Goal: Transaction & Acquisition: Download file/media

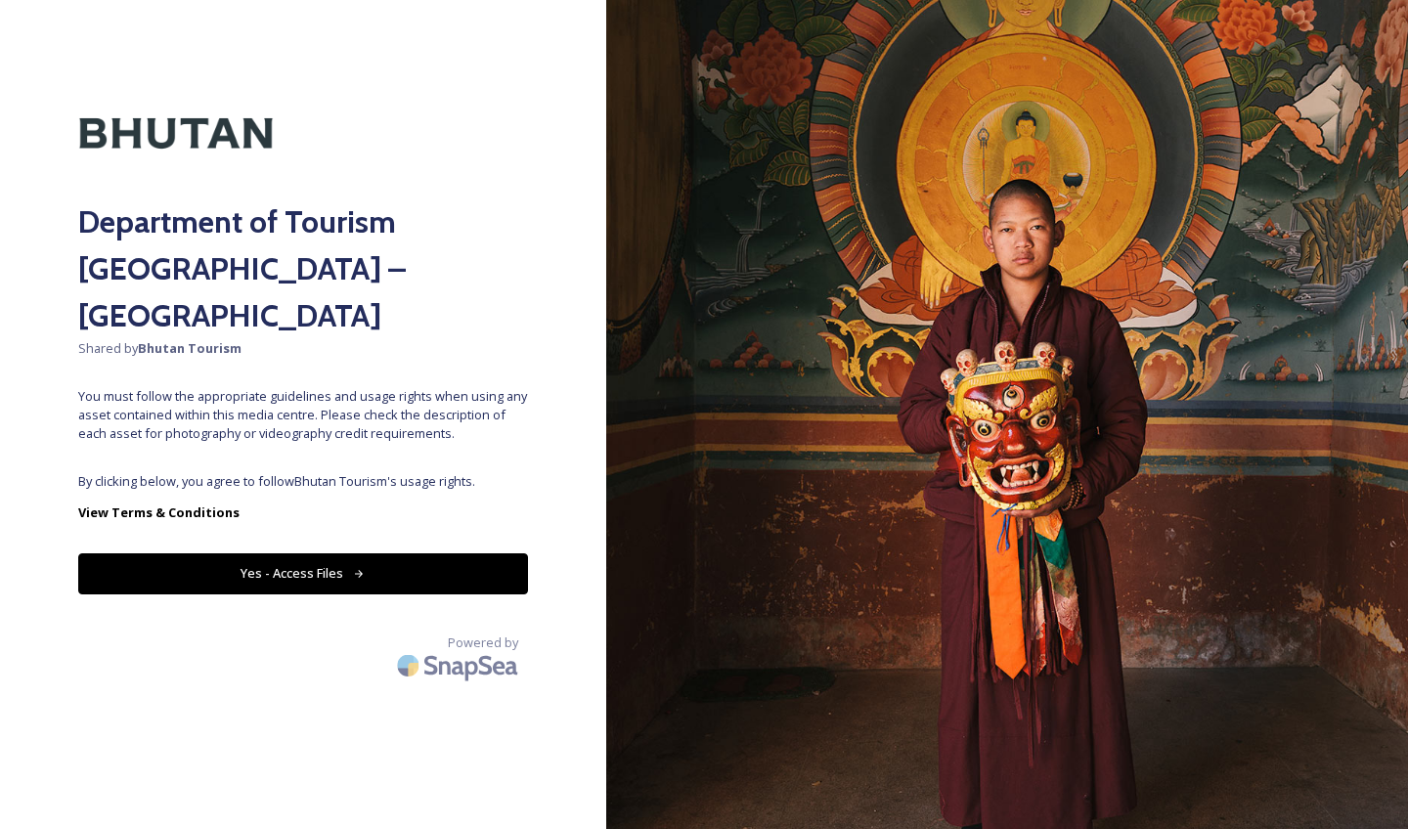
click at [228, 447] on div "Department of Tourism [GEOGRAPHIC_DATA] – Brand Centre Shared by Bhutan Tourism…" at bounding box center [303, 414] width 606 height 673
click at [255, 553] on button "Yes - Access Files" at bounding box center [303, 573] width 450 height 40
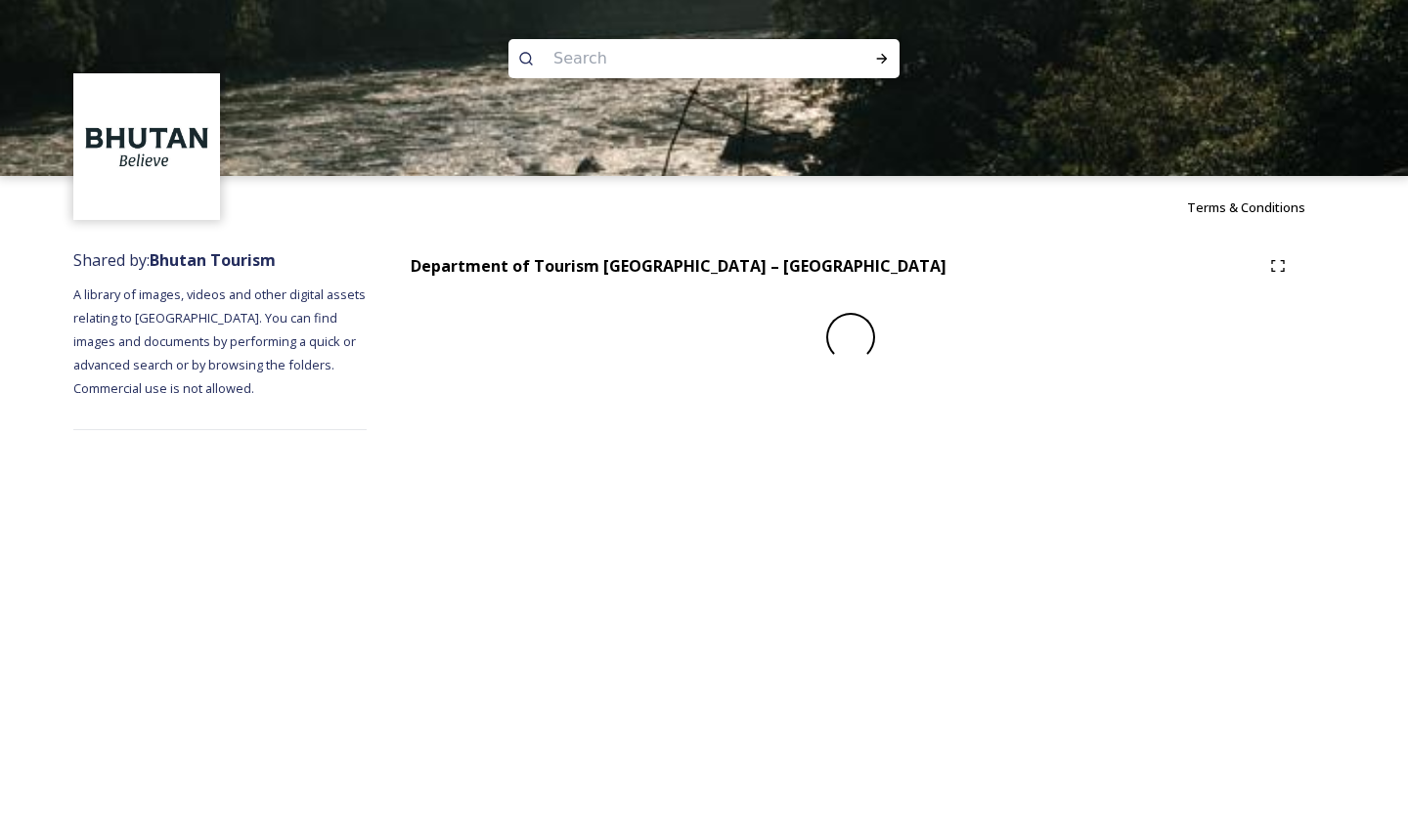
click at [388, 535] on div "Terms & Conditions Shared by: Bhutan Tourism A library of images, videos and ot…" at bounding box center [704, 414] width 1408 height 829
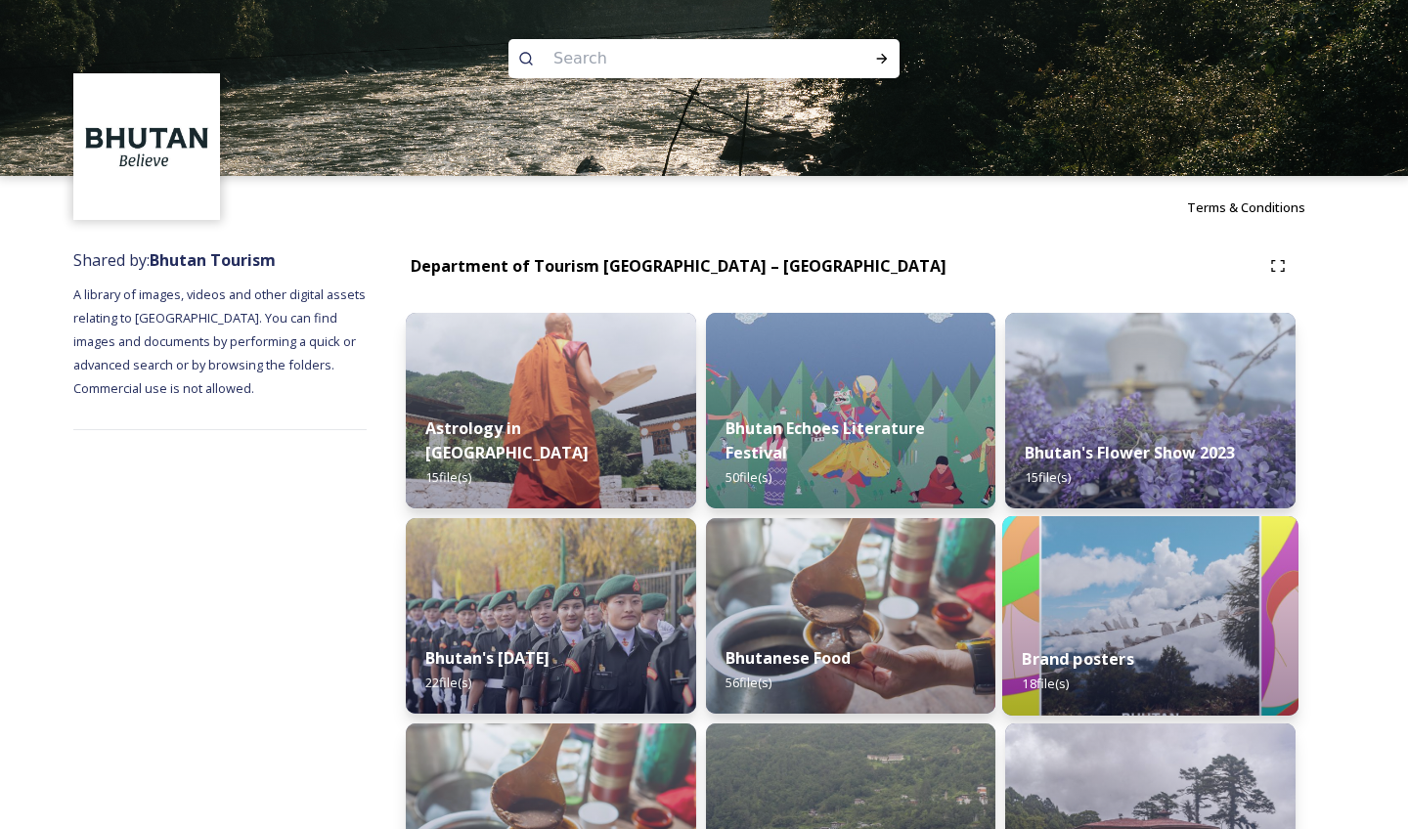
scroll to position [780, 0]
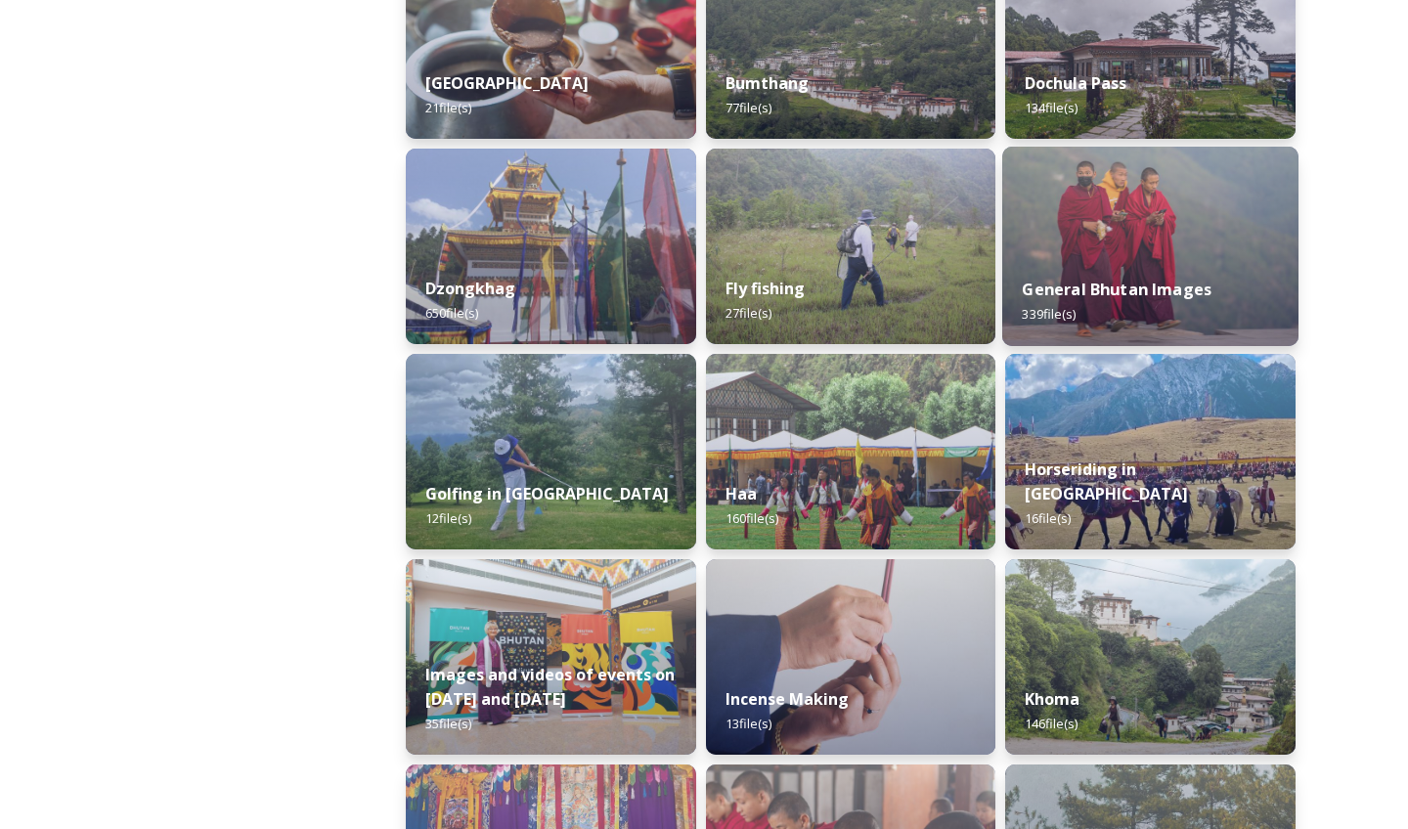
click at [1112, 233] on img at bounding box center [1150, 246] width 296 height 199
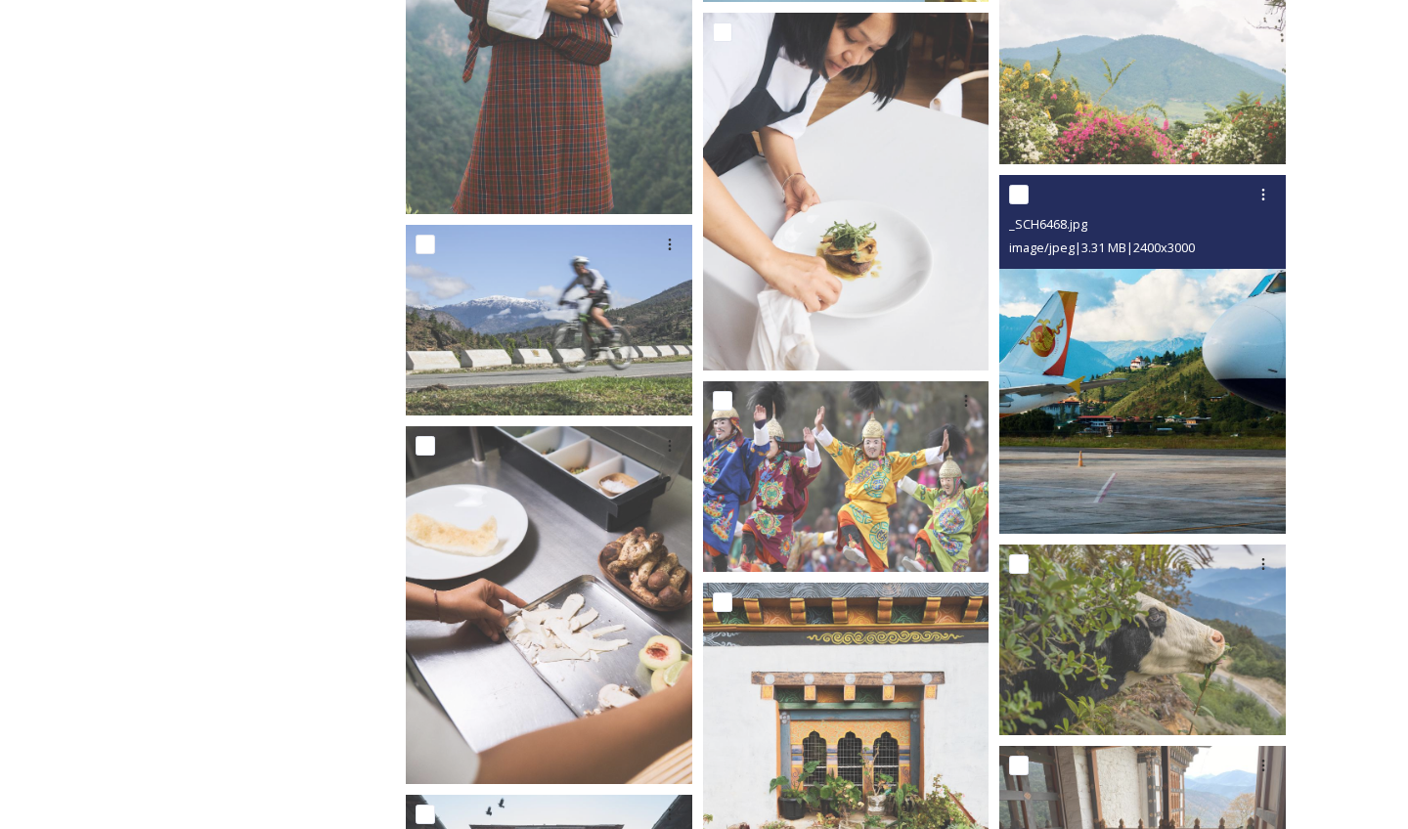
scroll to position [4204, 0]
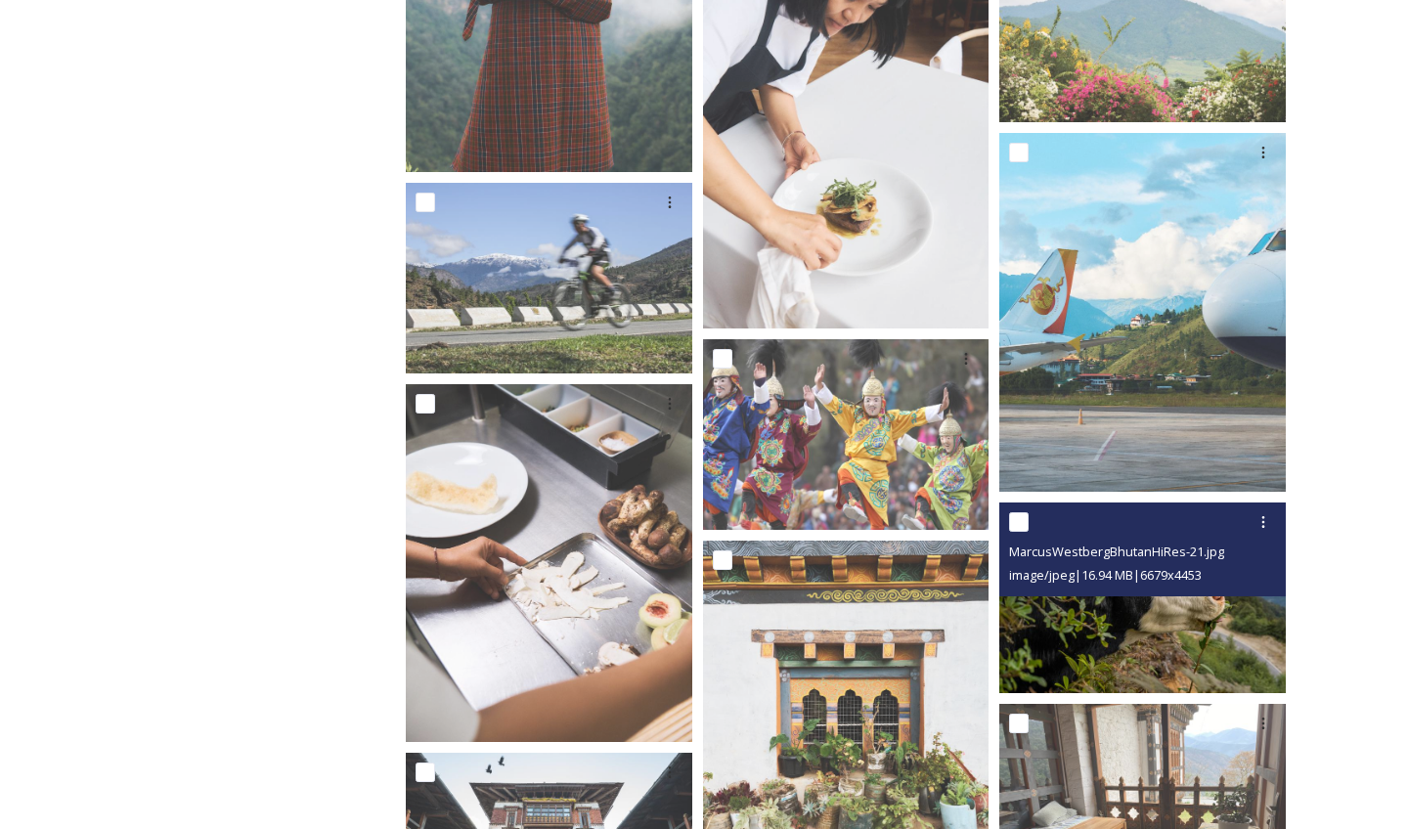
click at [1195, 542] on div "MarcusWestbergBhutanHiRes-21.jpg" at bounding box center [1145, 551] width 272 height 23
click at [1186, 612] on img at bounding box center [1142, 597] width 286 height 191
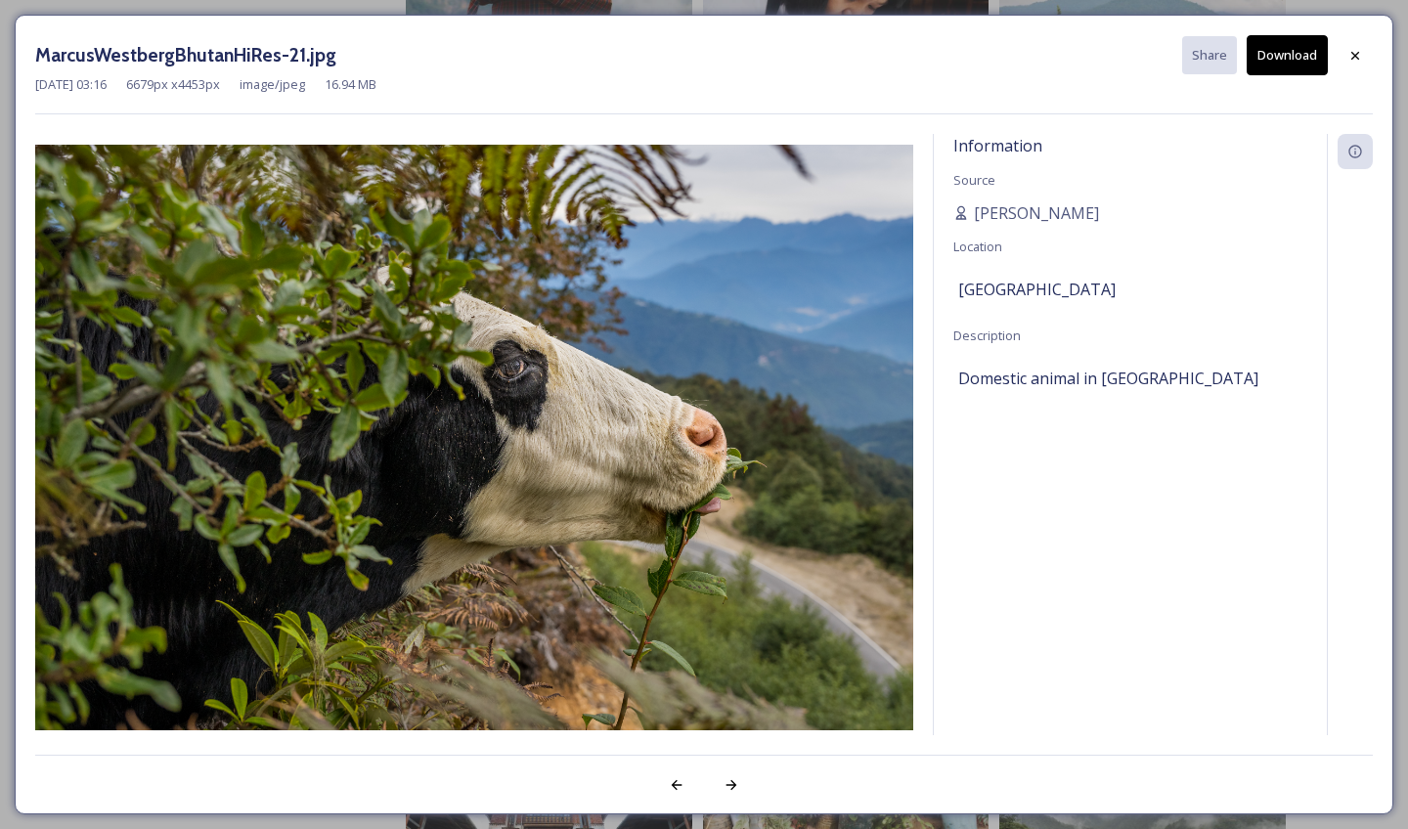
click at [1363, 76] on div "[DATE] 03:16 6679 px x 4453 px image/jpeg 16.94 MB" at bounding box center [704, 84] width 1338 height 19
click at [1360, 68] on div at bounding box center [1355, 55] width 35 height 35
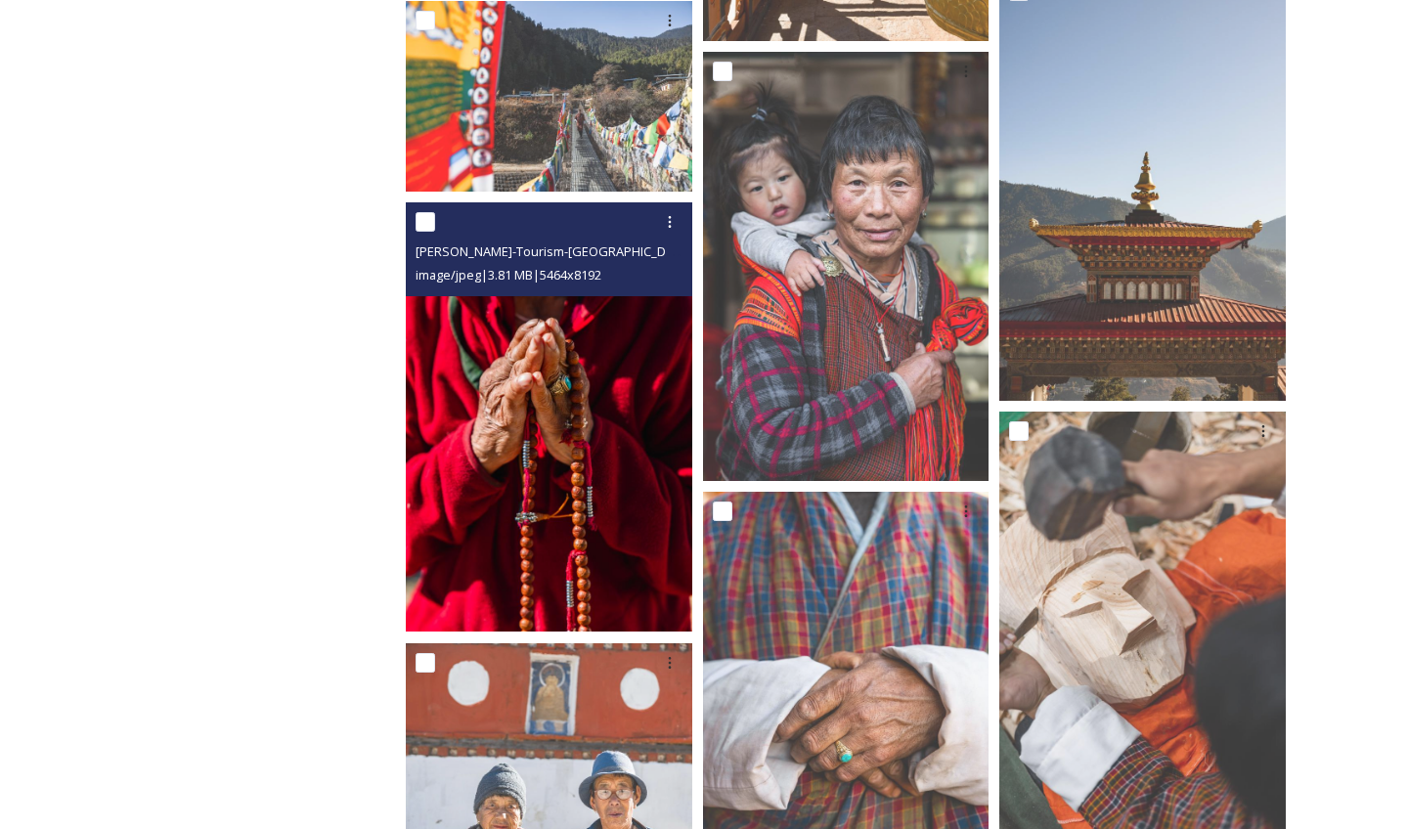
scroll to position [22068, 0]
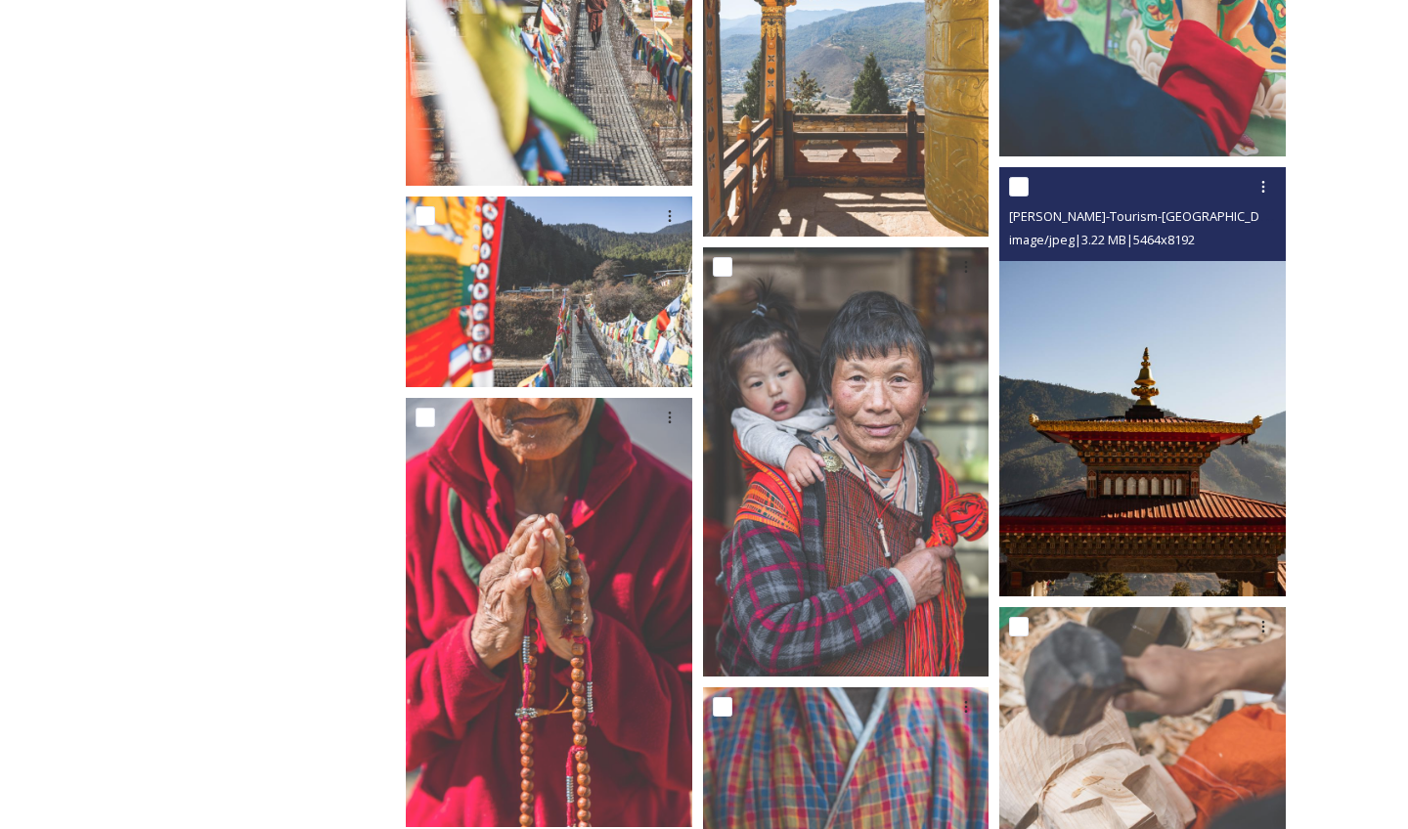
click at [1161, 391] on img at bounding box center [1142, 381] width 286 height 429
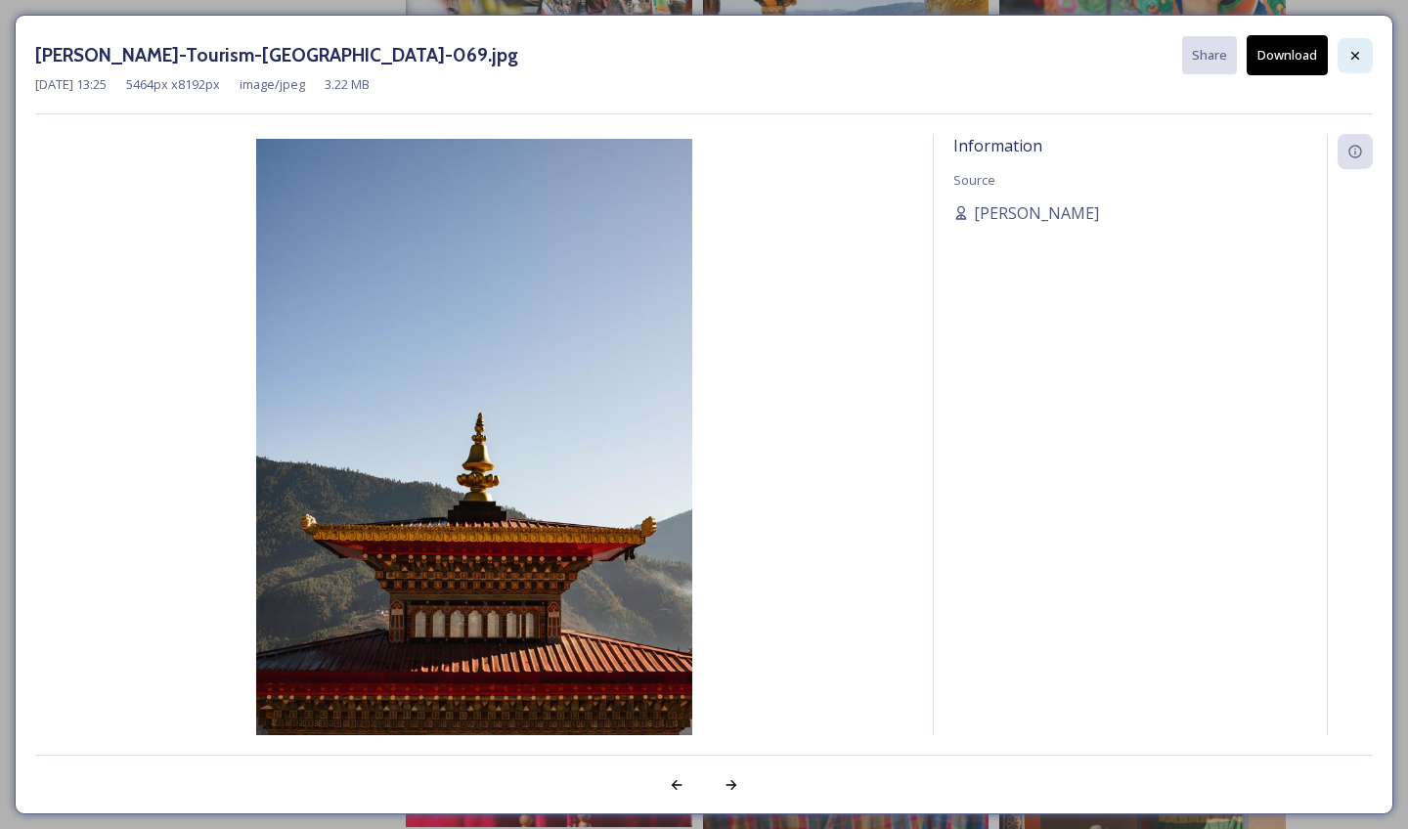
click at [1344, 53] on div at bounding box center [1355, 55] width 35 height 35
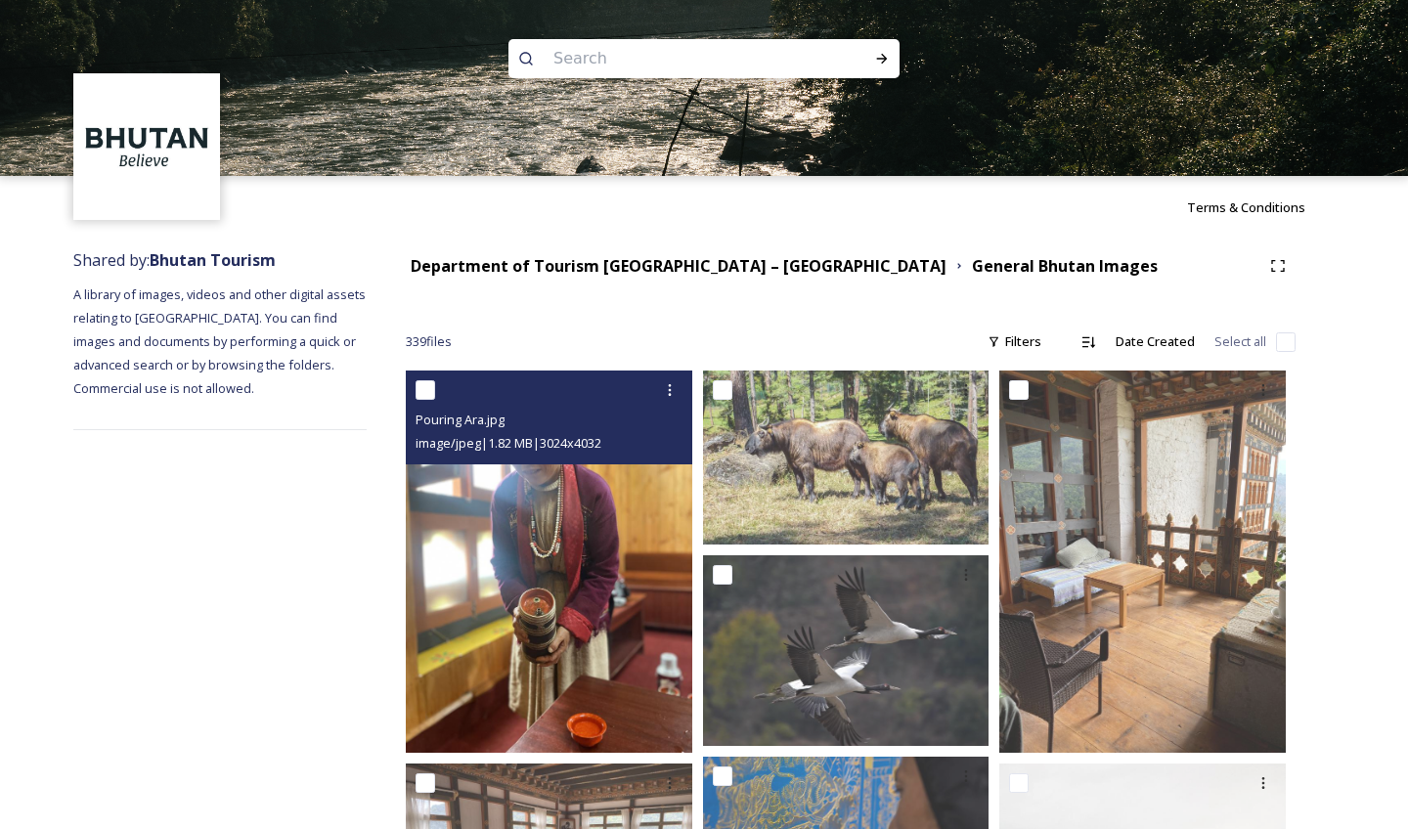
scroll to position [0, 0]
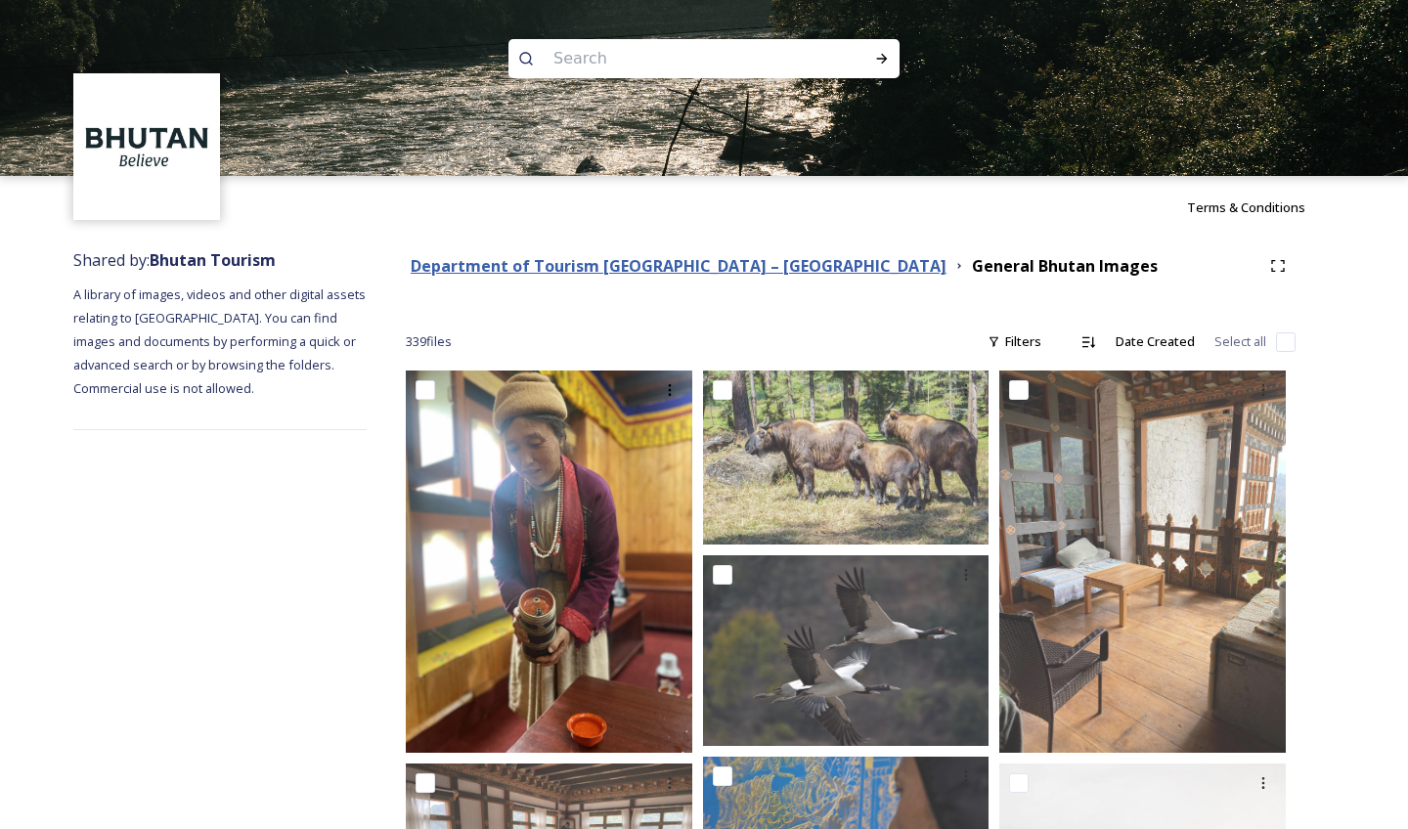
click at [563, 258] on strong "Department of Tourism [GEOGRAPHIC_DATA] – [GEOGRAPHIC_DATA]" at bounding box center [679, 266] width 536 height 22
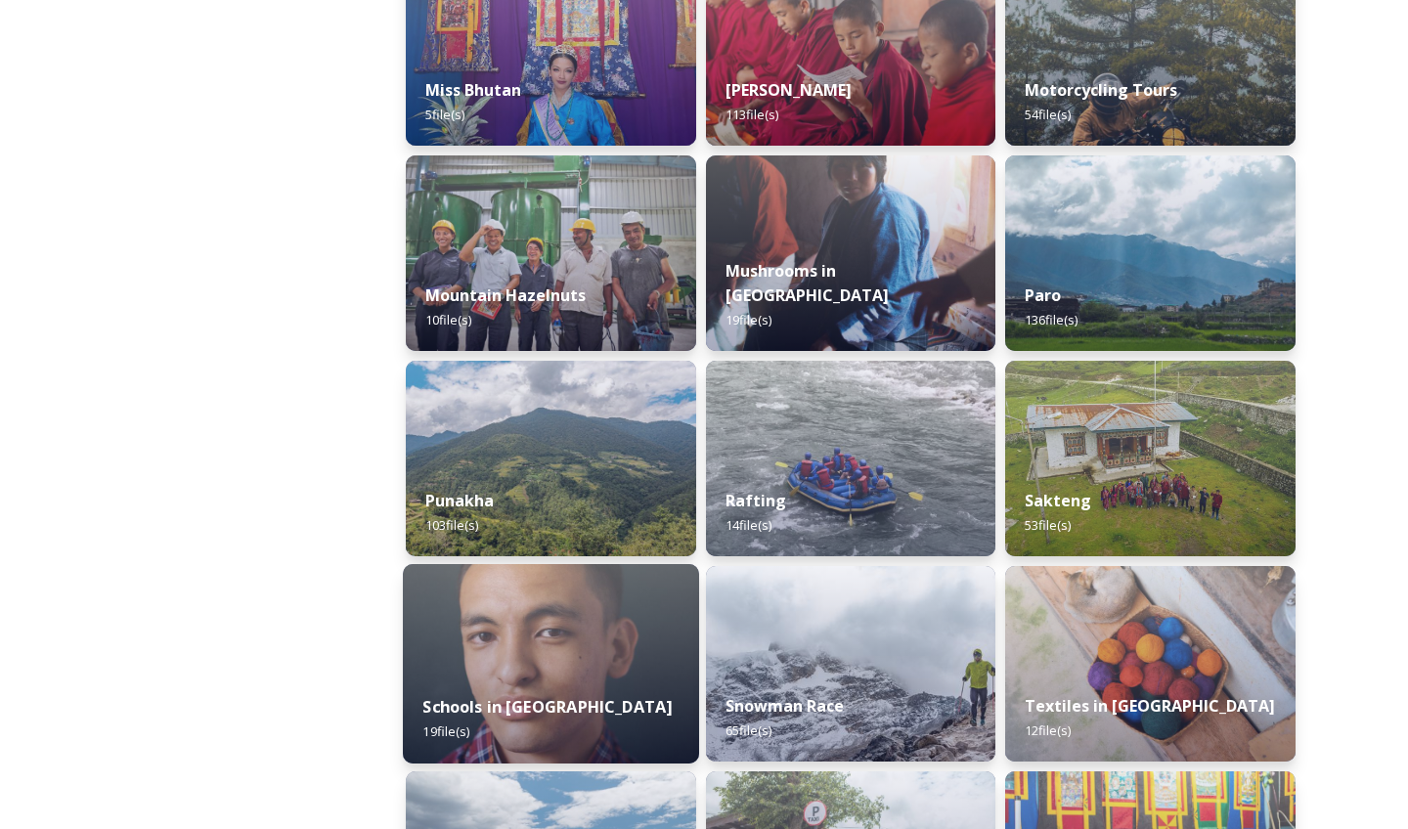
scroll to position [1790, 0]
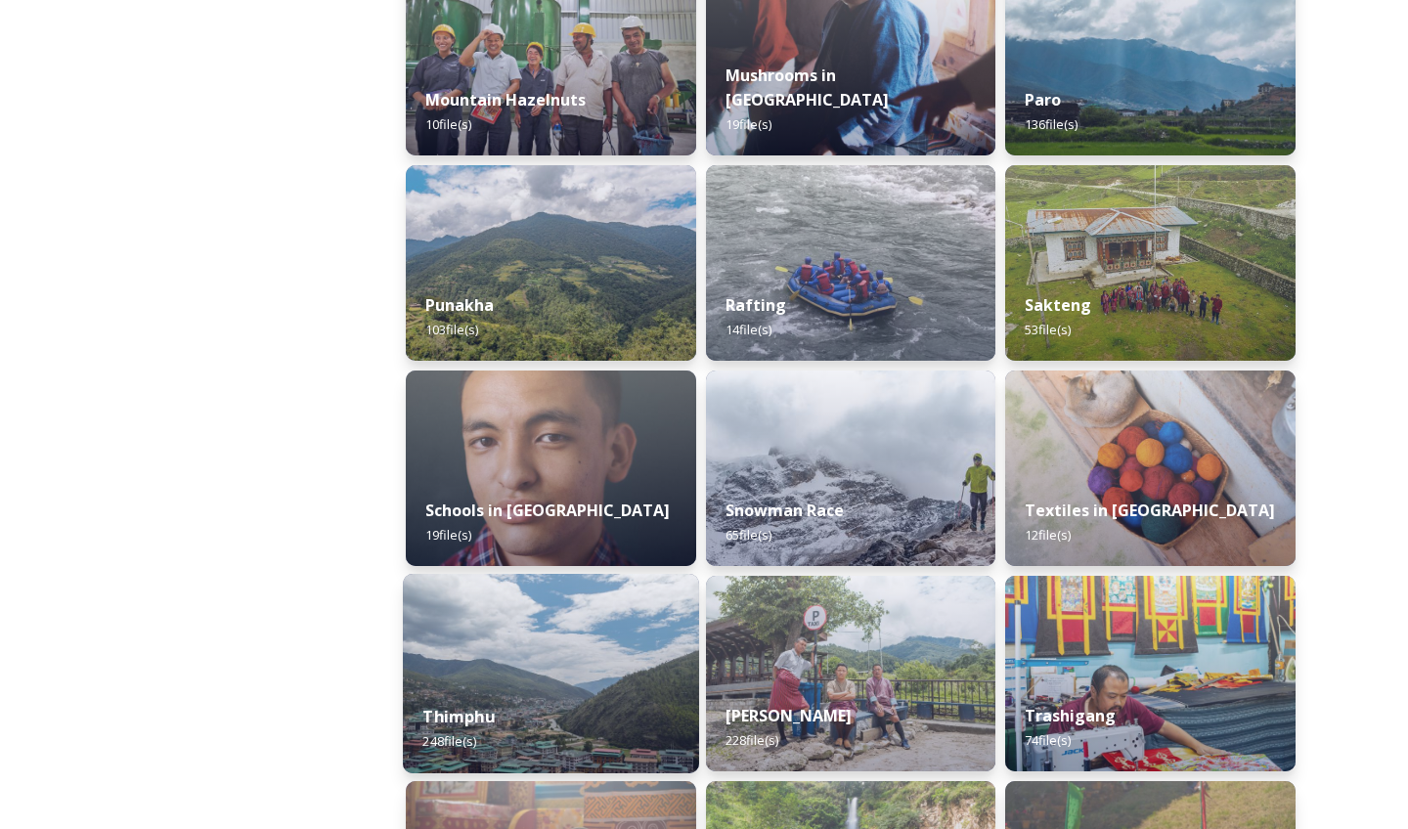
click at [567, 630] on img at bounding box center [551, 673] width 296 height 199
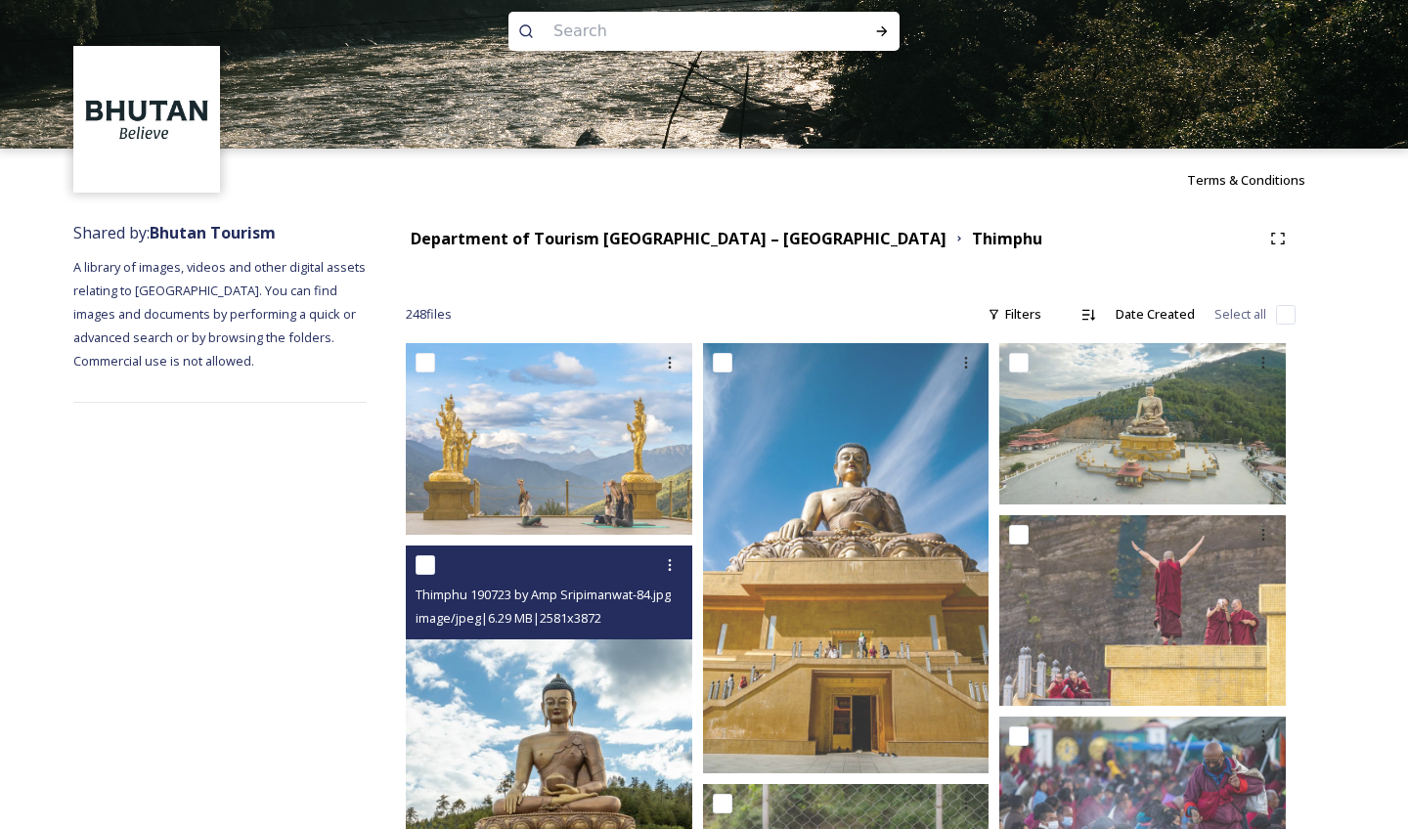
scroll to position [33, 0]
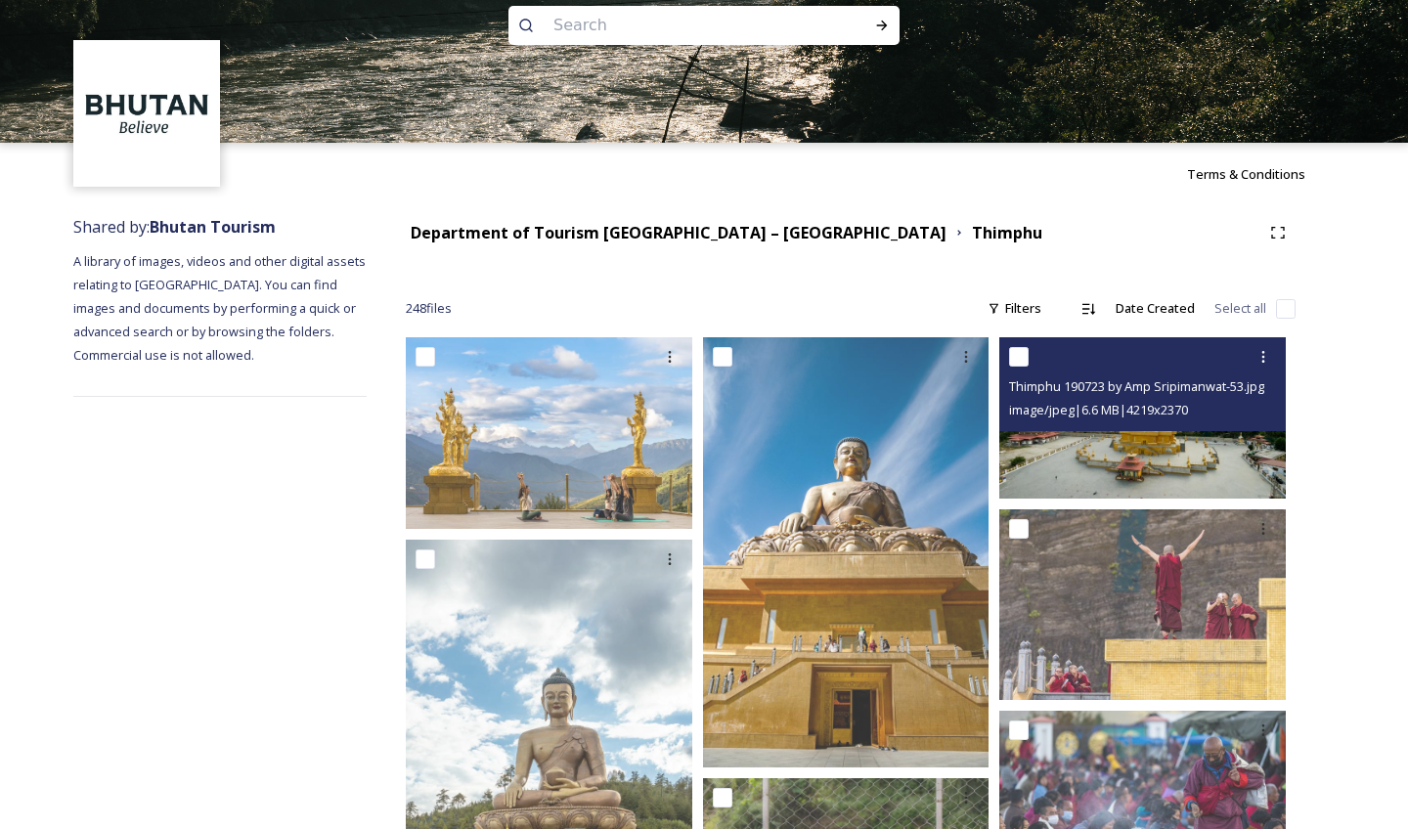
click at [1138, 444] on img at bounding box center [1142, 417] width 286 height 160
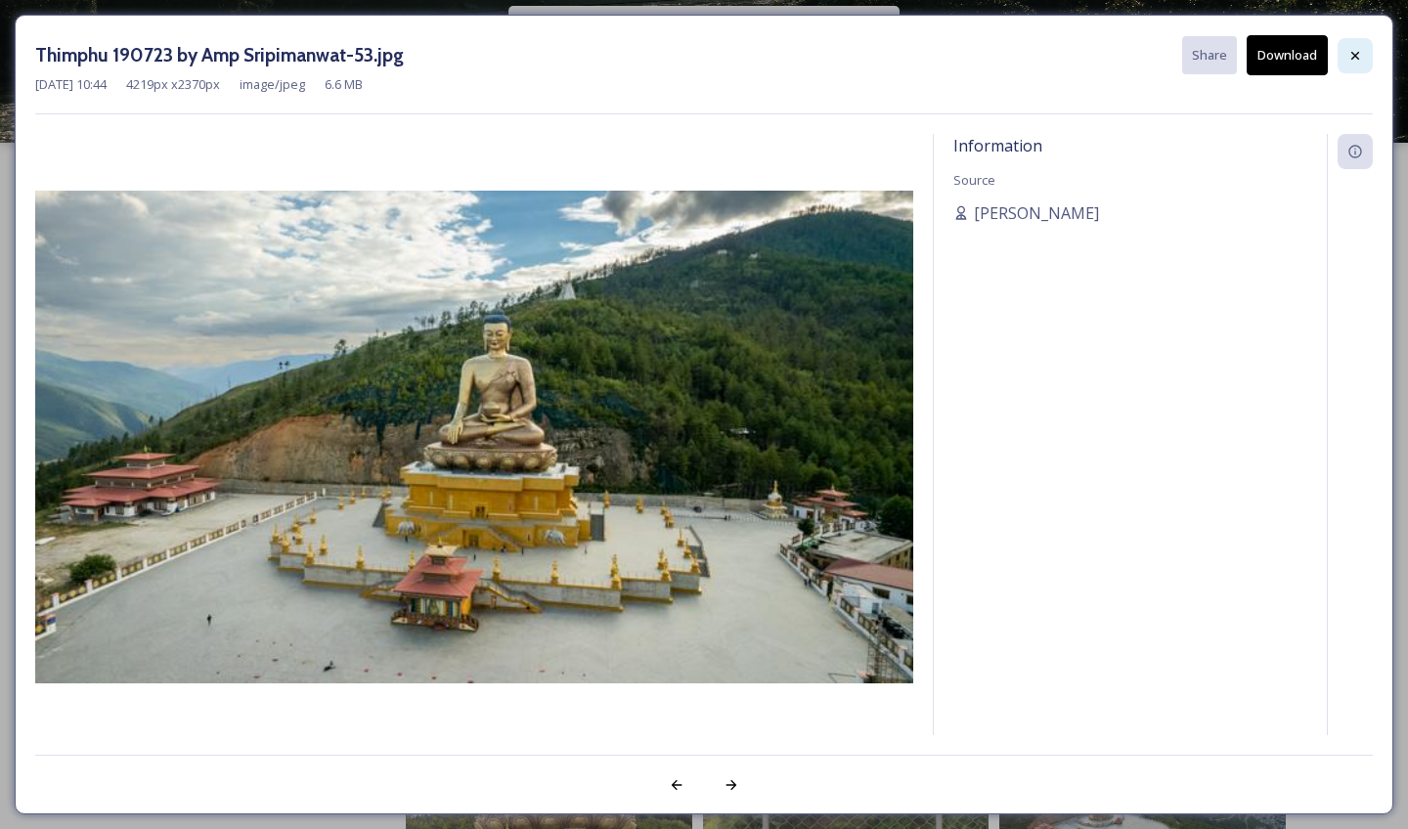
click at [1349, 57] on icon at bounding box center [1355, 56] width 16 height 16
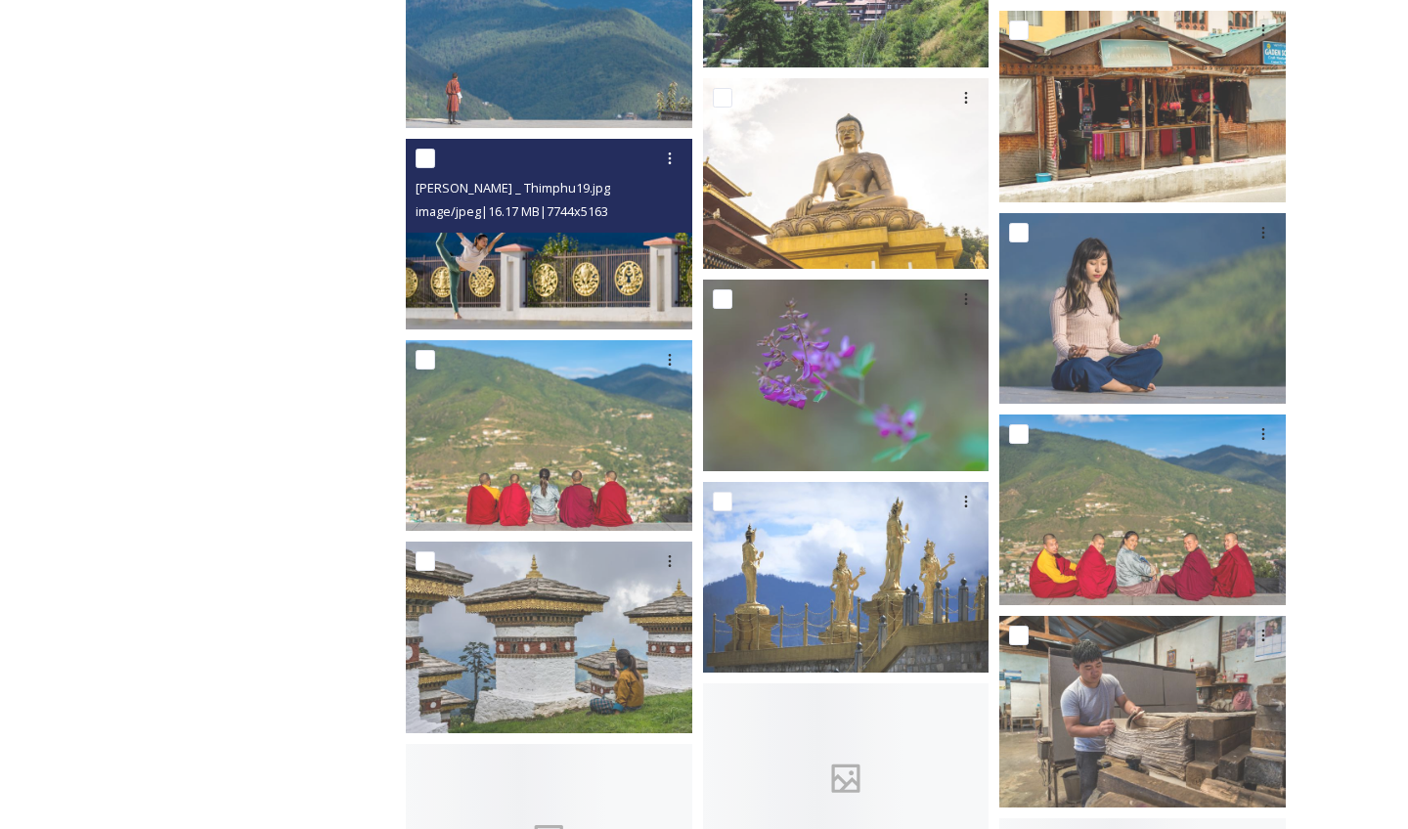
scroll to position [4459, 0]
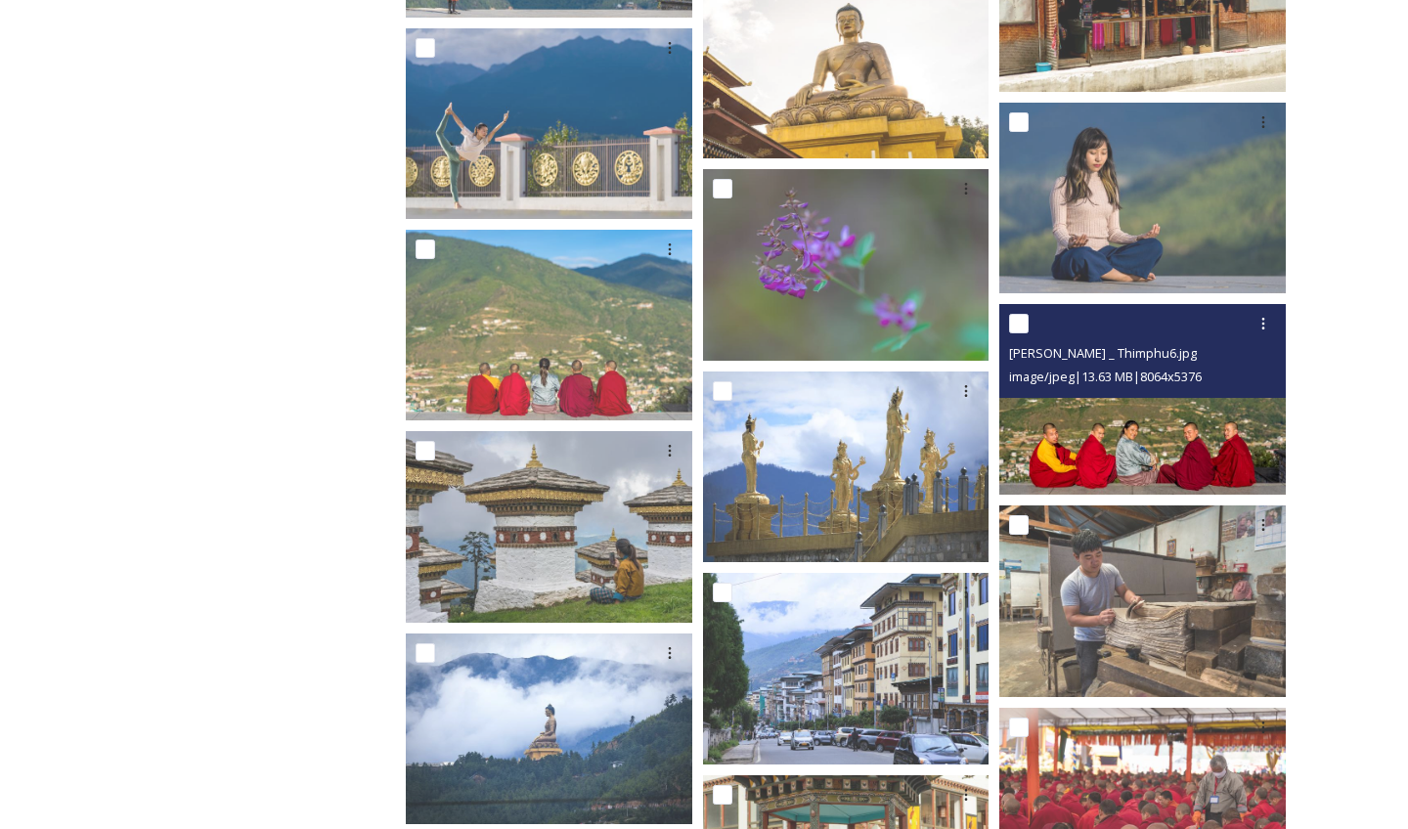
click at [1170, 464] on img at bounding box center [1142, 399] width 286 height 191
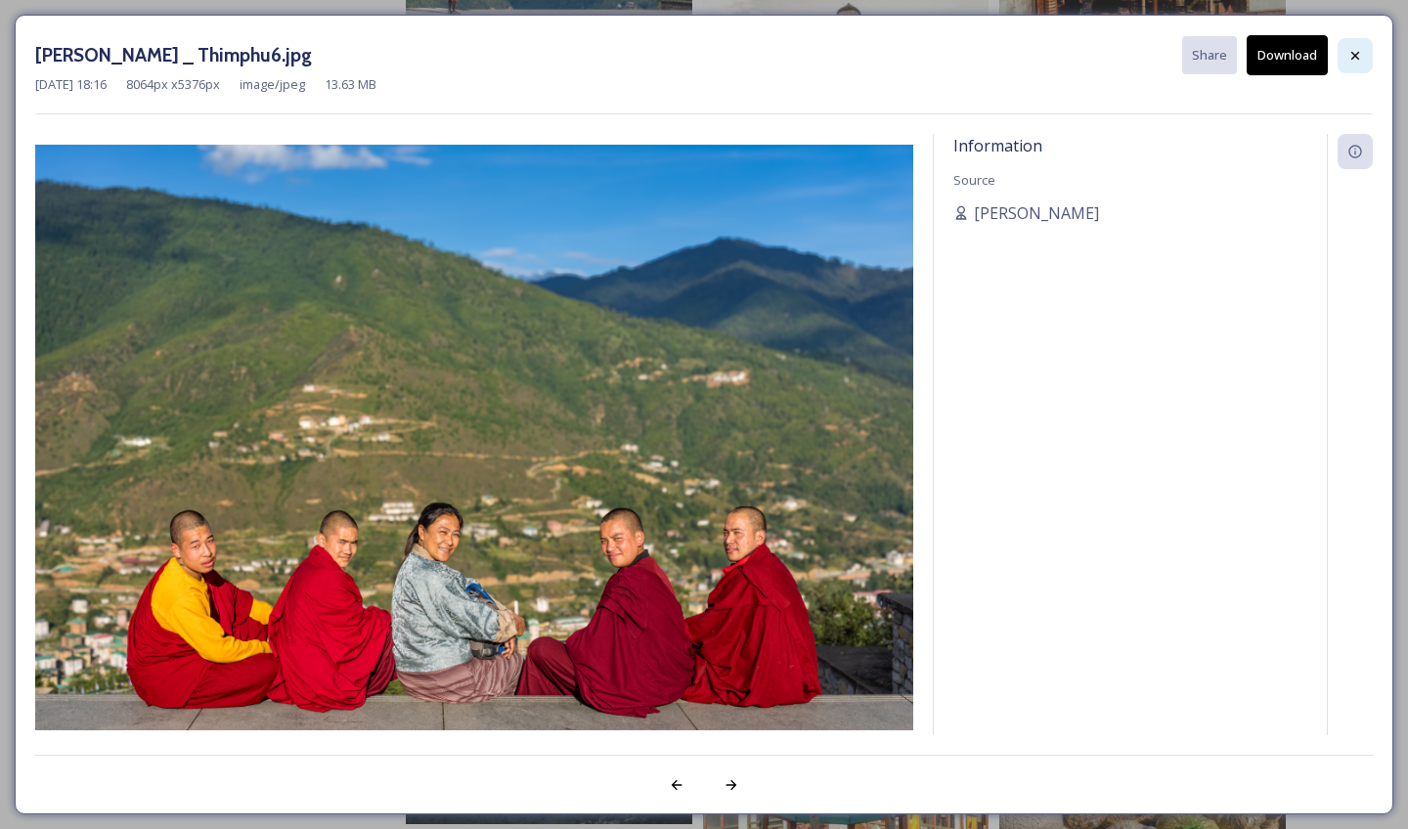
click at [1347, 52] on icon at bounding box center [1355, 56] width 16 height 16
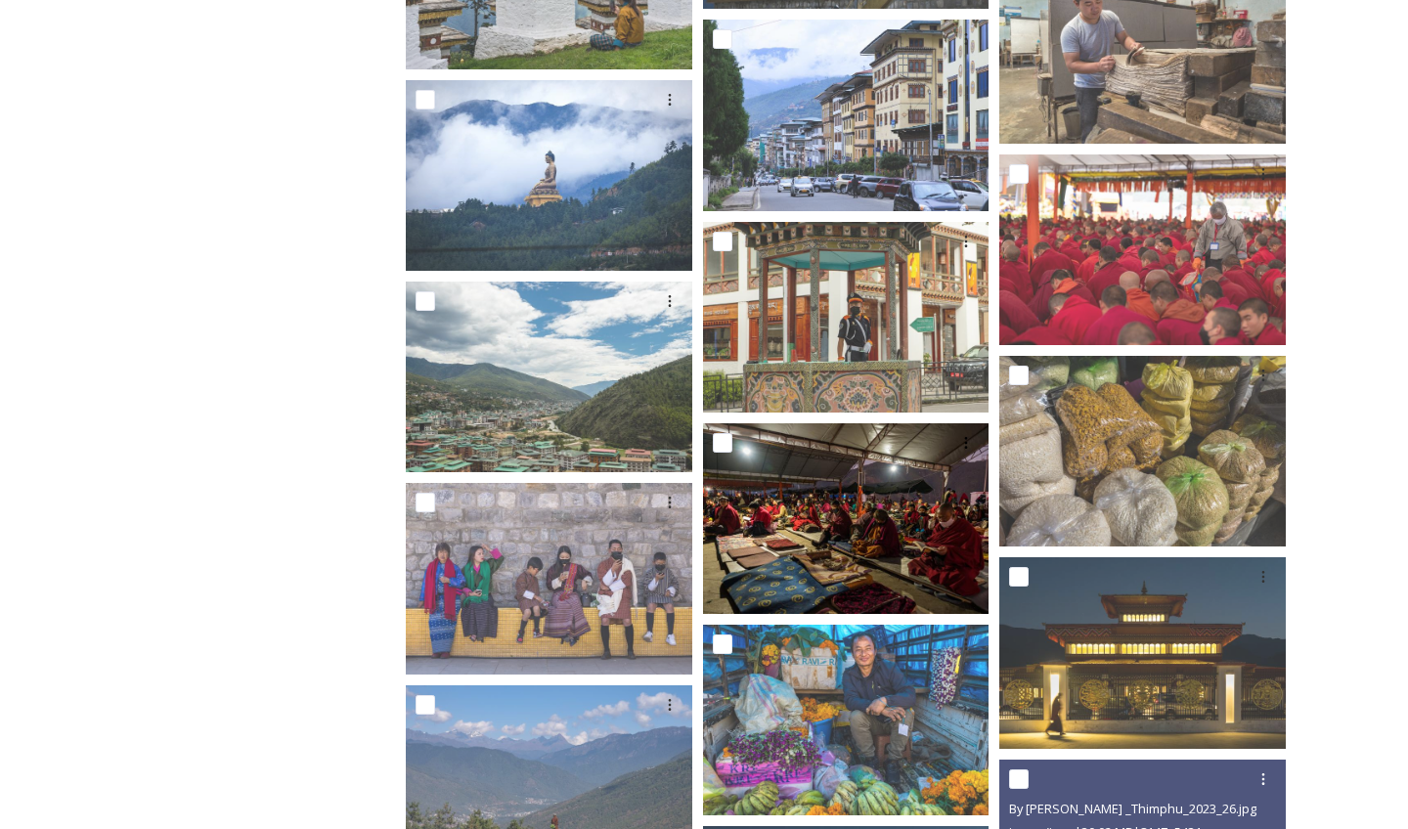
scroll to position [4976, 0]
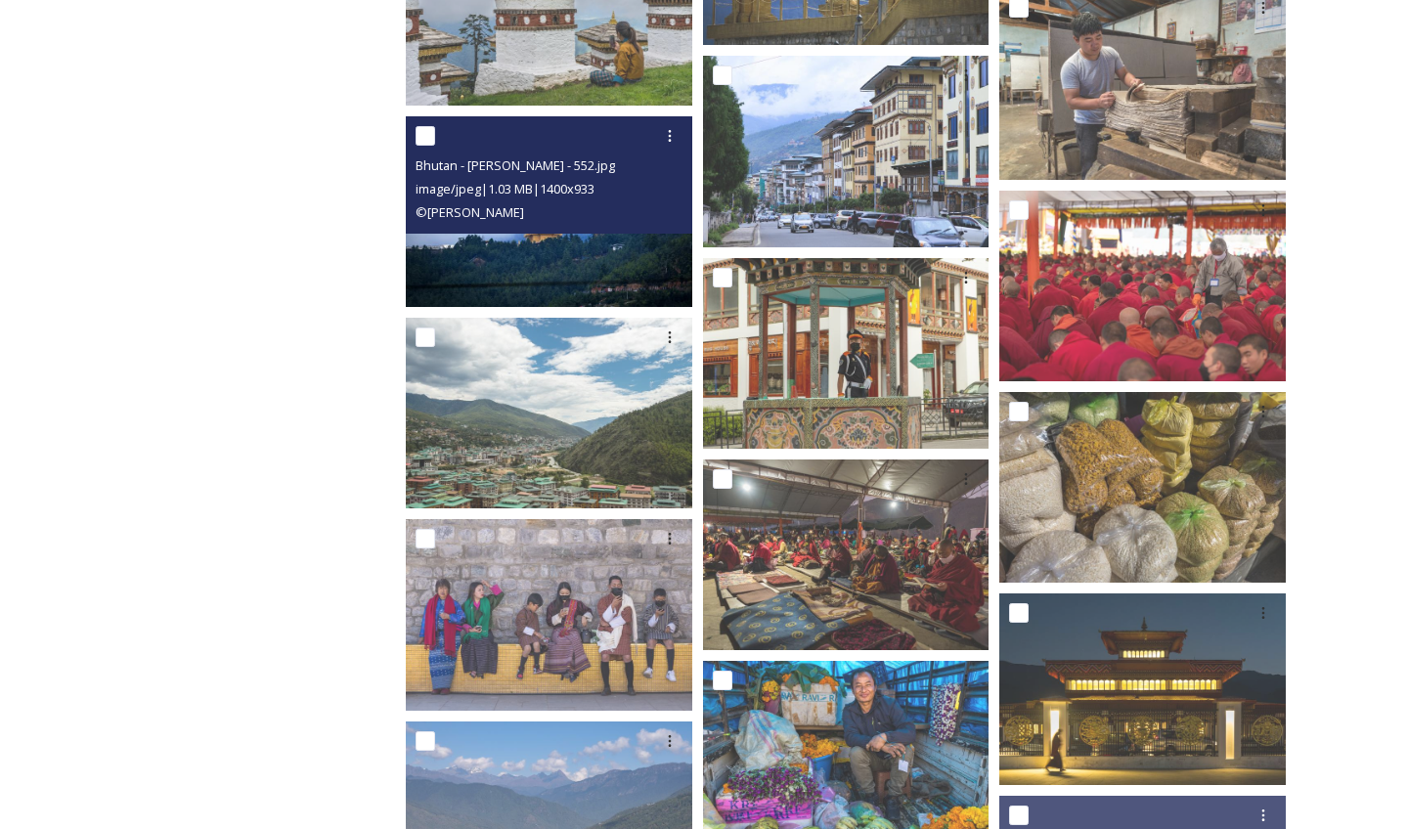
click at [583, 229] on div "Bhutan - [PERSON_NAME] - 552.jpg image/jpeg | 1.03 MB | 1400 x 933 © [PERSON_NA…" at bounding box center [549, 174] width 286 height 117
click at [586, 255] on img at bounding box center [549, 211] width 286 height 191
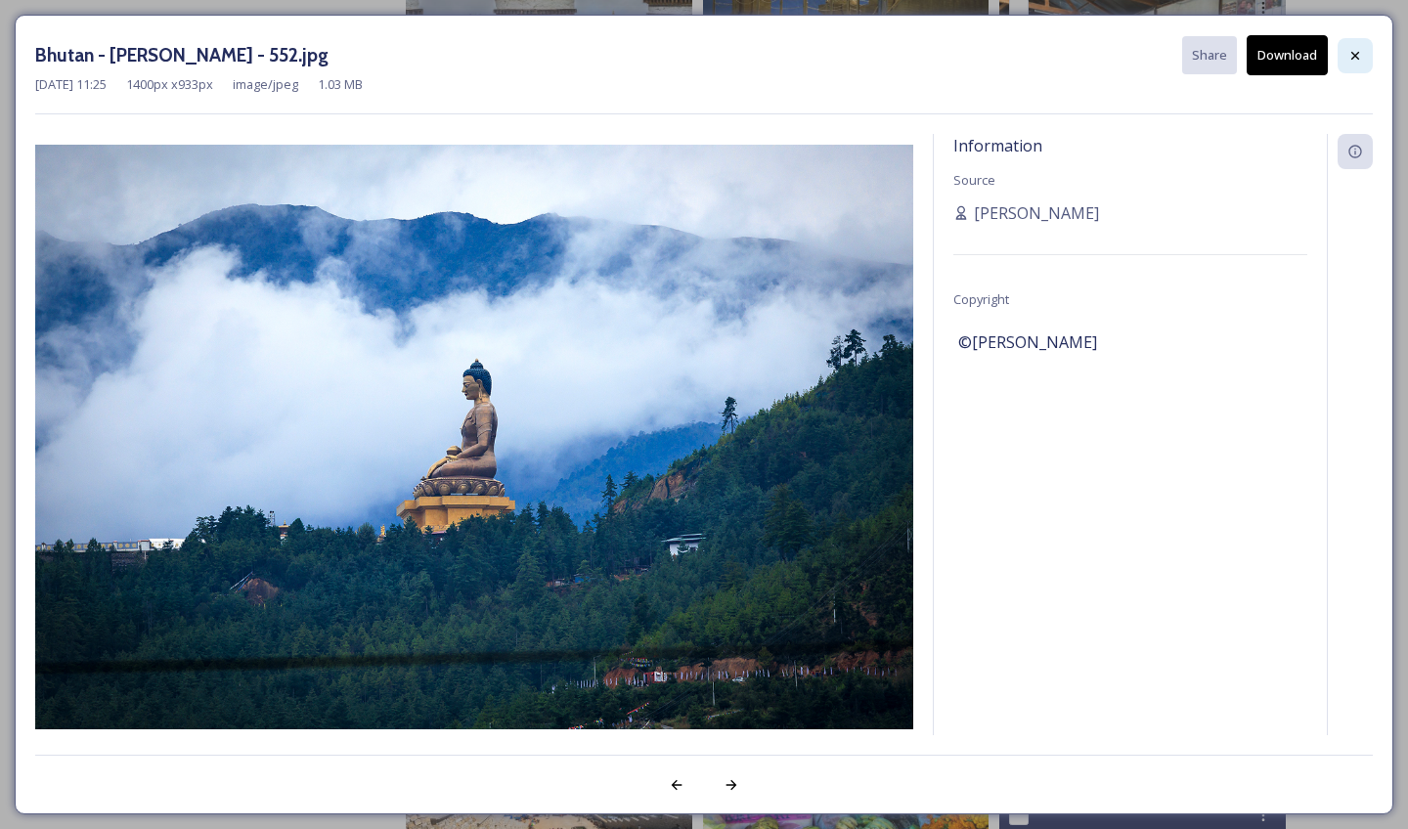
click at [1363, 62] on div at bounding box center [1355, 55] width 35 height 35
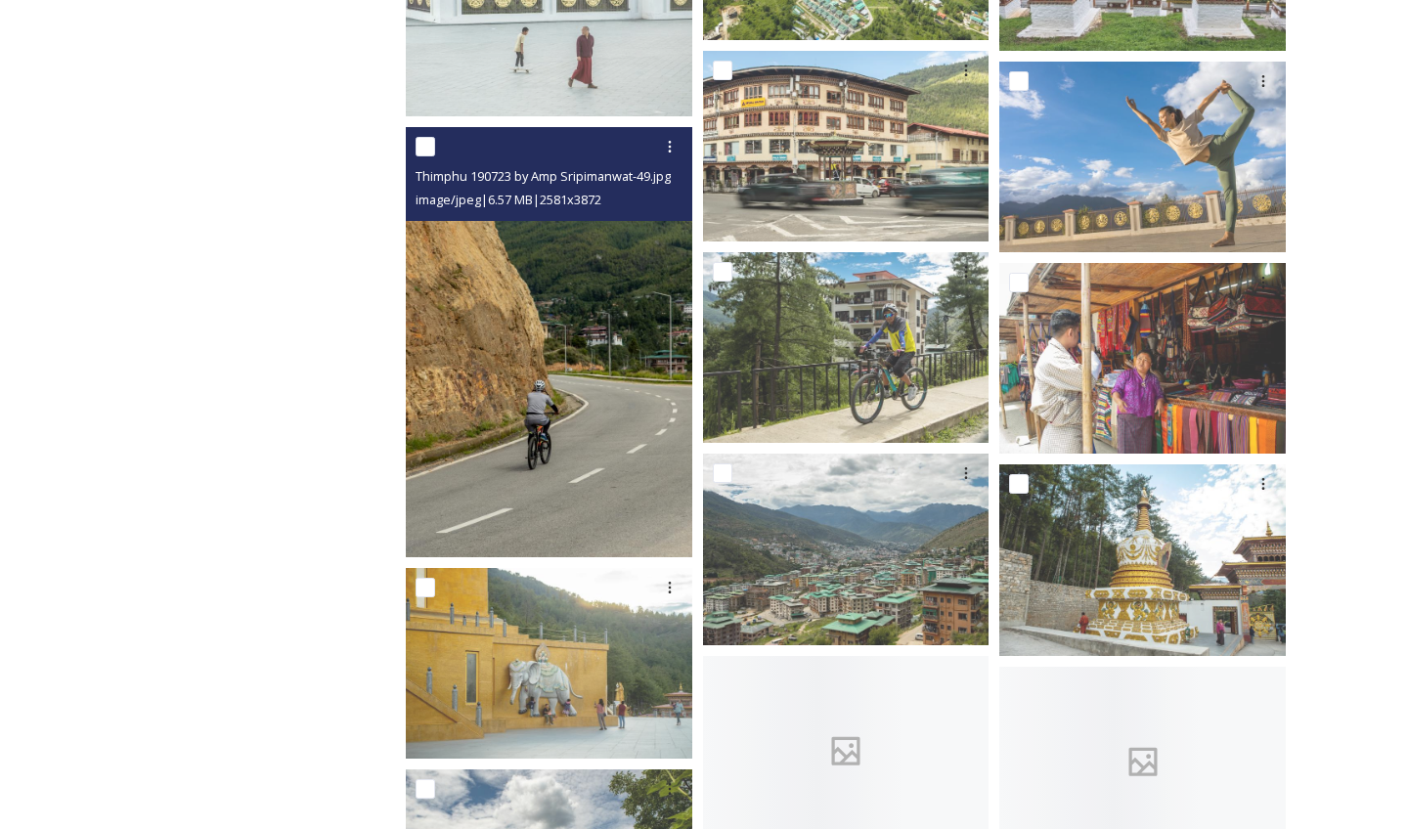
scroll to position [11137, 0]
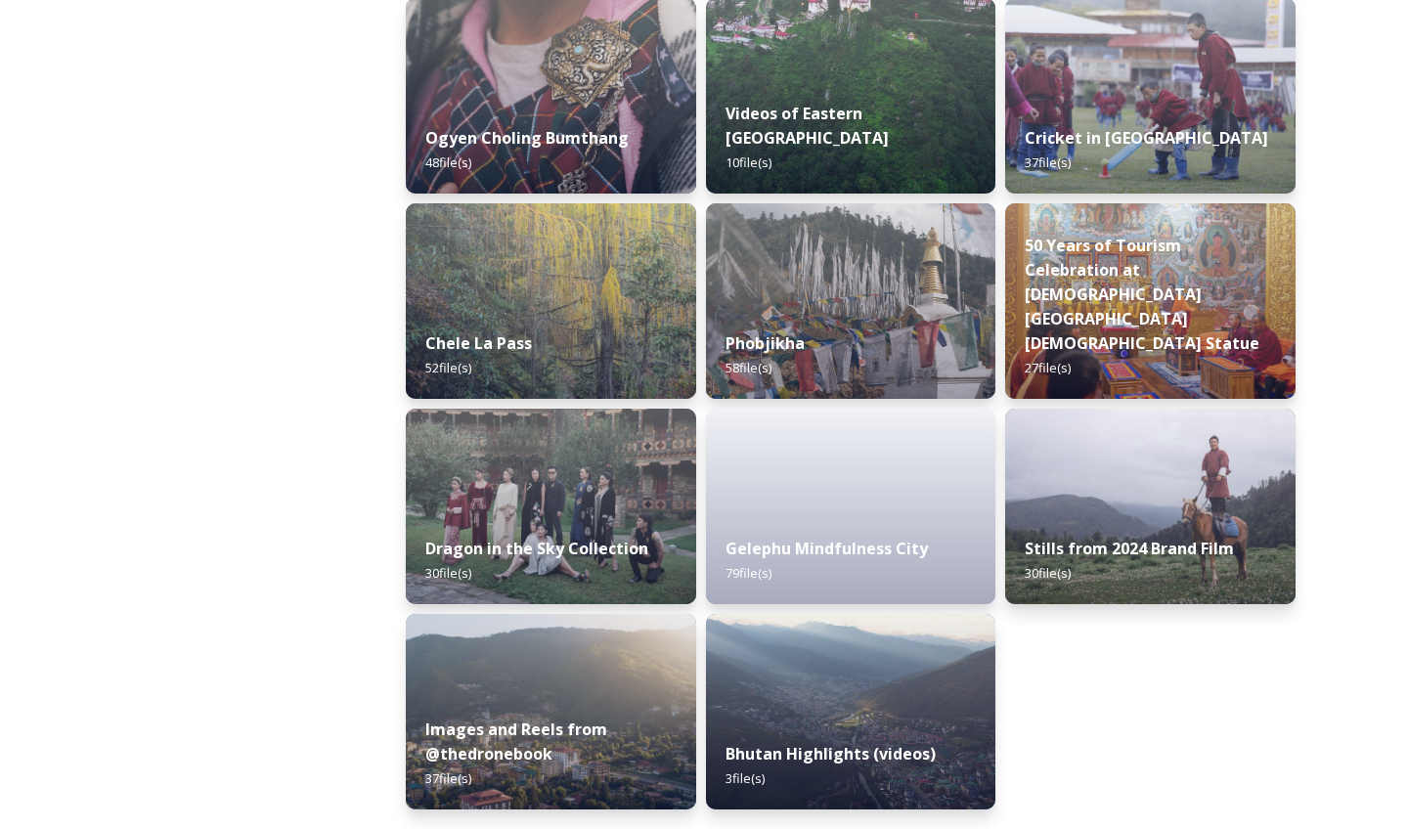
scroll to position [3189, 0]
click at [1109, 512] on img at bounding box center [1150, 506] width 296 height 199
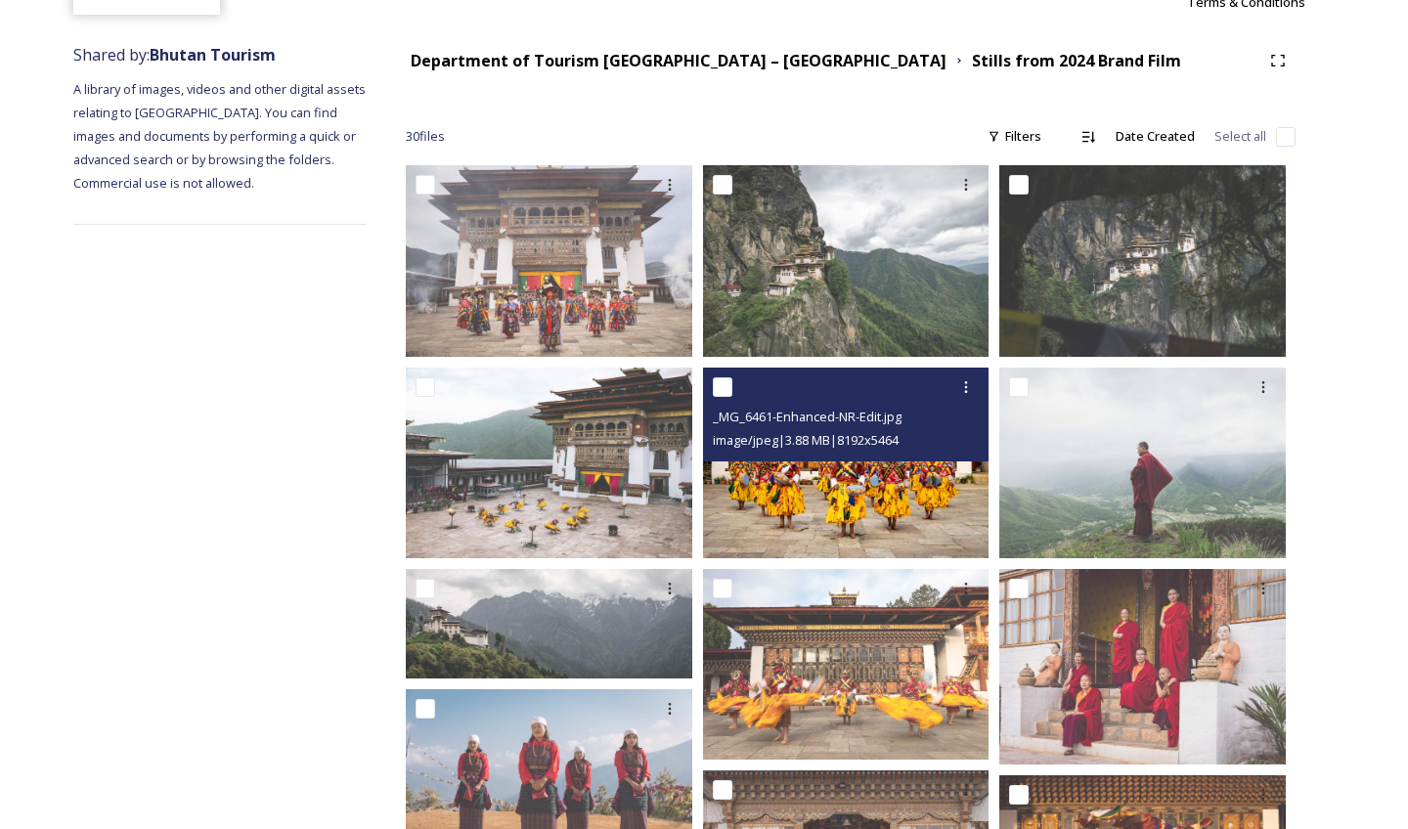
scroll to position [251, 0]
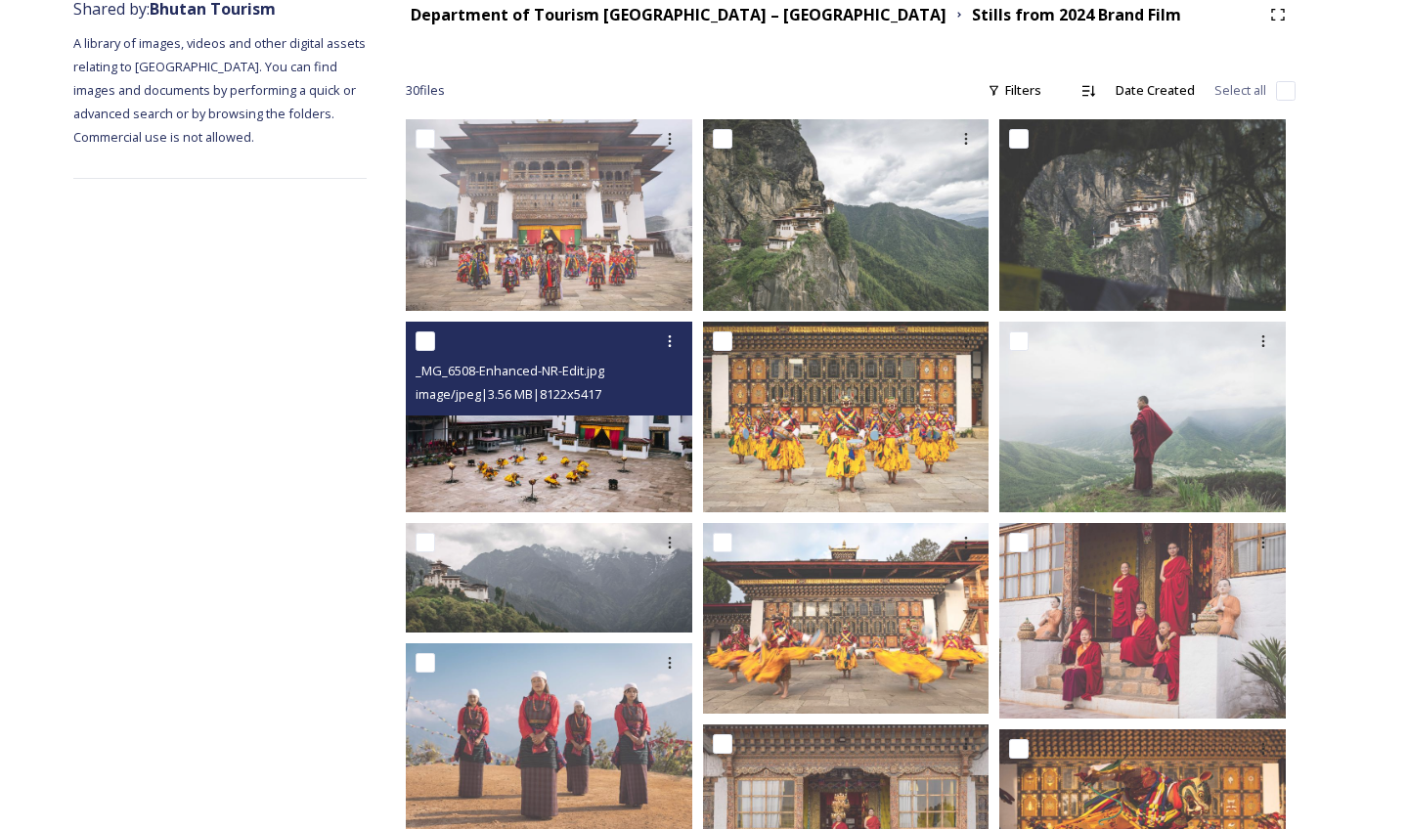
click at [559, 460] on img at bounding box center [549, 417] width 286 height 191
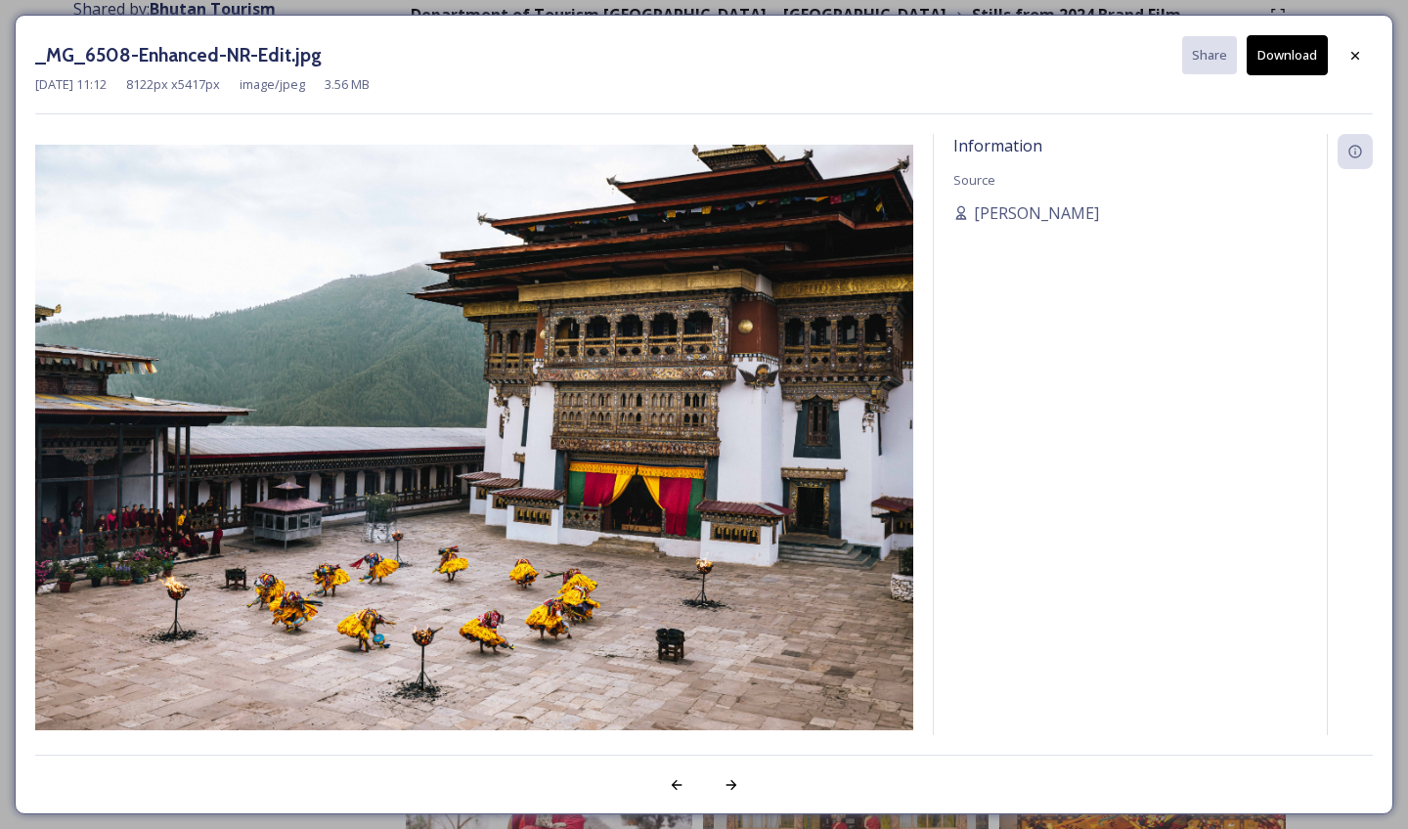
click at [1384, 48] on div "_MG_6508-Enhanced-NR-Edit.jpg Share Download [DATE] 11:12 8122 px x 5417 px ima…" at bounding box center [704, 415] width 1379 height 800
click at [1370, 48] on div at bounding box center [1355, 55] width 35 height 35
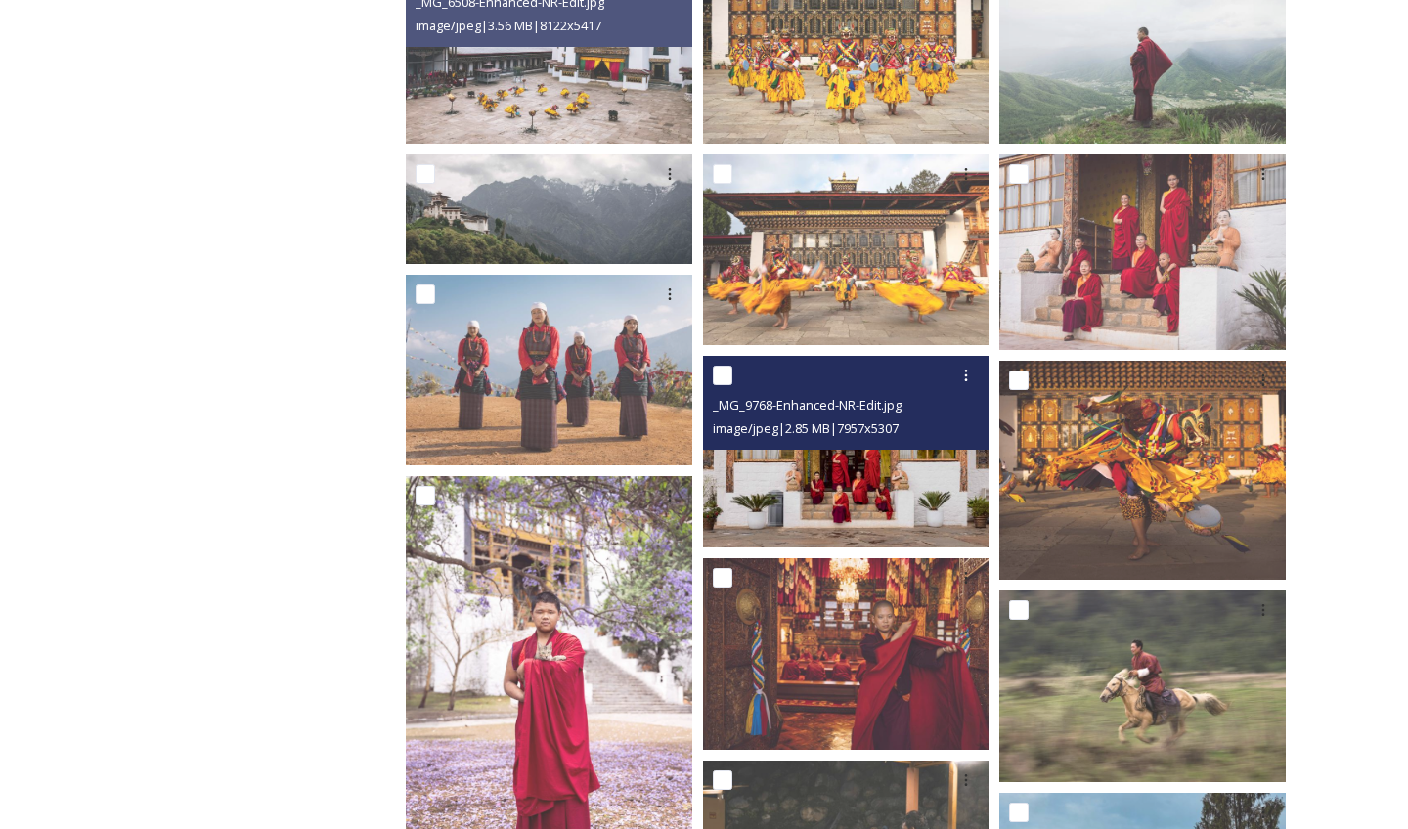
scroll to position [628, 0]
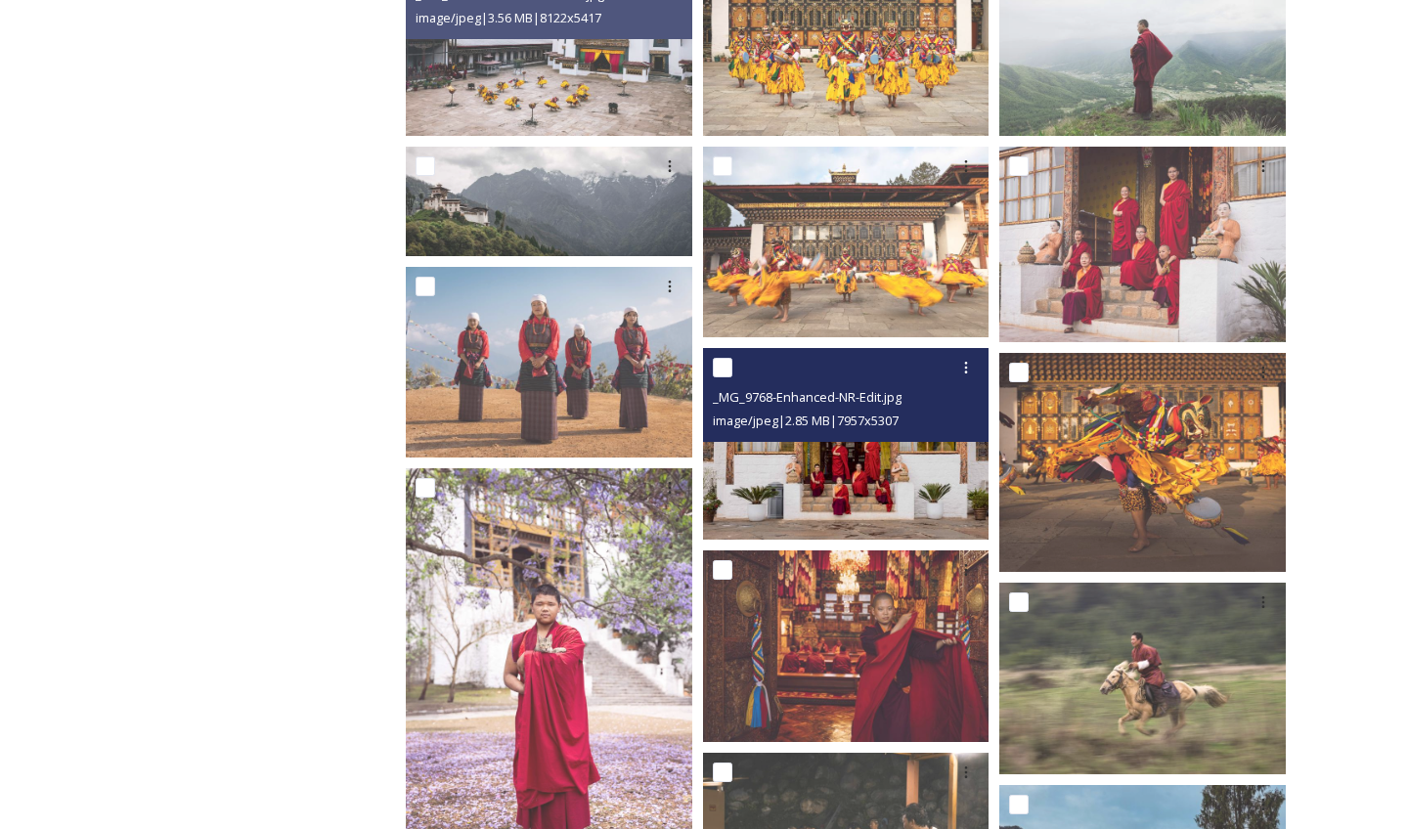
click at [893, 498] on img at bounding box center [846, 443] width 286 height 191
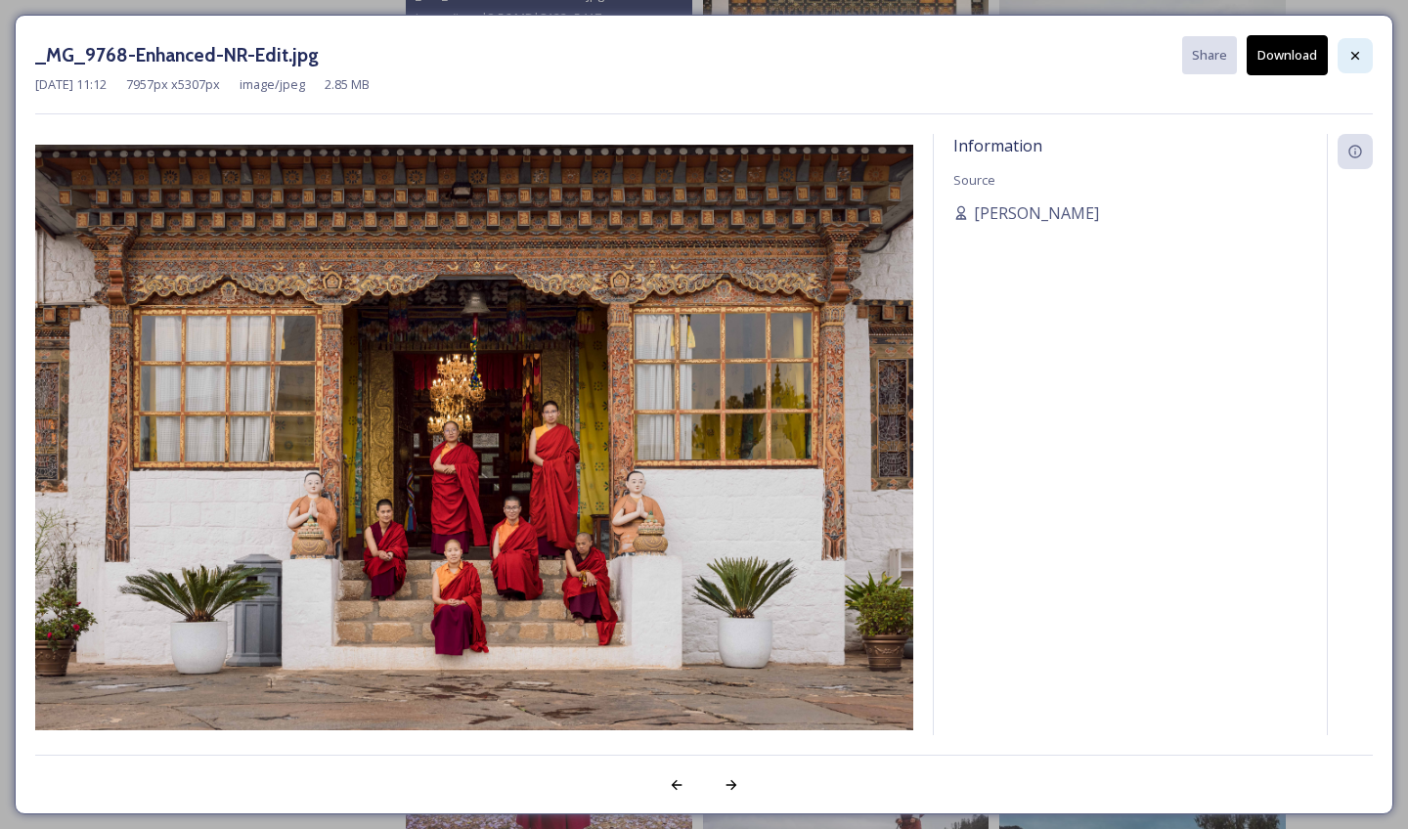
click at [1357, 54] on icon at bounding box center [1355, 56] width 16 height 16
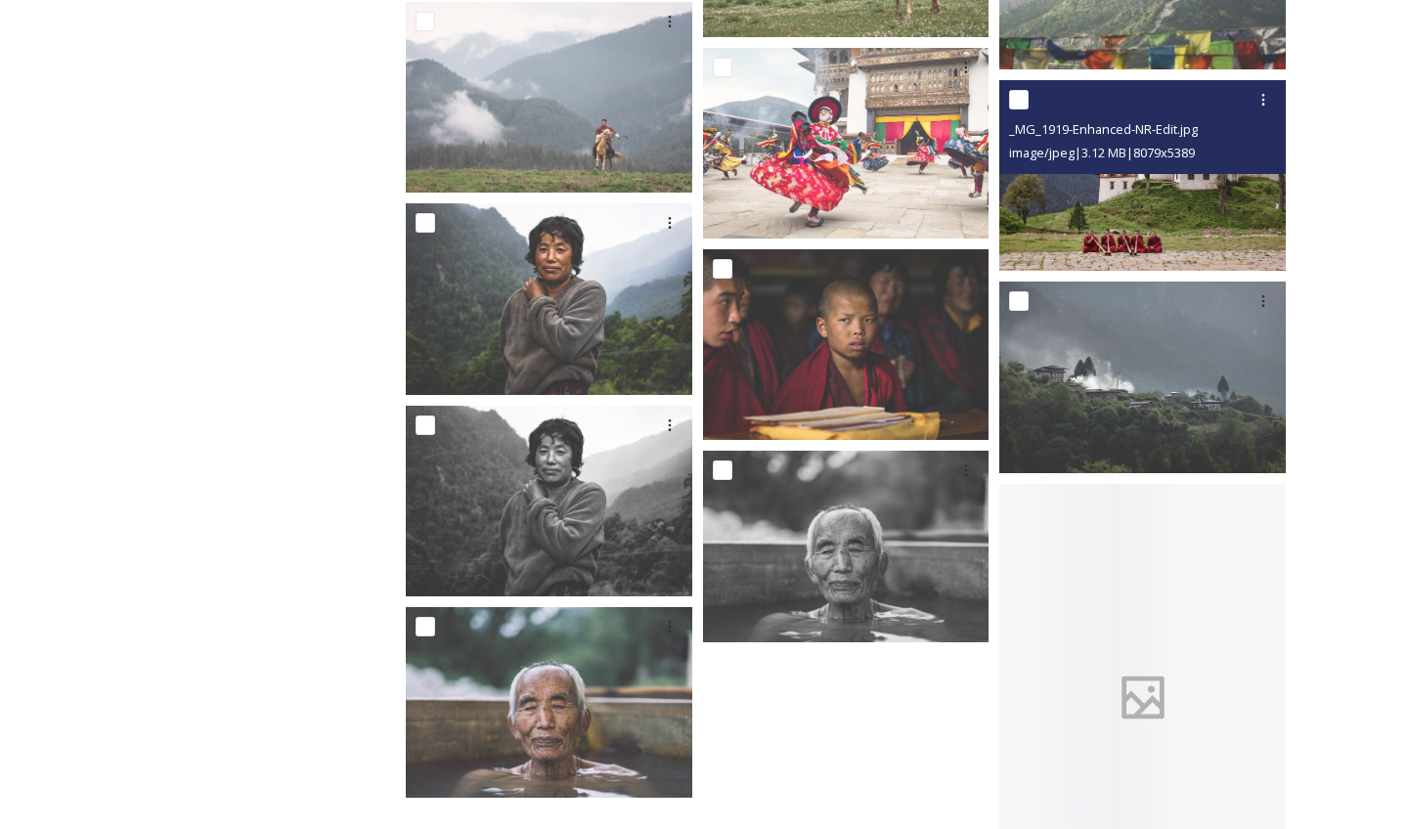
scroll to position [1672, 0]
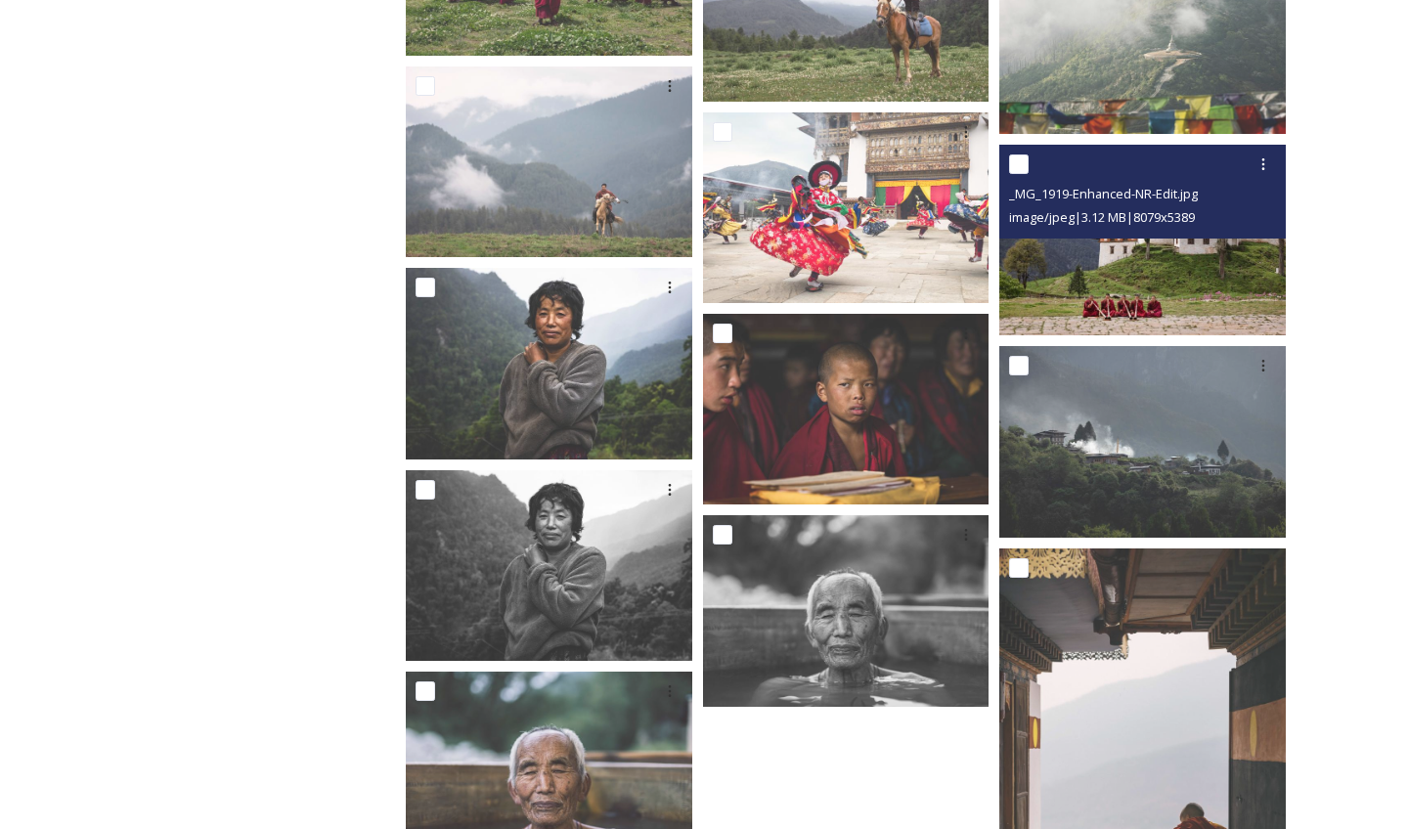
click at [1123, 285] on img at bounding box center [1142, 240] width 286 height 191
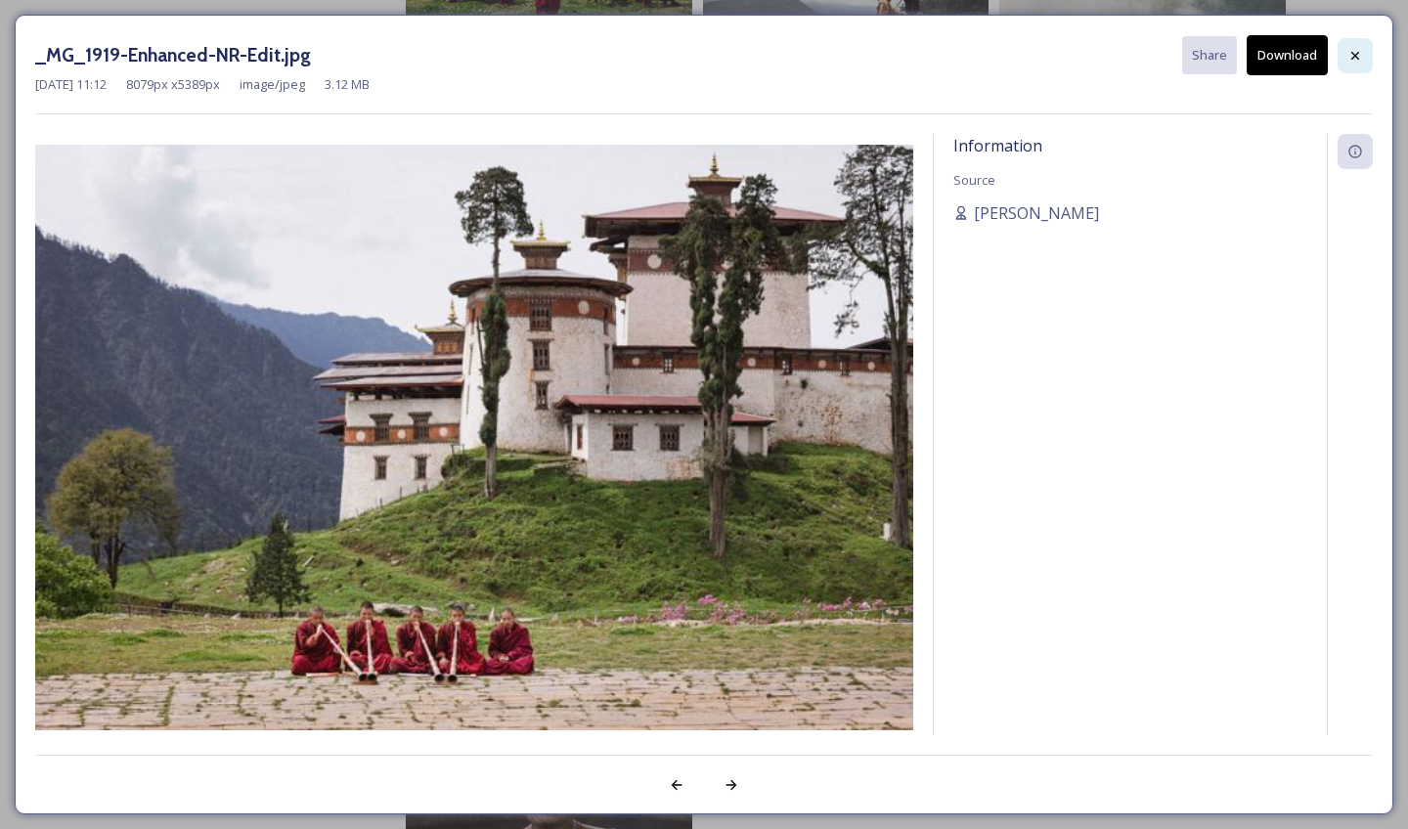
click at [1364, 47] on div at bounding box center [1355, 55] width 35 height 35
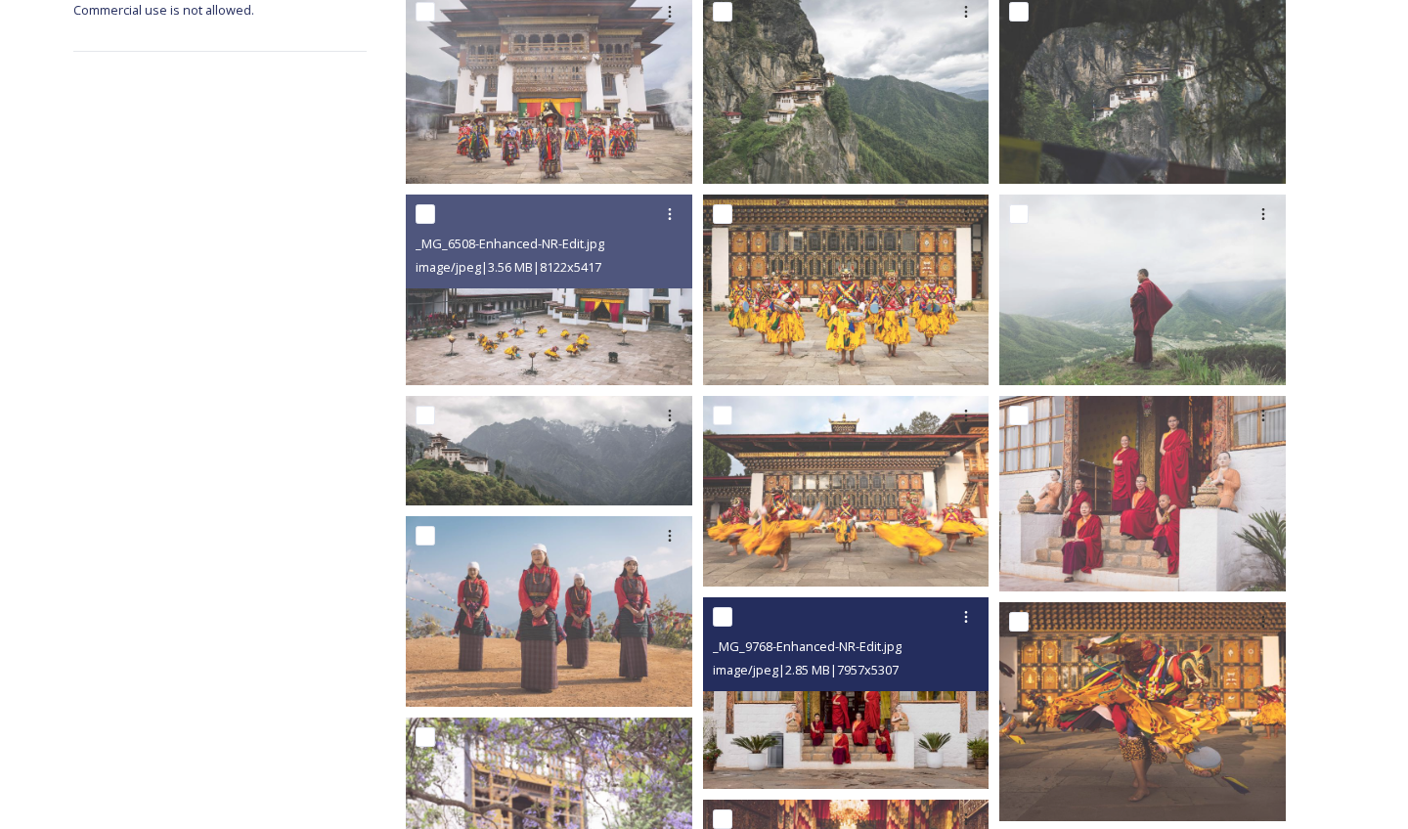
scroll to position [378, 0]
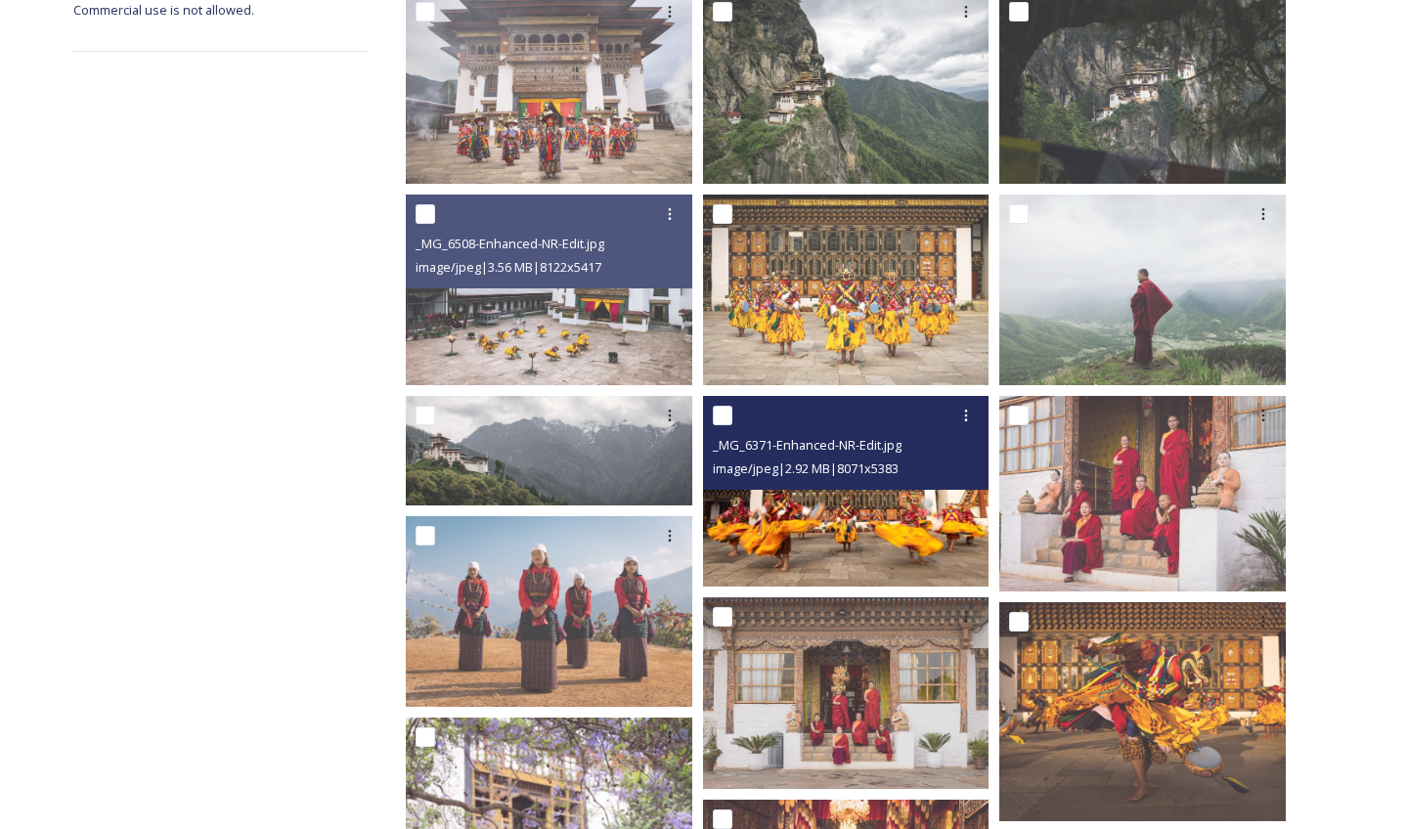
click at [855, 502] on img at bounding box center [846, 491] width 286 height 191
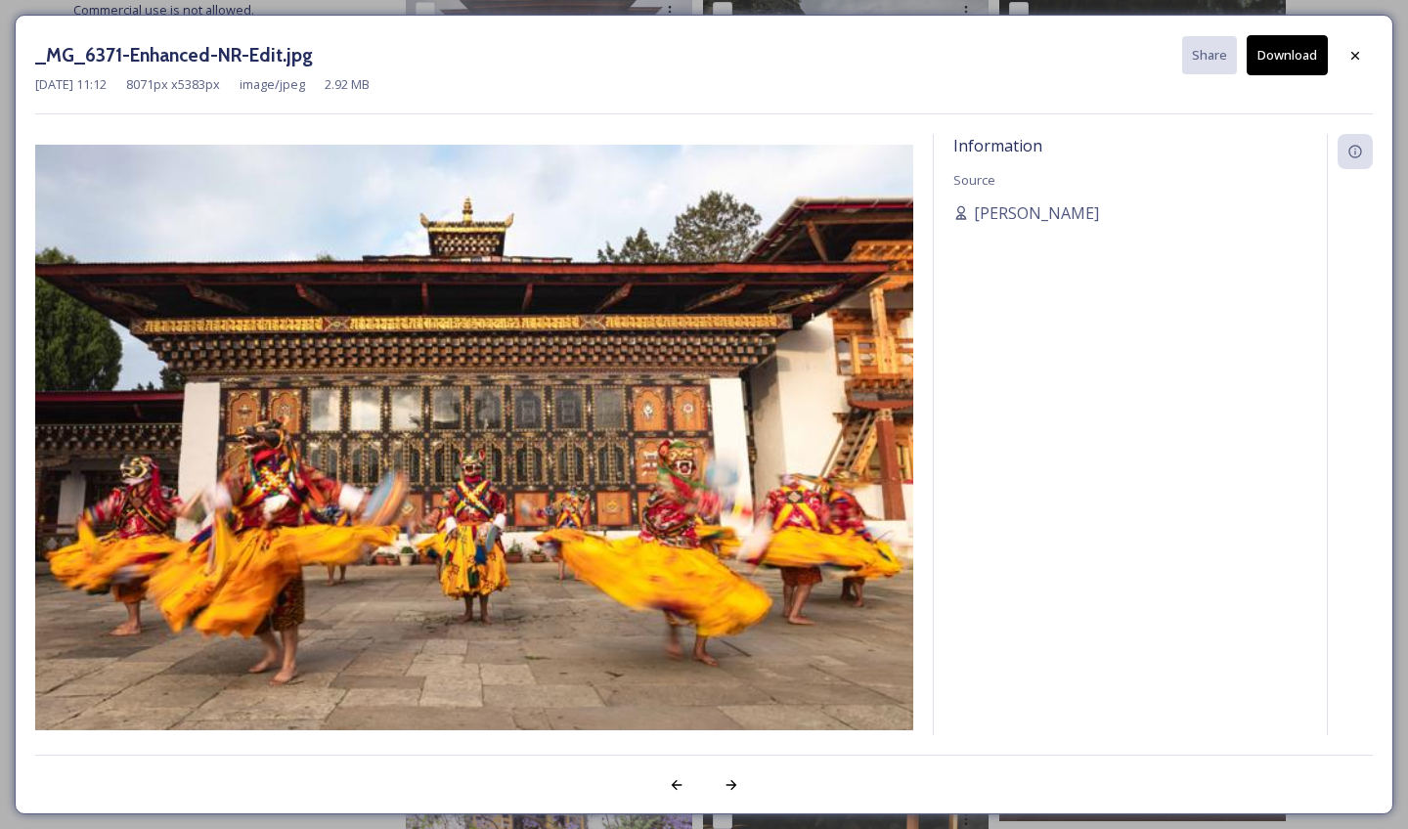
click at [1358, 75] on div "[DATE] 11:12 8071 px x 5383 px image/jpeg 2.92 MB" at bounding box center [704, 84] width 1338 height 19
click at [1353, 62] on icon at bounding box center [1355, 56] width 16 height 16
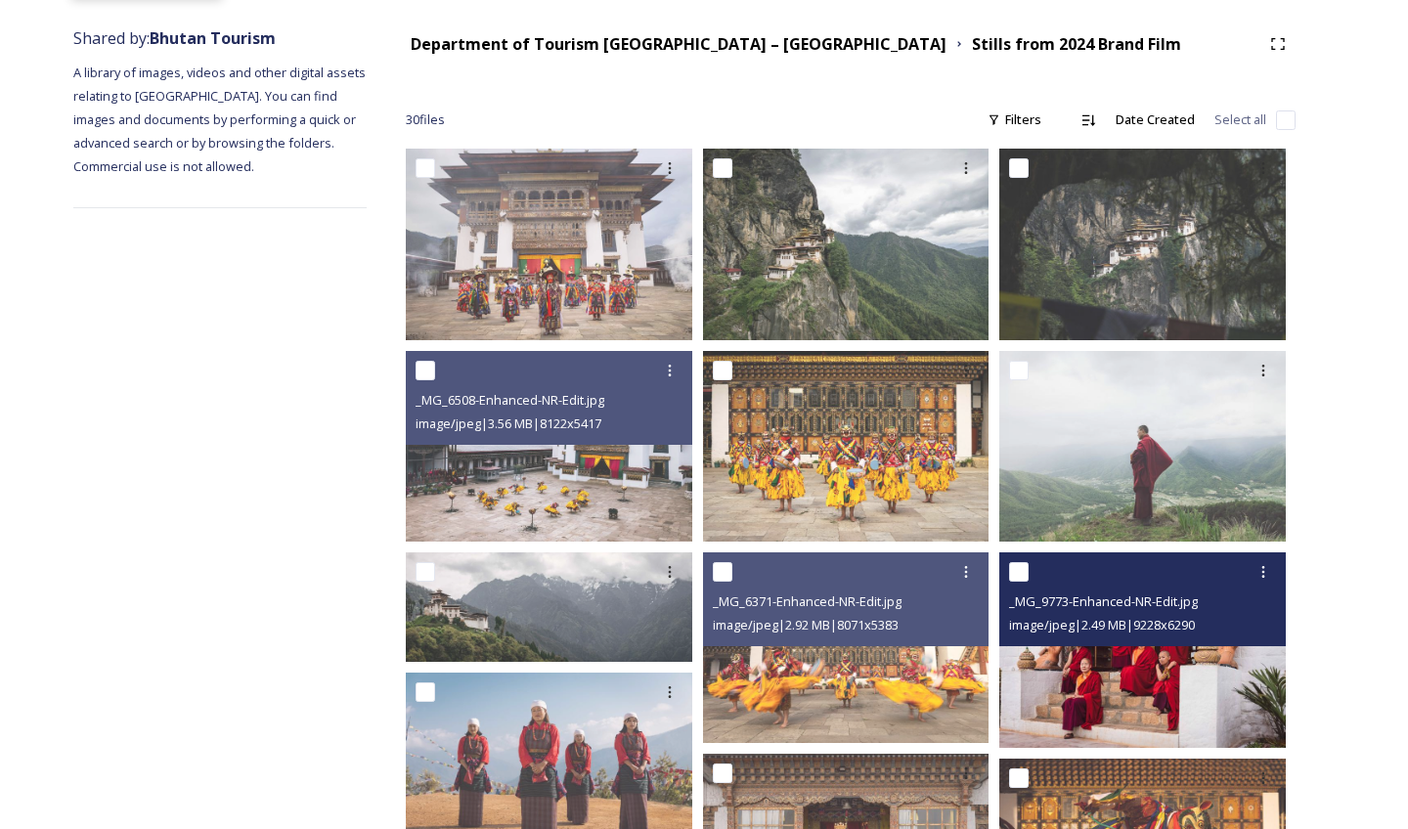
scroll to position [185, 0]
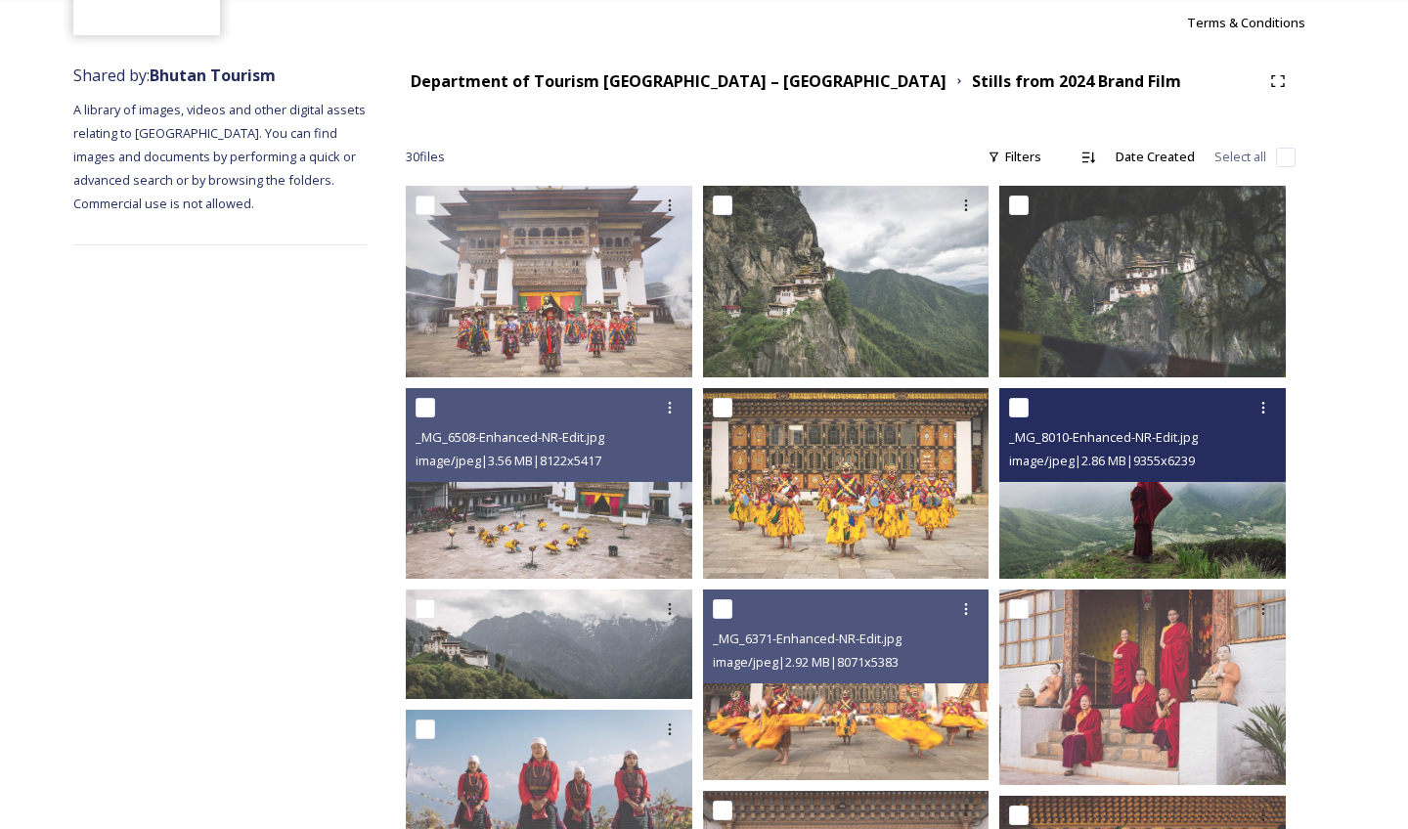
click at [1091, 484] on img at bounding box center [1142, 483] width 286 height 191
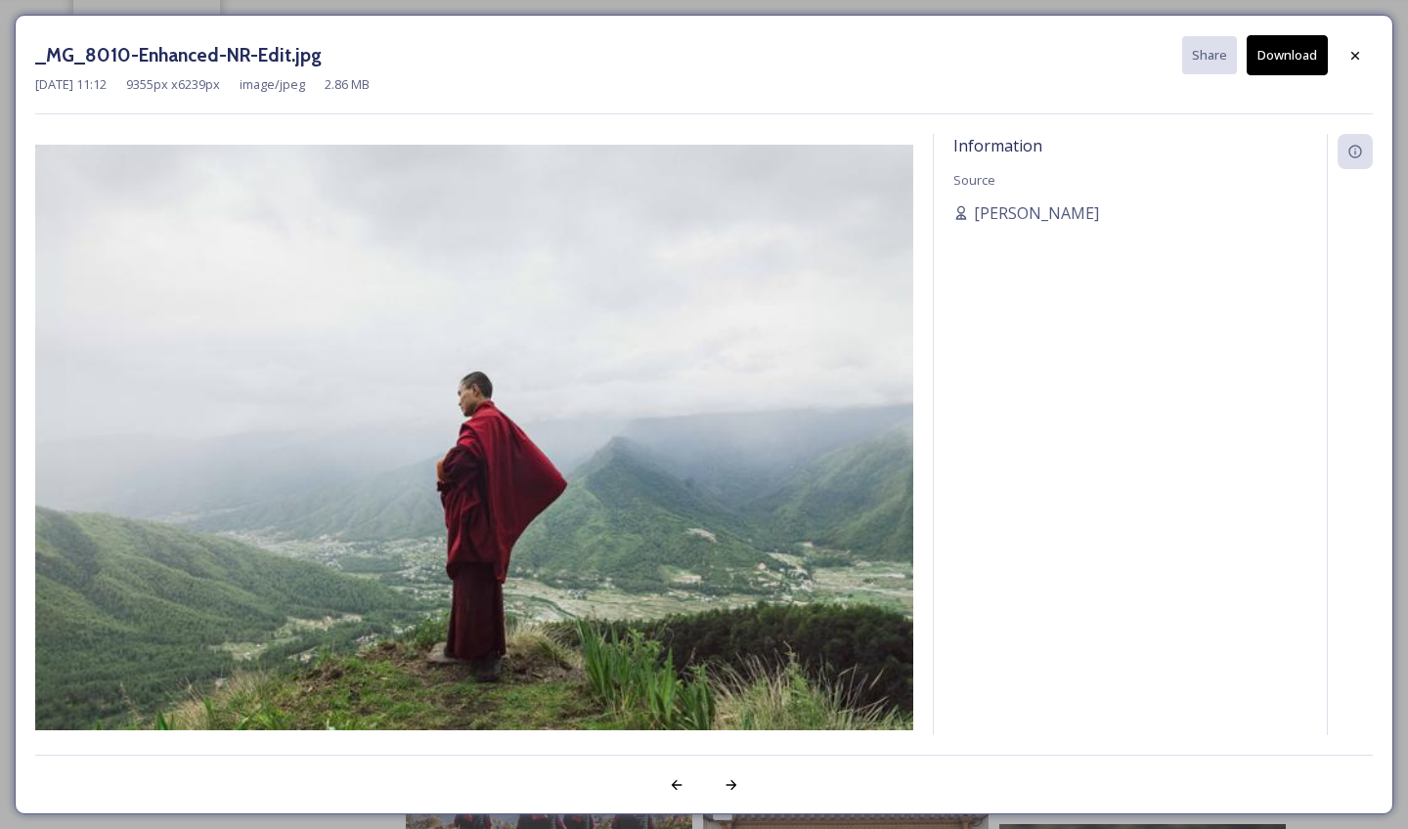
click at [1336, 66] on div "_MG_8010-Enhanced-NR-Edit.jpg Share Download" at bounding box center [704, 55] width 1338 height 40
click at [1351, 63] on div at bounding box center [1355, 55] width 35 height 35
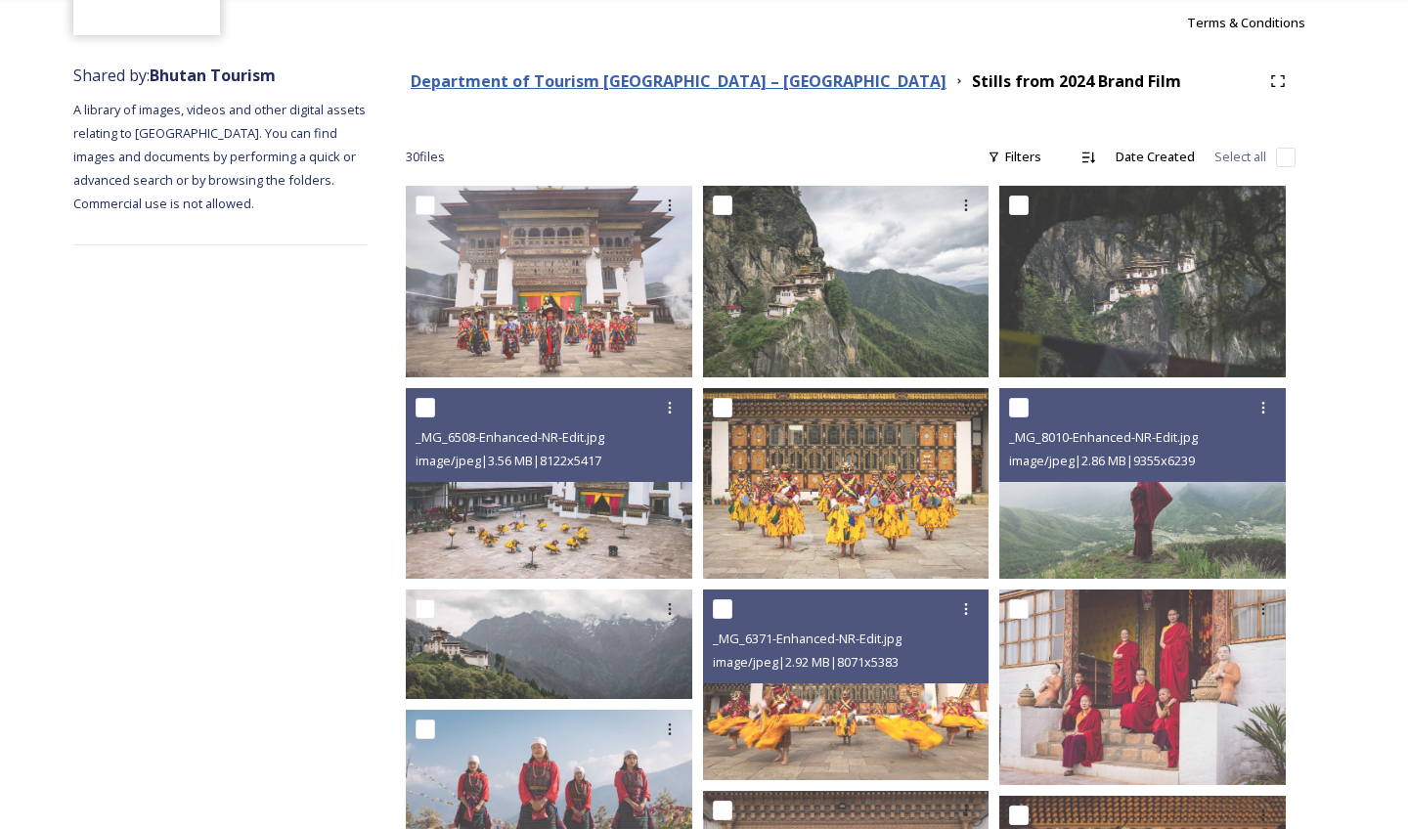
click at [652, 78] on strong "Department of Tourism [GEOGRAPHIC_DATA] – [GEOGRAPHIC_DATA]" at bounding box center [679, 81] width 536 height 22
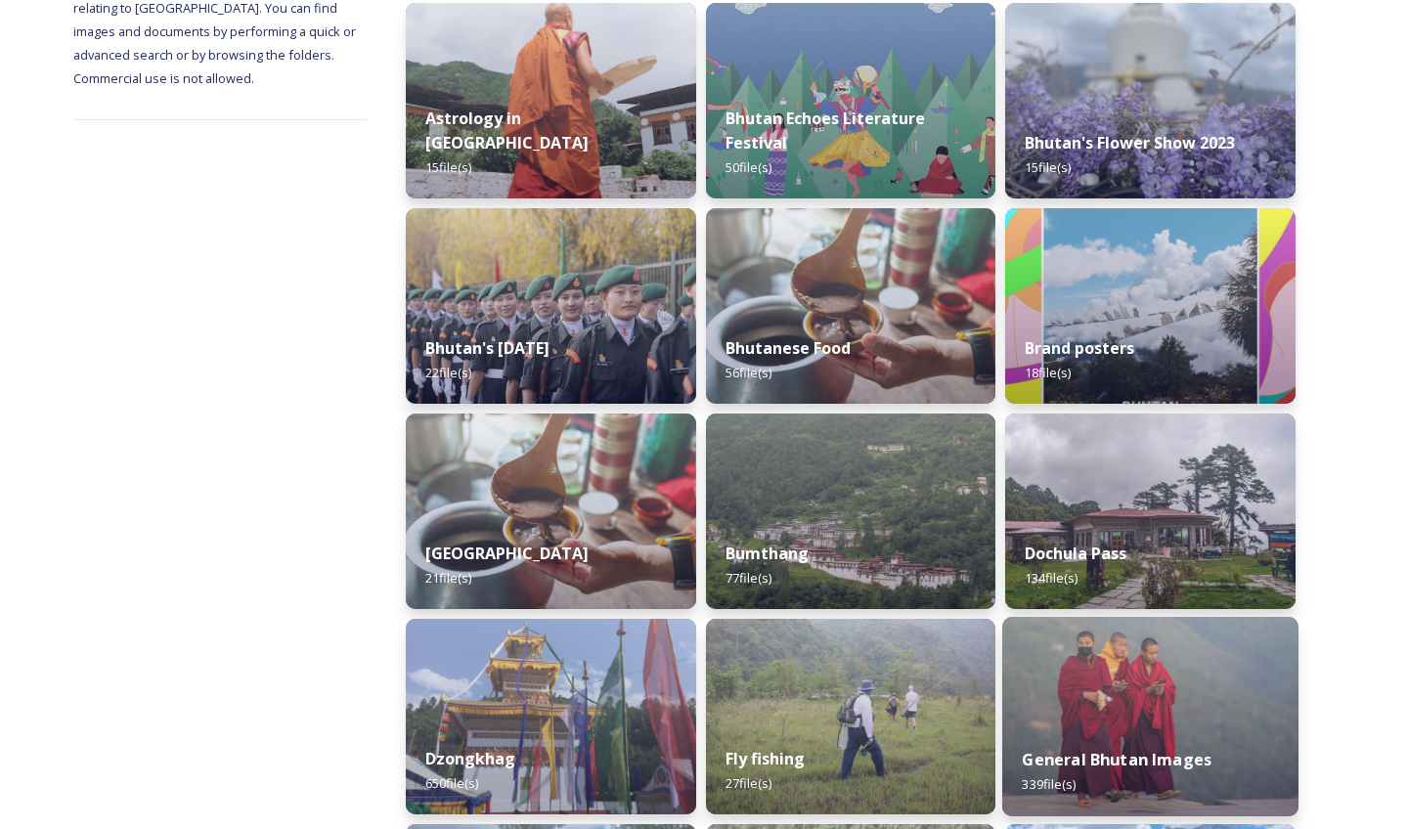
scroll to position [628, 0]
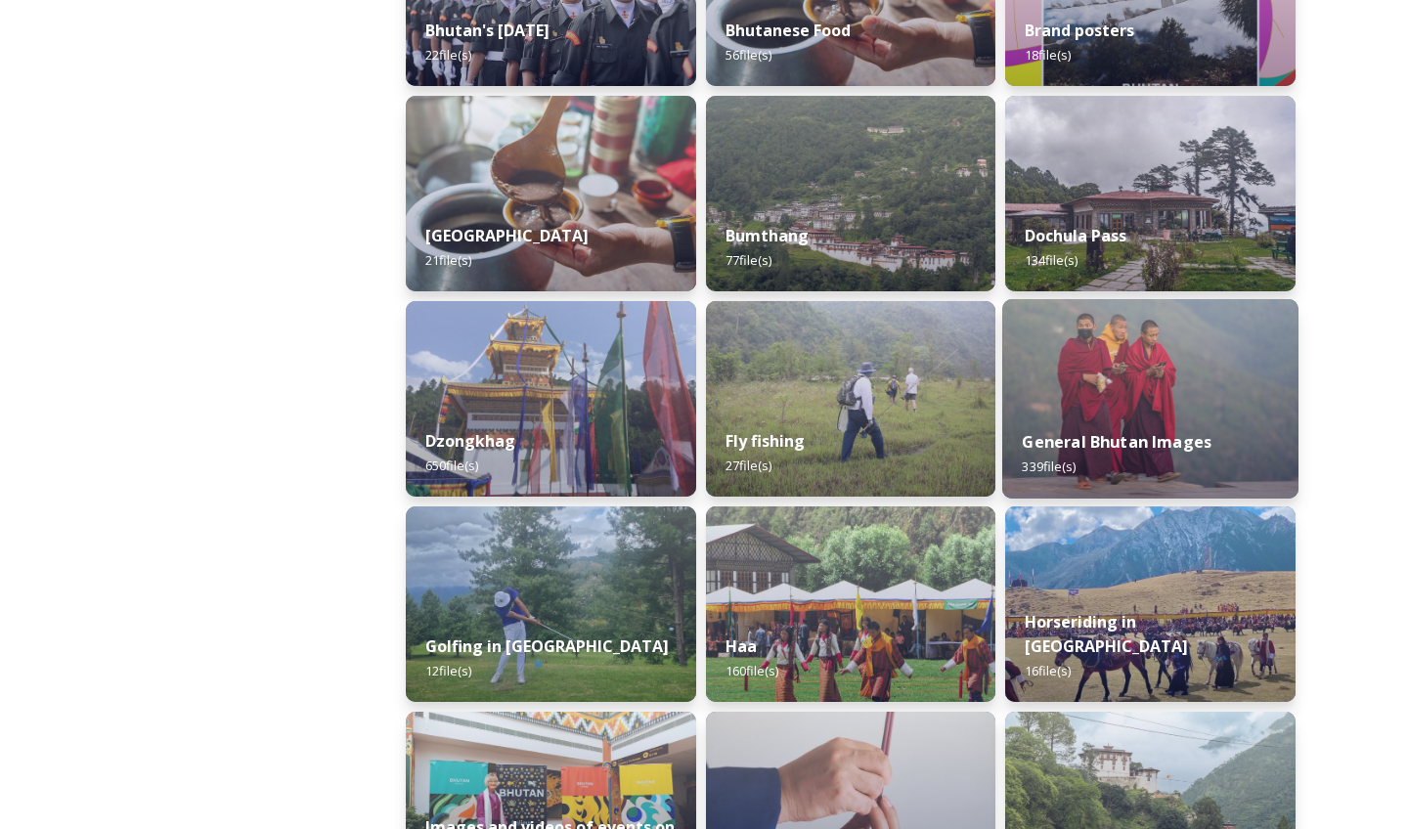
click at [1097, 444] on strong "General Bhutan Images" at bounding box center [1118, 442] width 190 height 22
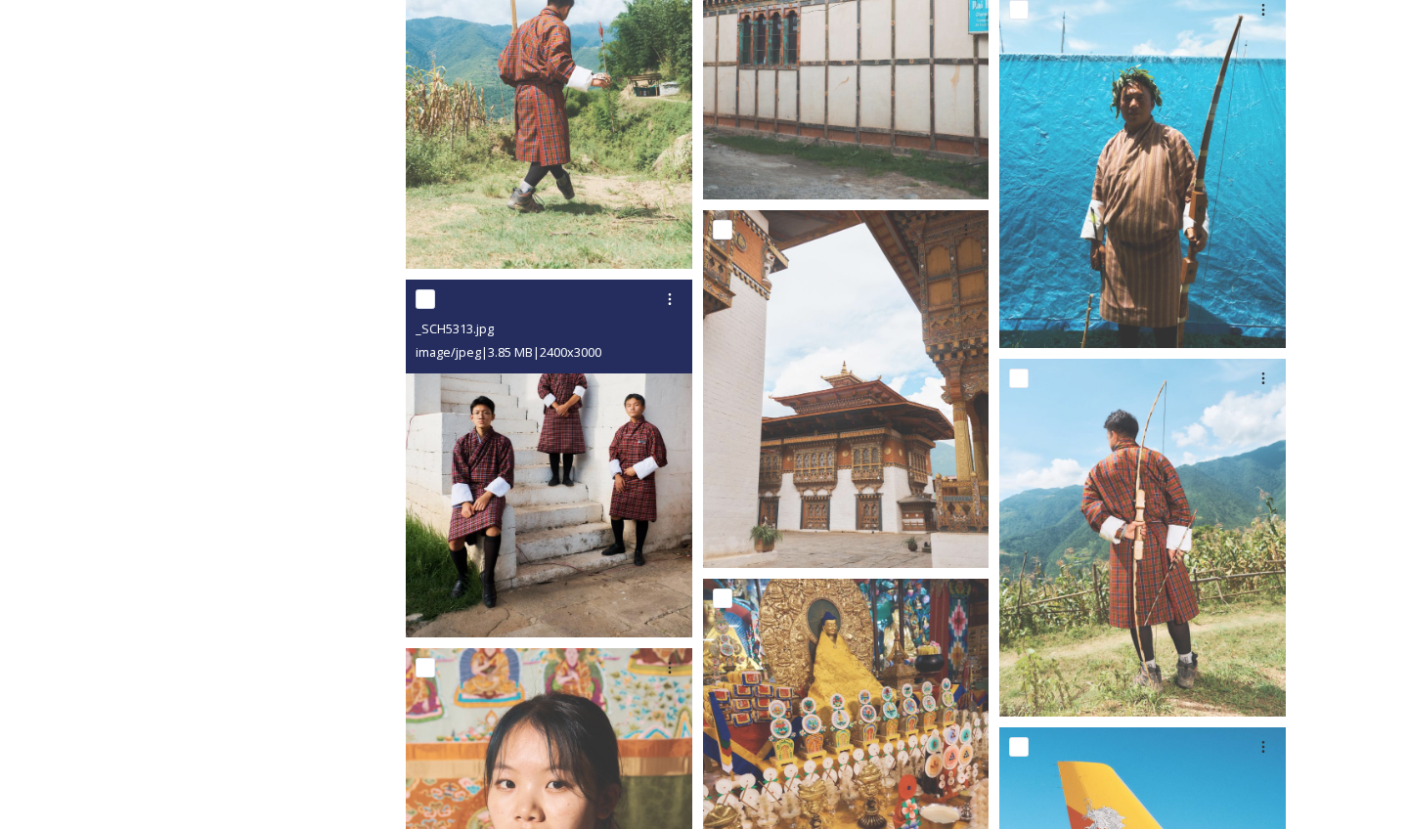
scroll to position [2803, 0]
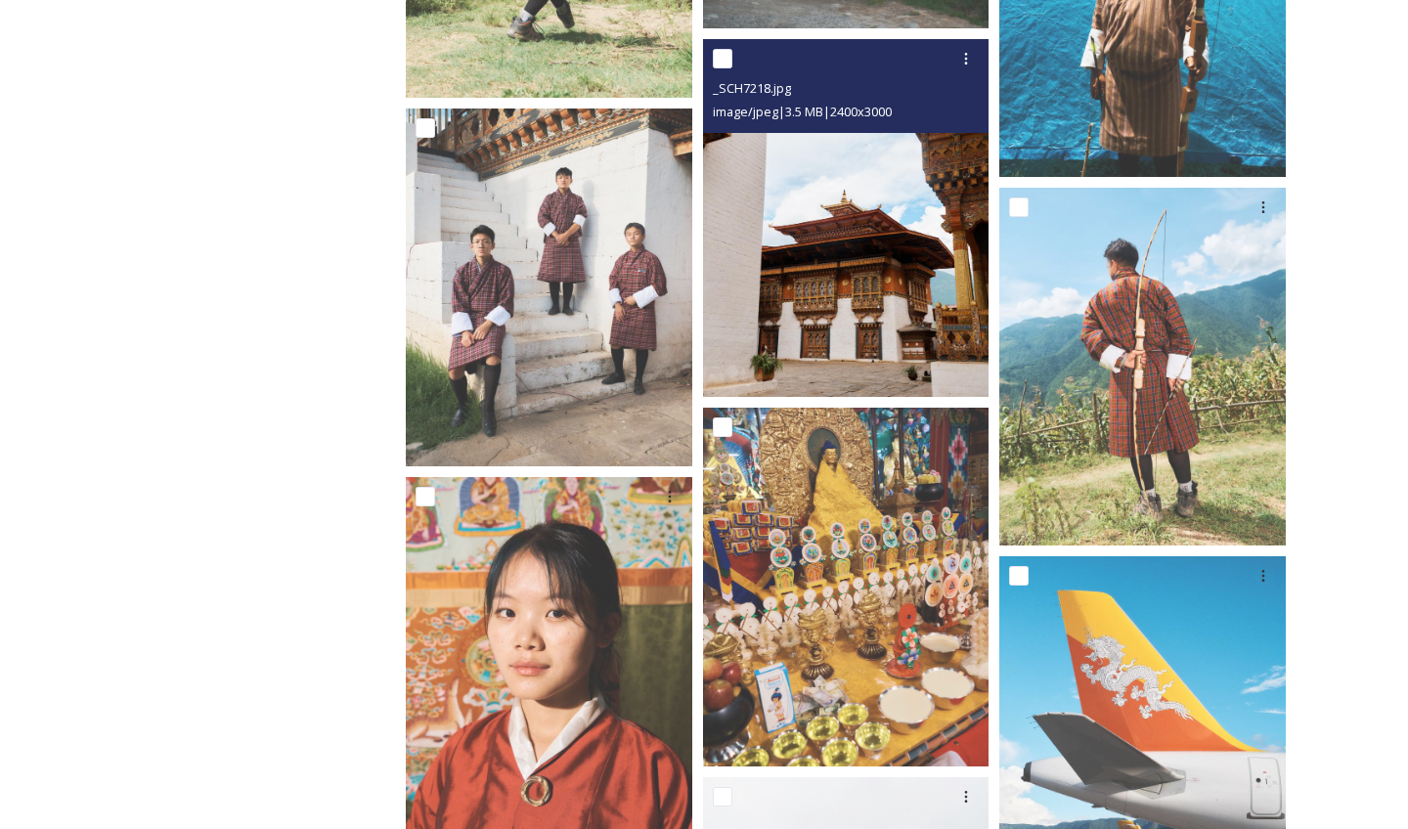
click at [772, 338] on img at bounding box center [846, 218] width 286 height 358
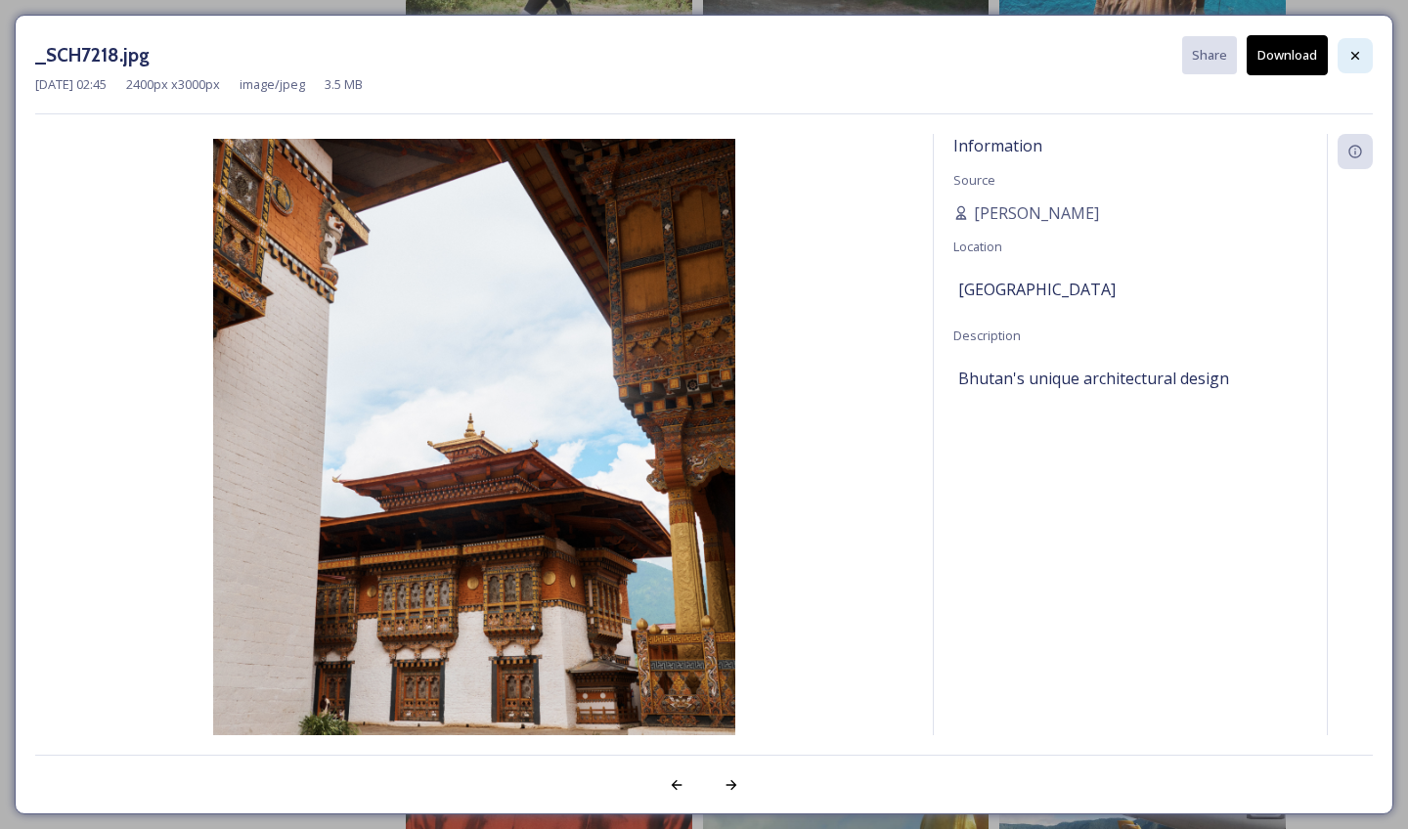
click at [1347, 52] on icon at bounding box center [1355, 56] width 16 height 16
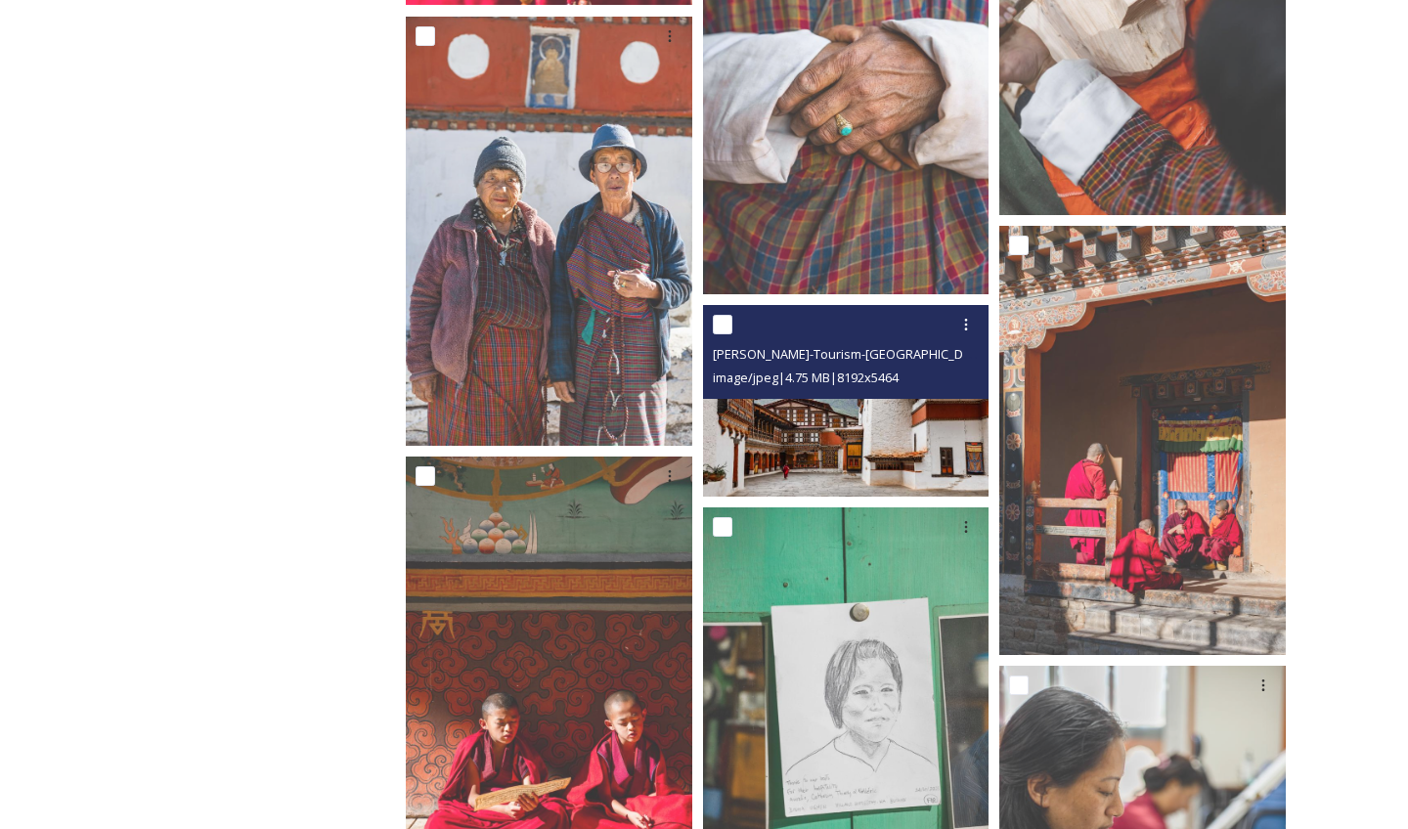
scroll to position [23068, 0]
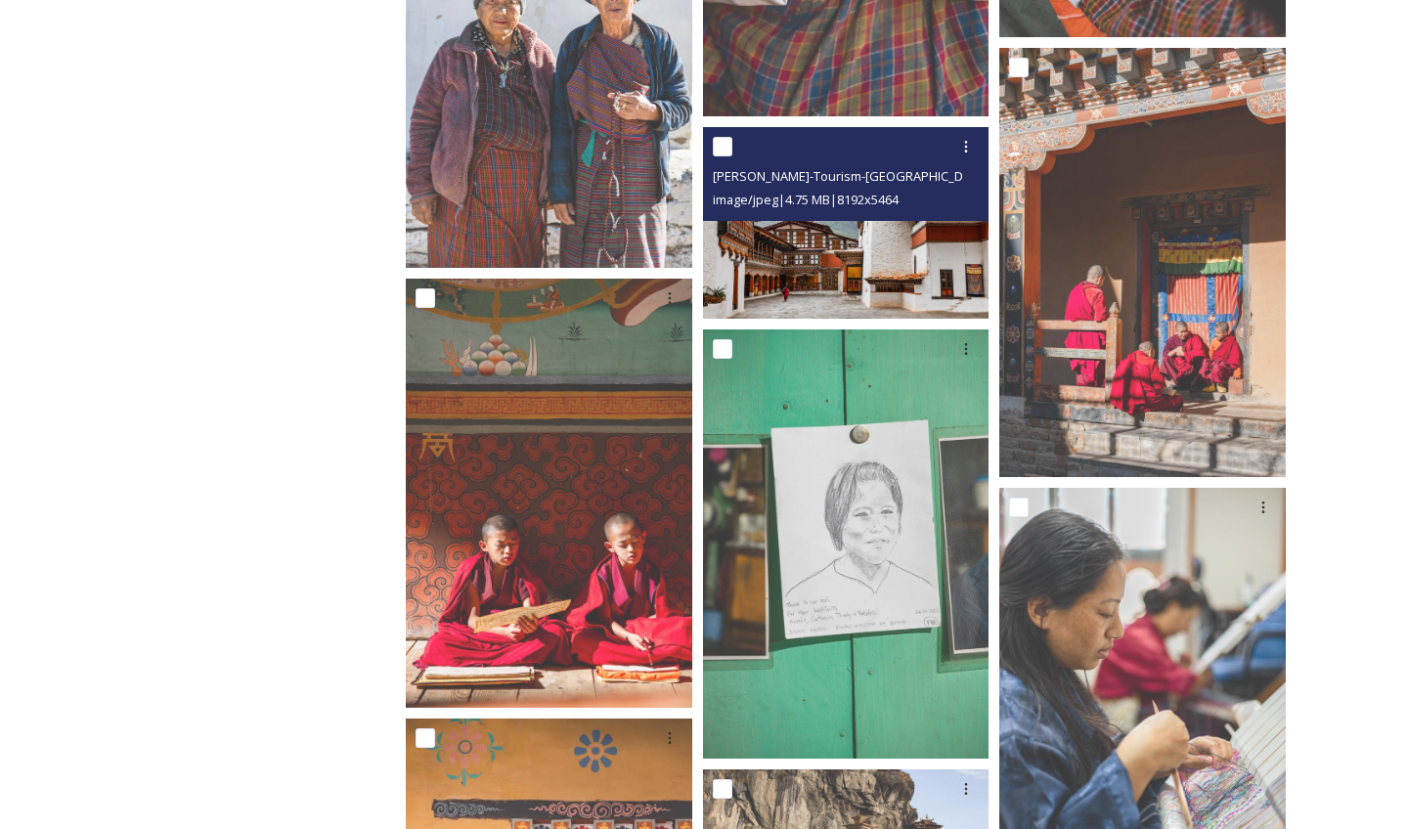
click at [802, 254] on img at bounding box center [846, 222] width 286 height 191
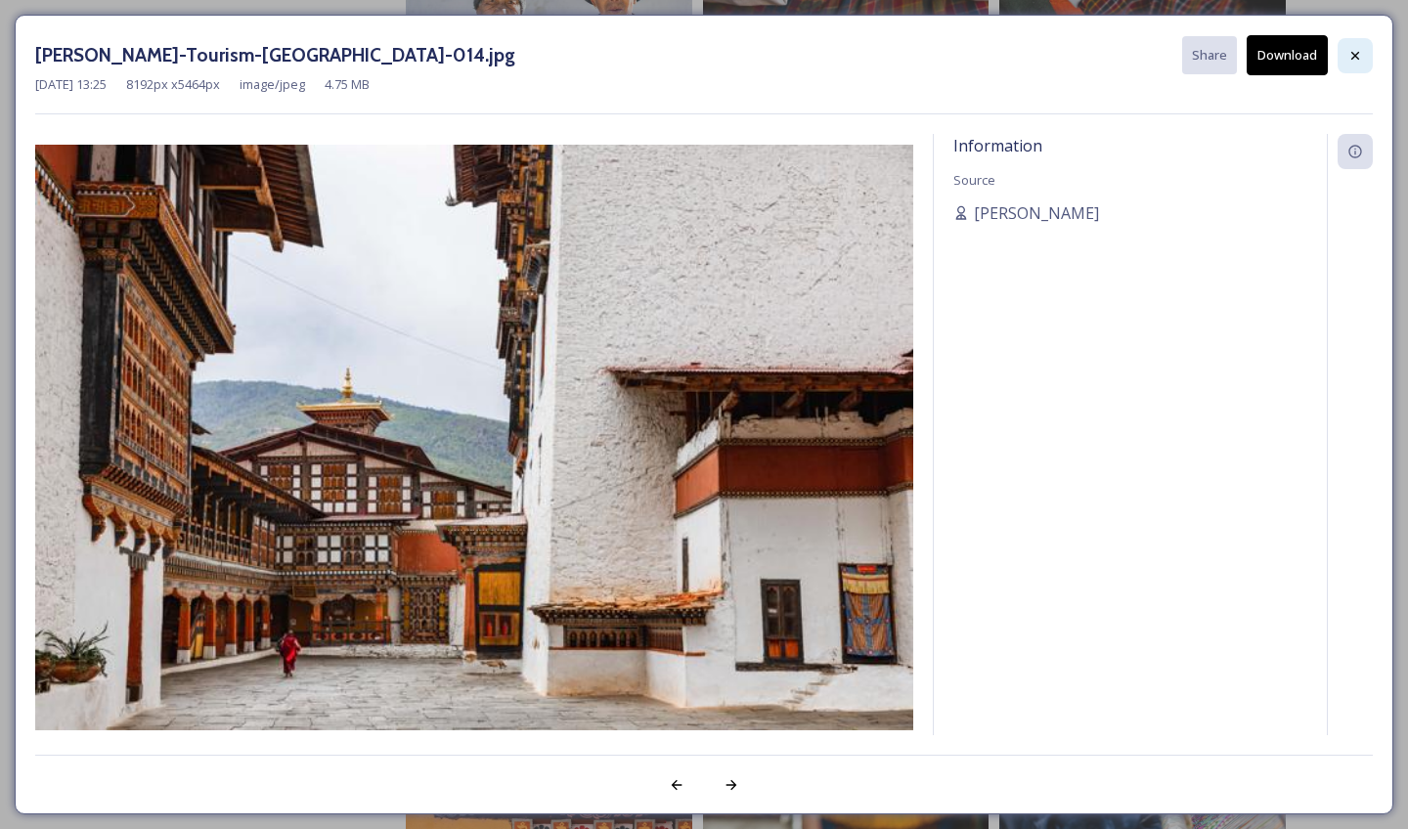
click at [1346, 50] on div at bounding box center [1355, 55] width 35 height 35
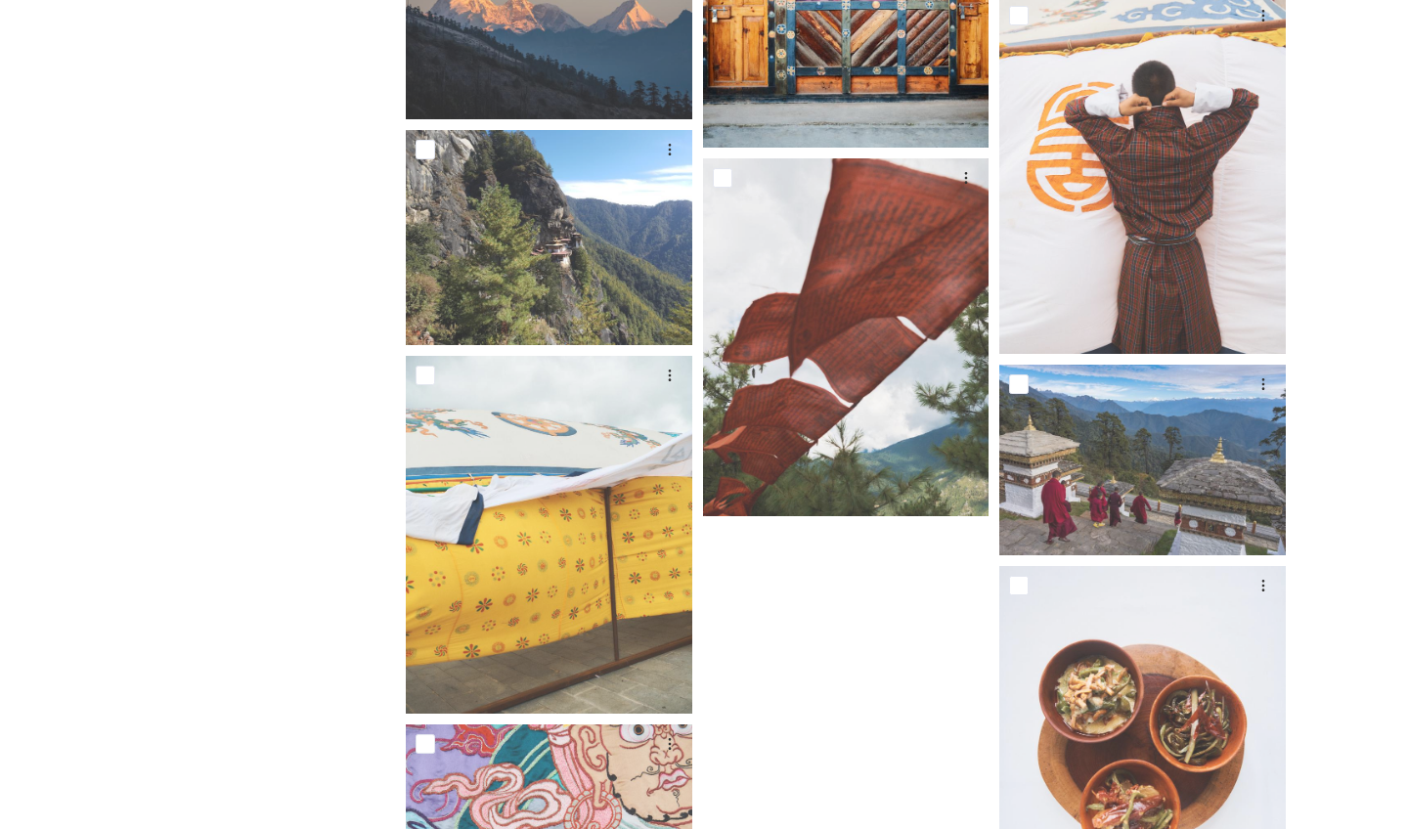
scroll to position [34445, 0]
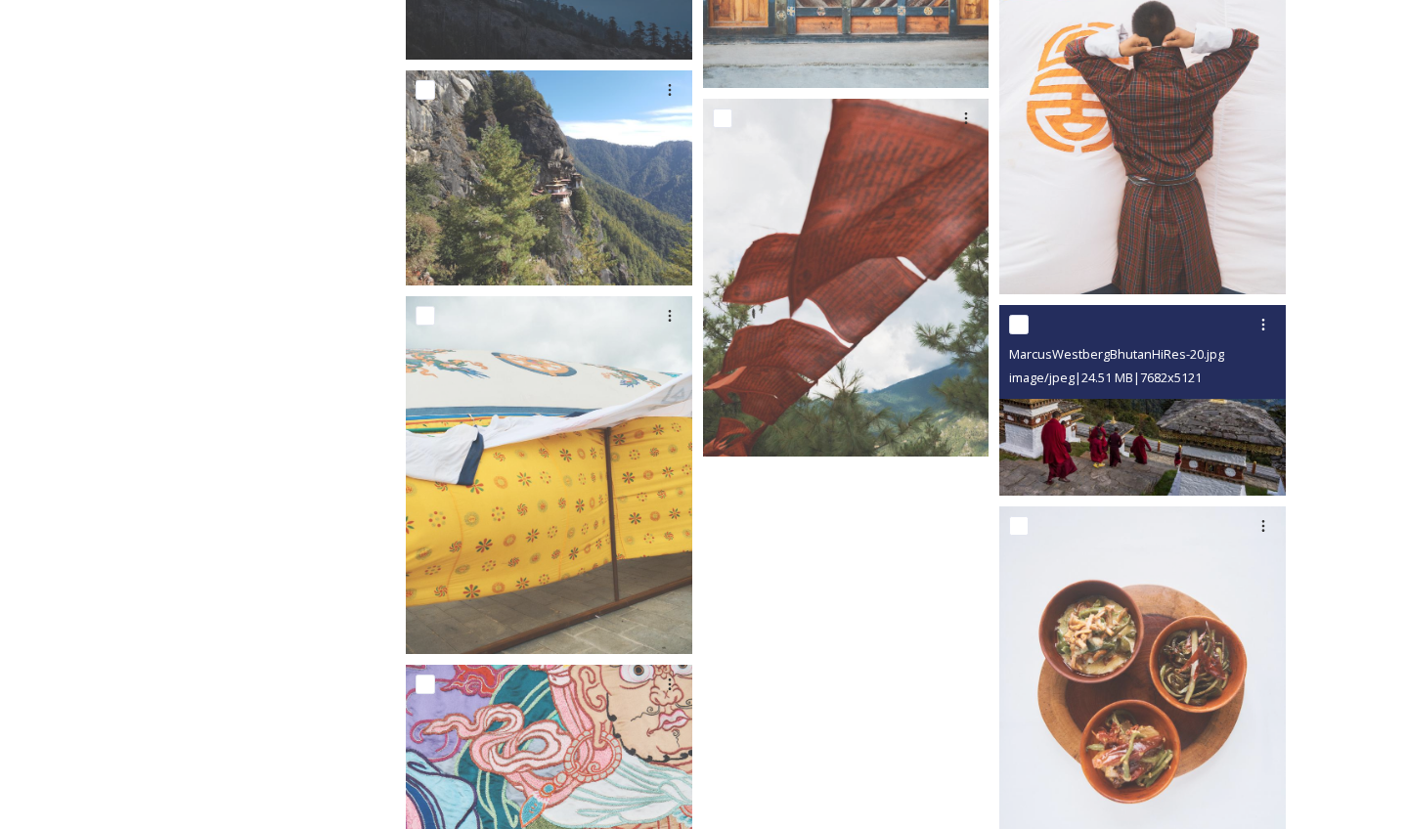
click at [1131, 383] on span "image/jpeg | 24.51 MB | 7682 x 5121" at bounding box center [1105, 378] width 193 height 18
click at [1130, 403] on img at bounding box center [1142, 400] width 286 height 191
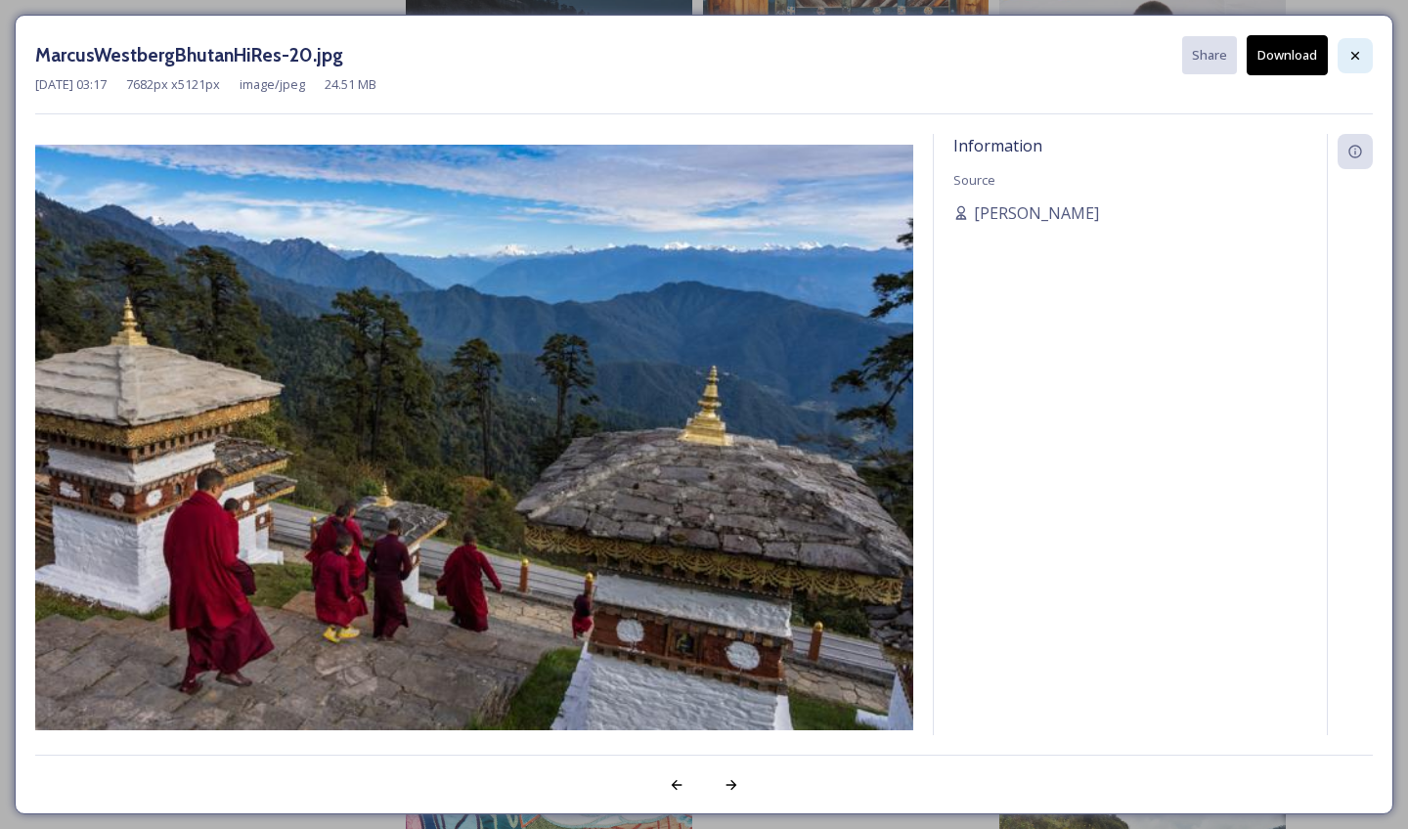
click at [1348, 64] on div at bounding box center [1355, 55] width 35 height 35
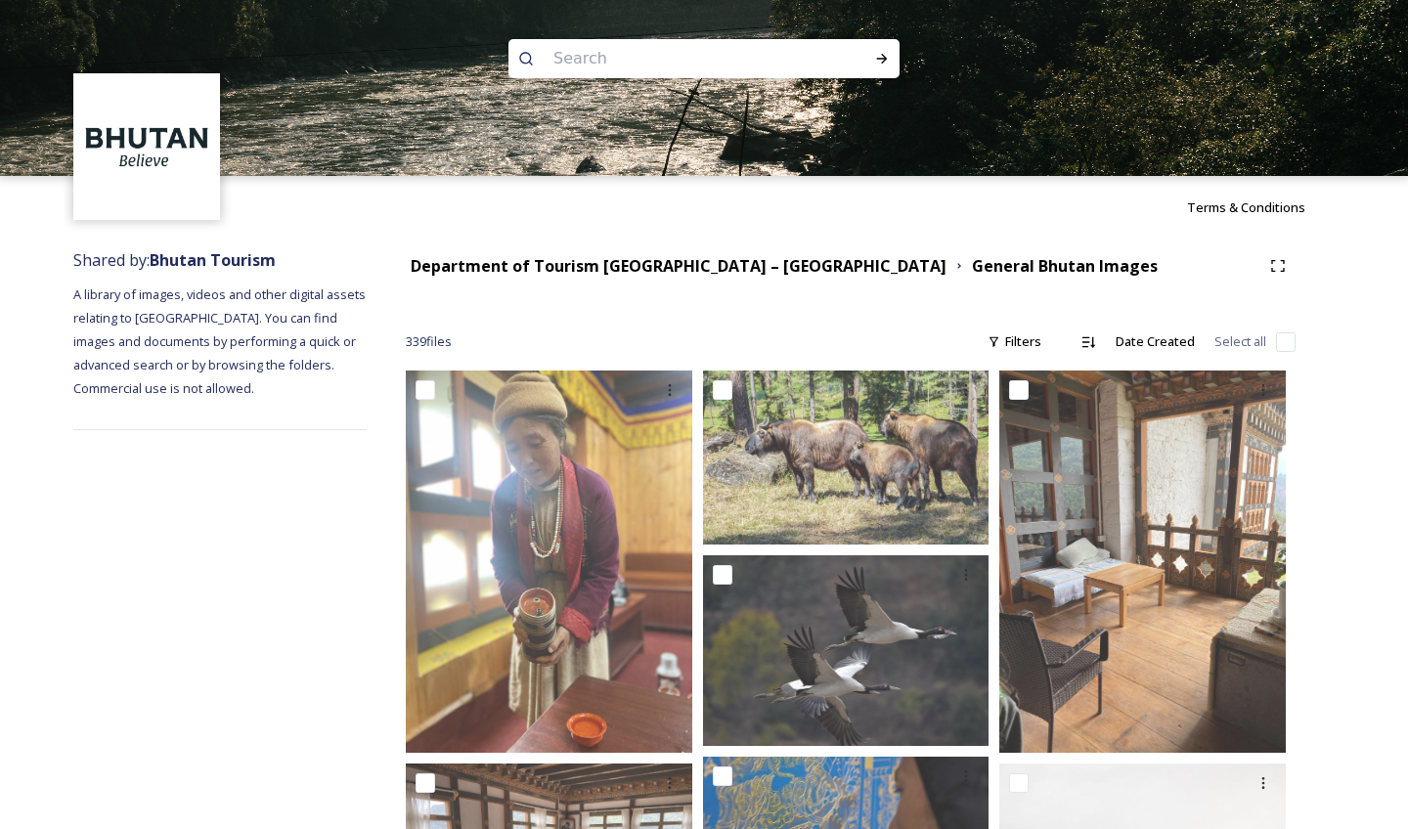
scroll to position [0, 0]
click at [673, 49] on input at bounding box center [678, 58] width 268 height 43
type input "[GEOGRAPHIC_DATA]"
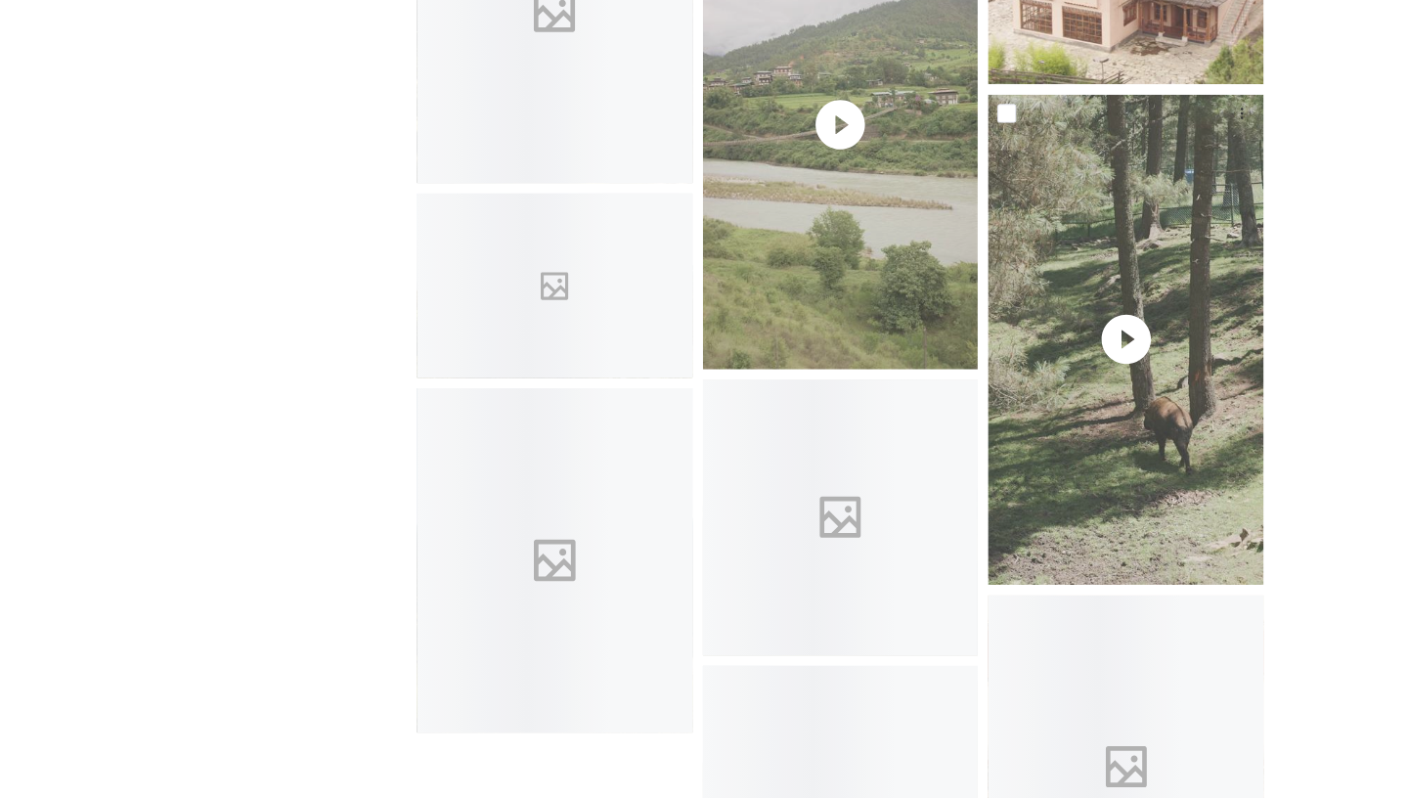
scroll to position [8230, 0]
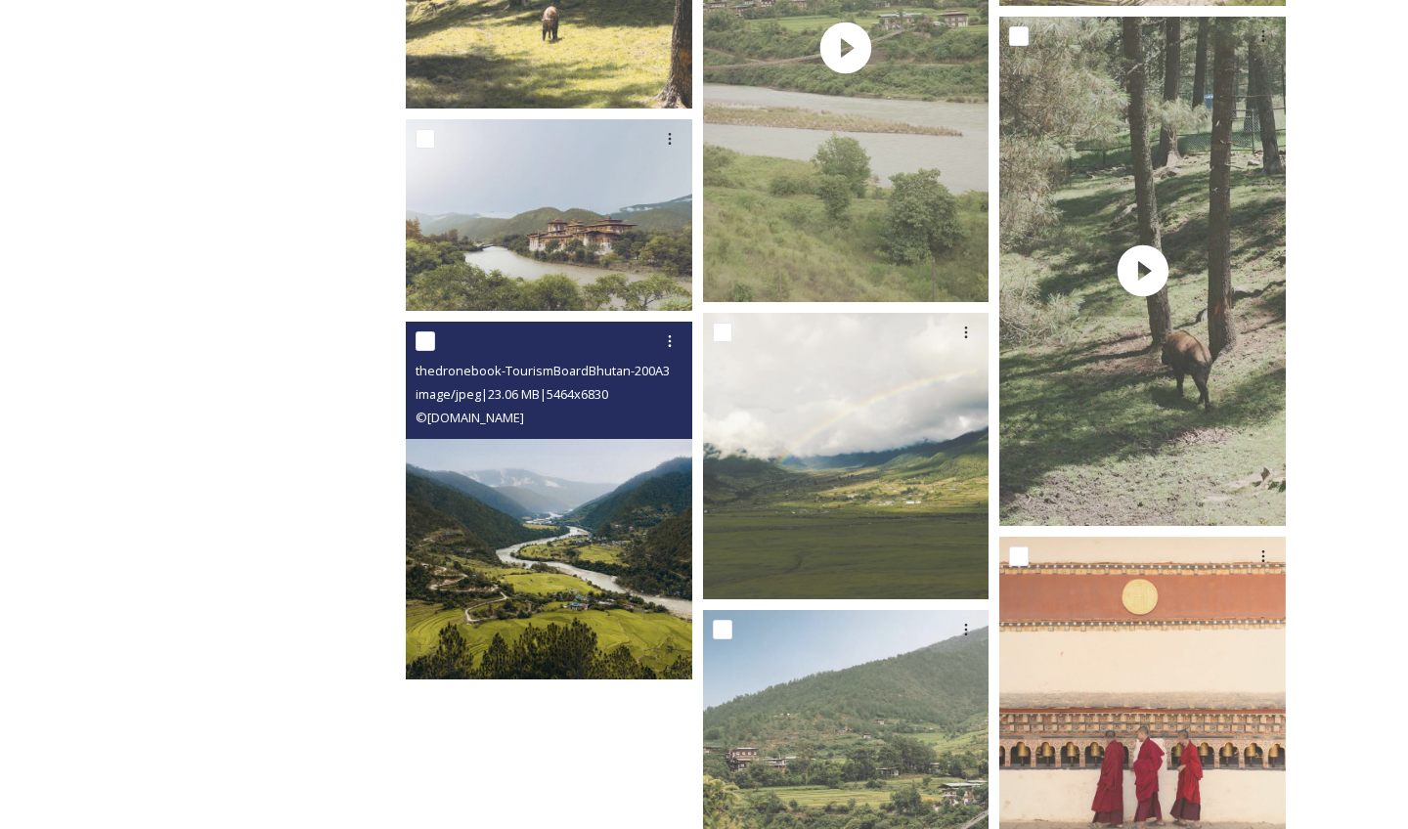
click at [607, 526] on img at bounding box center [549, 501] width 286 height 358
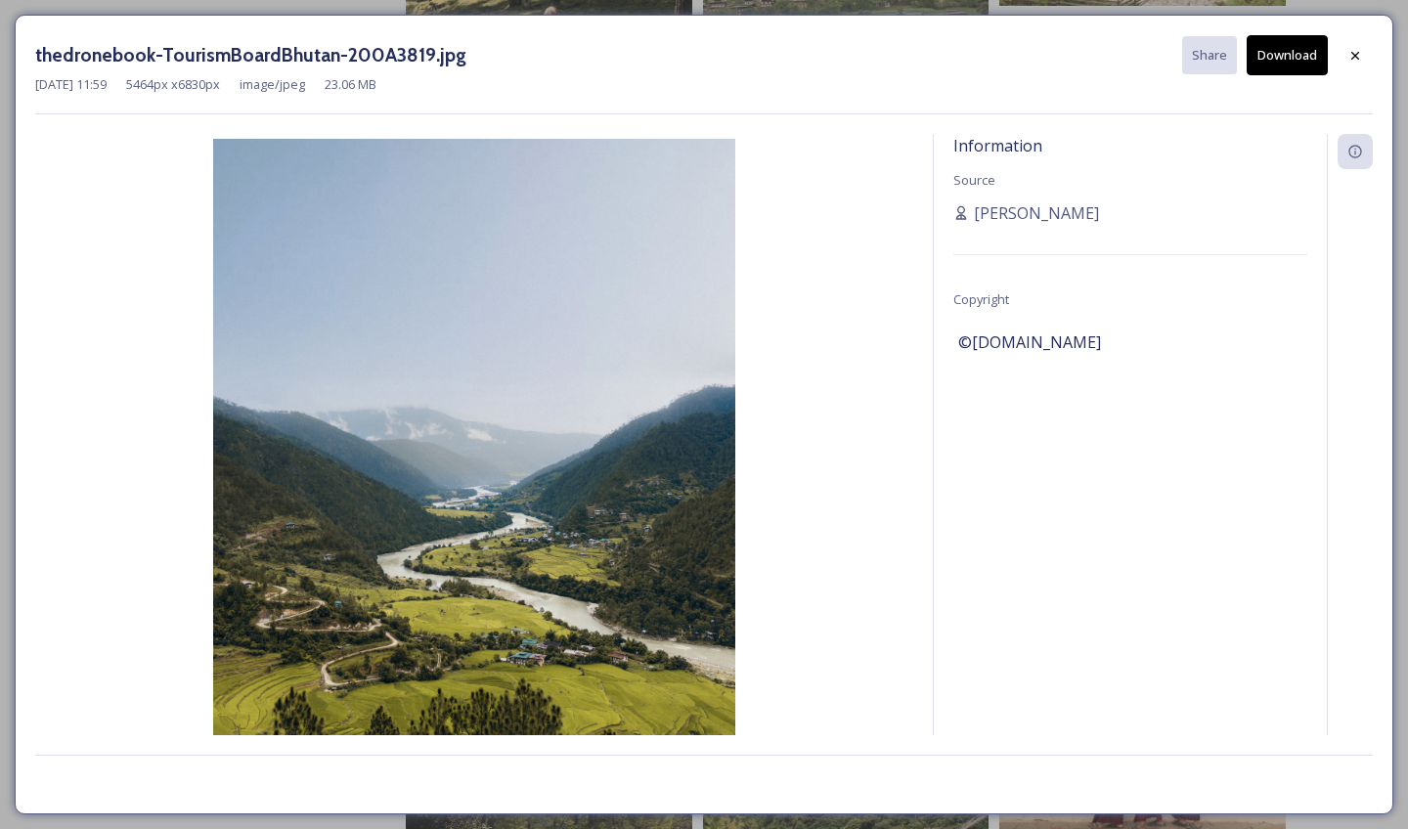
click at [1290, 56] on button "Download" at bounding box center [1287, 55] width 81 height 40
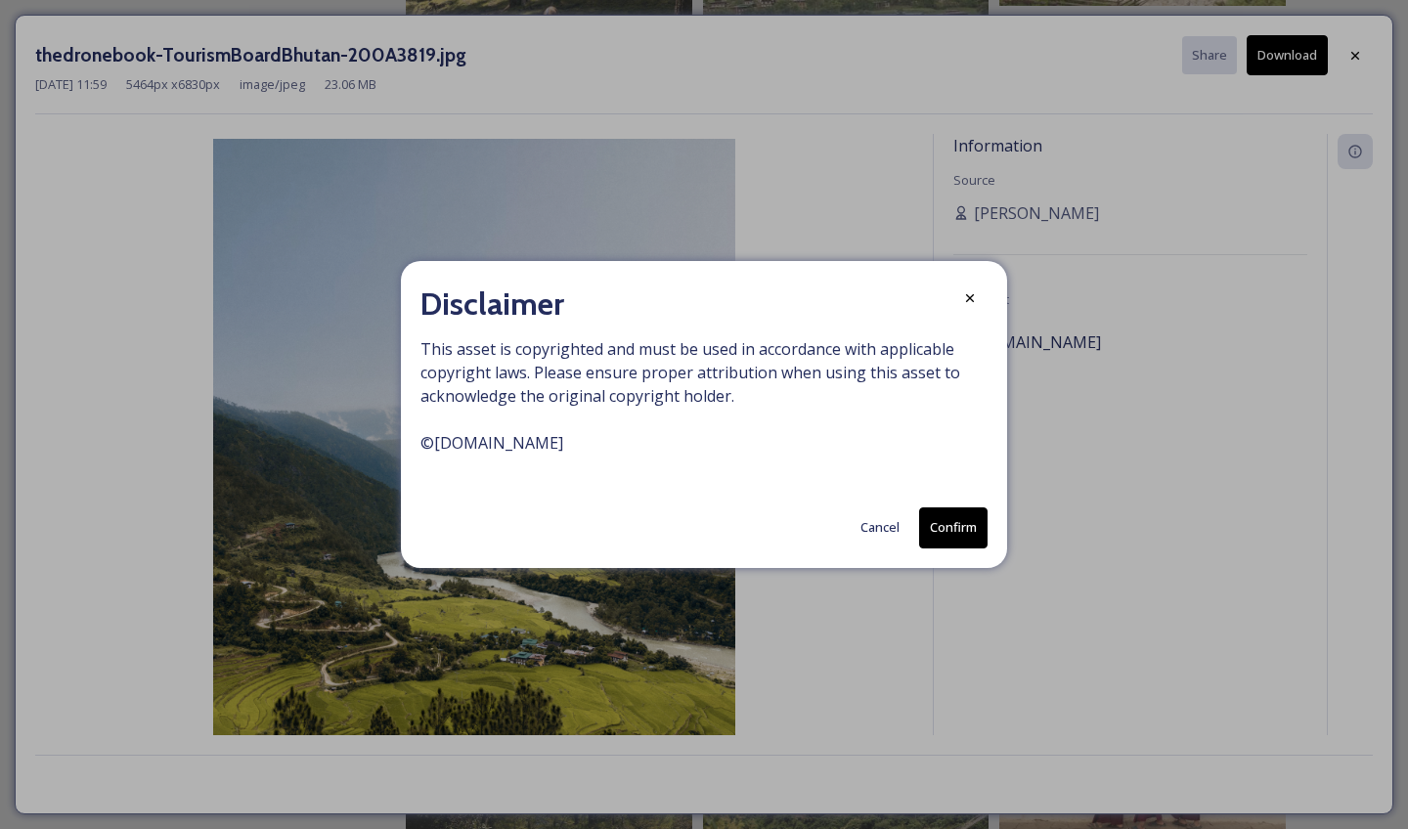
click at [973, 532] on button "Confirm" at bounding box center [953, 527] width 68 height 40
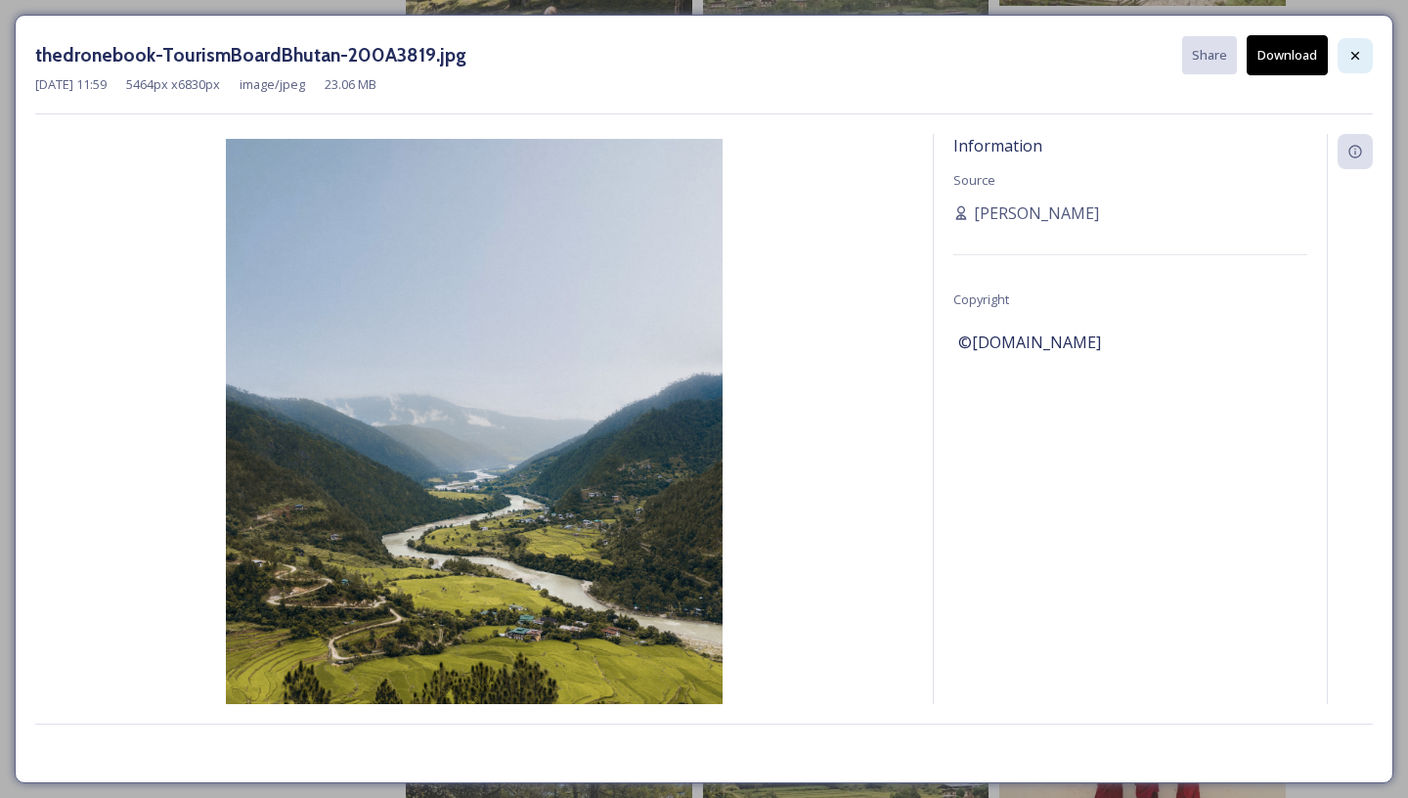
click at [1348, 68] on div at bounding box center [1355, 55] width 35 height 35
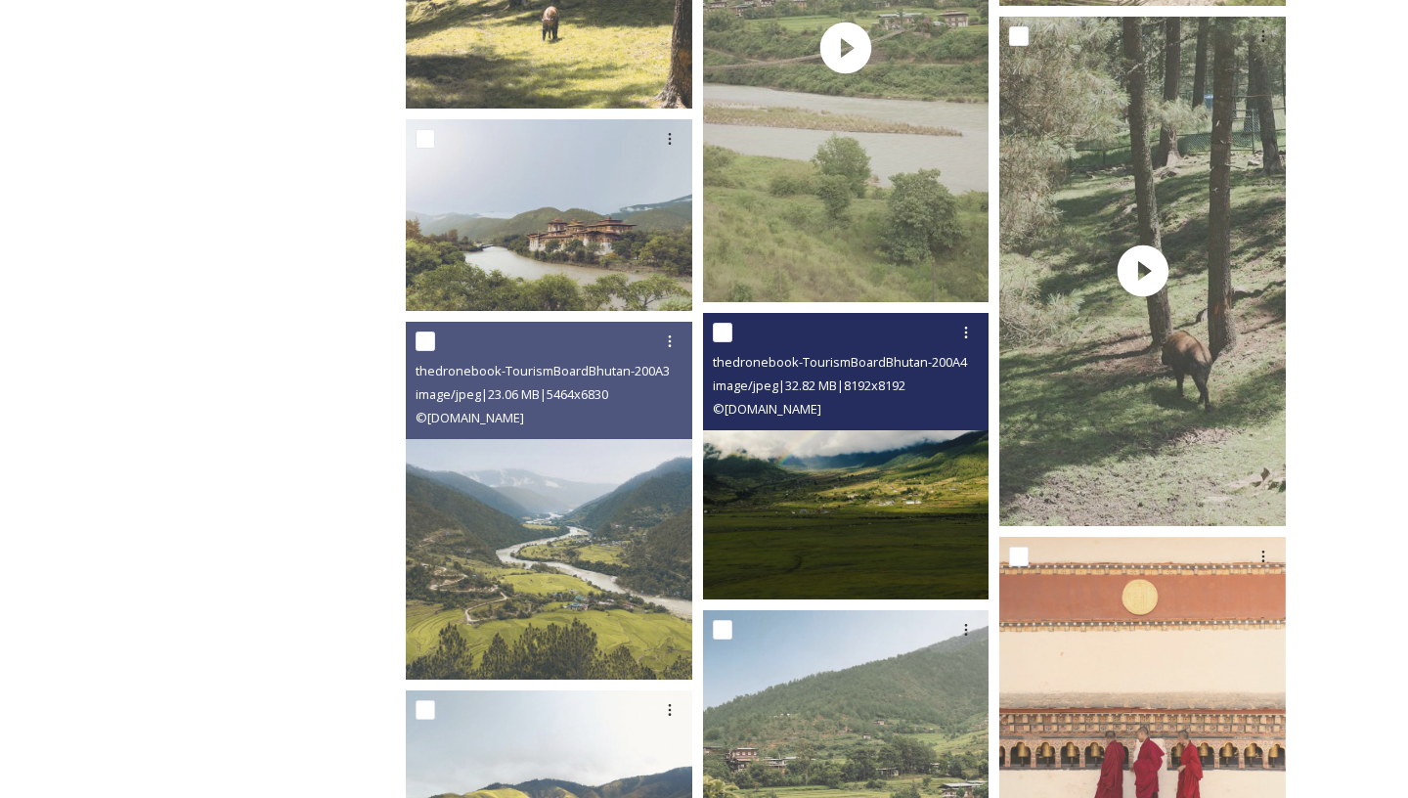
click at [828, 527] on img at bounding box center [846, 456] width 286 height 286
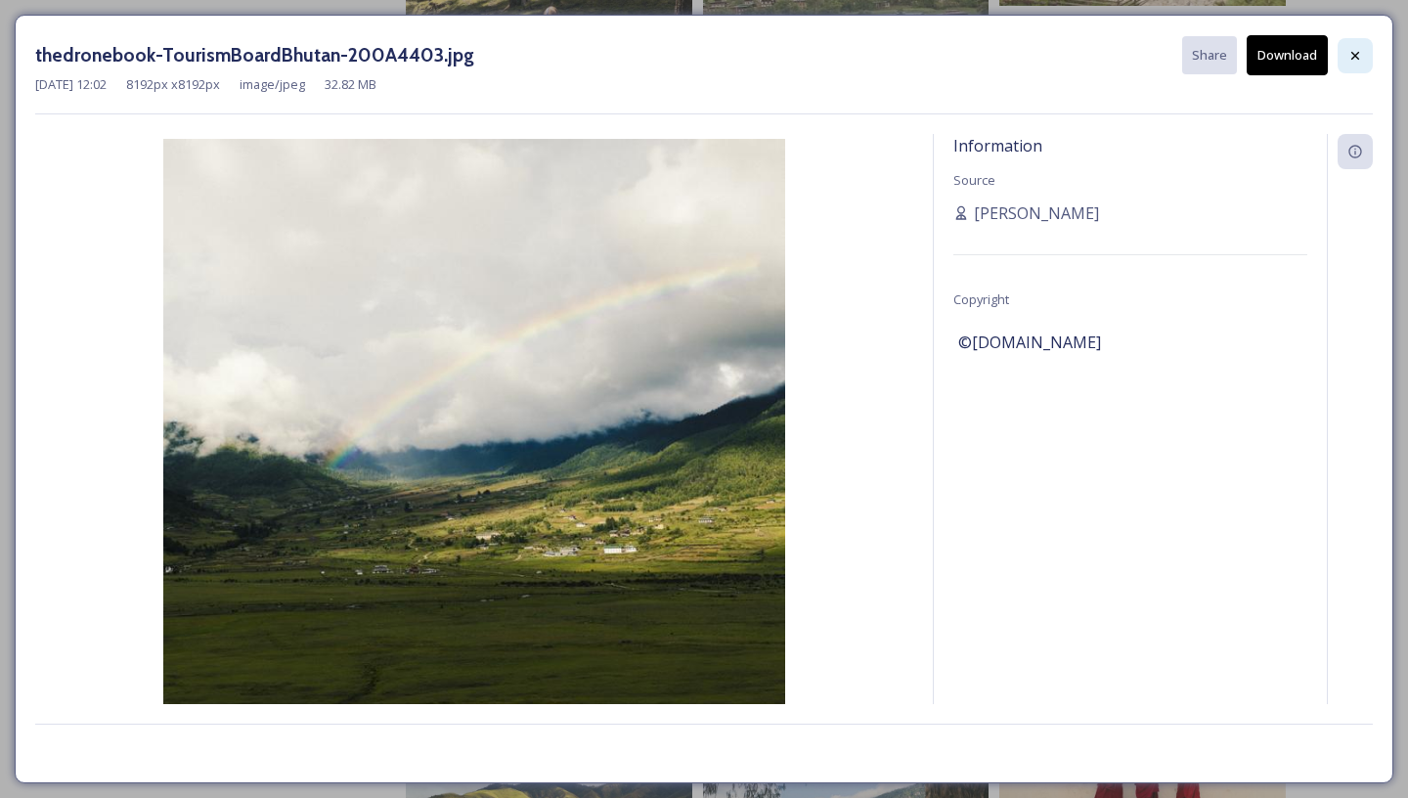
click at [1354, 52] on icon at bounding box center [1355, 56] width 16 height 16
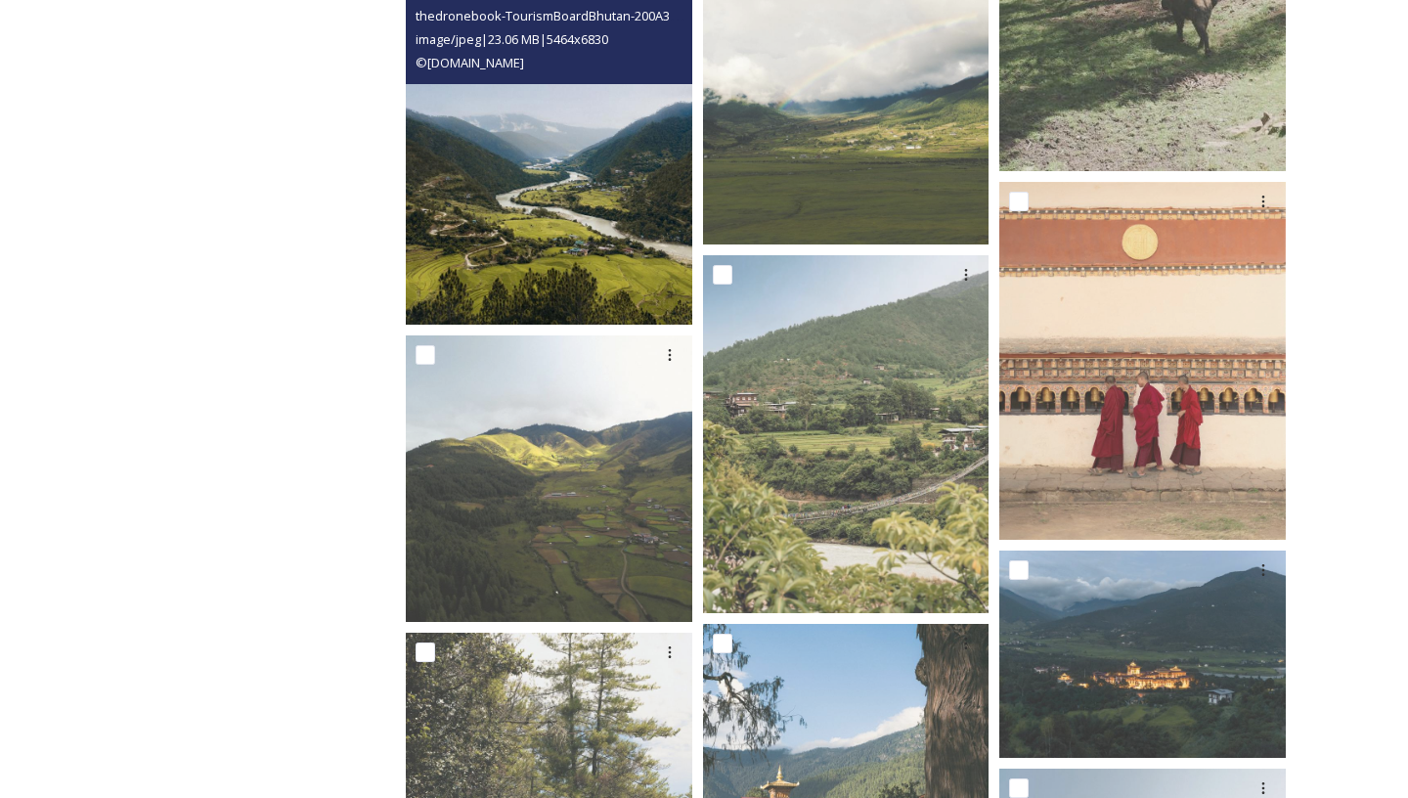
scroll to position [8709, 0]
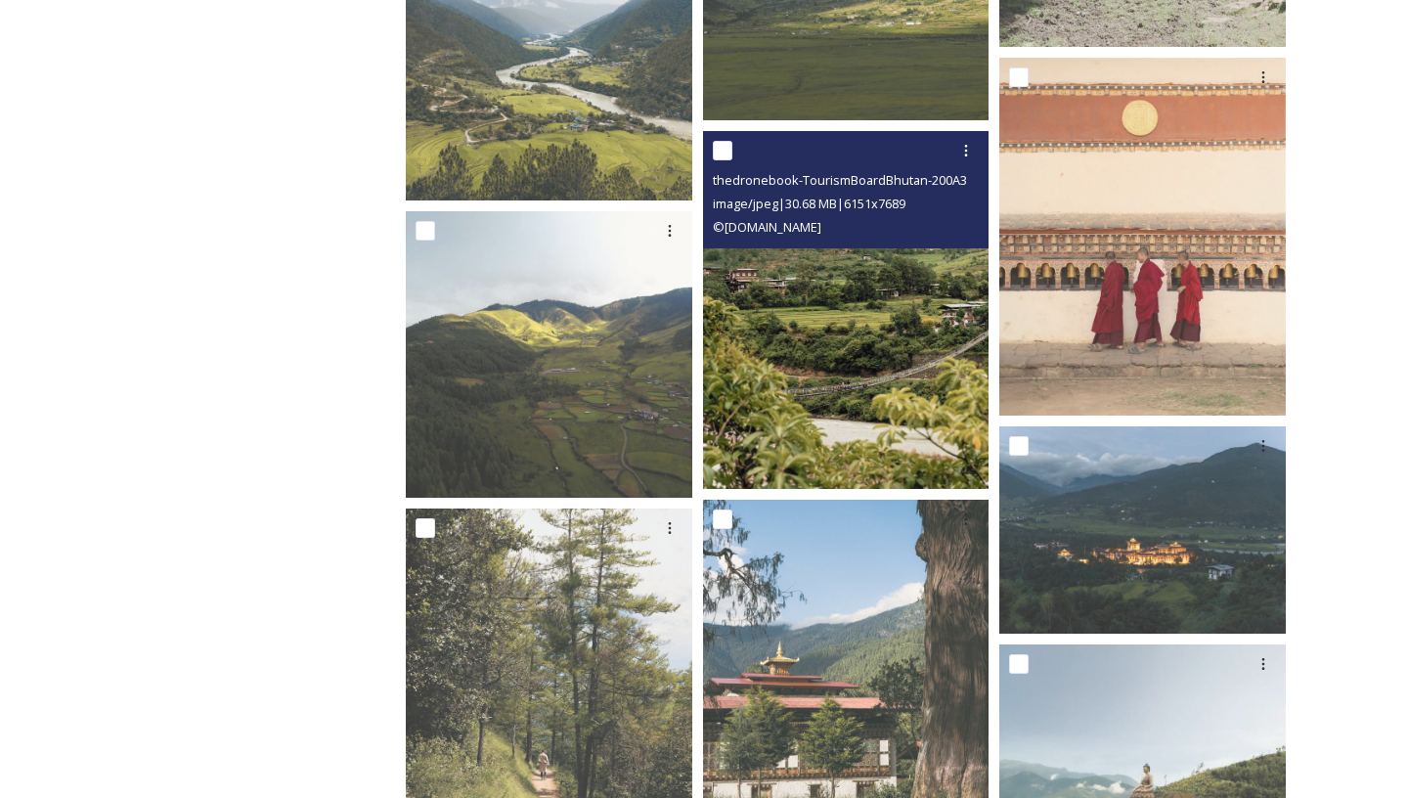
click at [824, 262] on img at bounding box center [846, 310] width 286 height 358
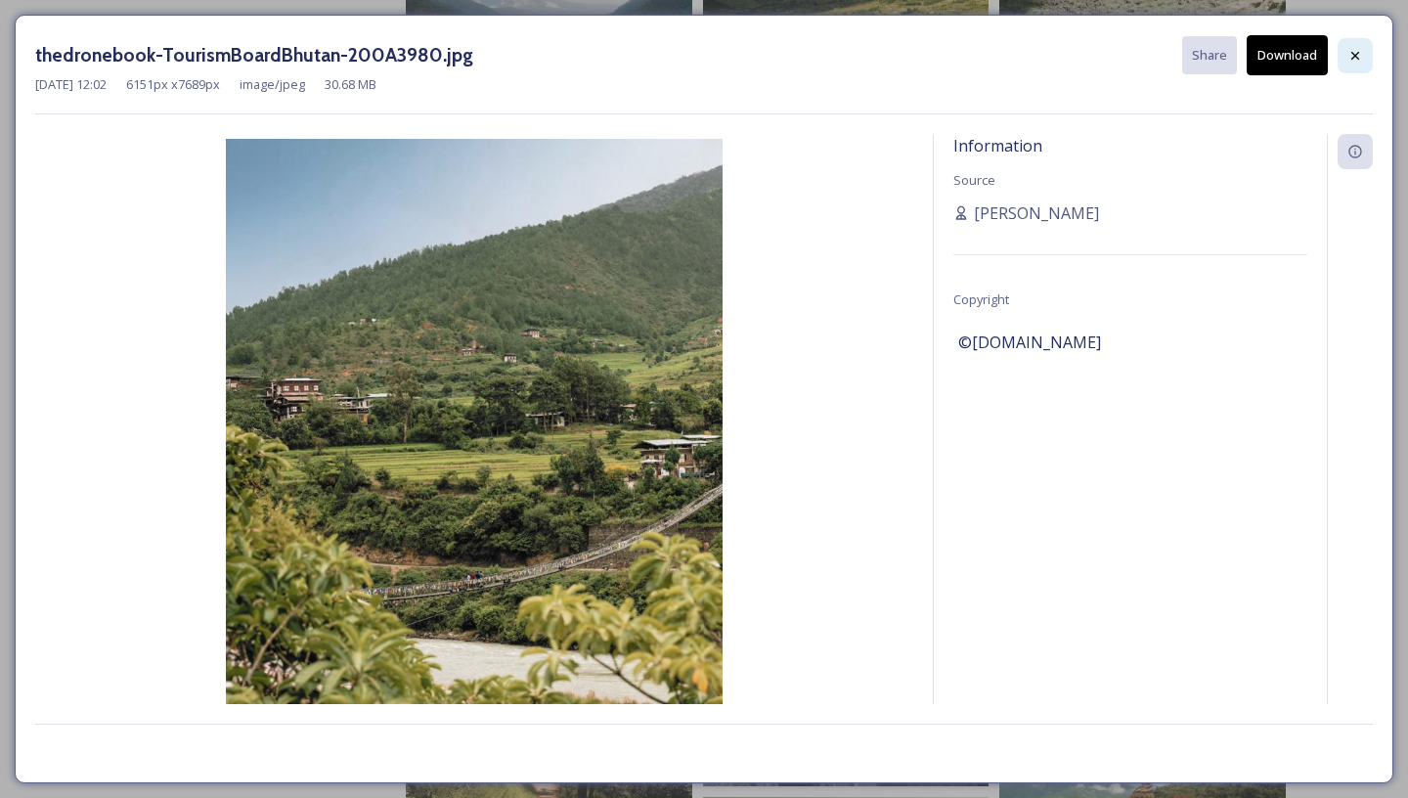
click at [1355, 61] on icon at bounding box center [1355, 56] width 16 height 16
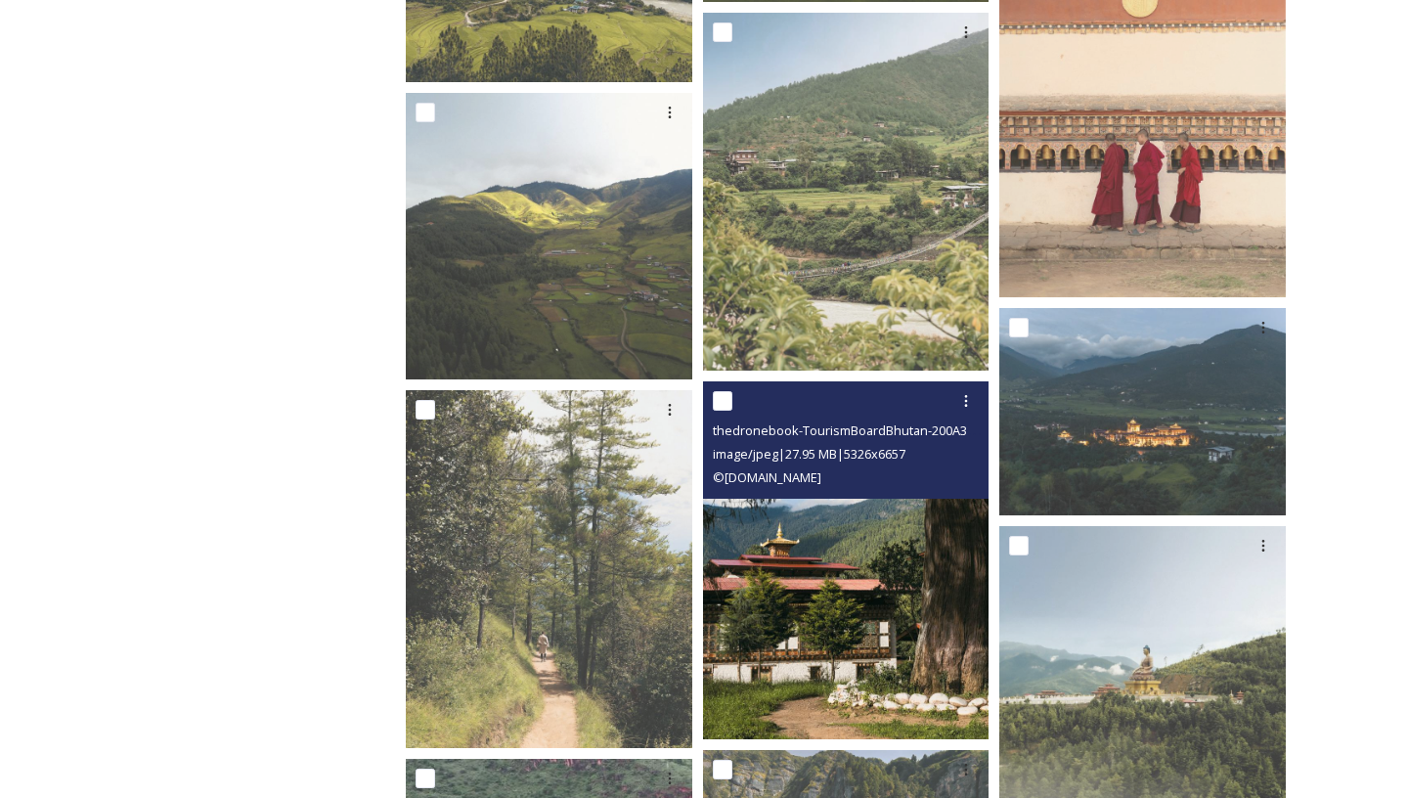
scroll to position [8856, 0]
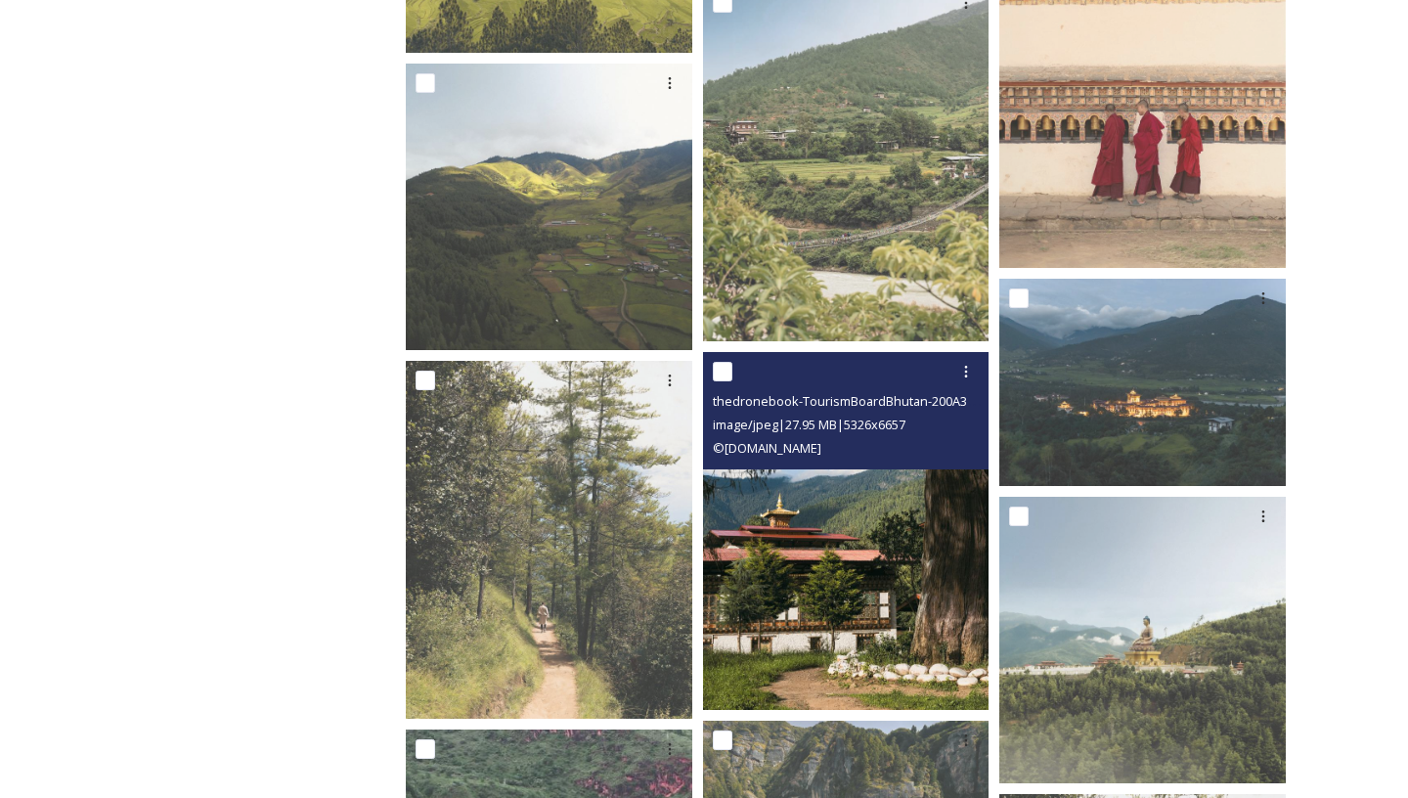
click at [770, 616] on img at bounding box center [846, 531] width 286 height 358
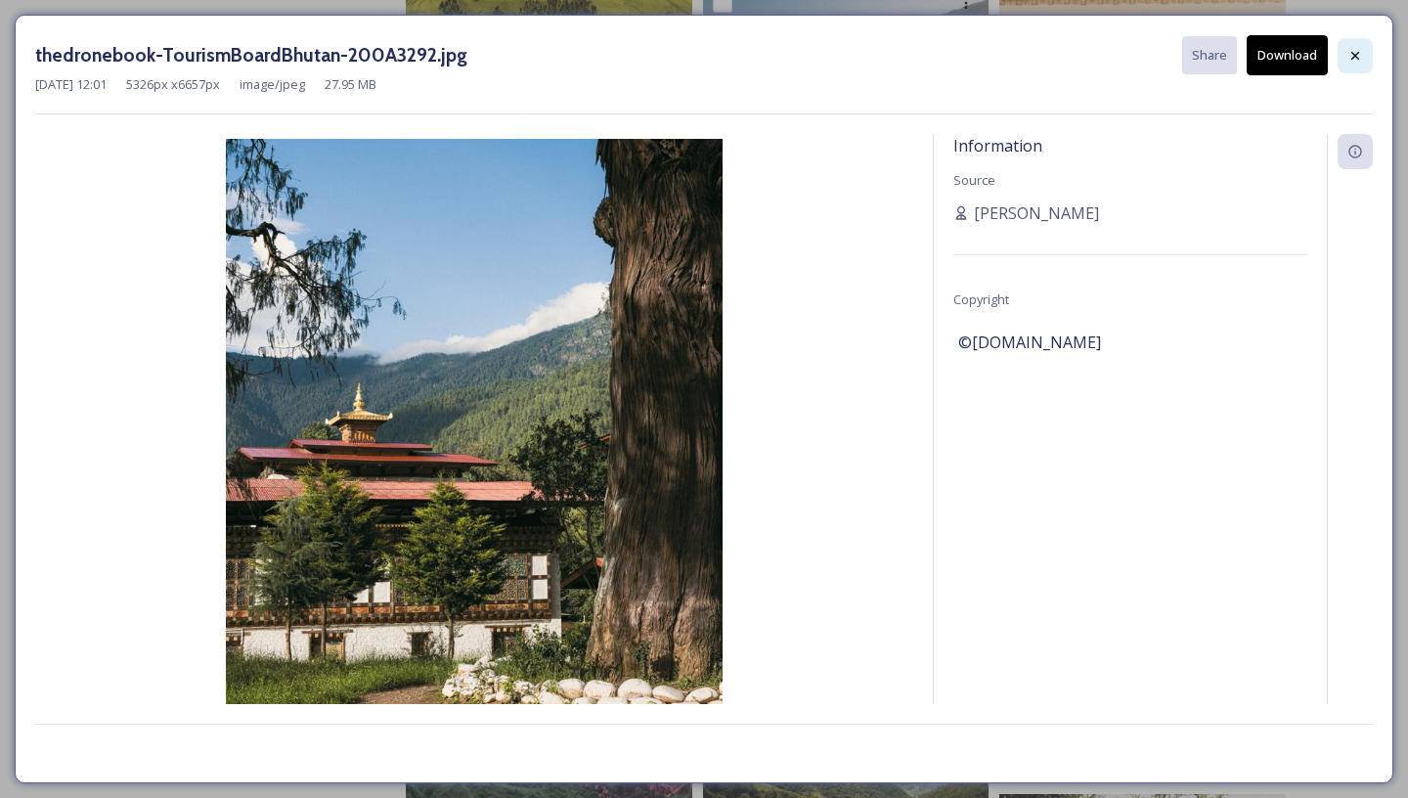
click at [1344, 64] on div at bounding box center [1355, 55] width 35 height 35
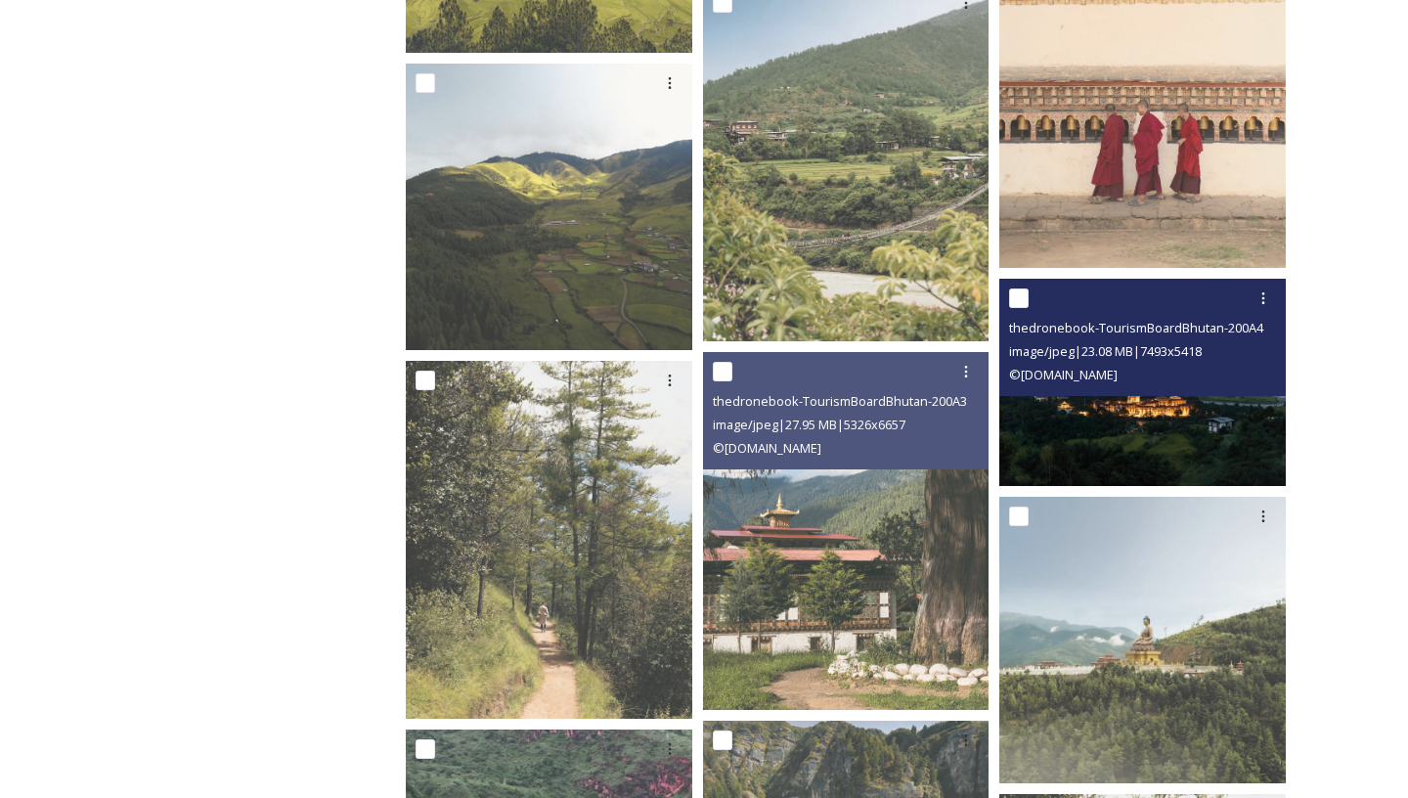
click at [1151, 465] on img at bounding box center [1142, 382] width 286 height 207
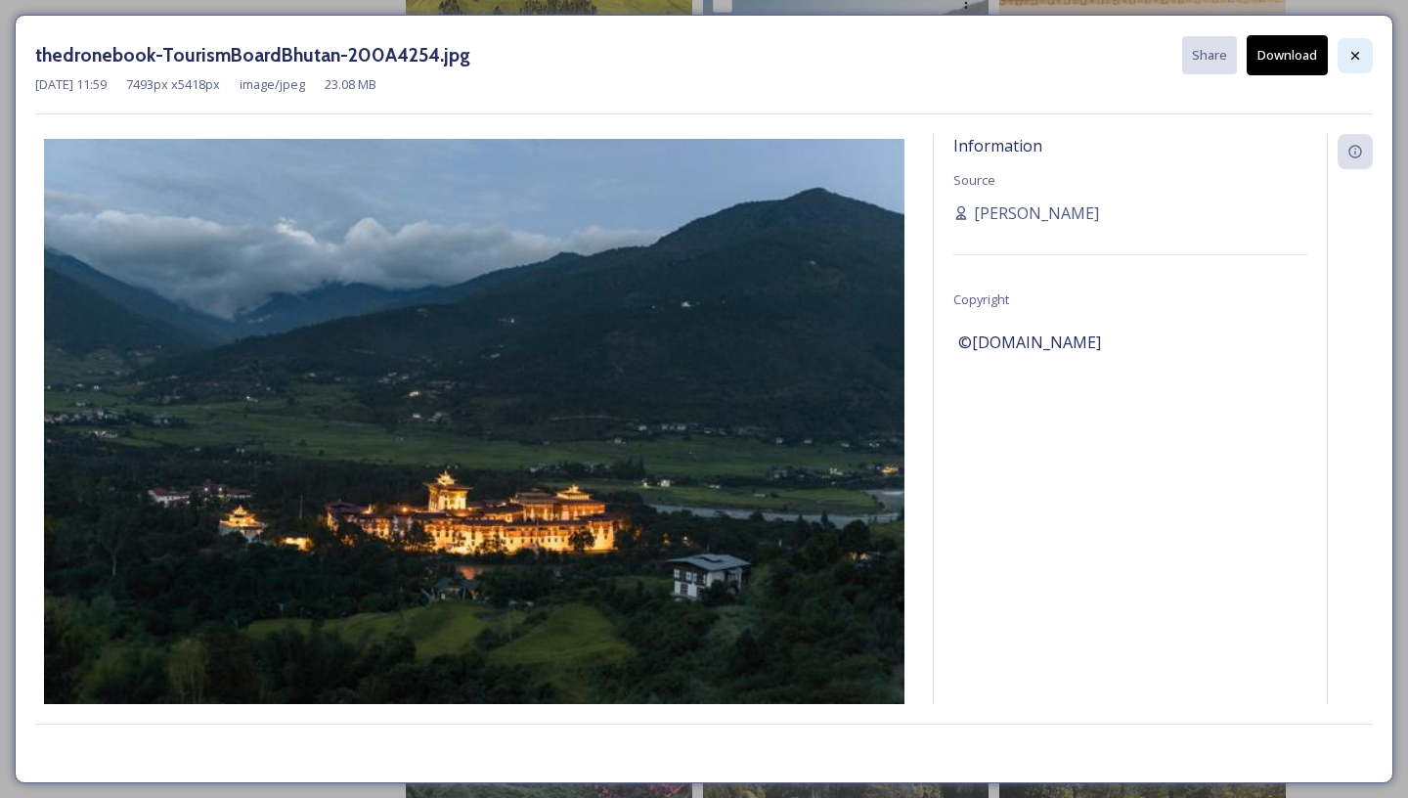
click at [1344, 59] on div at bounding box center [1355, 55] width 35 height 35
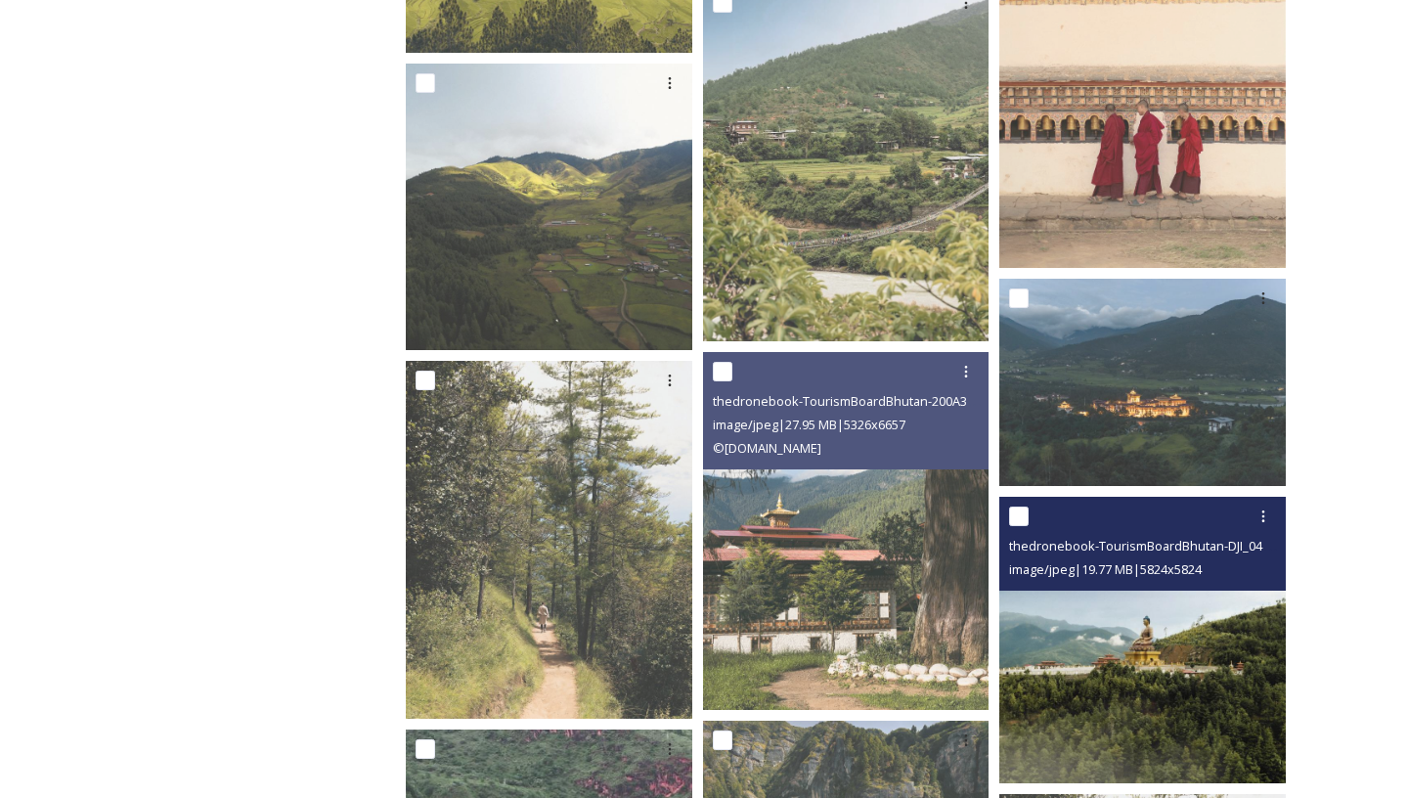
click at [1114, 731] on img at bounding box center [1142, 640] width 286 height 286
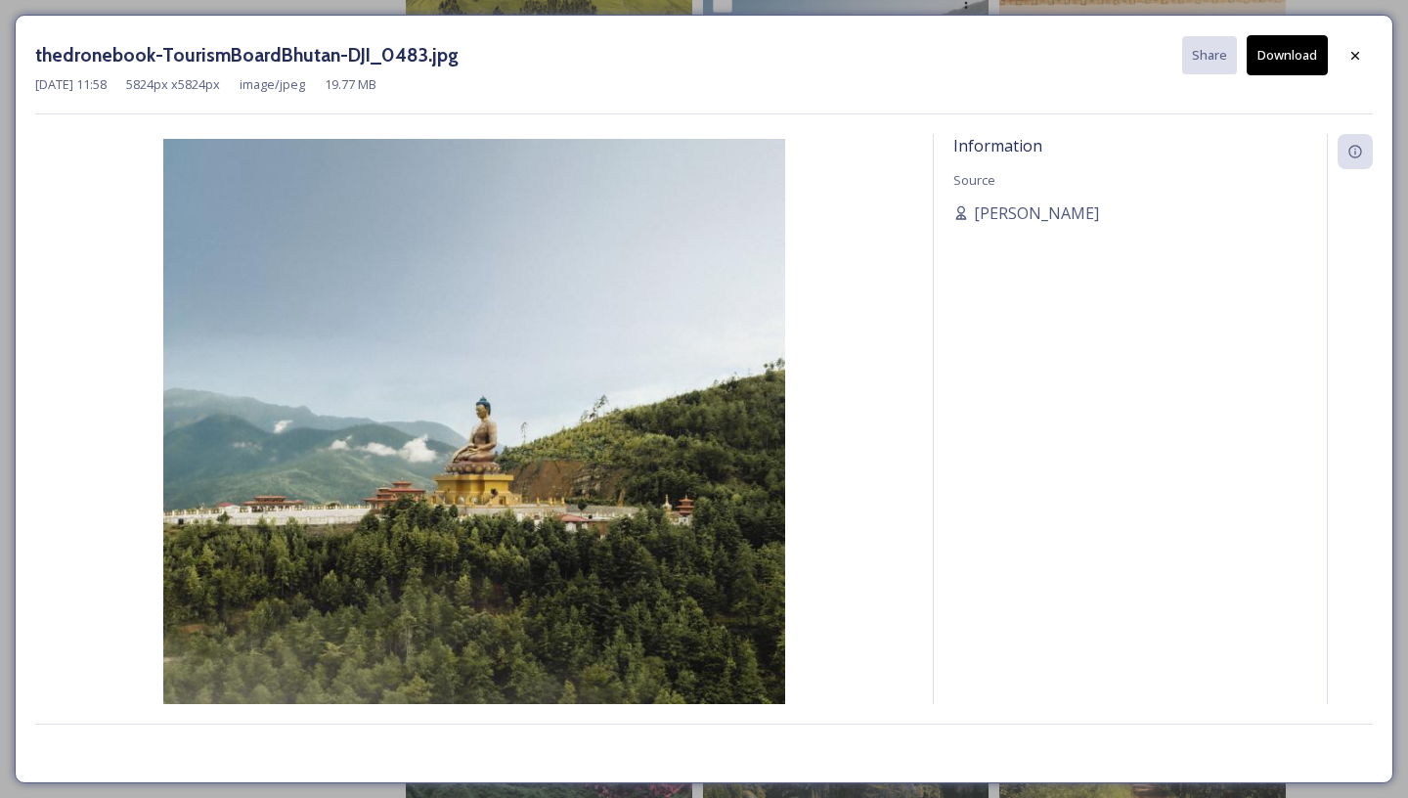
click at [1302, 58] on button "Download" at bounding box center [1287, 55] width 81 height 40
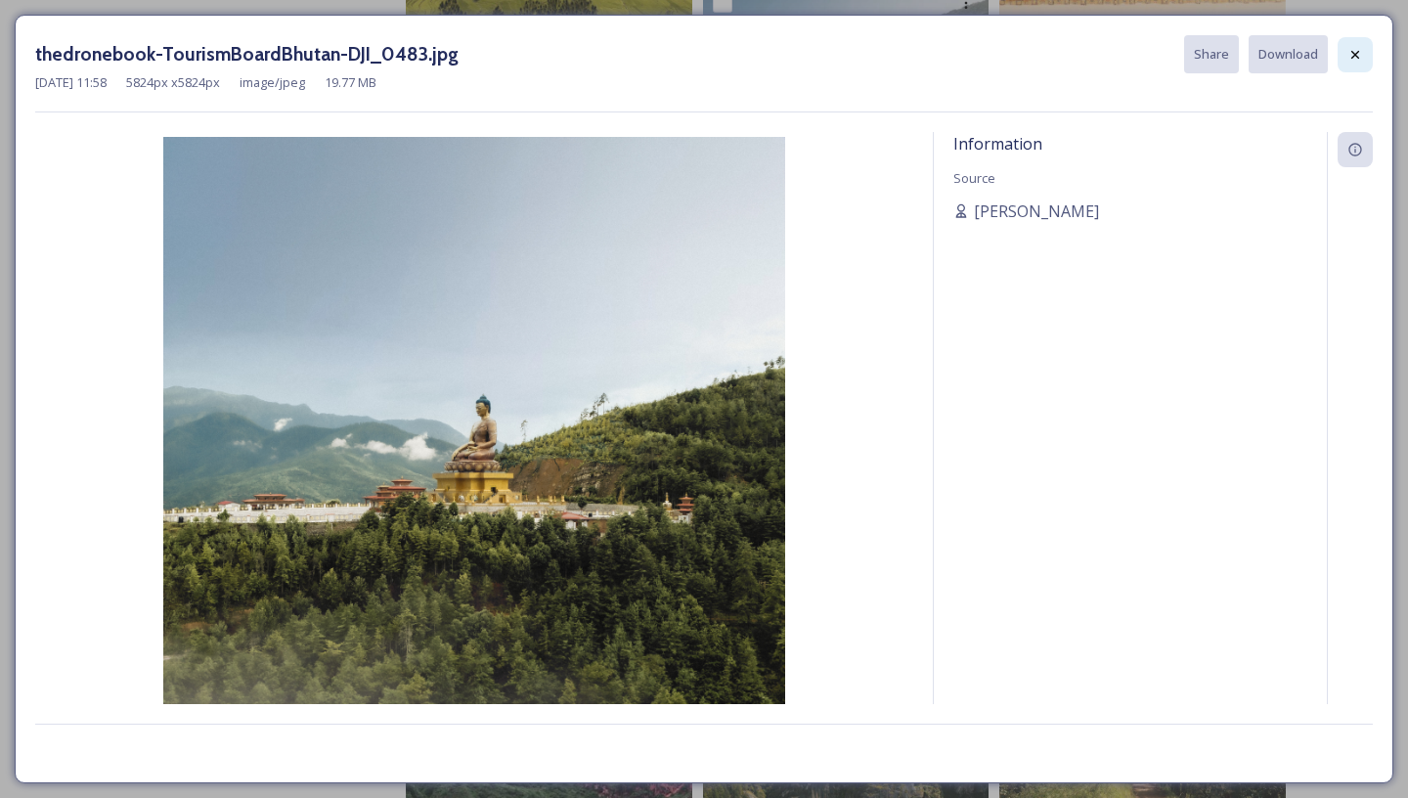
click at [1362, 52] on icon at bounding box center [1355, 55] width 16 height 16
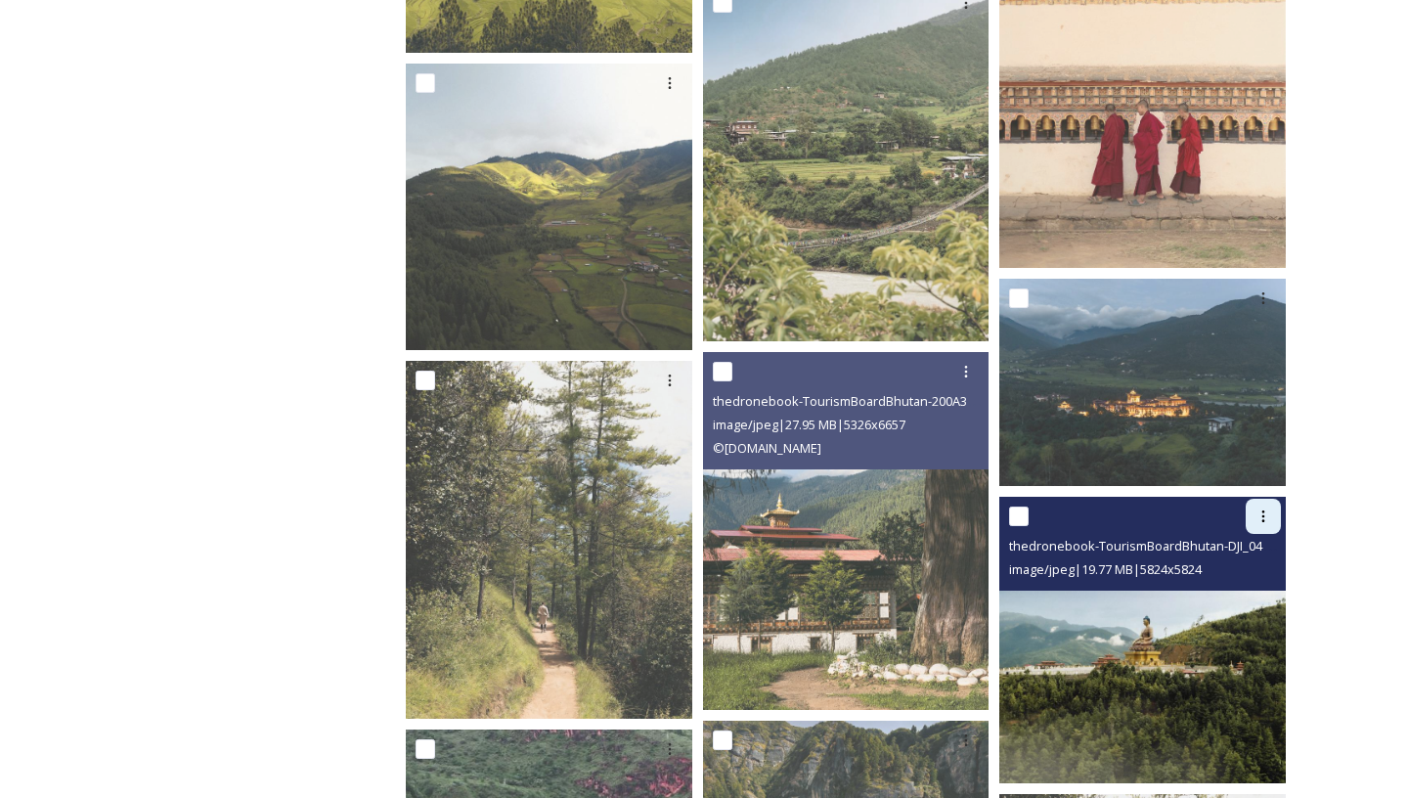
click at [1255, 519] on icon at bounding box center [1263, 516] width 16 height 16
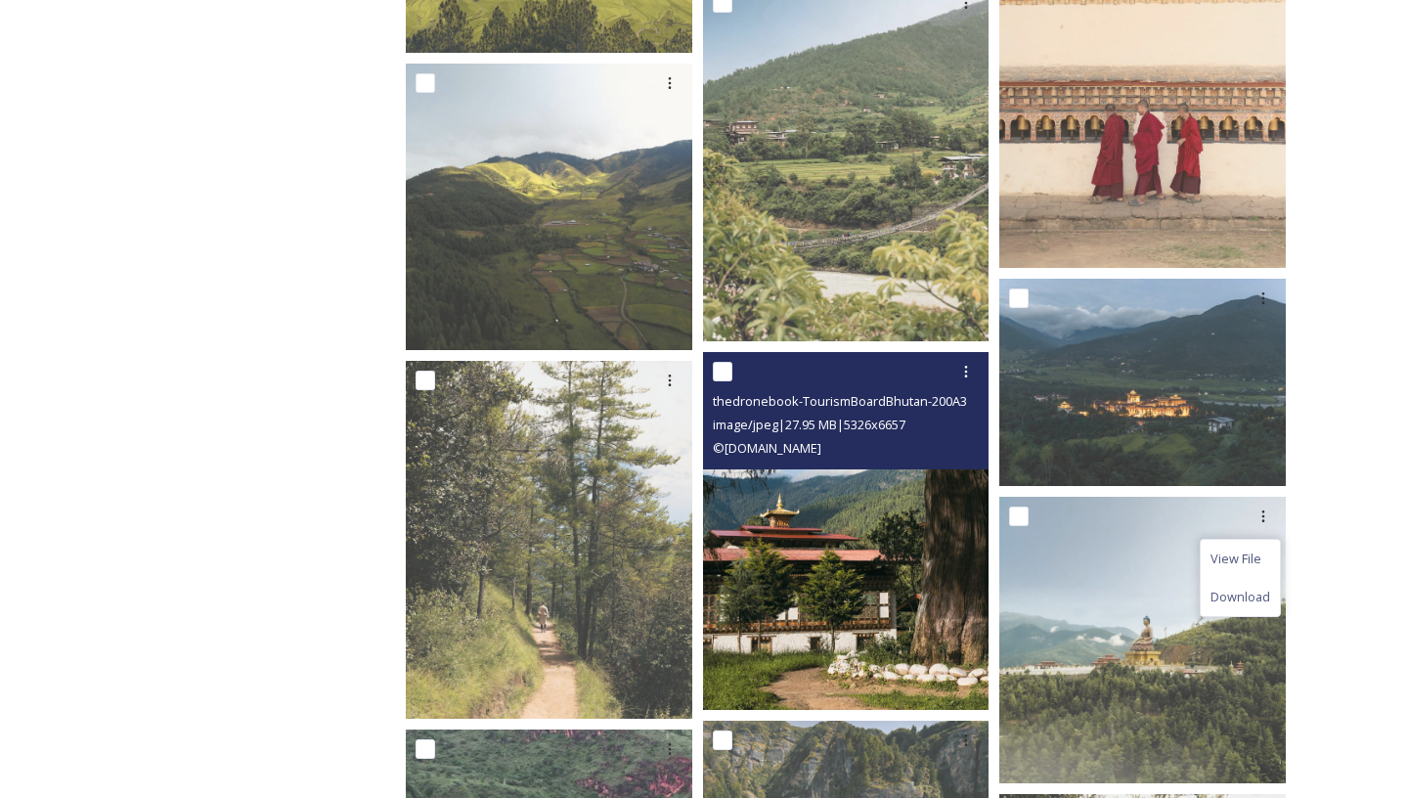
click at [920, 651] on img at bounding box center [846, 531] width 286 height 358
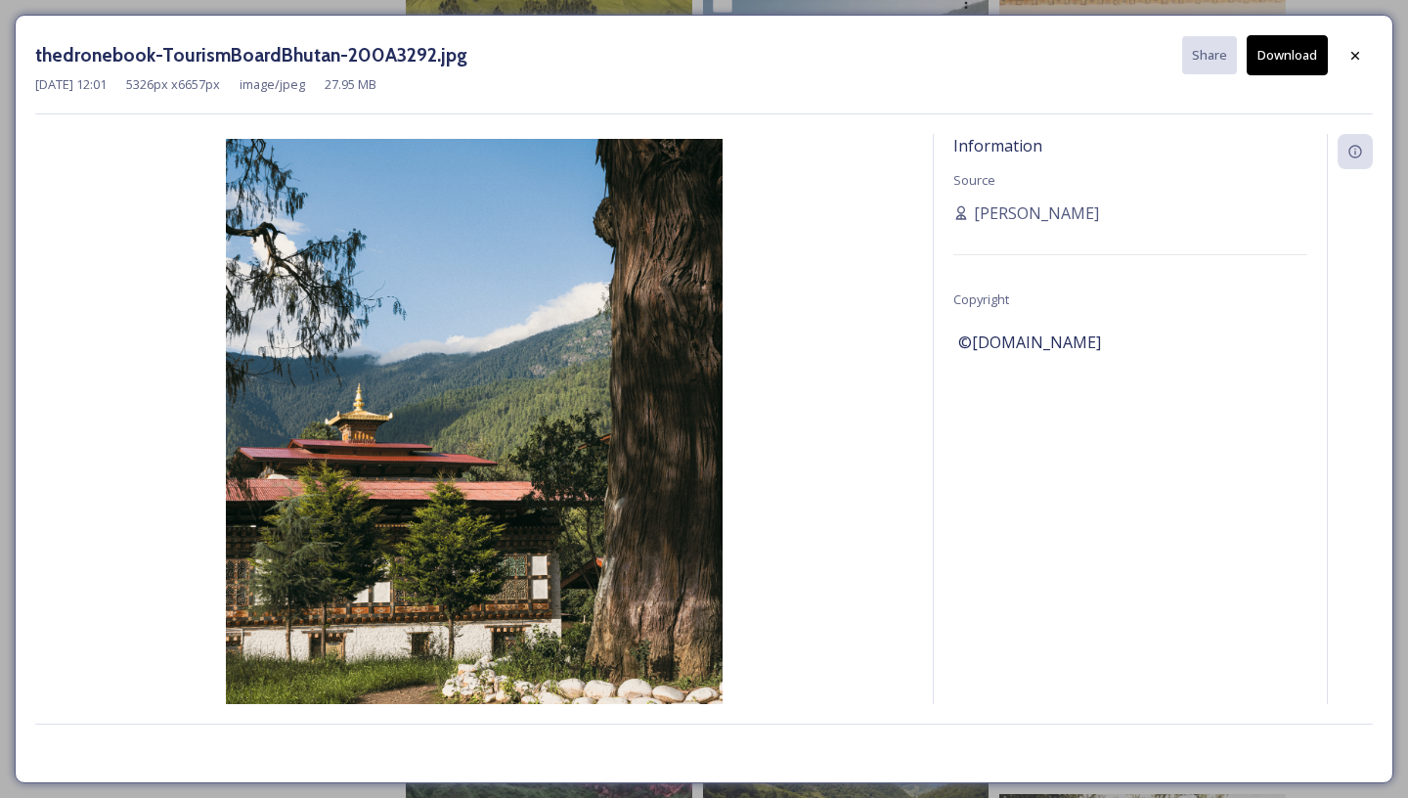
click at [1329, 56] on div "thedronebook-TourismBoardBhutan-200A3292.jpg Share Download" at bounding box center [704, 55] width 1338 height 40
click at [1350, 56] on icon at bounding box center [1355, 56] width 16 height 16
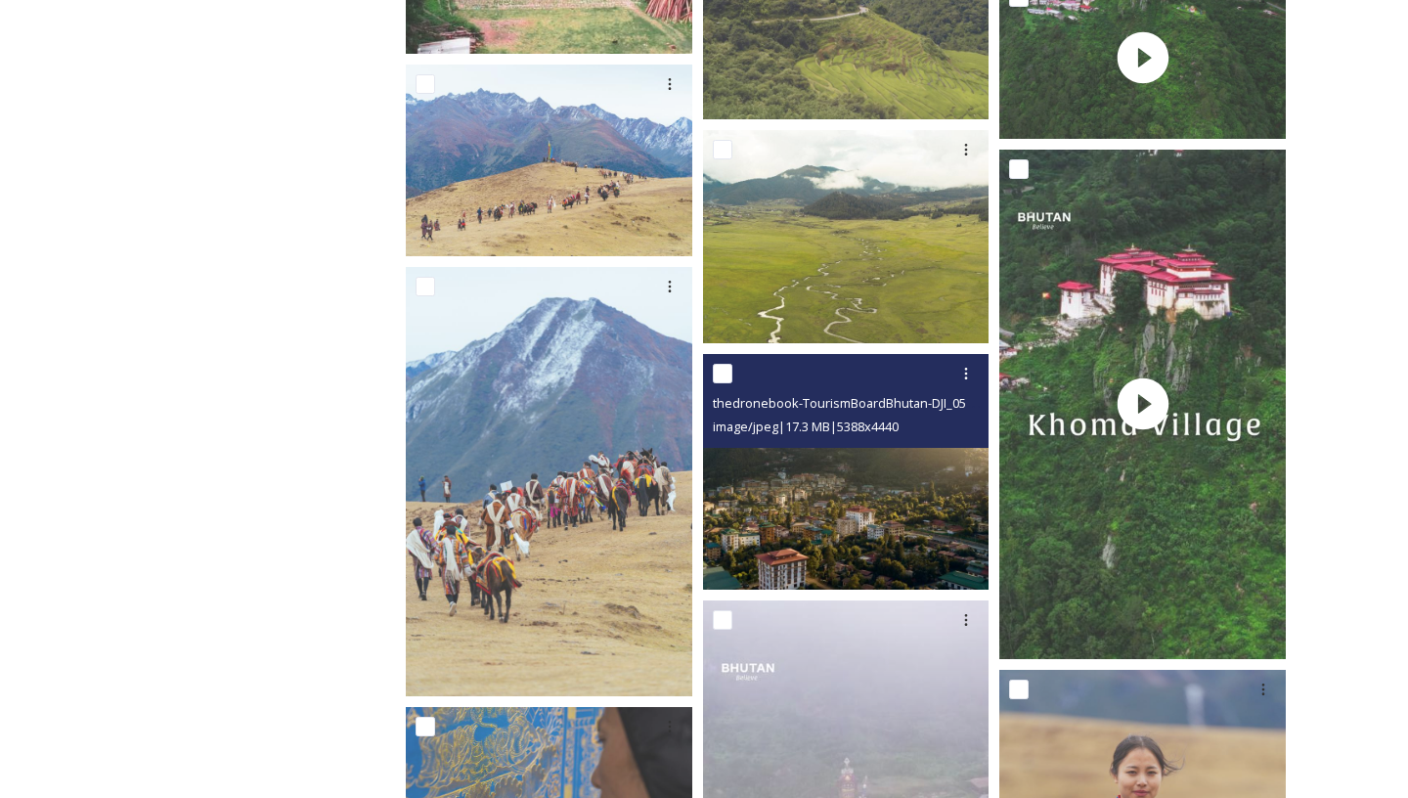
scroll to position [10049, 0]
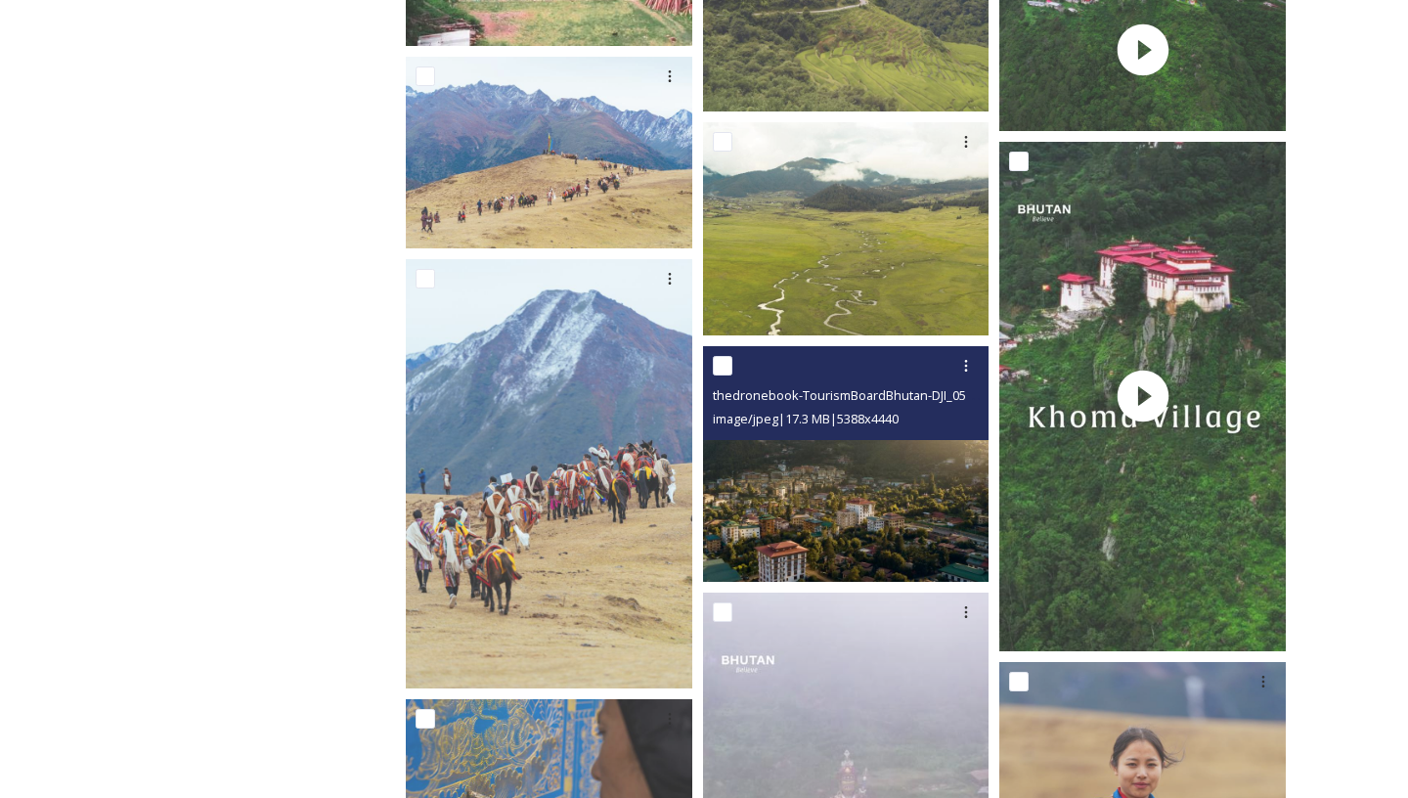
click at [733, 559] on img at bounding box center [846, 464] width 286 height 237
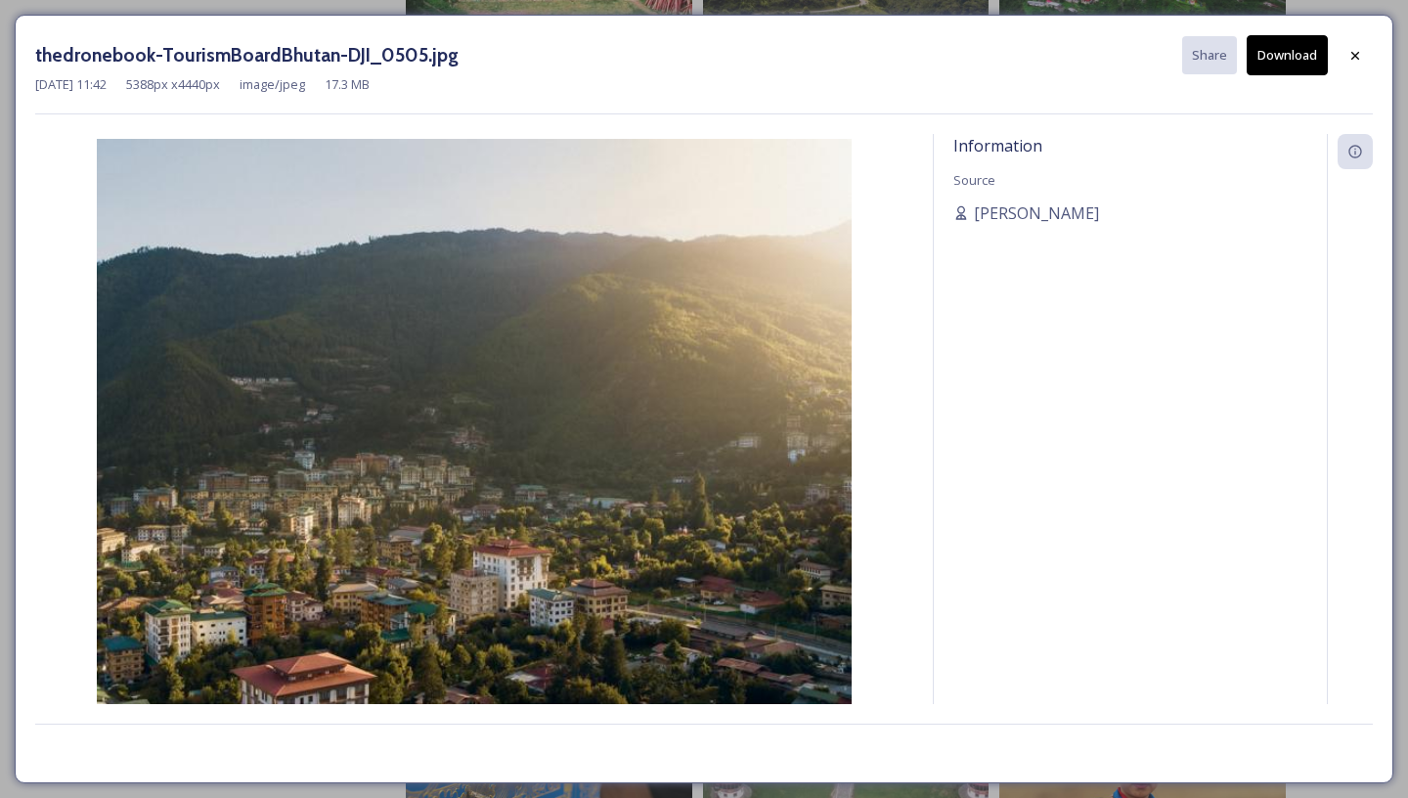
click at [1331, 58] on div "thedronebook-TourismBoardBhutan-DJI_0505.jpg Share Download" at bounding box center [704, 55] width 1338 height 40
click at [1338, 58] on div at bounding box center [1355, 55] width 35 height 35
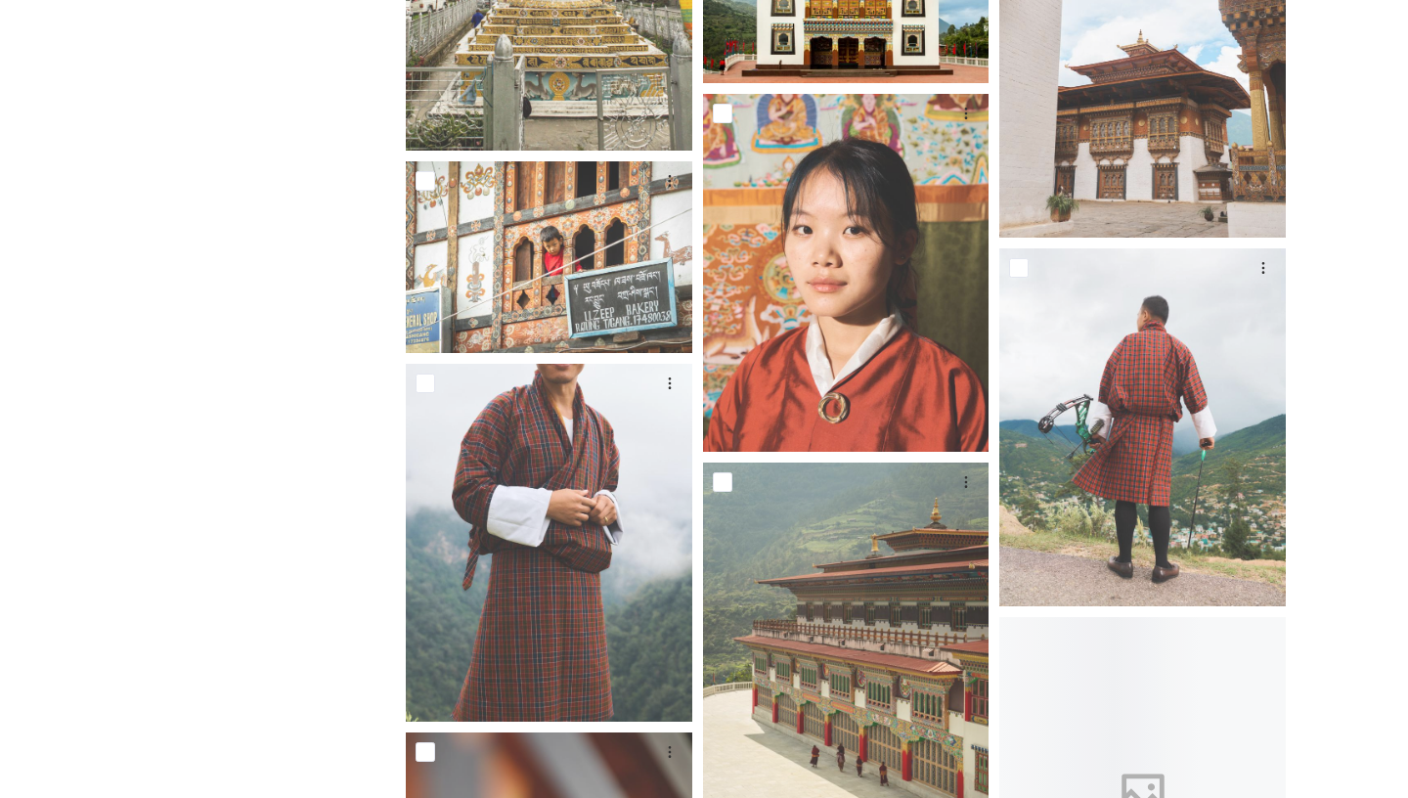
scroll to position [23663, 0]
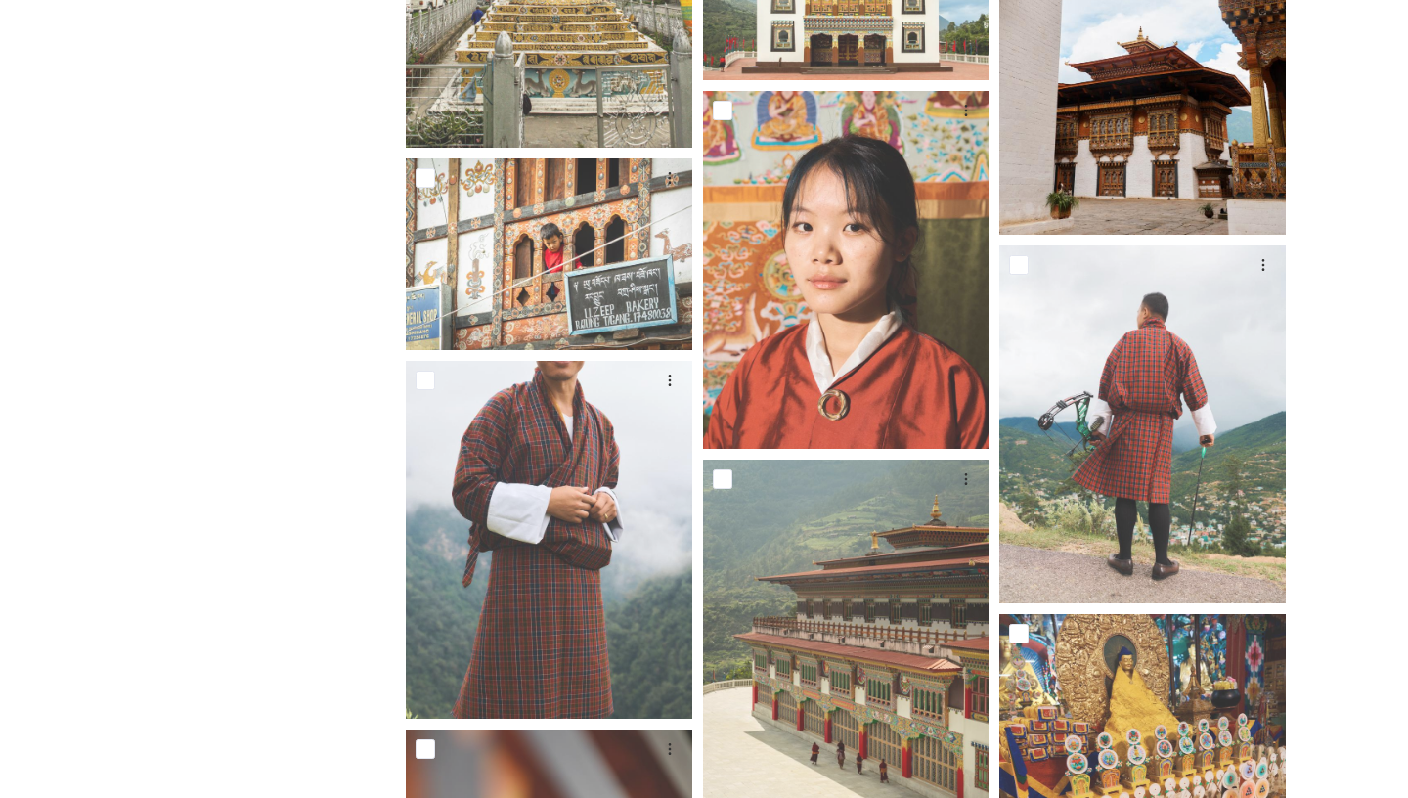
click at [1213, 234] on img at bounding box center [1142, 55] width 286 height 358
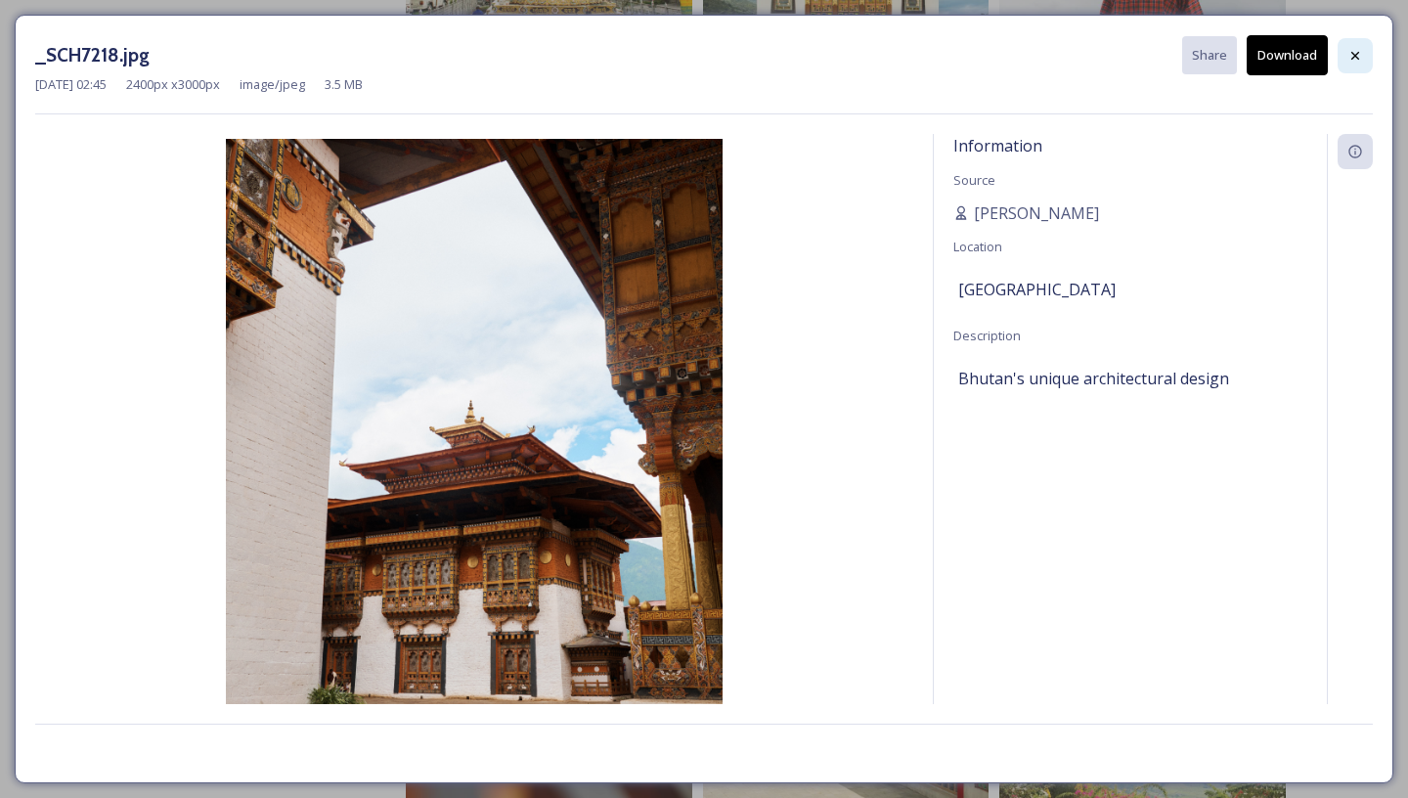
click at [1358, 41] on div at bounding box center [1355, 55] width 35 height 35
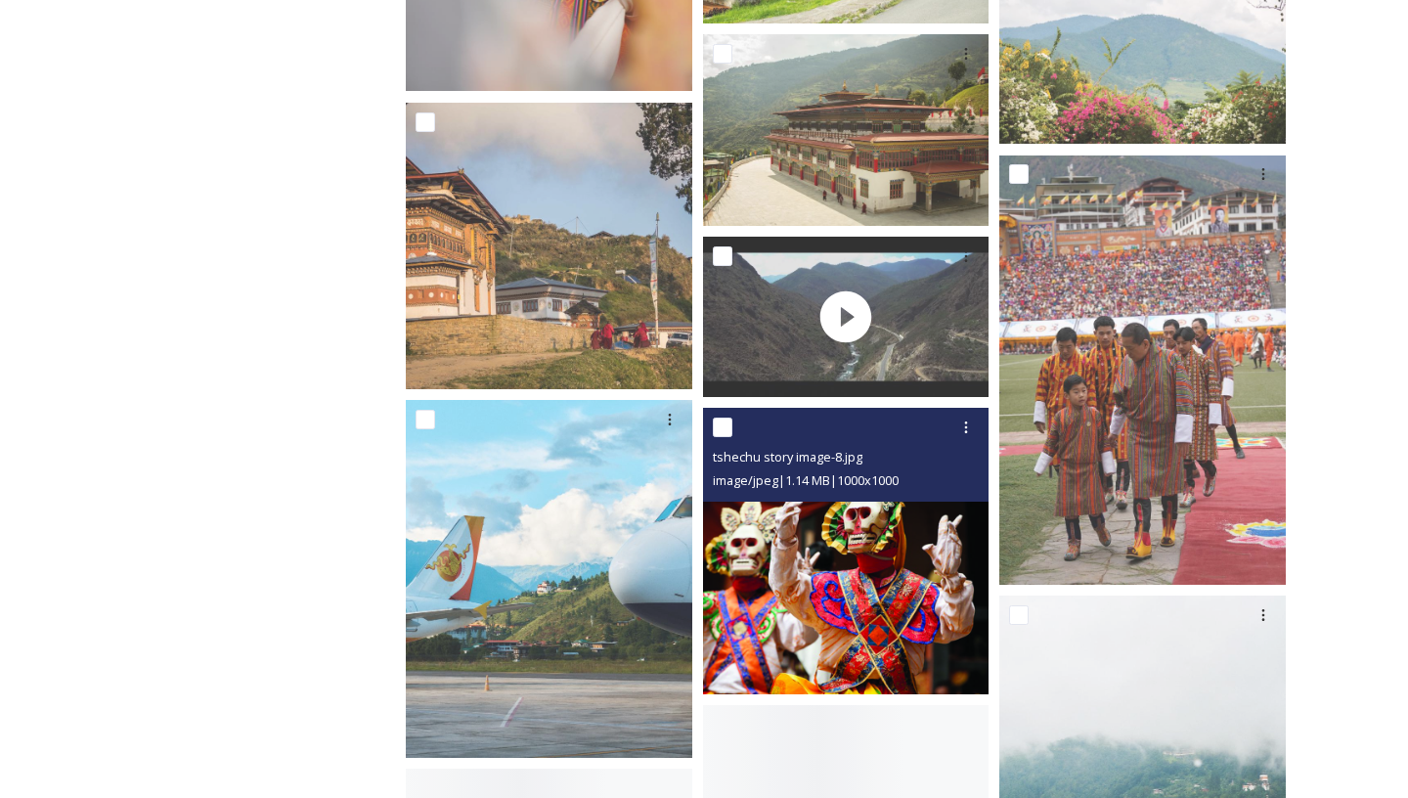
scroll to position [24733, 0]
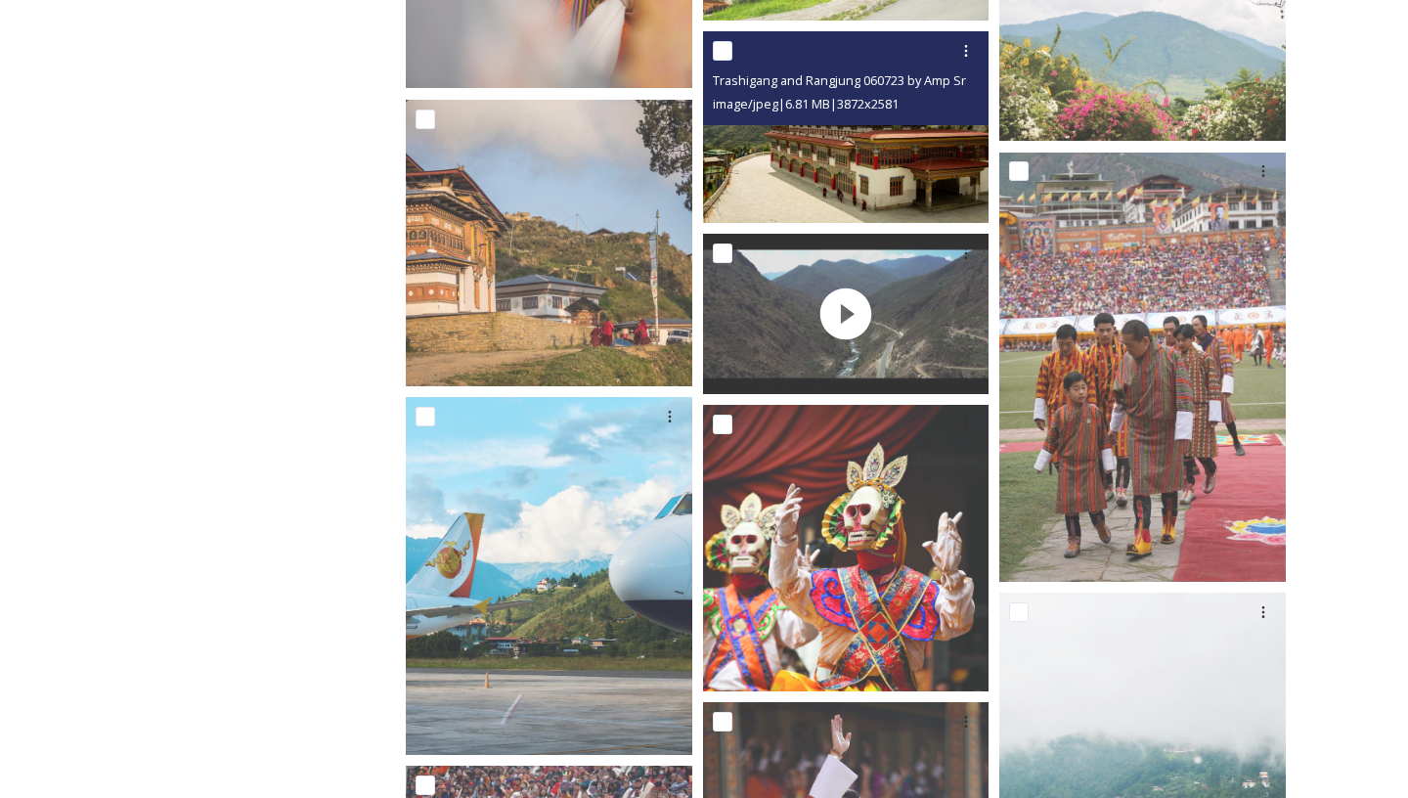
click at [931, 148] on img at bounding box center [846, 126] width 286 height 191
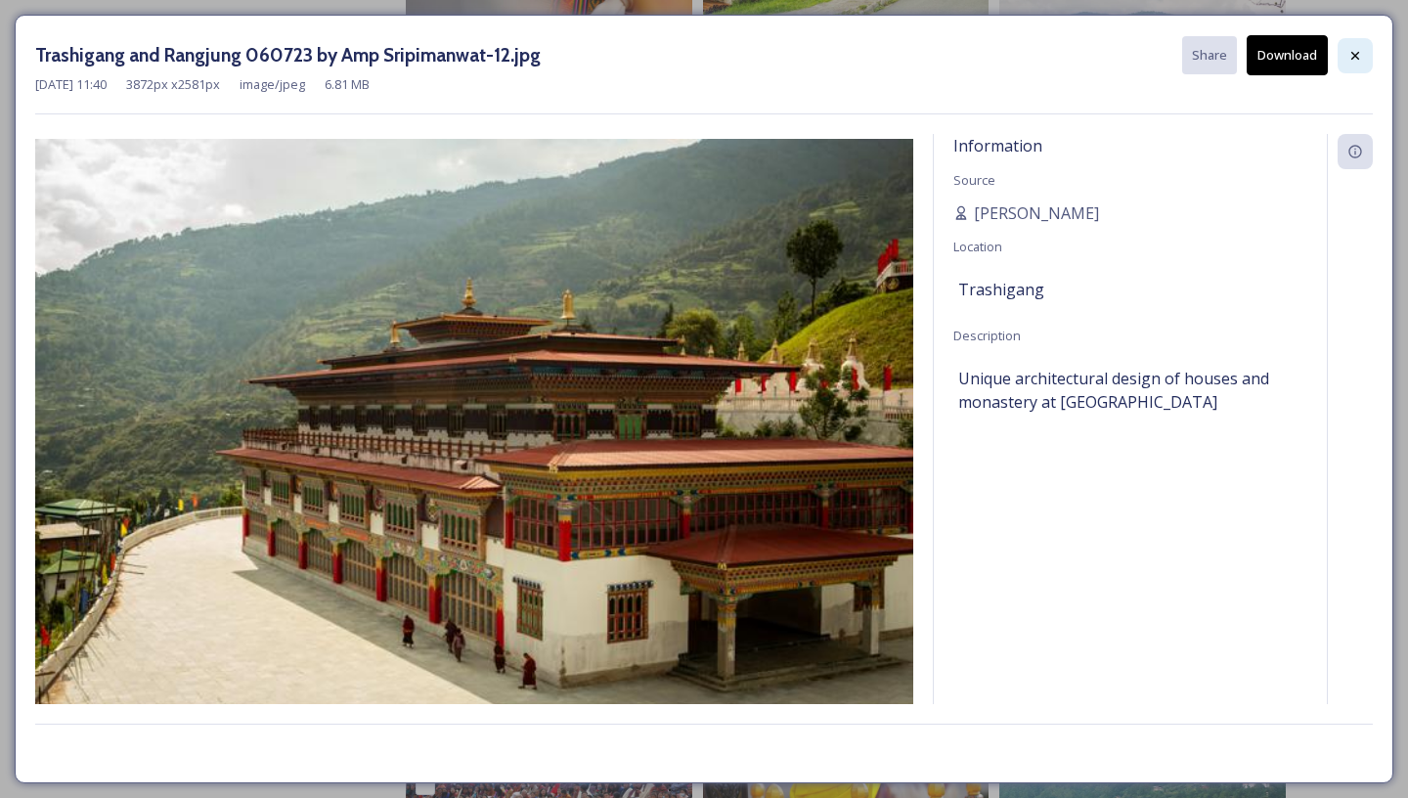
click at [1348, 48] on icon at bounding box center [1355, 56] width 16 height 16
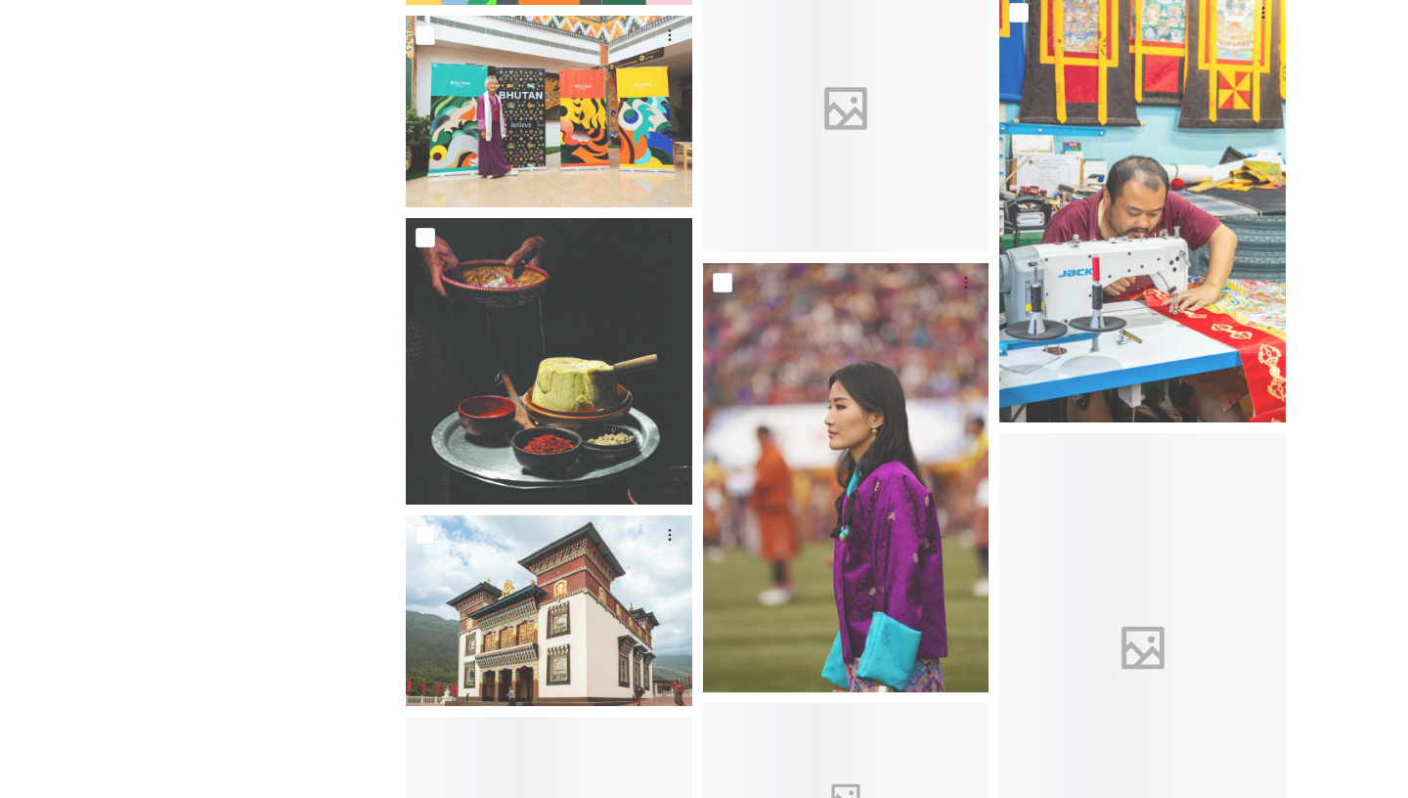
scroll to position [26515, 0]
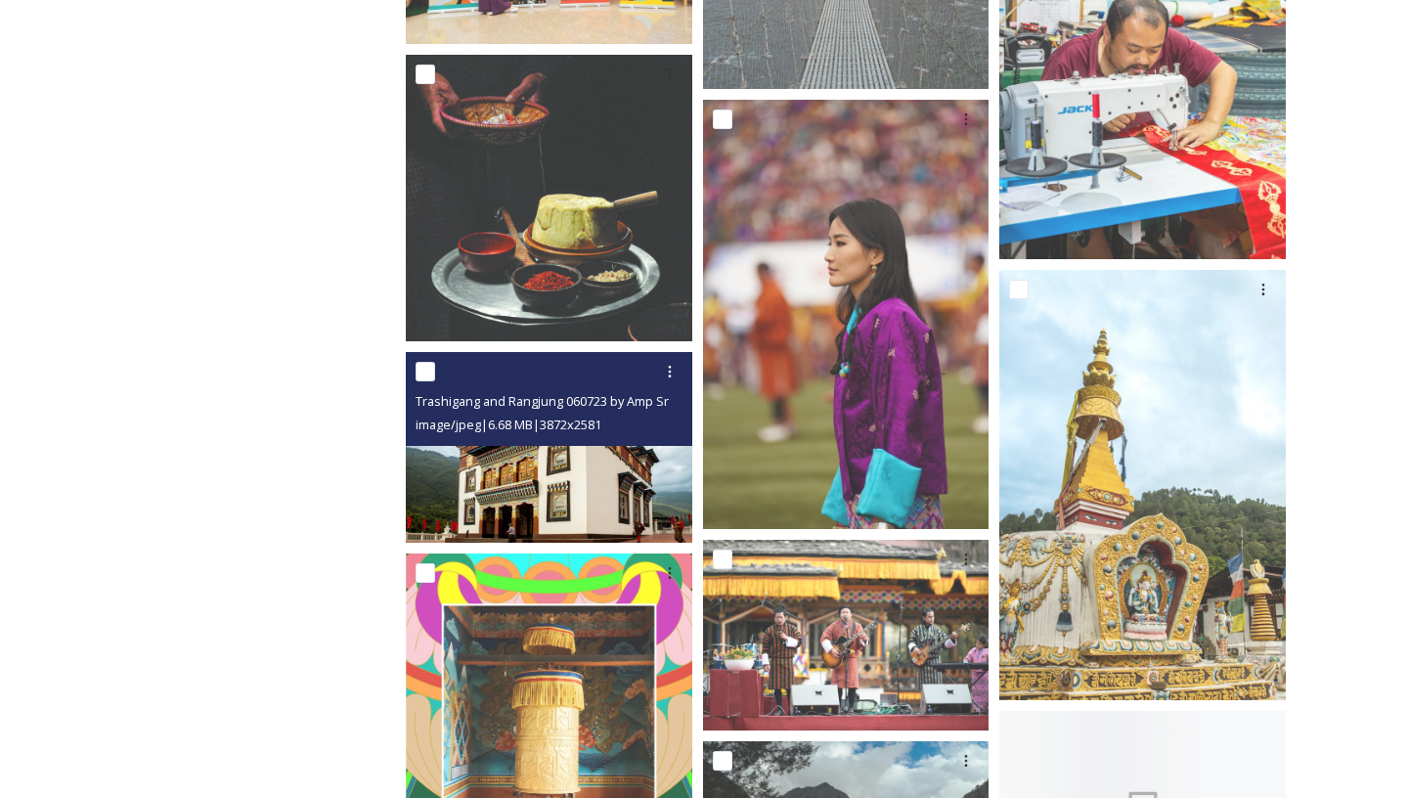
click at [654, 466] on img at bounding box center [549, 447] width 286 height 191
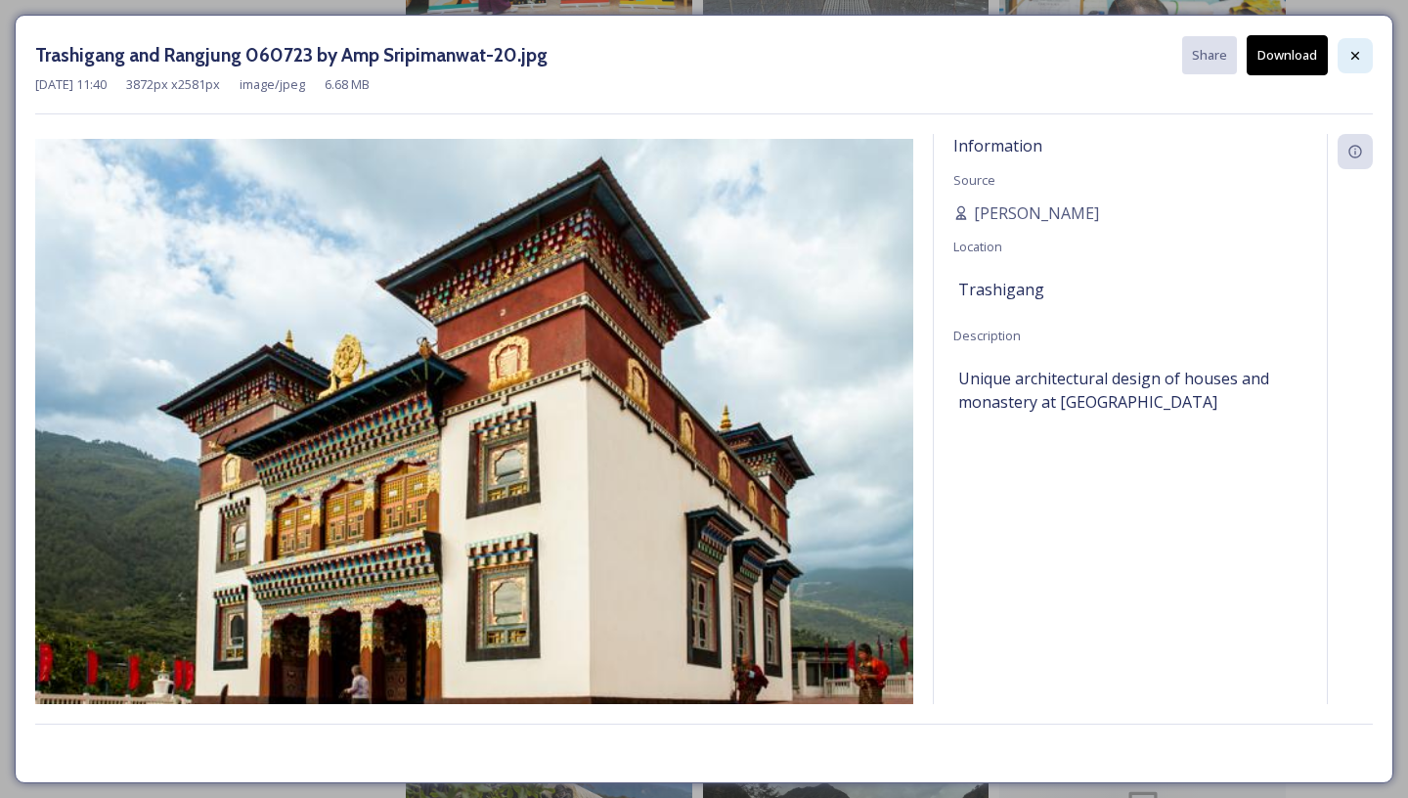
click at [1358, 56] on icon at bounding box center [1355, 56] width 16 height 16
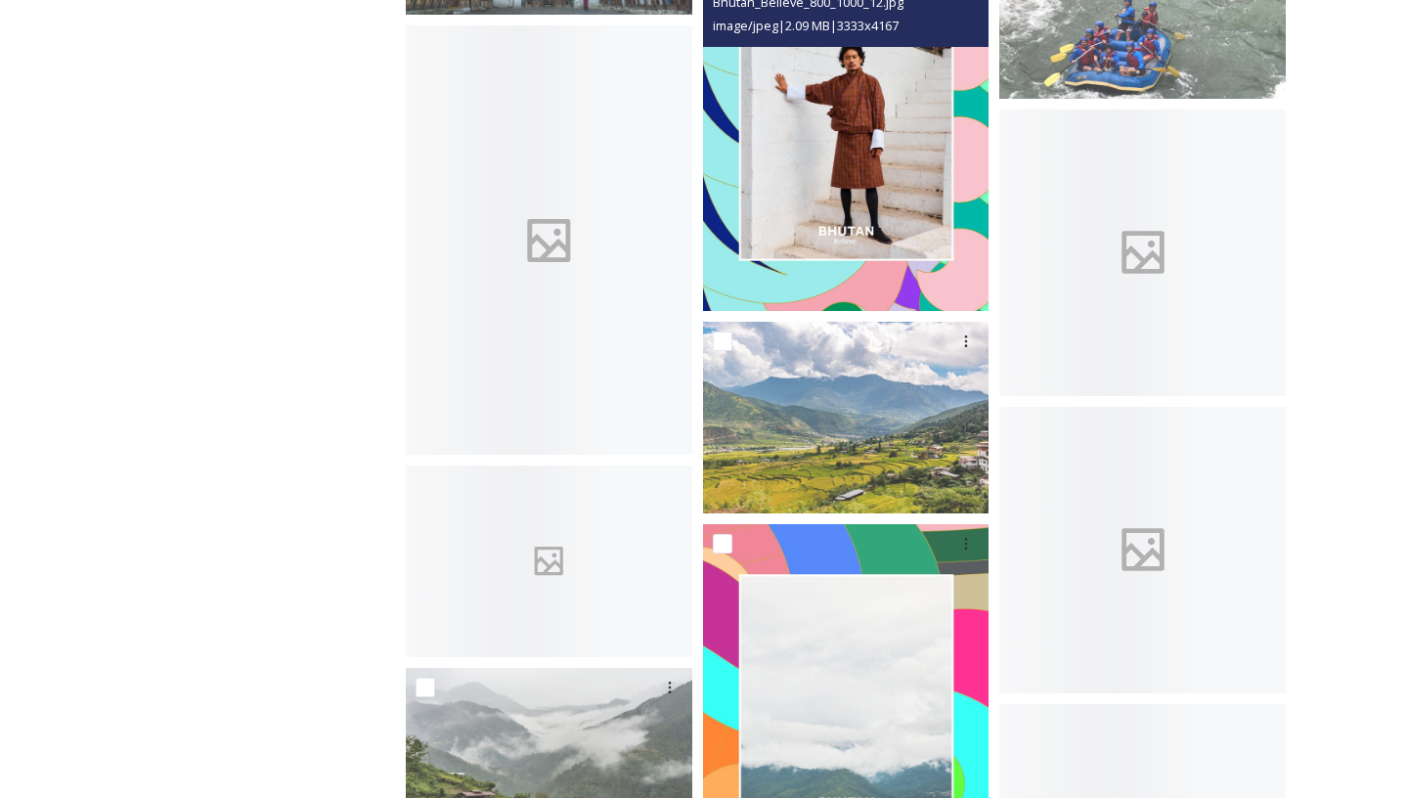
scroll to position [30149, 0]
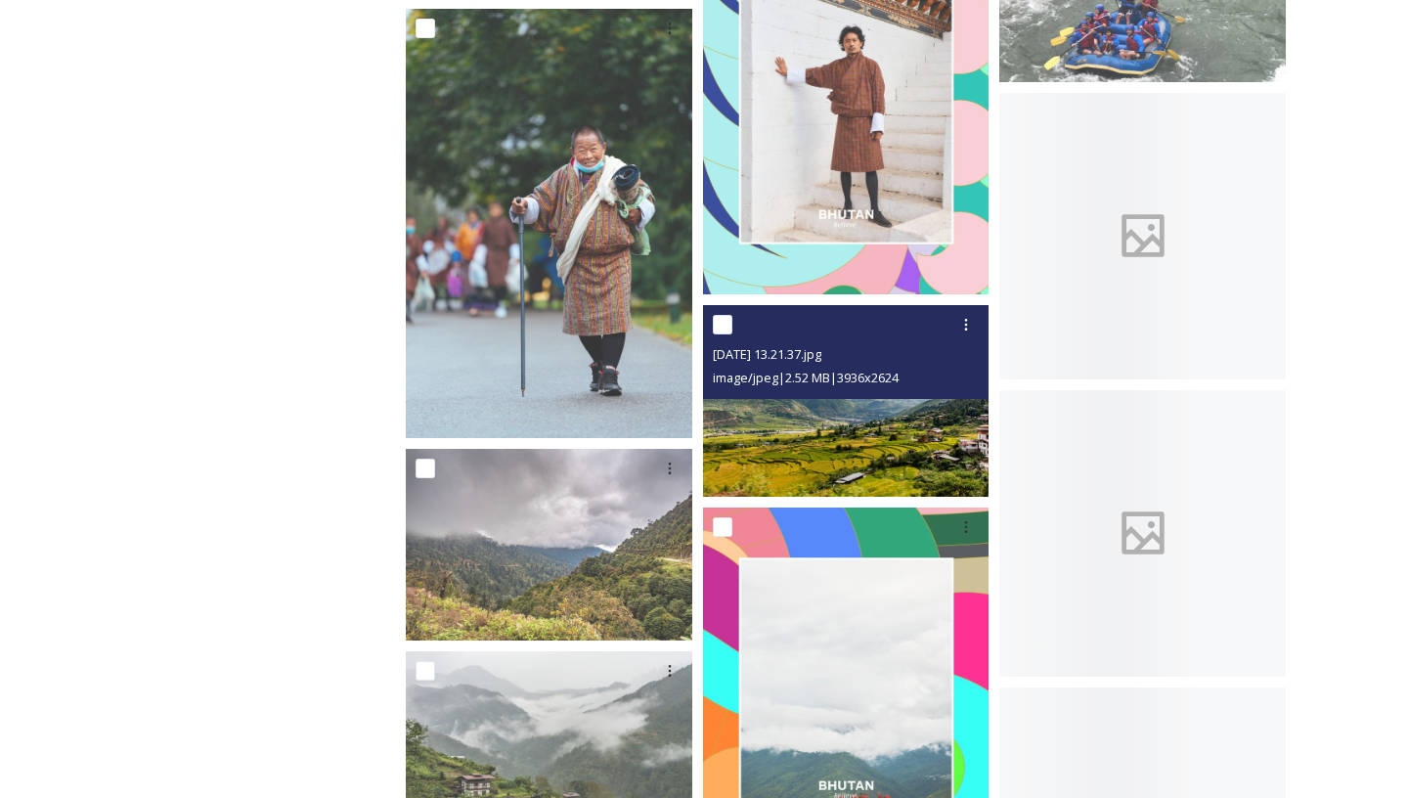
click at [866, 466] on img at bounding box center [846, 400] width 286 height 191
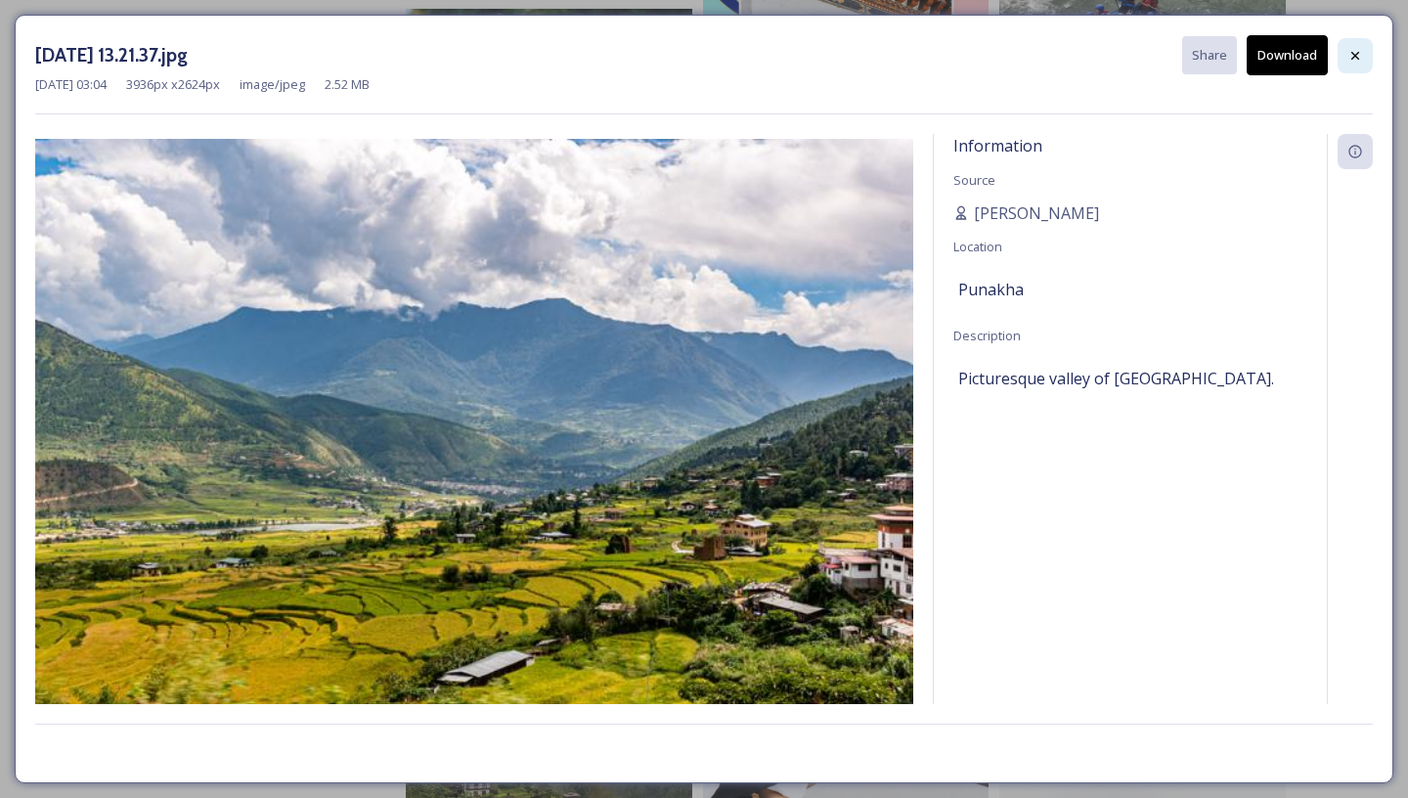
click at [1339, 42] on div at bounding box center [1355, 55] width 35 height 35
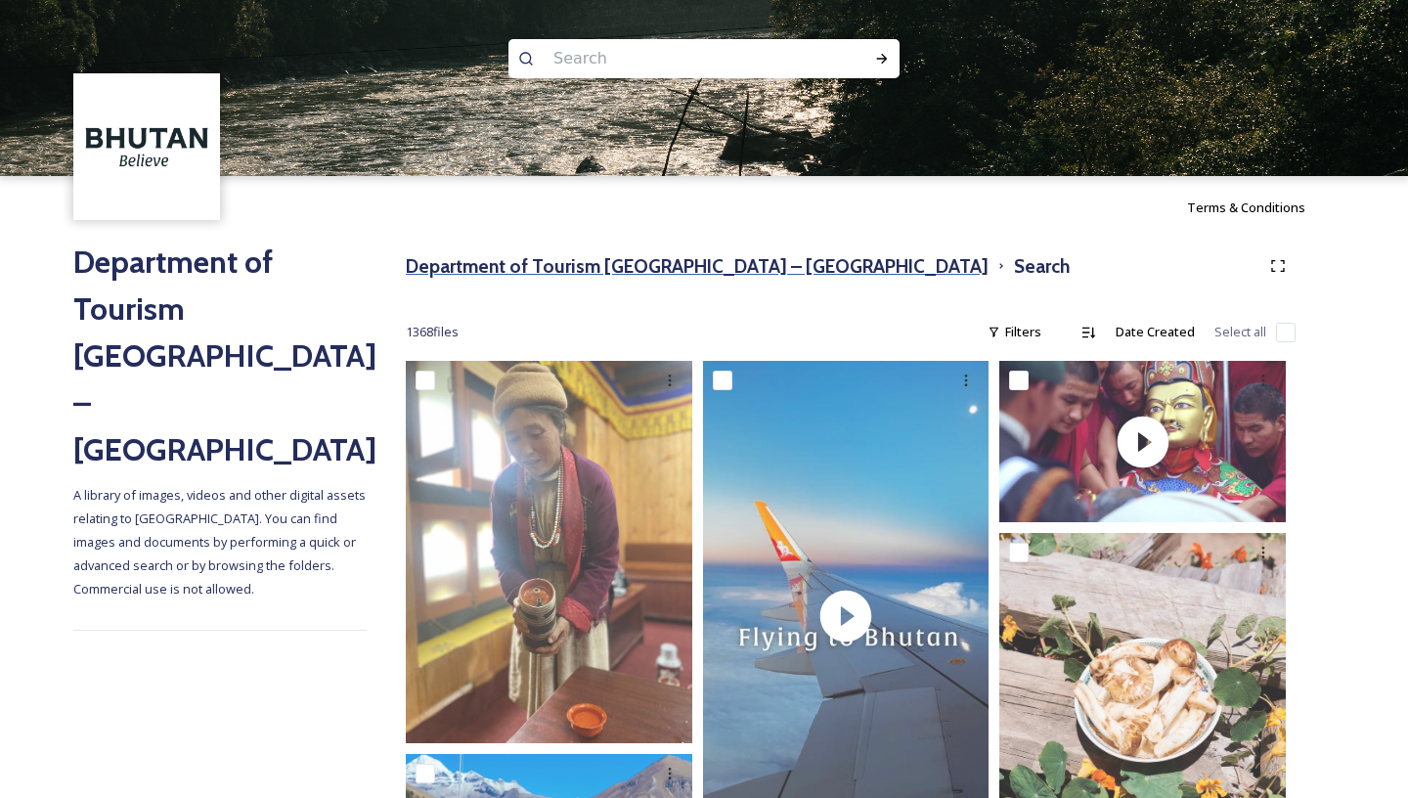
click at [669, 270] on h3 "Department of Tourism [GEOGRAPHIC_DATA] – [GEOGRAPHIC_DATA]" at bounding box center [697, 266] width 583 height 28
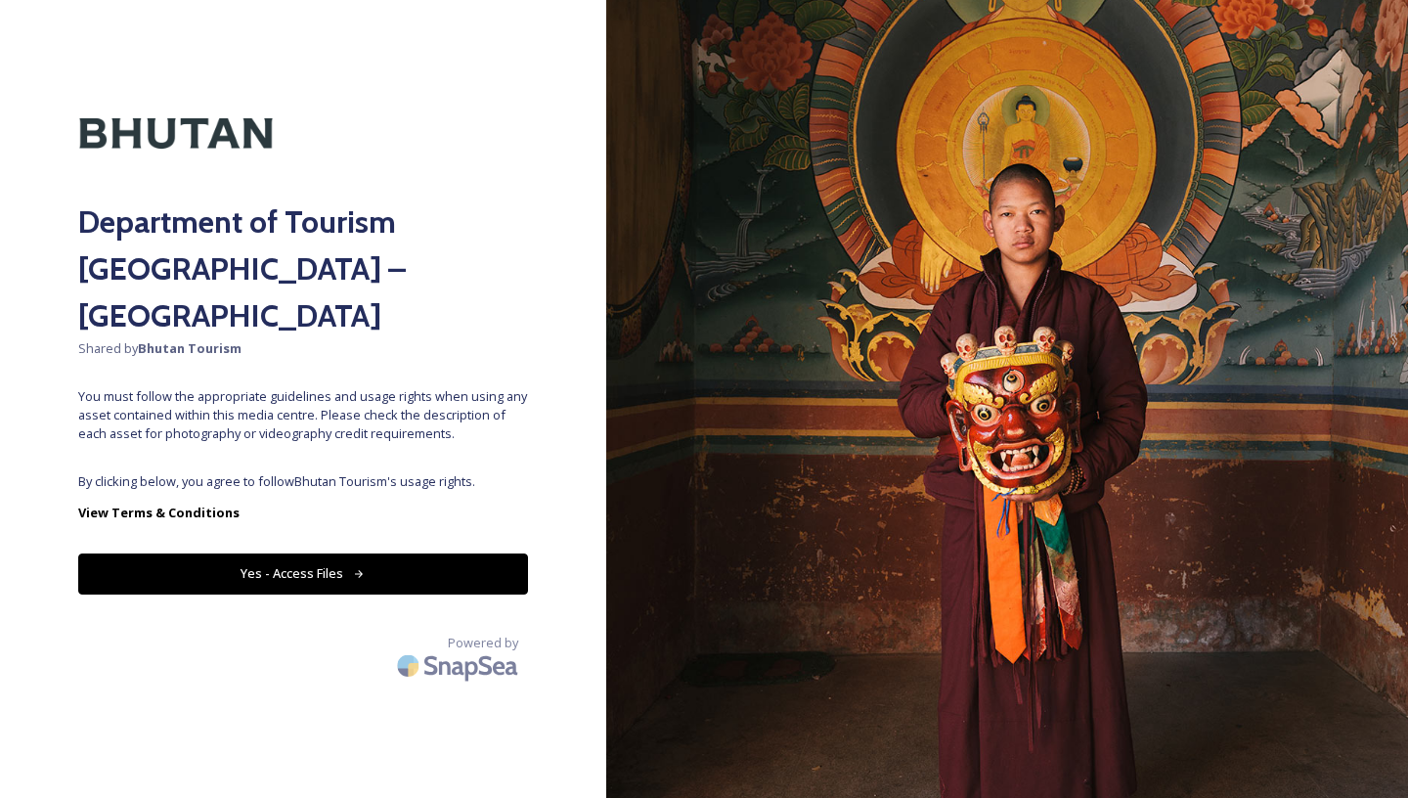
click at [315, 553] on button "Yes - Access Files" at bounding box center [303, 573] width 450 height 40
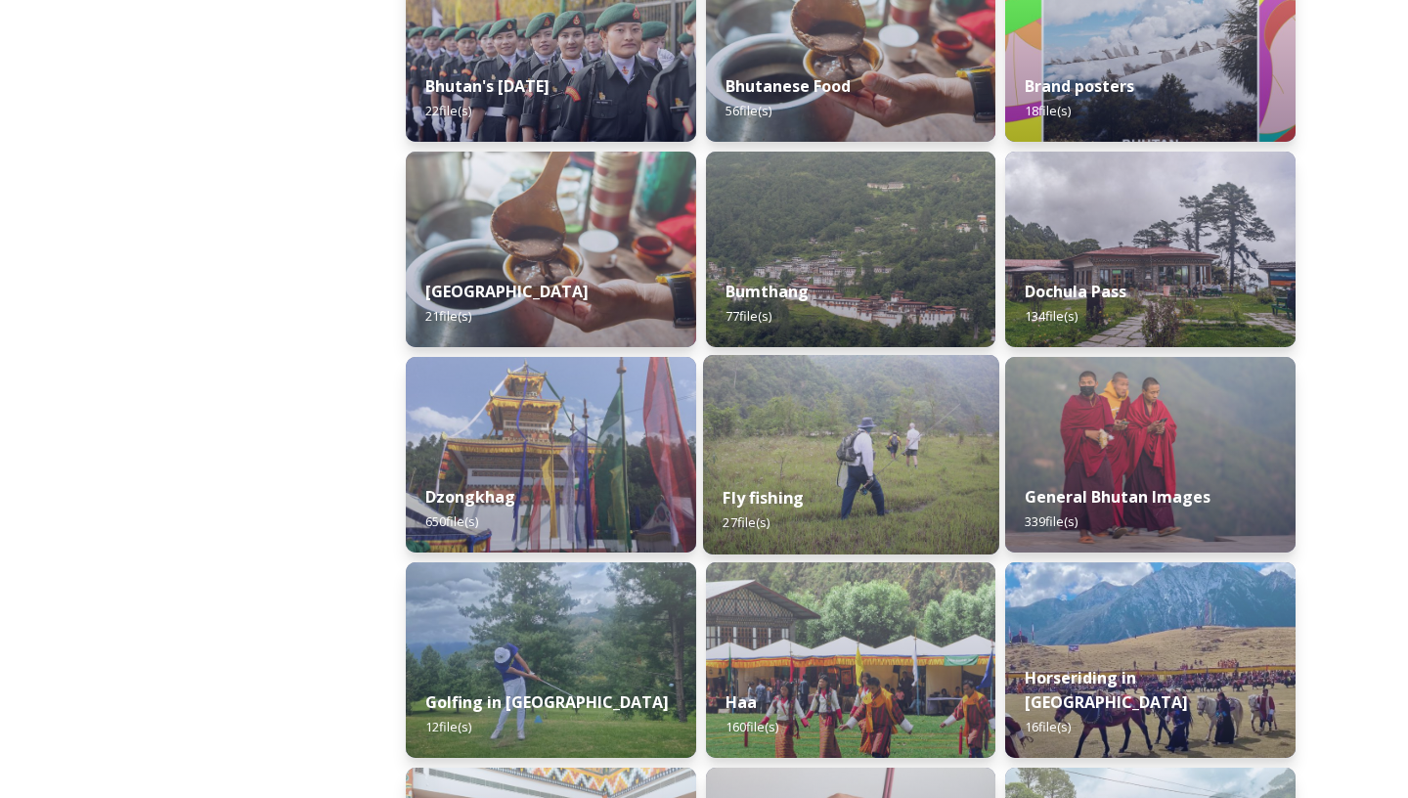
scroll to position [572, 0]
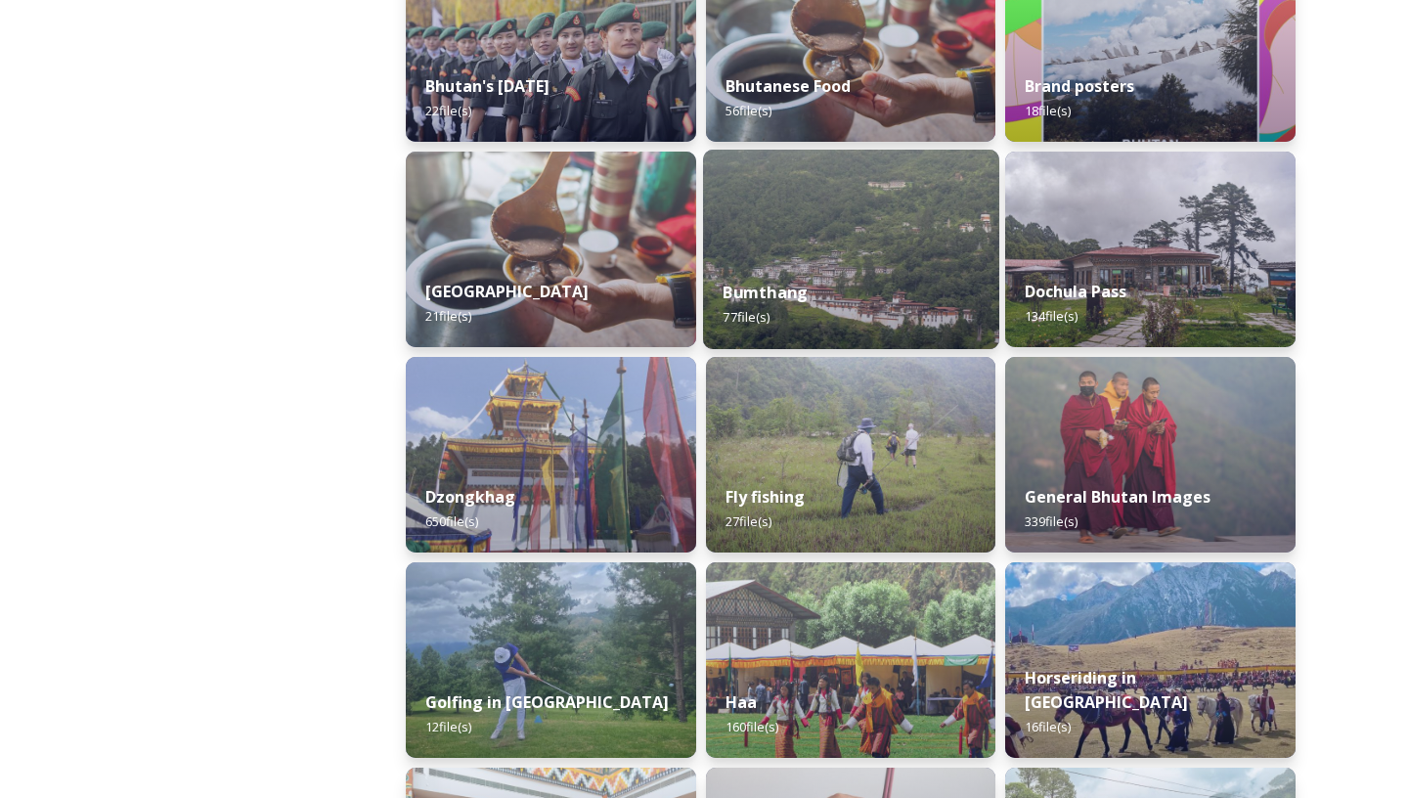
click at [829, 185] on img at bounding box center [851, 249] width 296 height 199
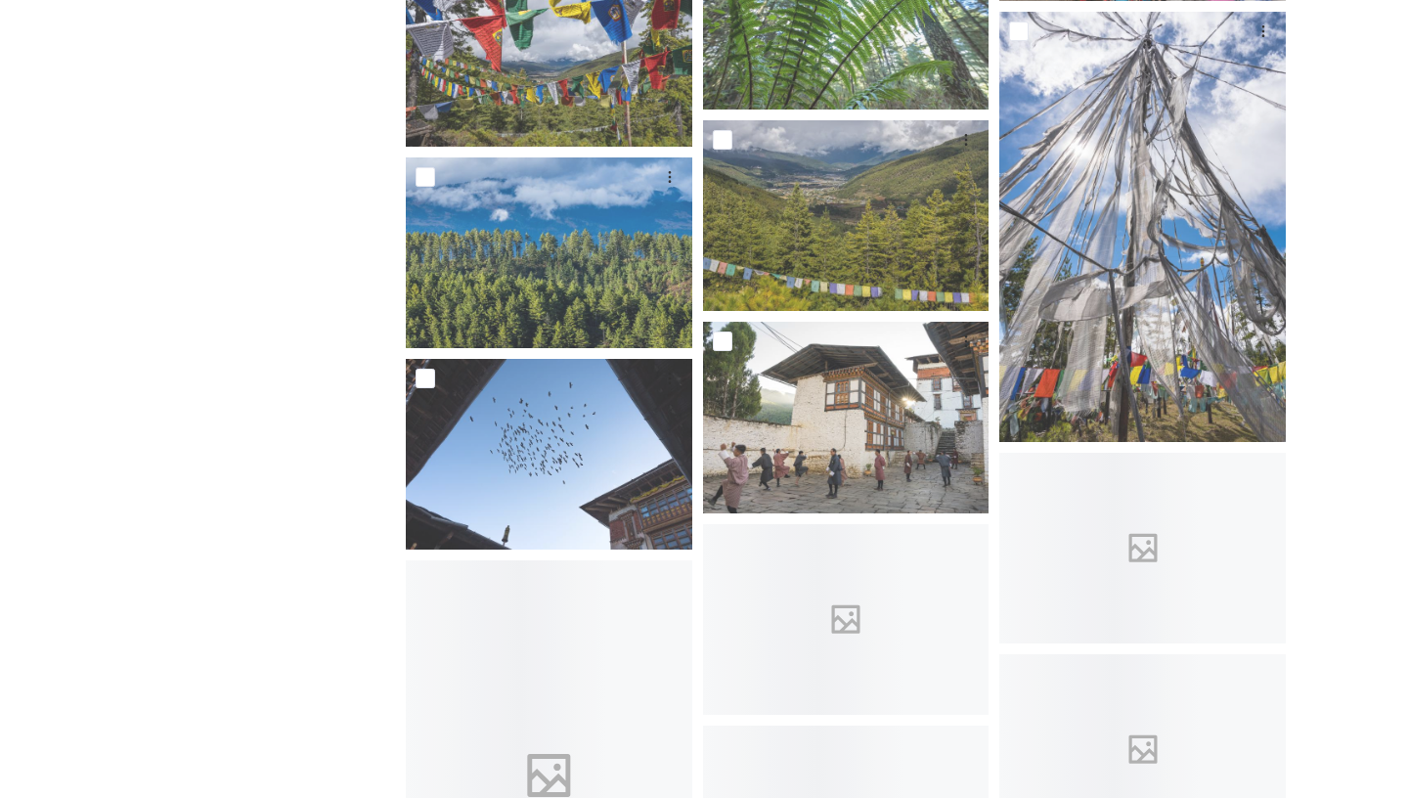
scroll to position [3916, 0]
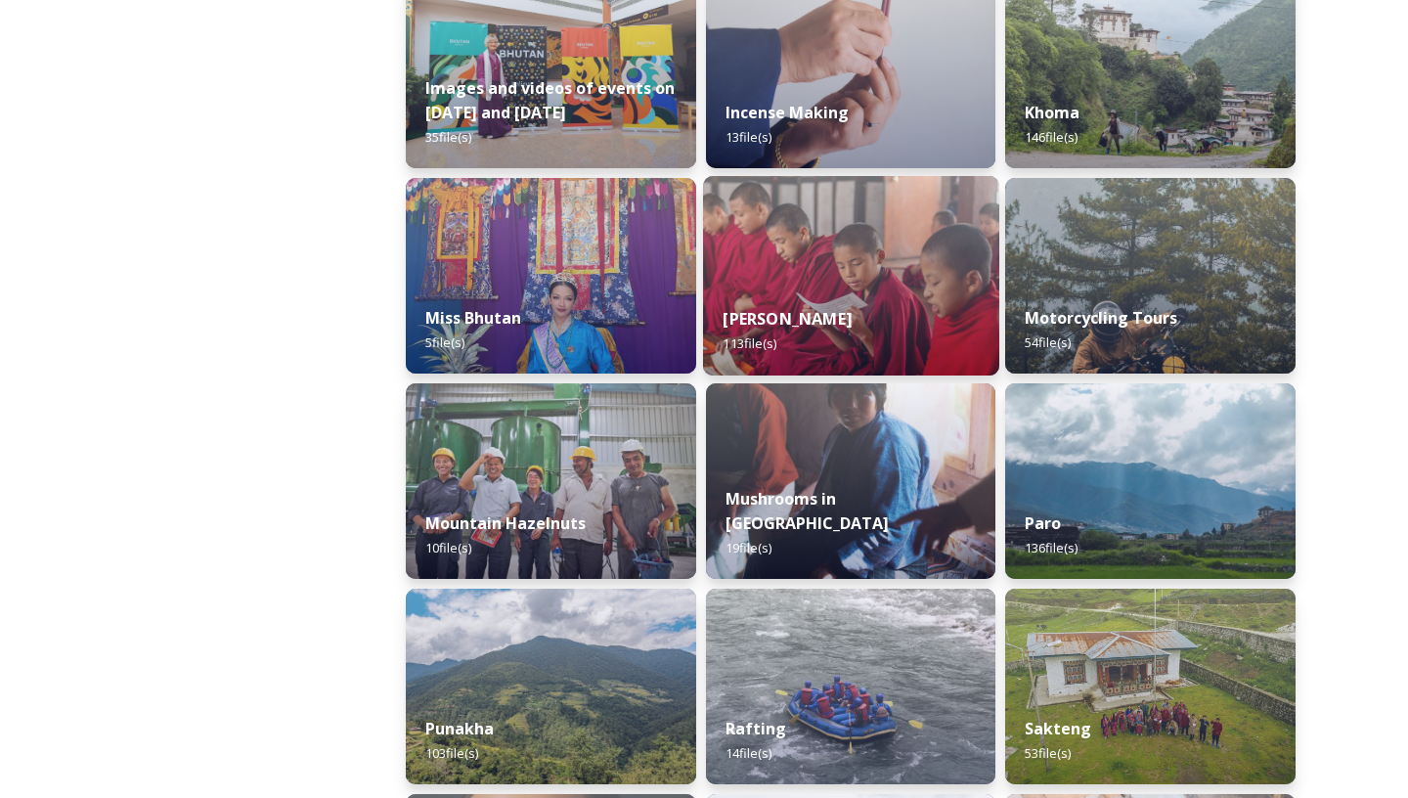
scroll to position [1369, 0]
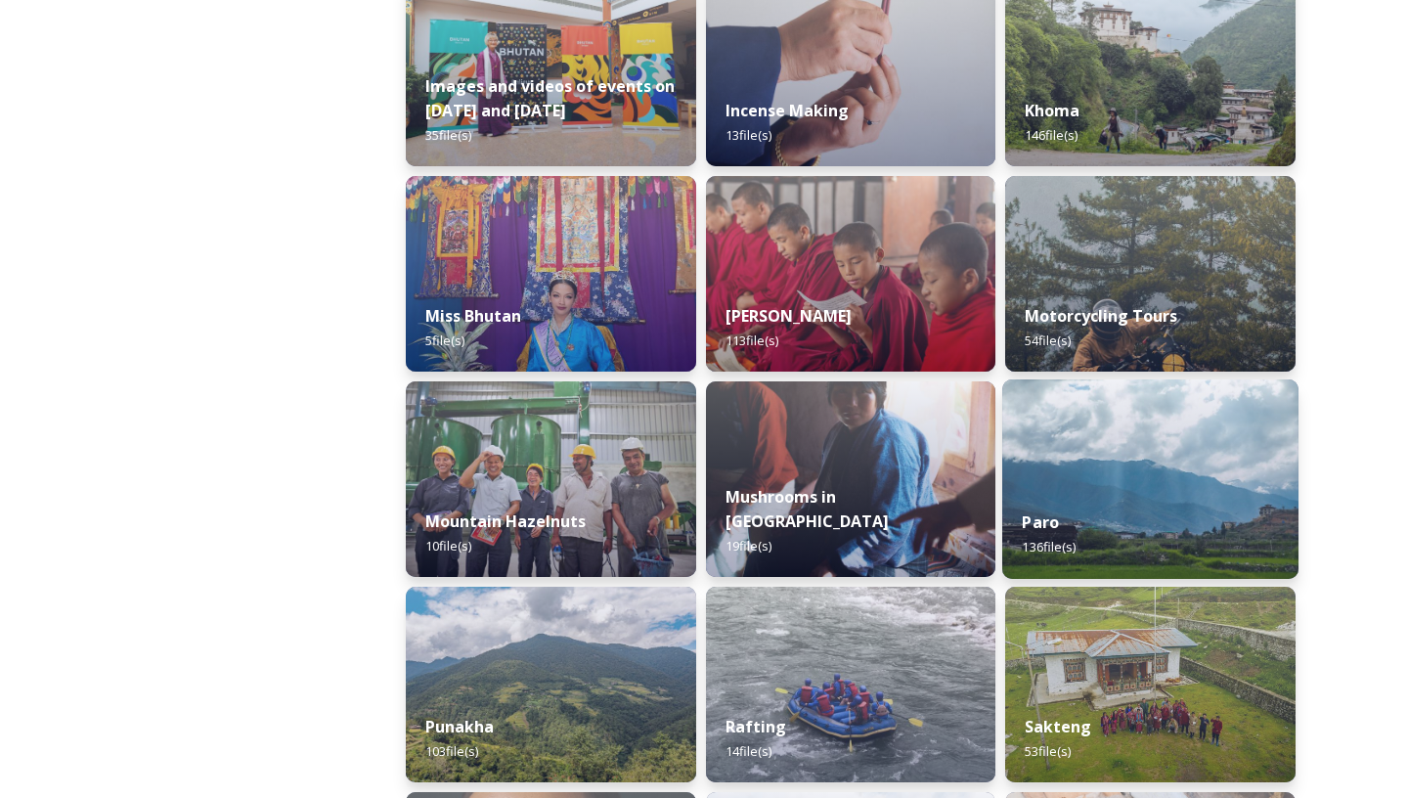
click at [1080, 447] on img at bounding box center [1150, 478] width 296 height 199
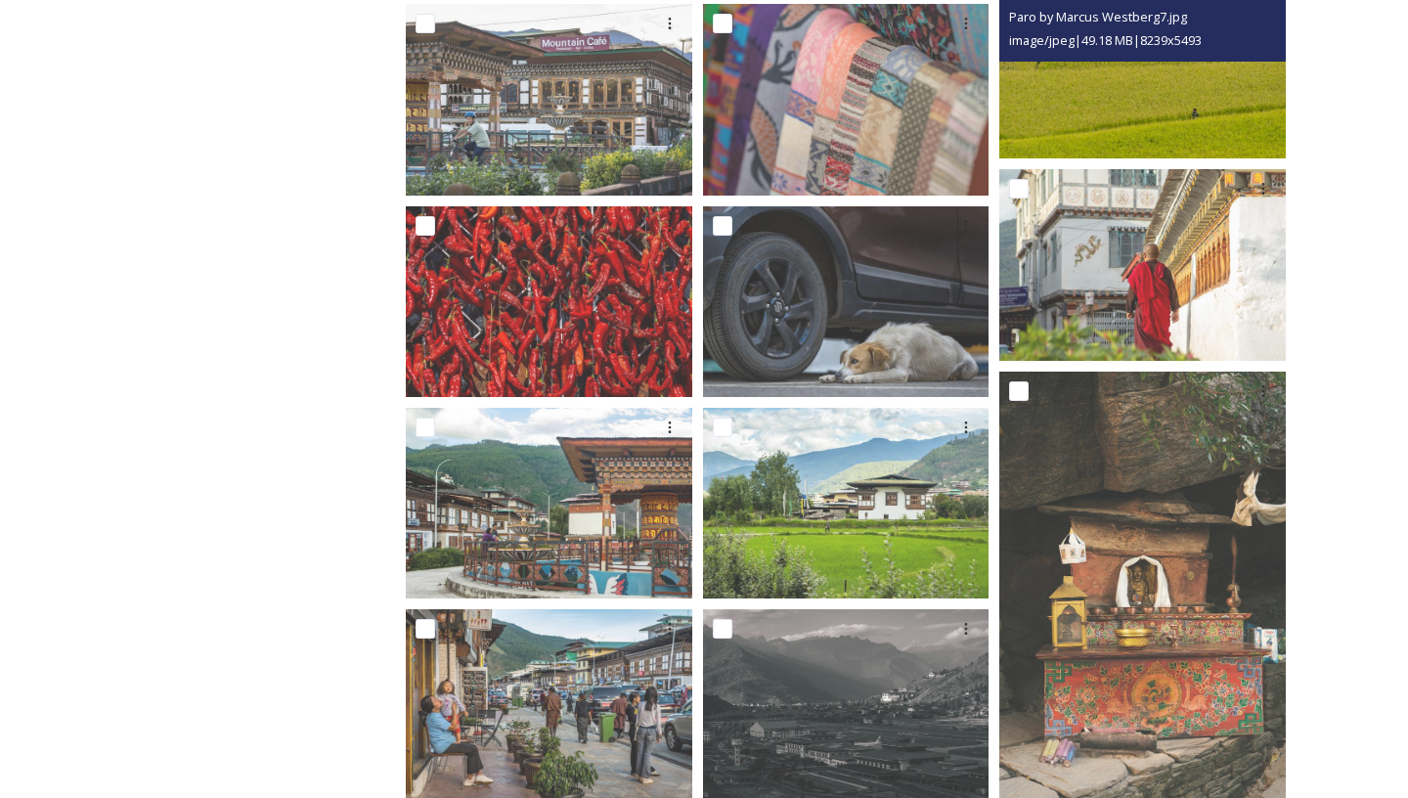
scroll to position [1228, 0]
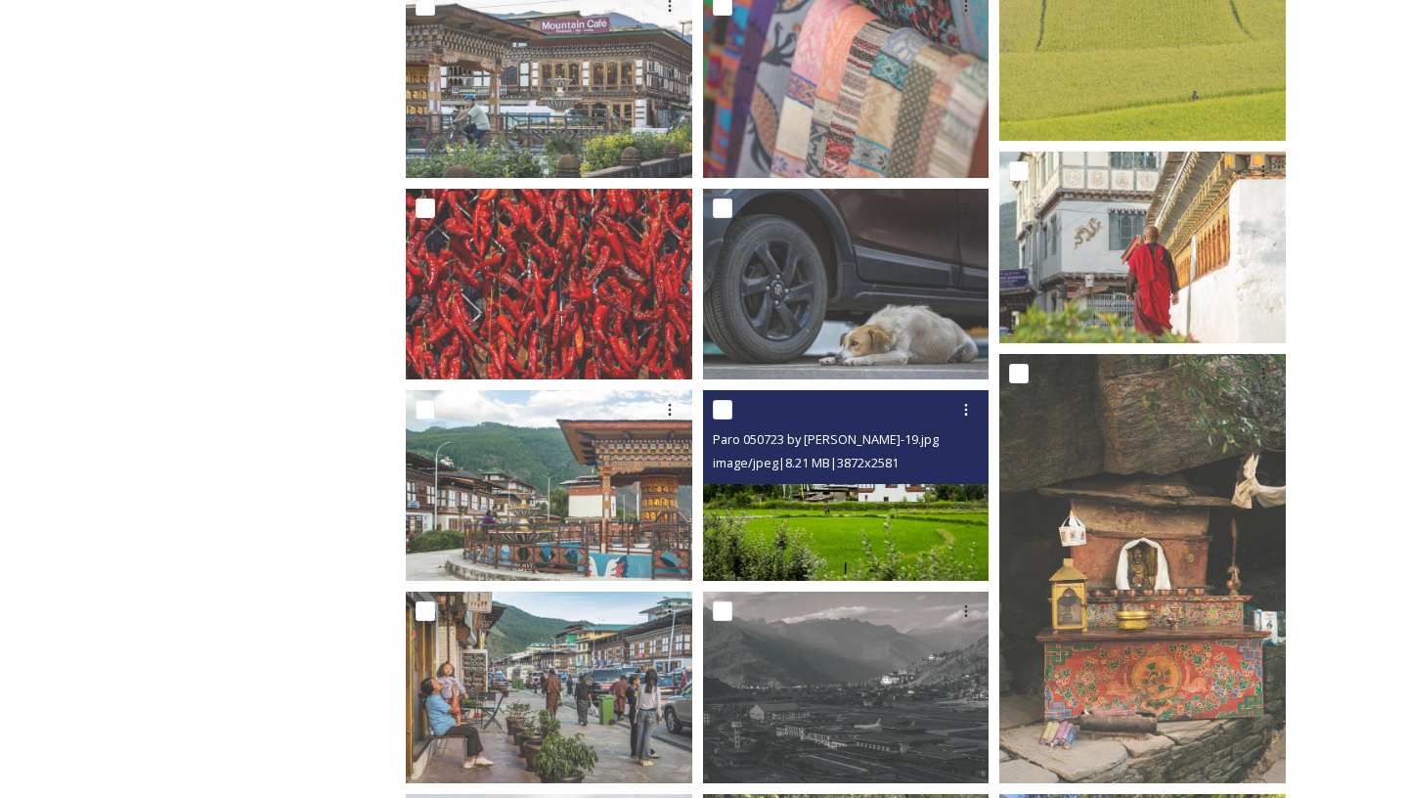
click at [857, 517] on img at bounding box center [846, 485] width 286 height 191
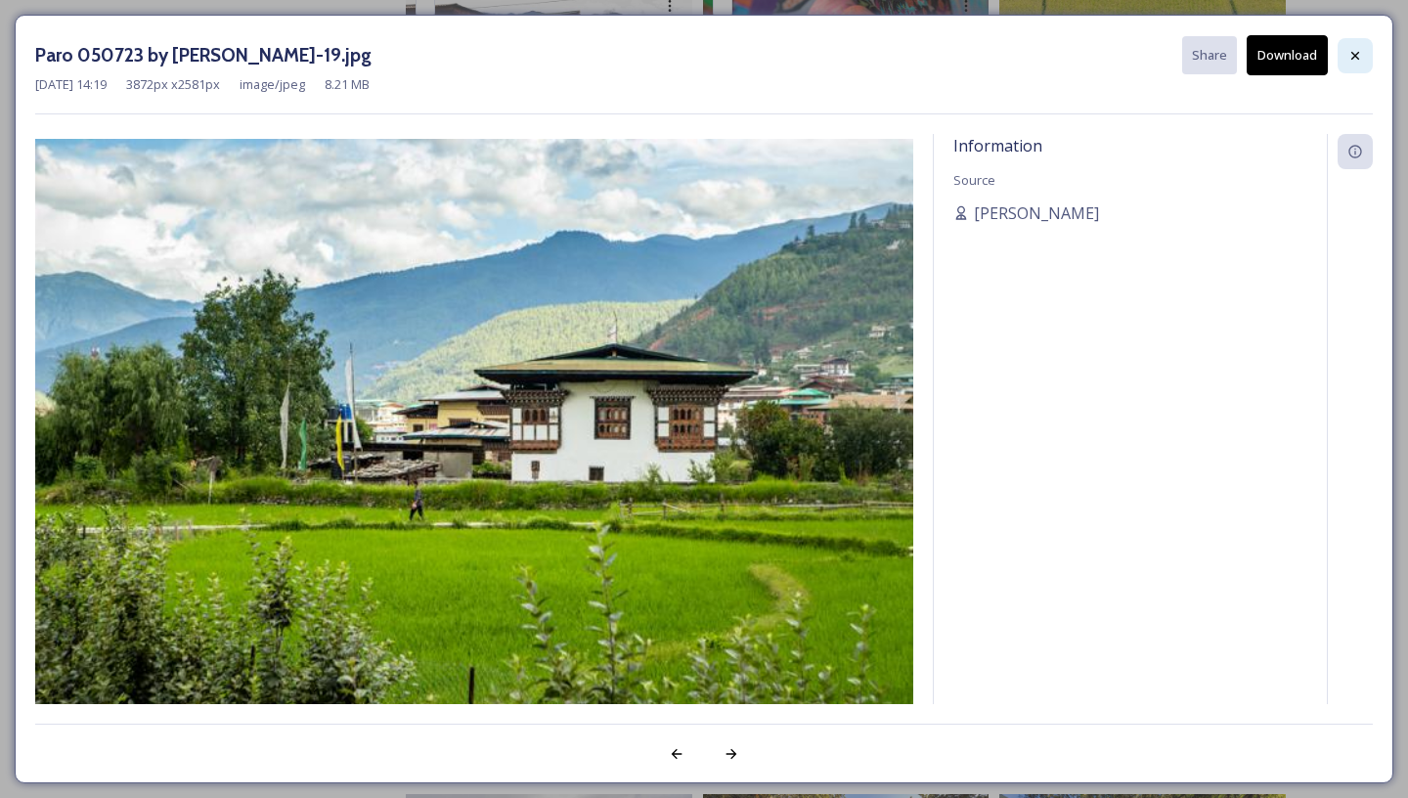
click at [1350, 56] on icon at bounding box center [1355, 56] width 16 height 16
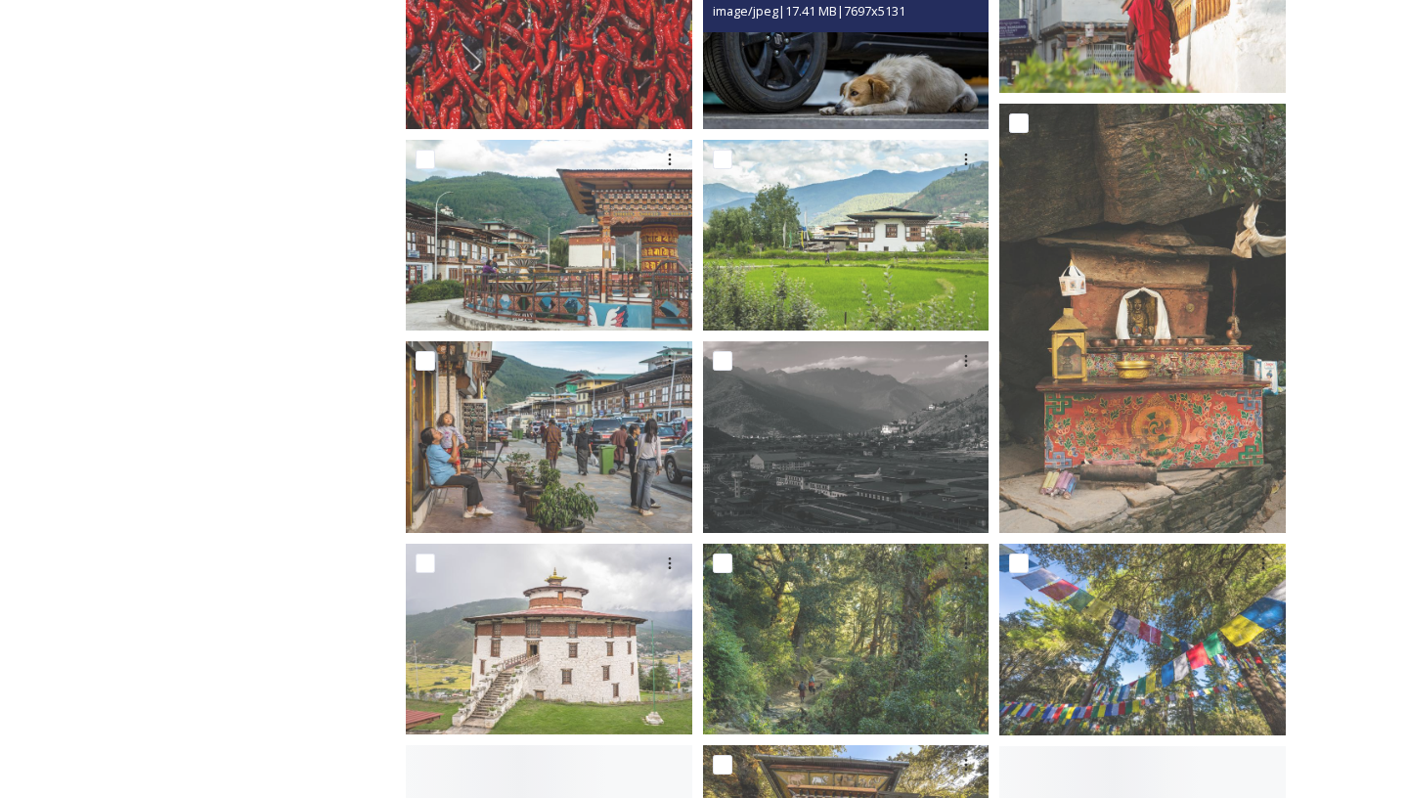
scroll to position [1519, 0]
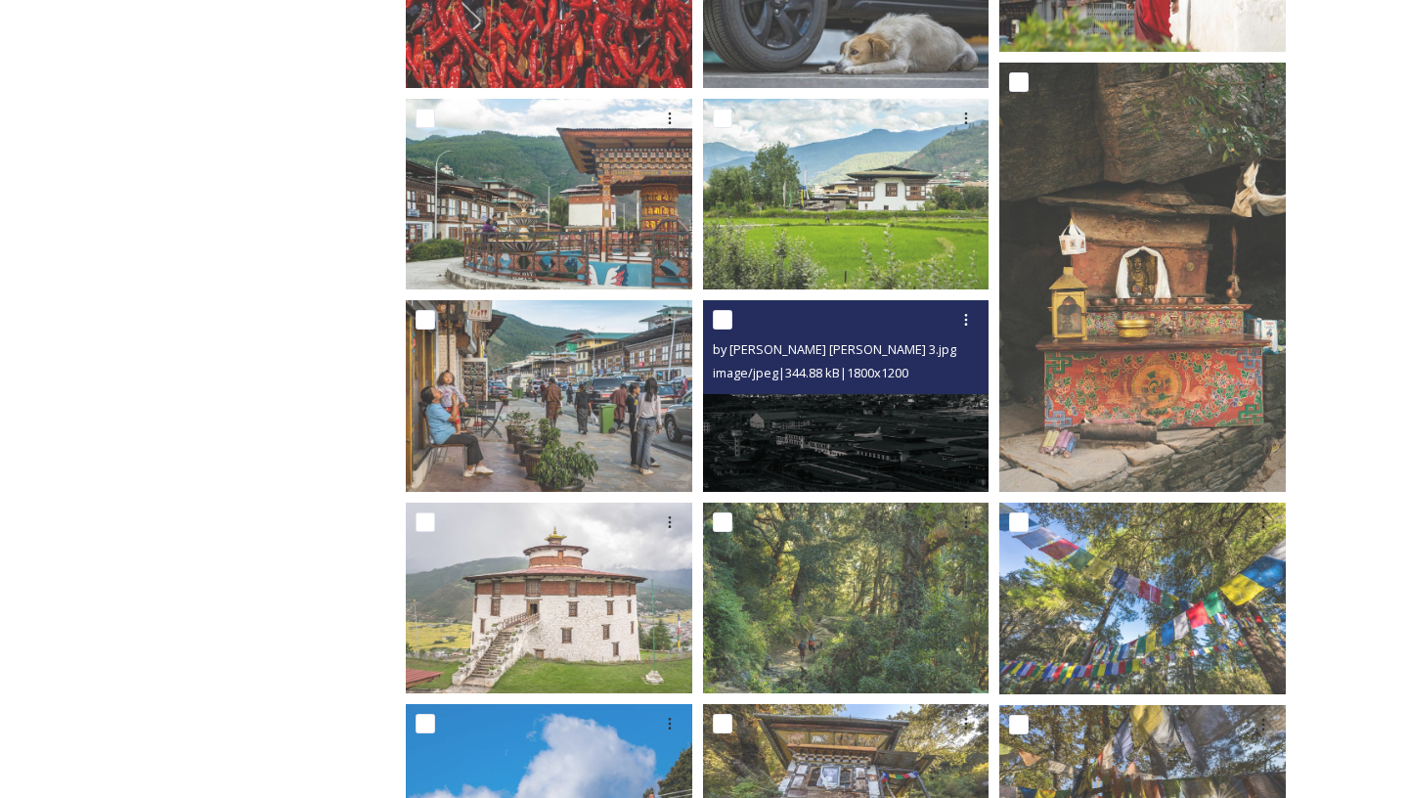
click at [912, 387] on div "by [PERSON_NAME] [PERSON_NAME] 3.jpg image/jpeg | 344.88 kB | 1800 x 1200" at bounding box center [846, 347] width 286 height 94
click at [857, 441] on img at bounding box center [846, 395] width 286 height 191
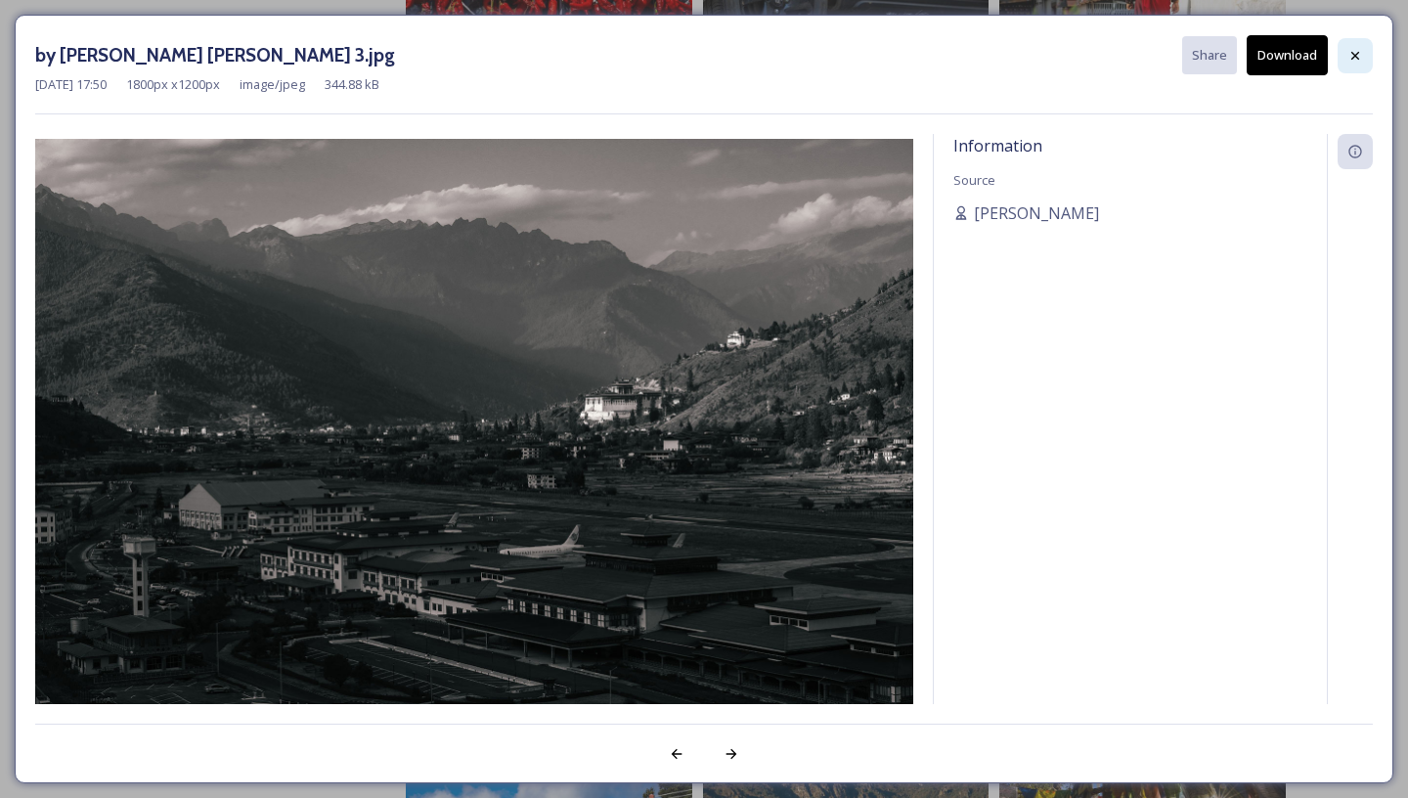
click at [1343, 49] on div at bounding box center [1355, 55] width 35 height 35
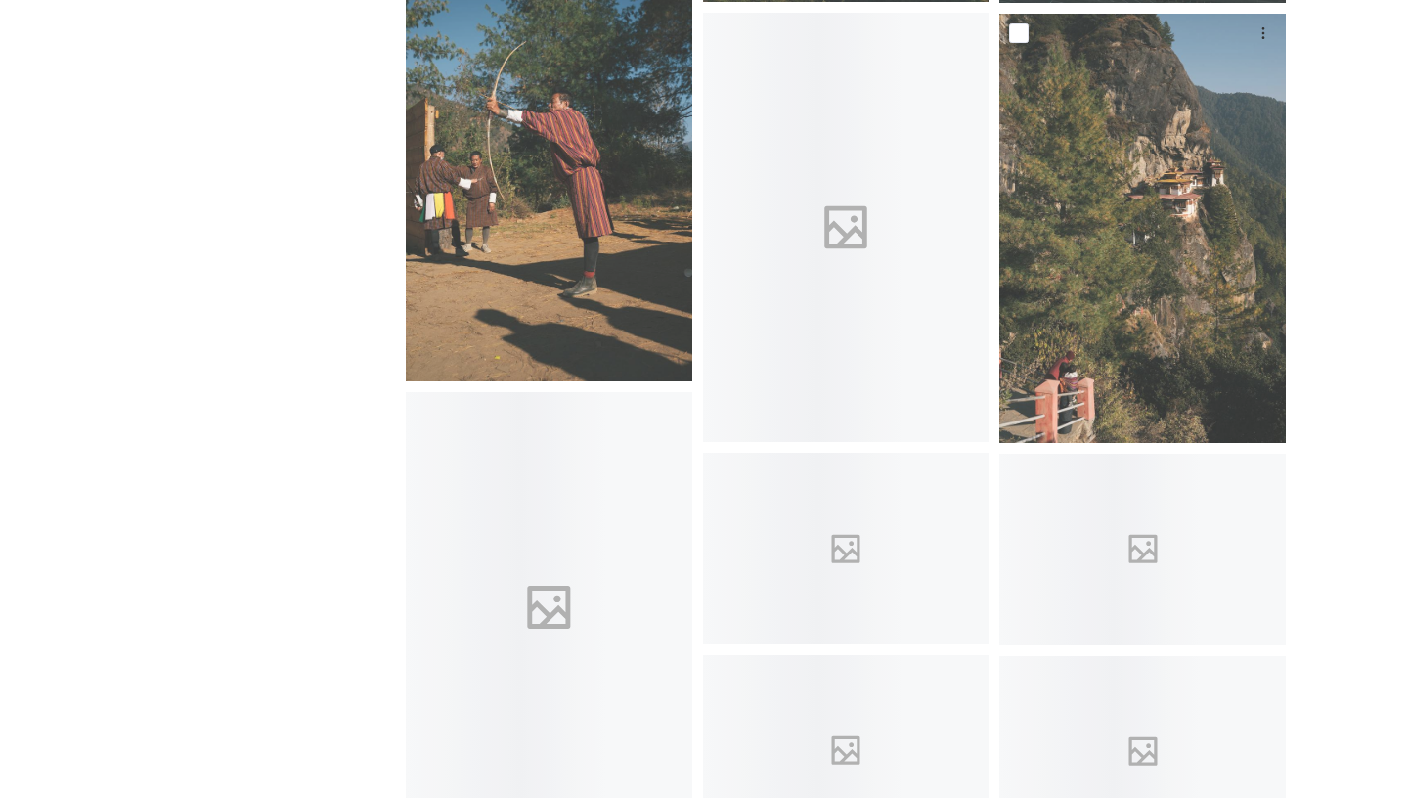
scroll to position [8105, 0]
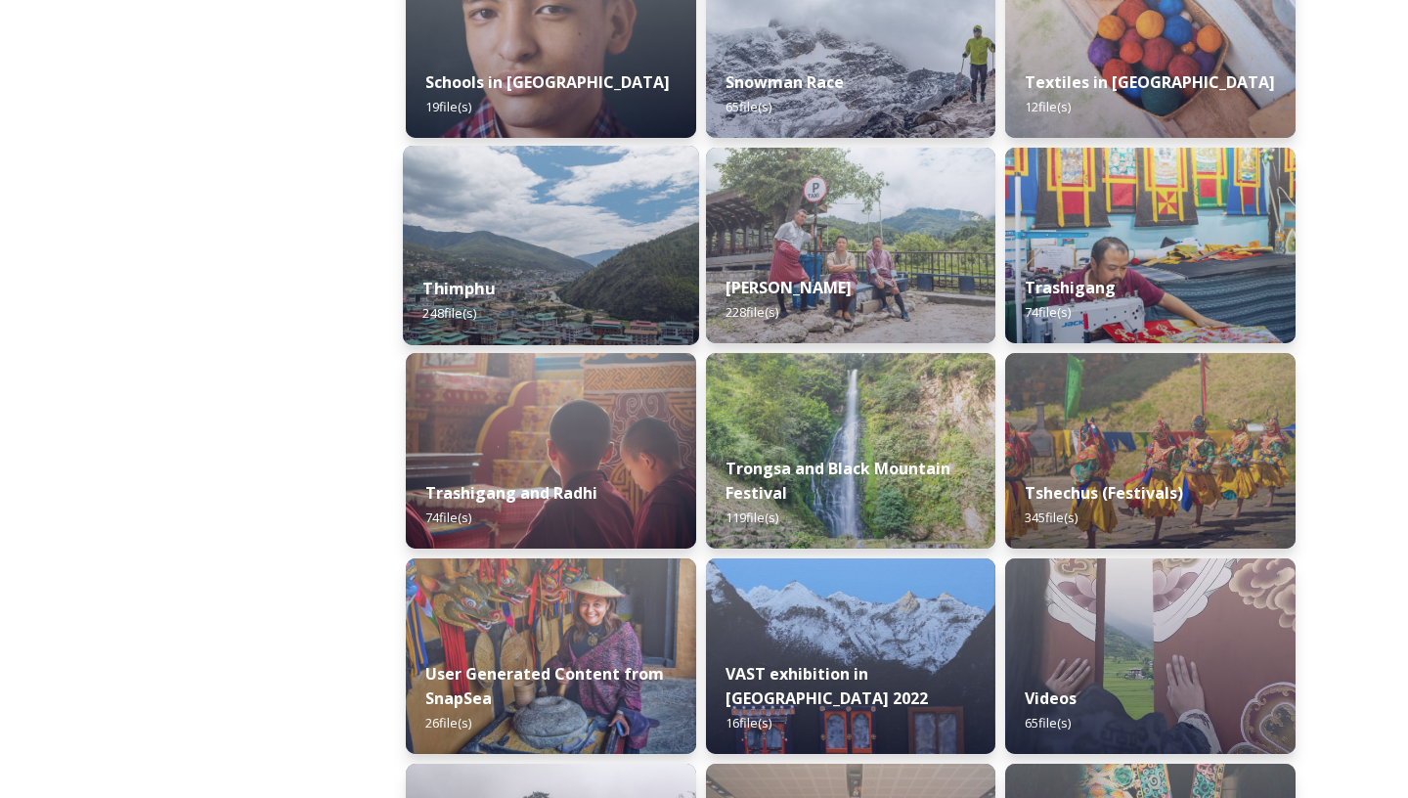
scroll to position [2339, 0]
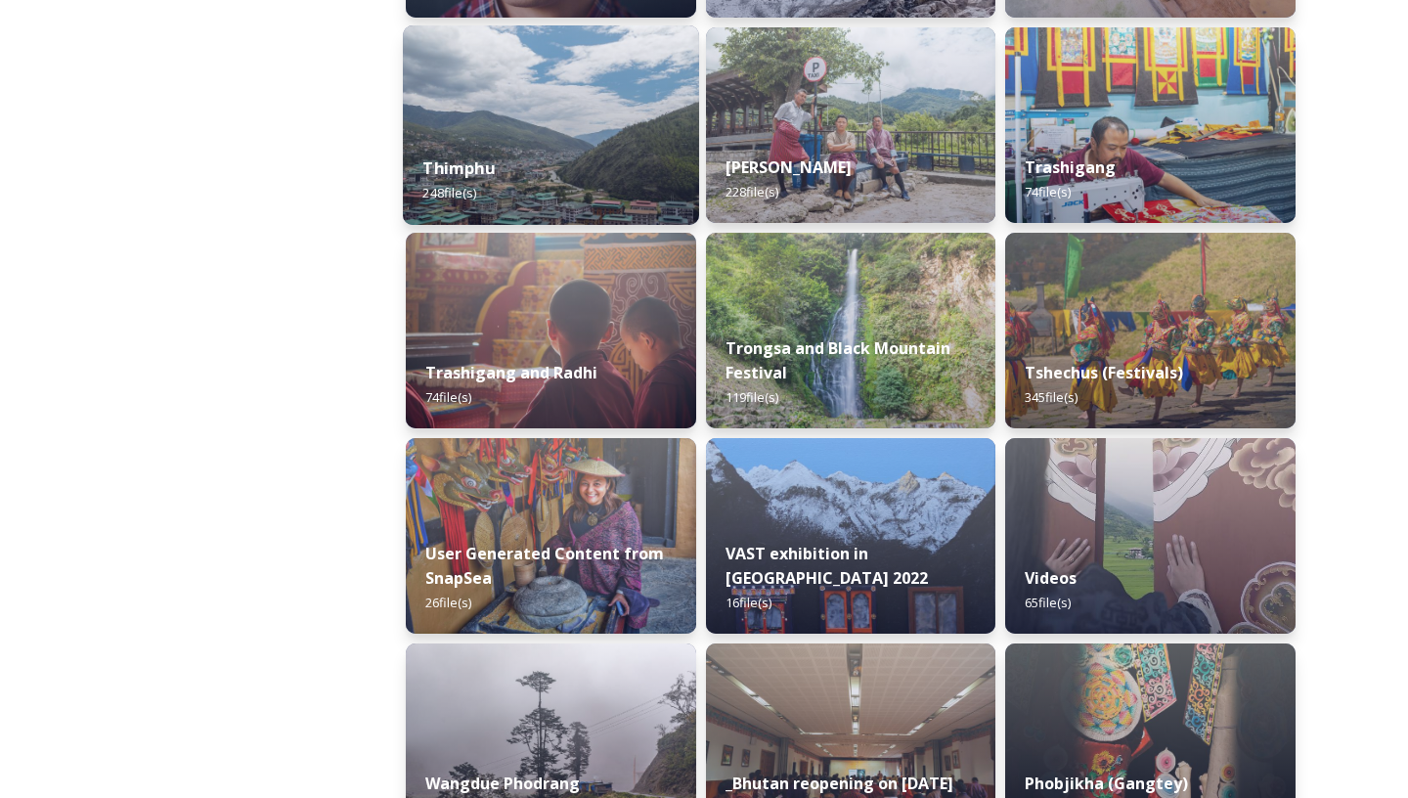
click at [502, 190] on div "Thimphu 248 file(s)" at bounding box center [551, 180] width 296 height 89
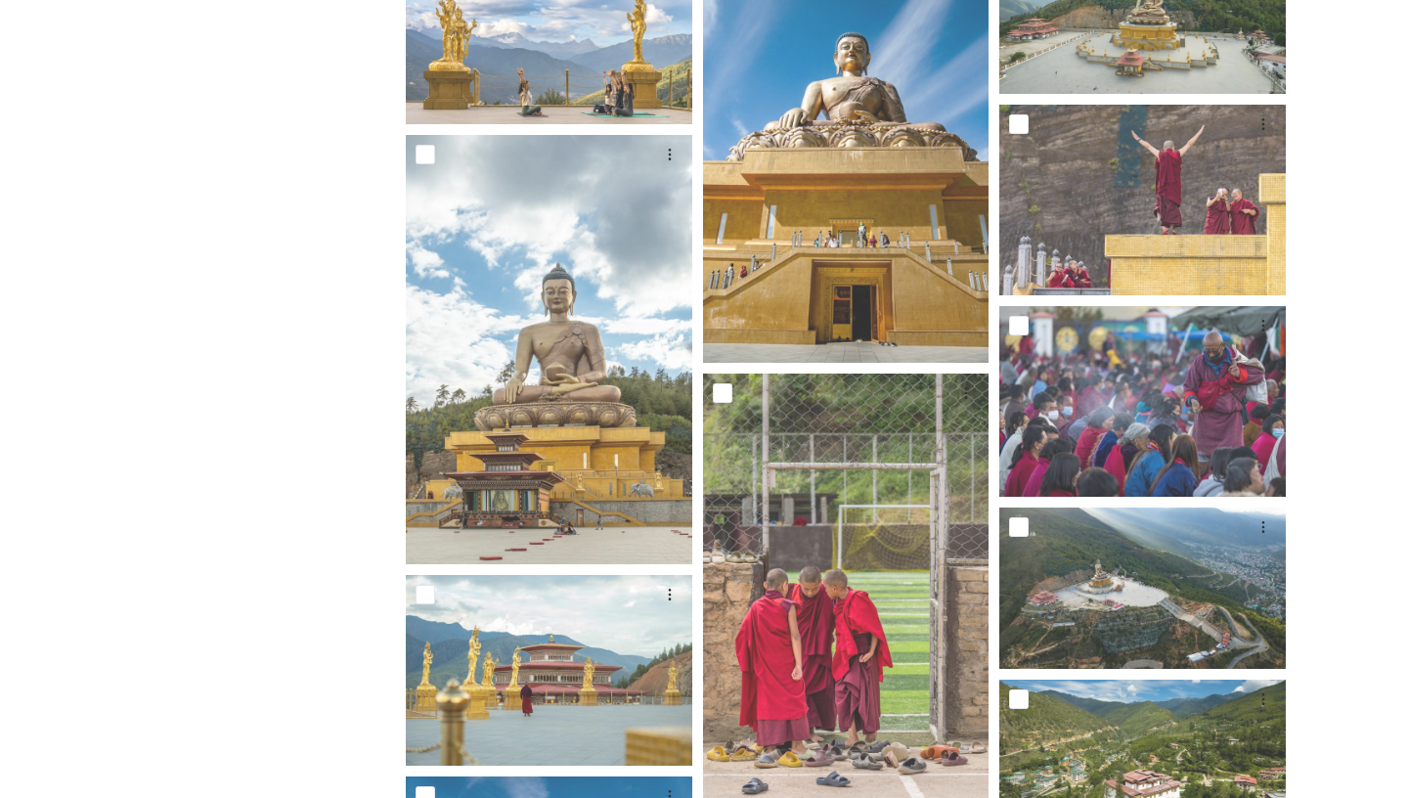
scroll to position [438, 0]
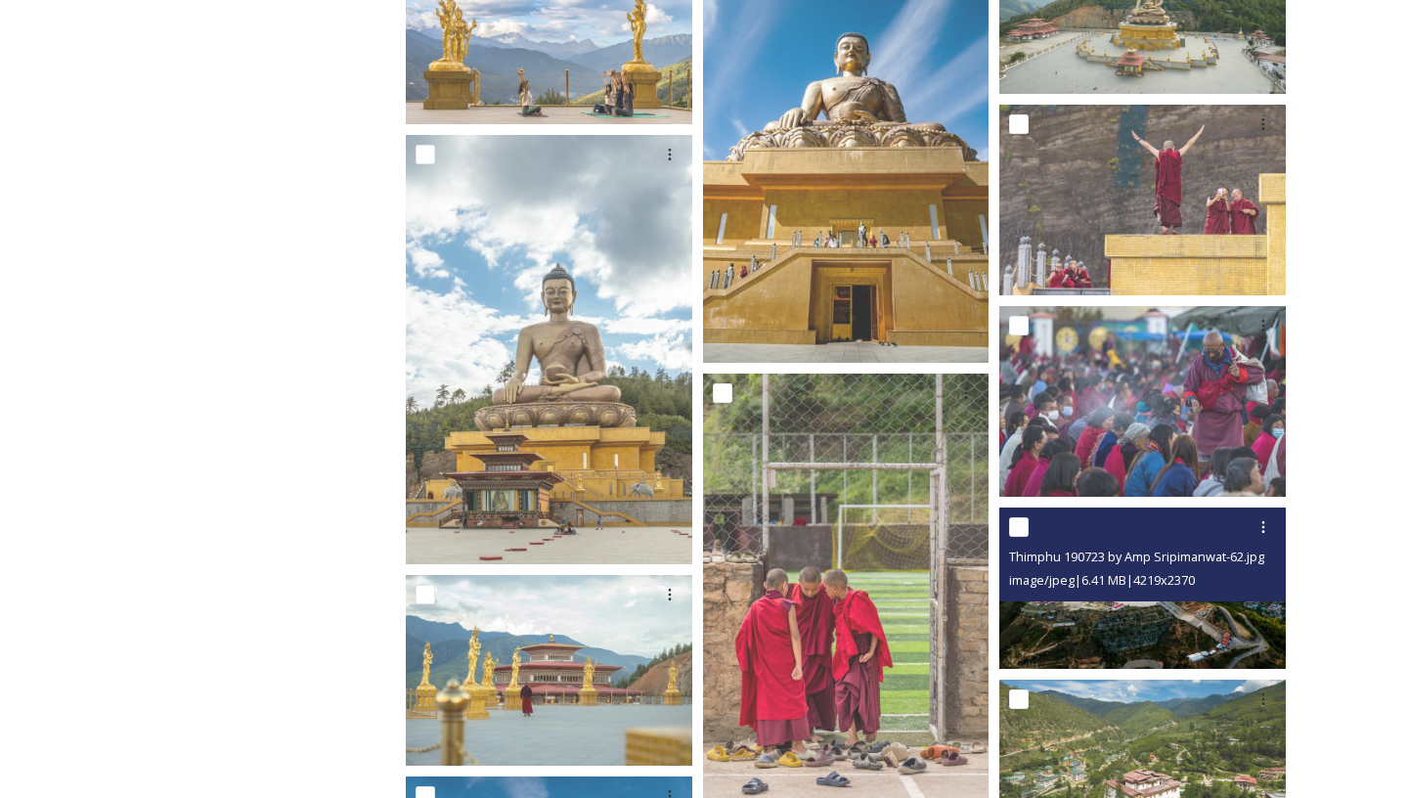
click at [1181, 657] on img at bounding box center [1142, 587] width 286 height 160
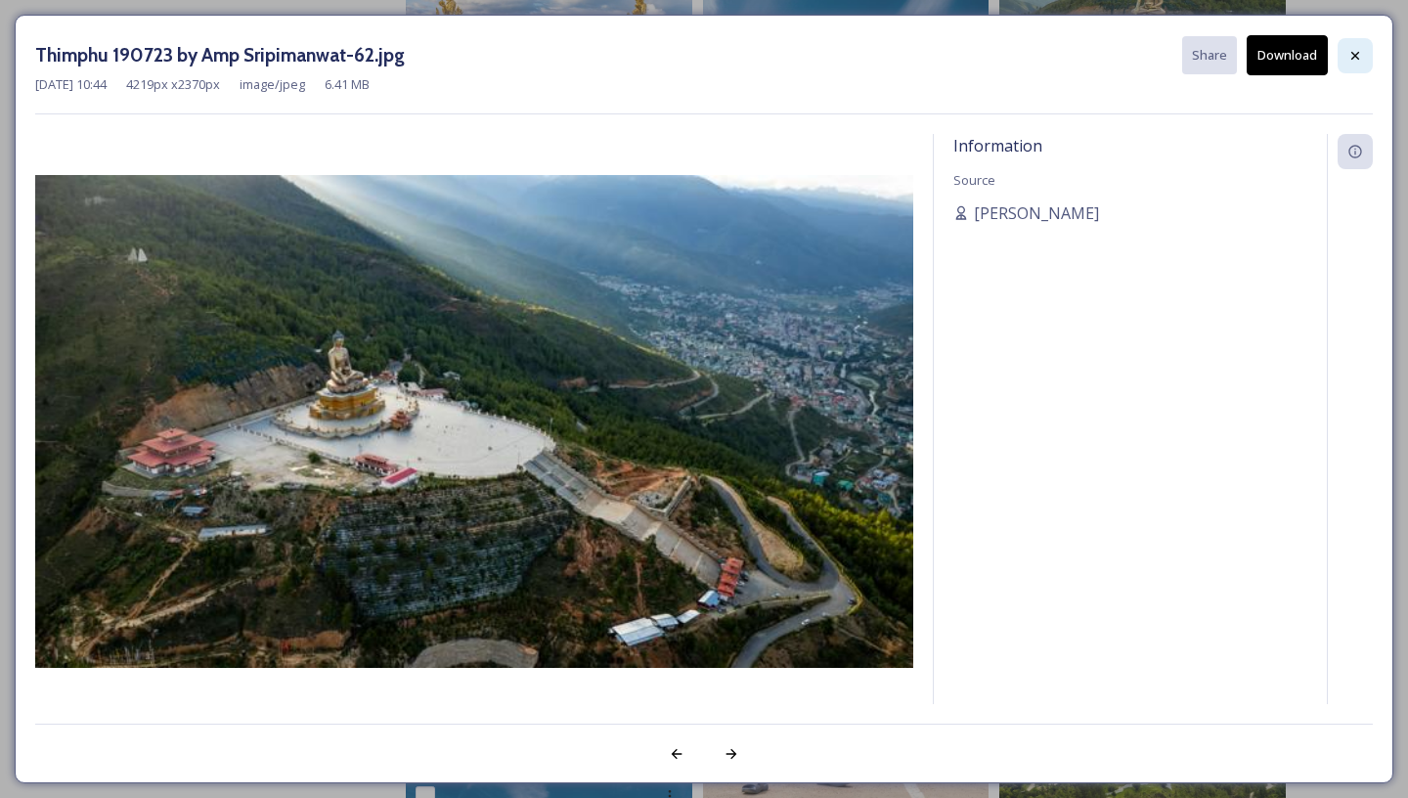
click at [1354, 48] on icon at bounding box center [1355, 56] width 16 height 16
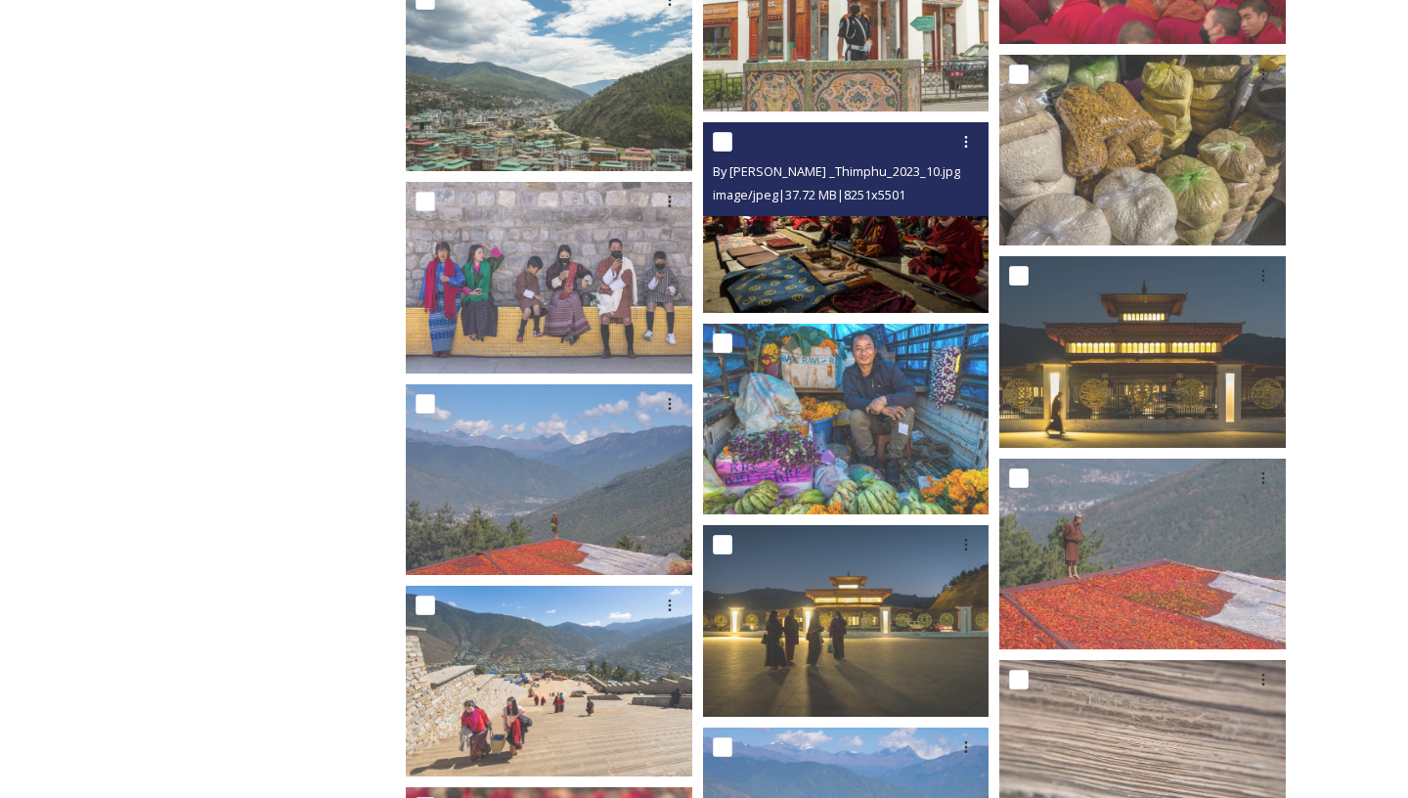
scroll to position [4629, 0]
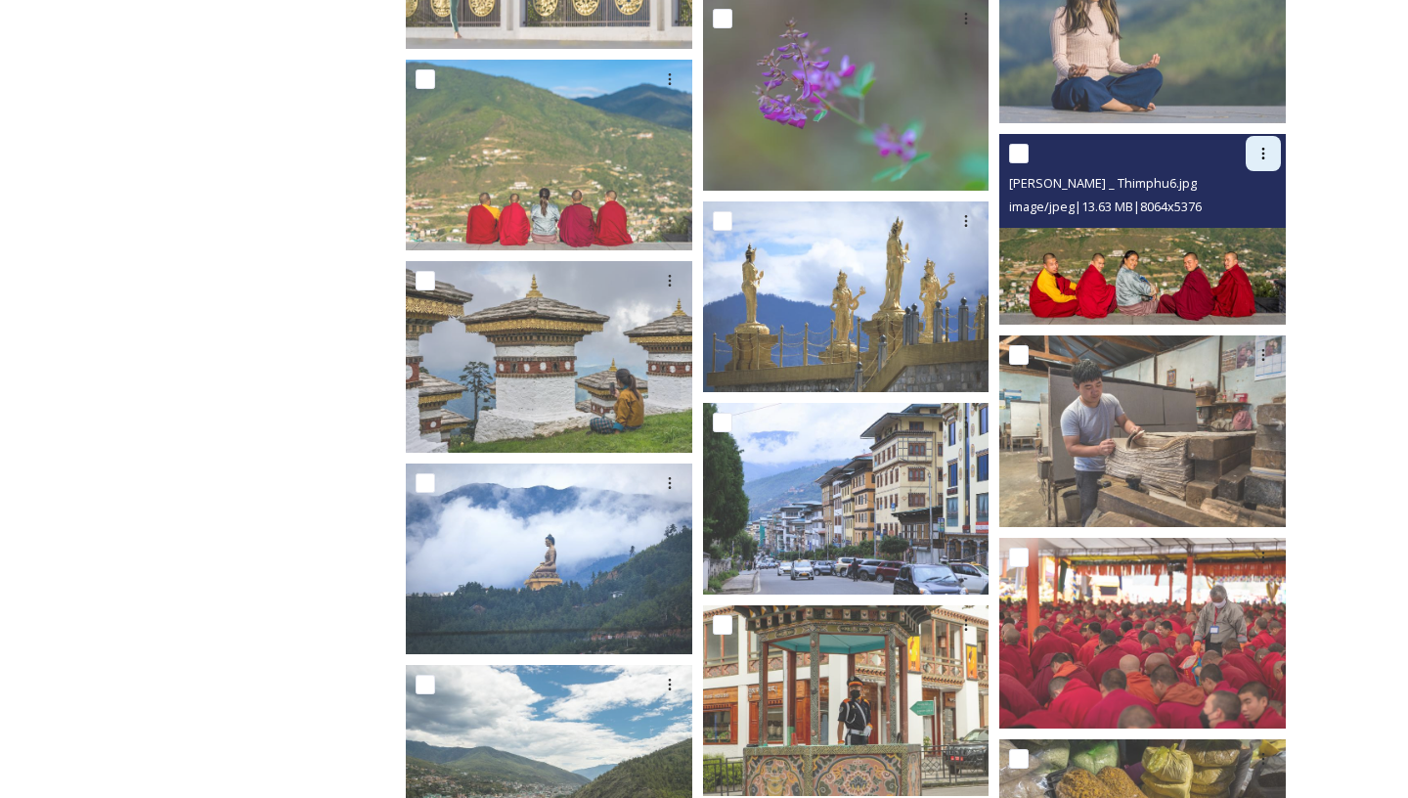
click at [1261, 148] on icon at bounding box center [1263, 154] width 16 height 16
click at [1210, 237] on span "Download" at bounding box center [1240, 234] width 60 height 19
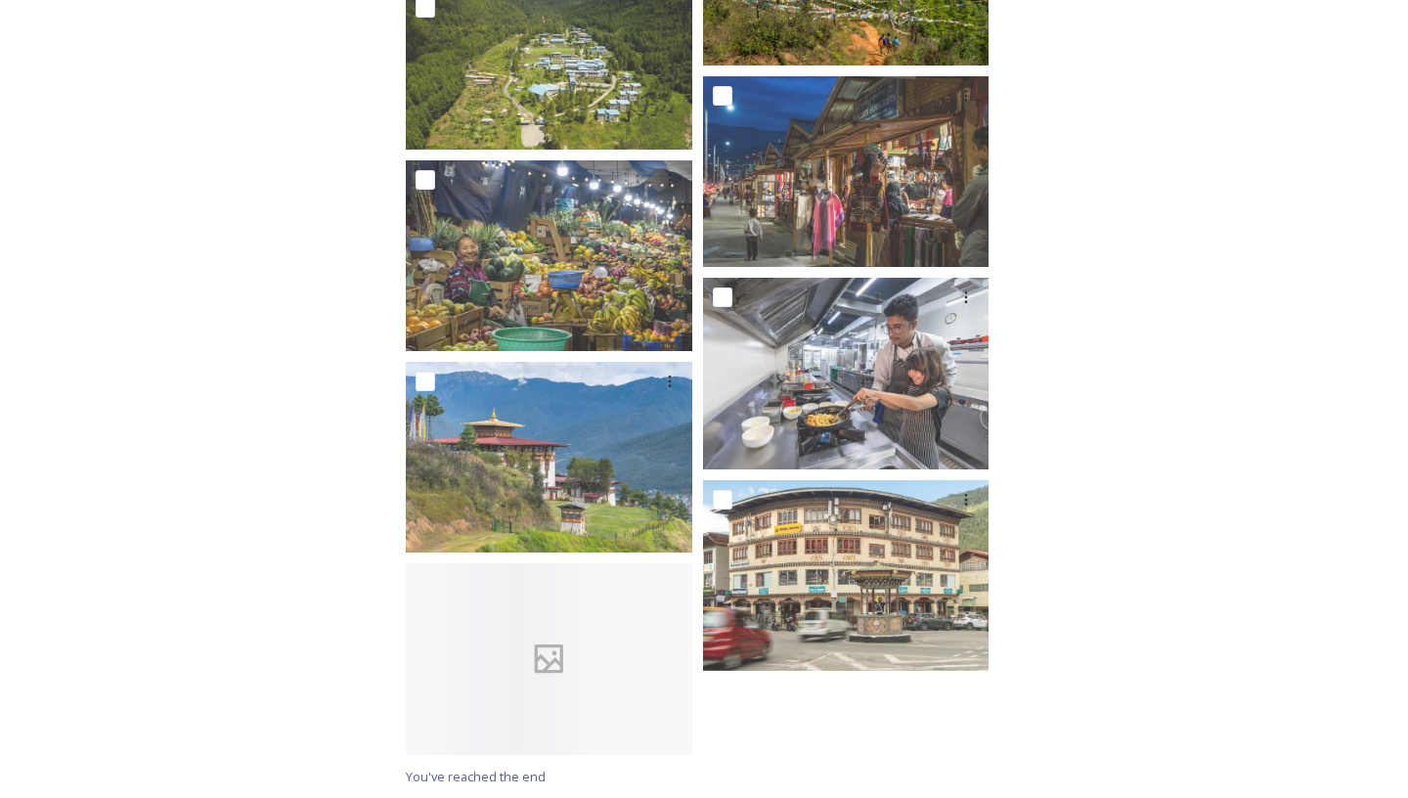
scroll to position [18377, 0]
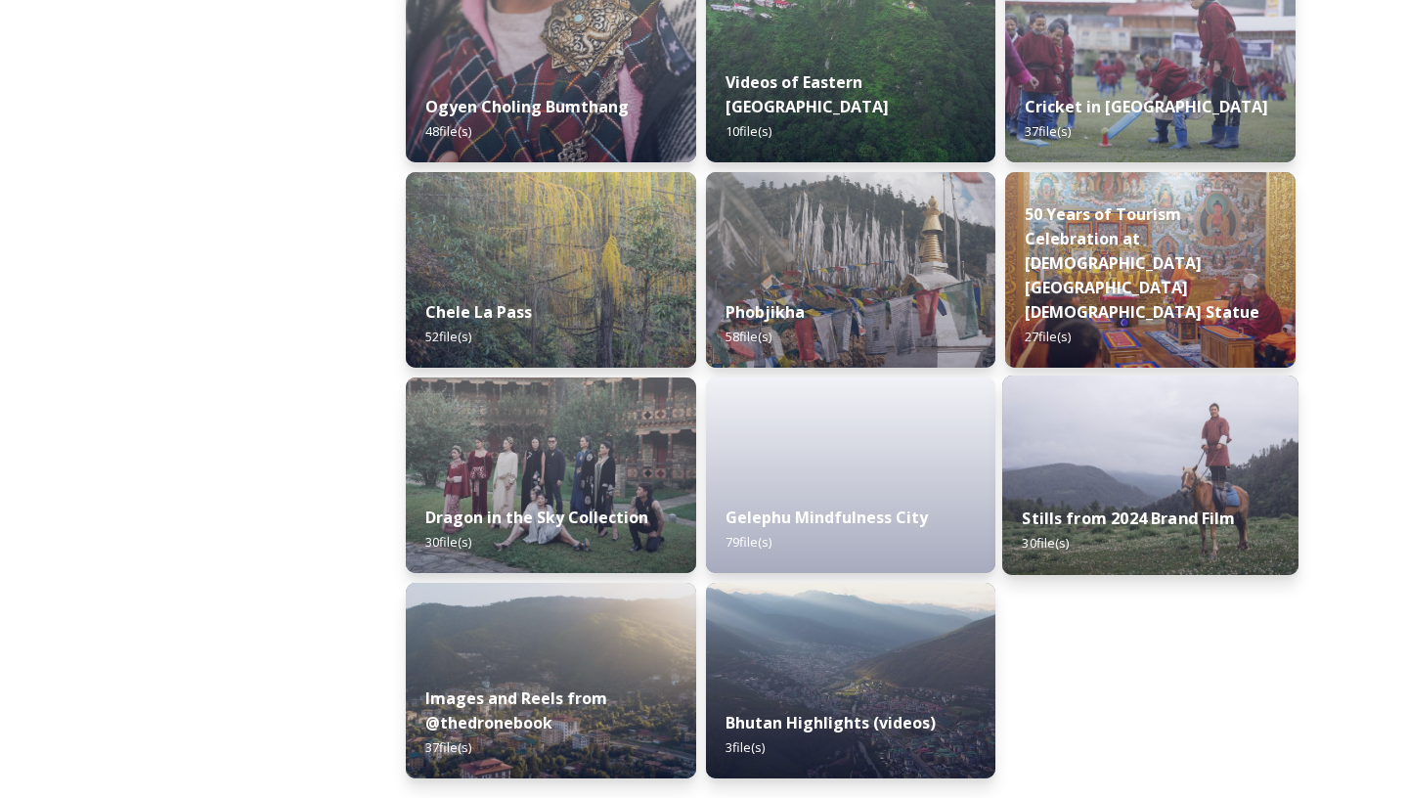
scroll to position [3221, 0]
click at [1115, 556] on div "Stills from 2024 Brand Film 30 file(s)" at bounding box center [1150, 530] width 296 height 89
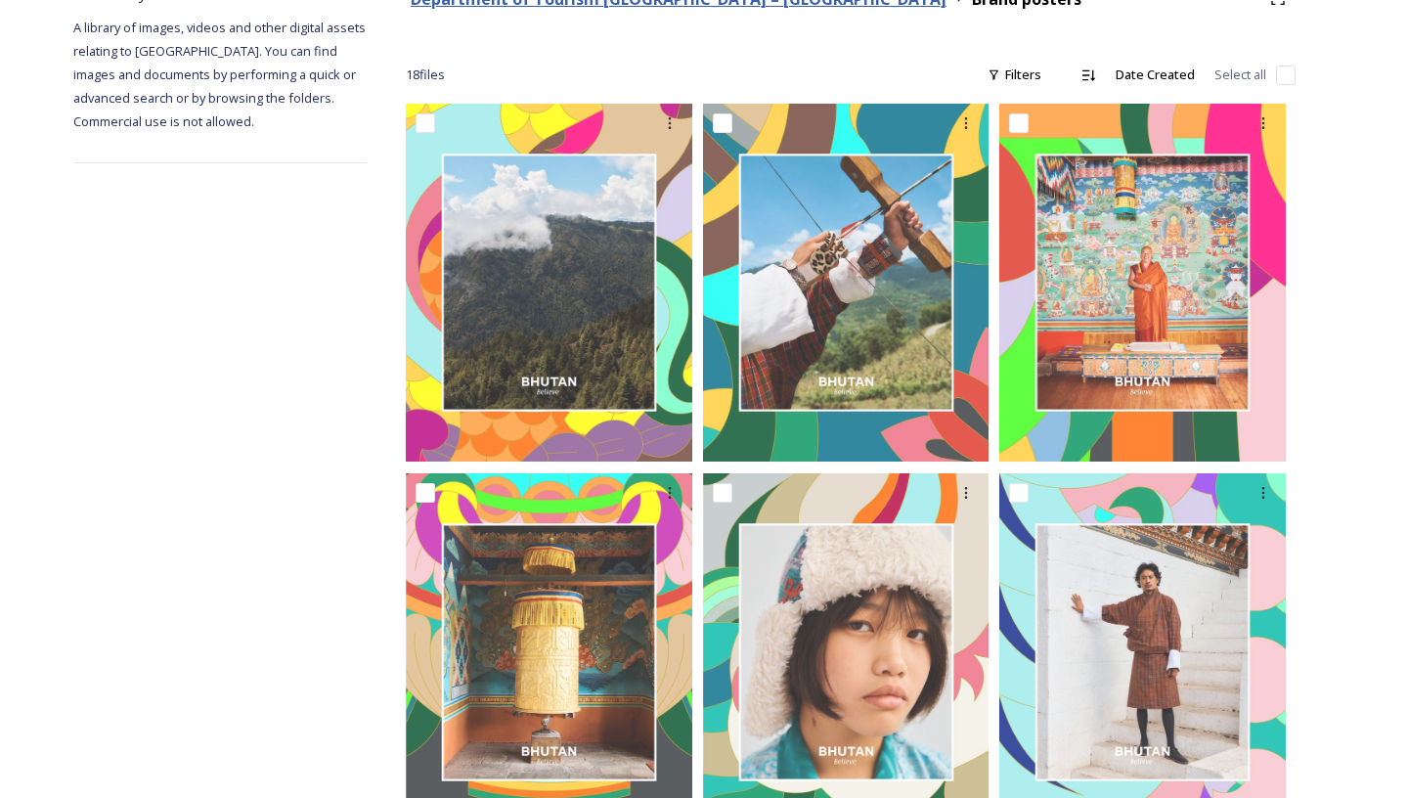
scroll to position [324, 0]
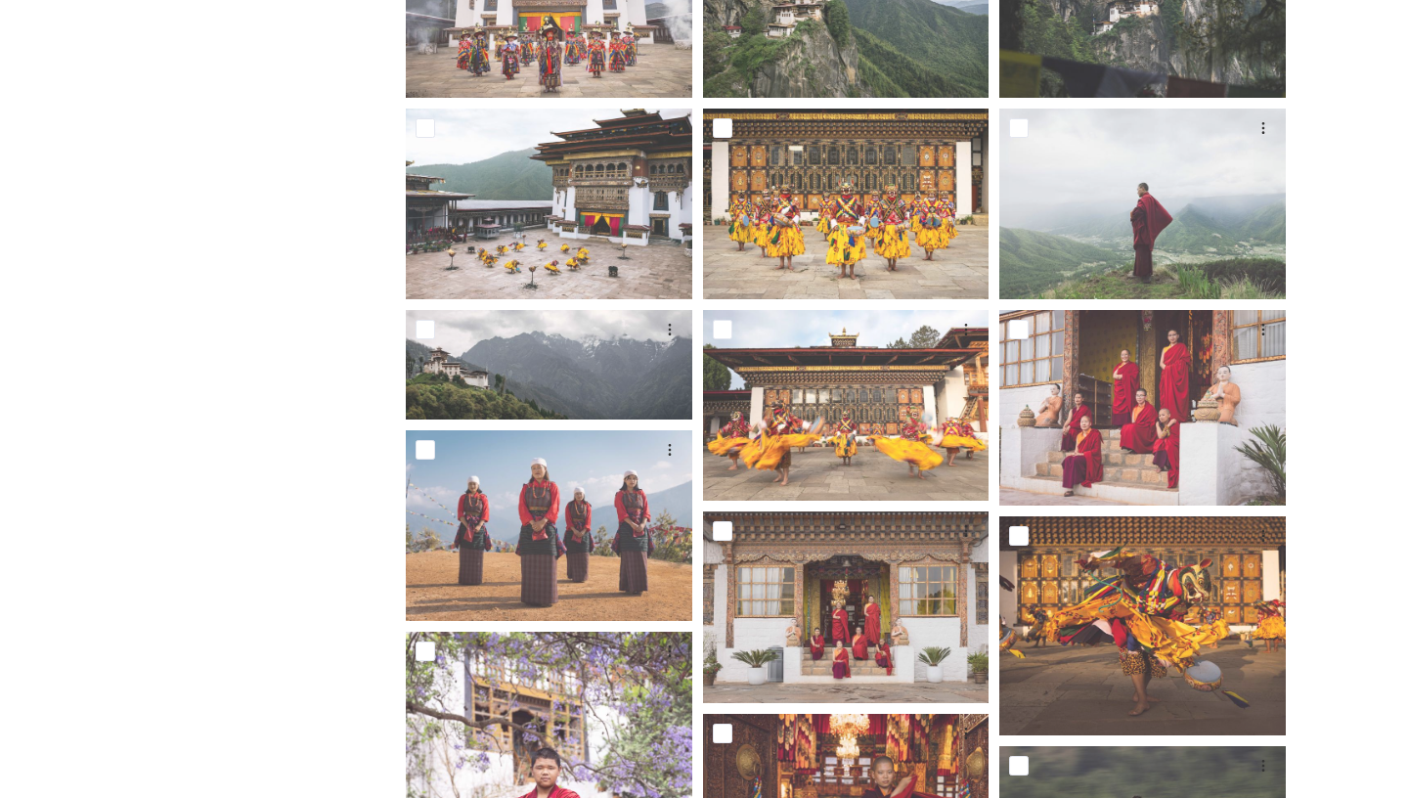
scroll to position [299, 0]
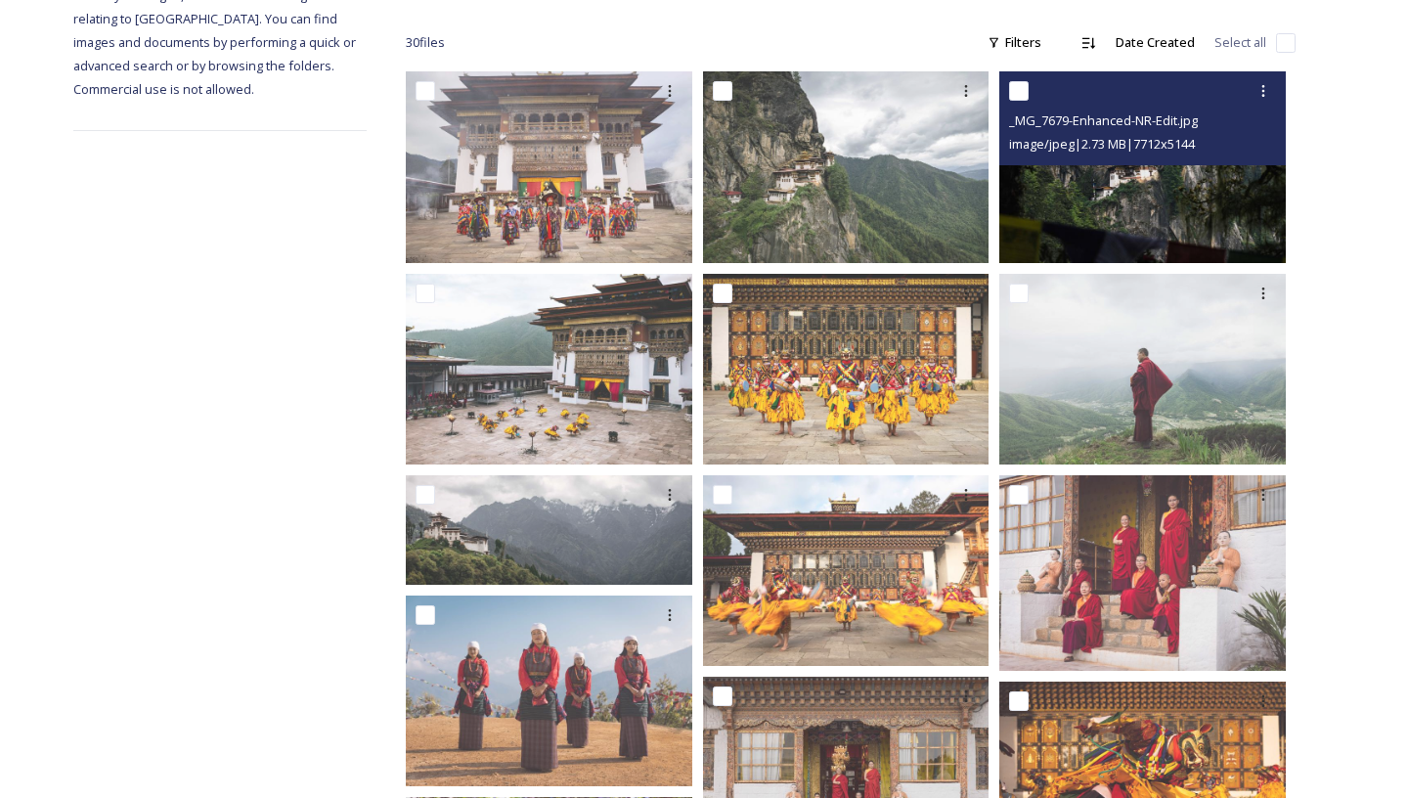
click at [1075, 223] on img at bounding box center [1142, 166] width 286 height 191
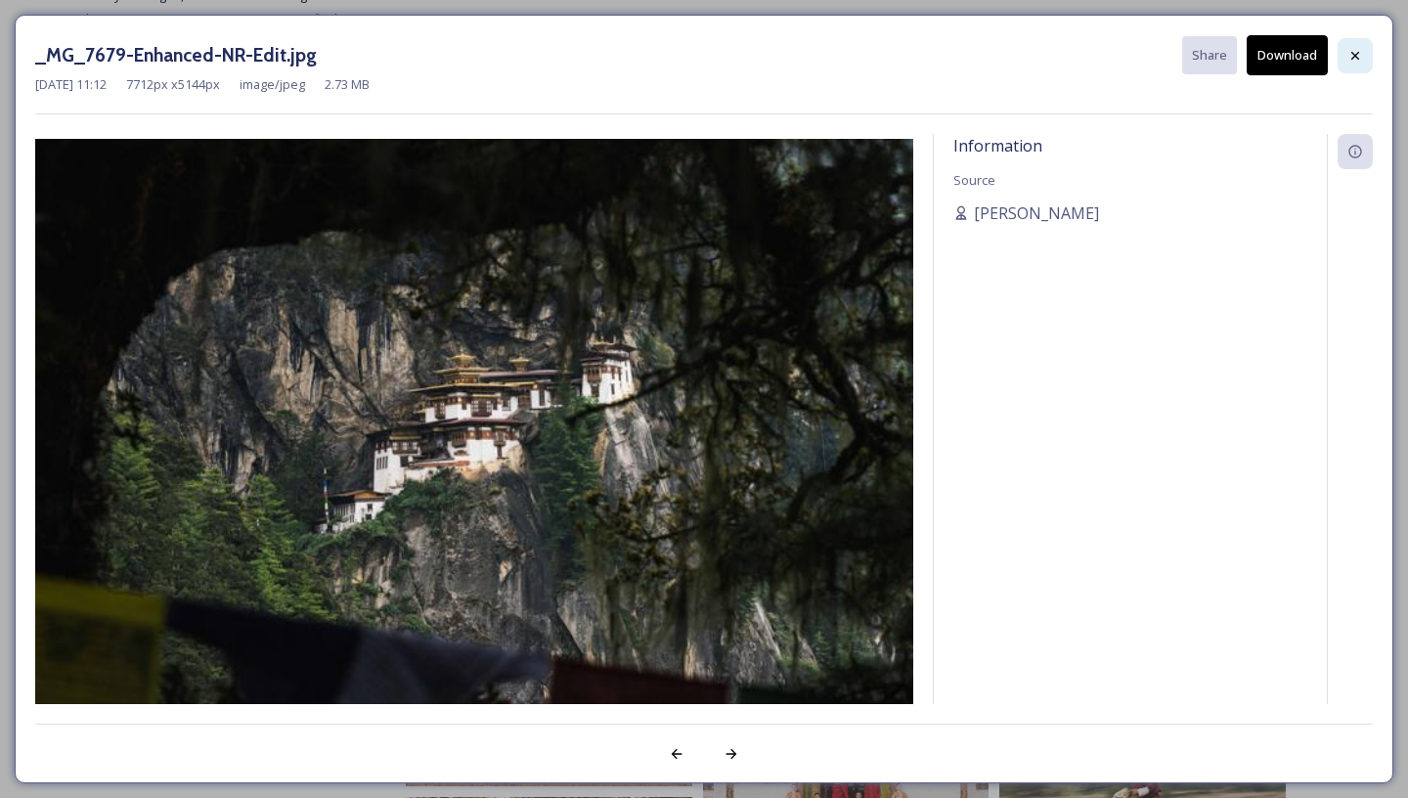
click at [1361, 51] on icon at bounding box center [1355, 56] width 16 height 16
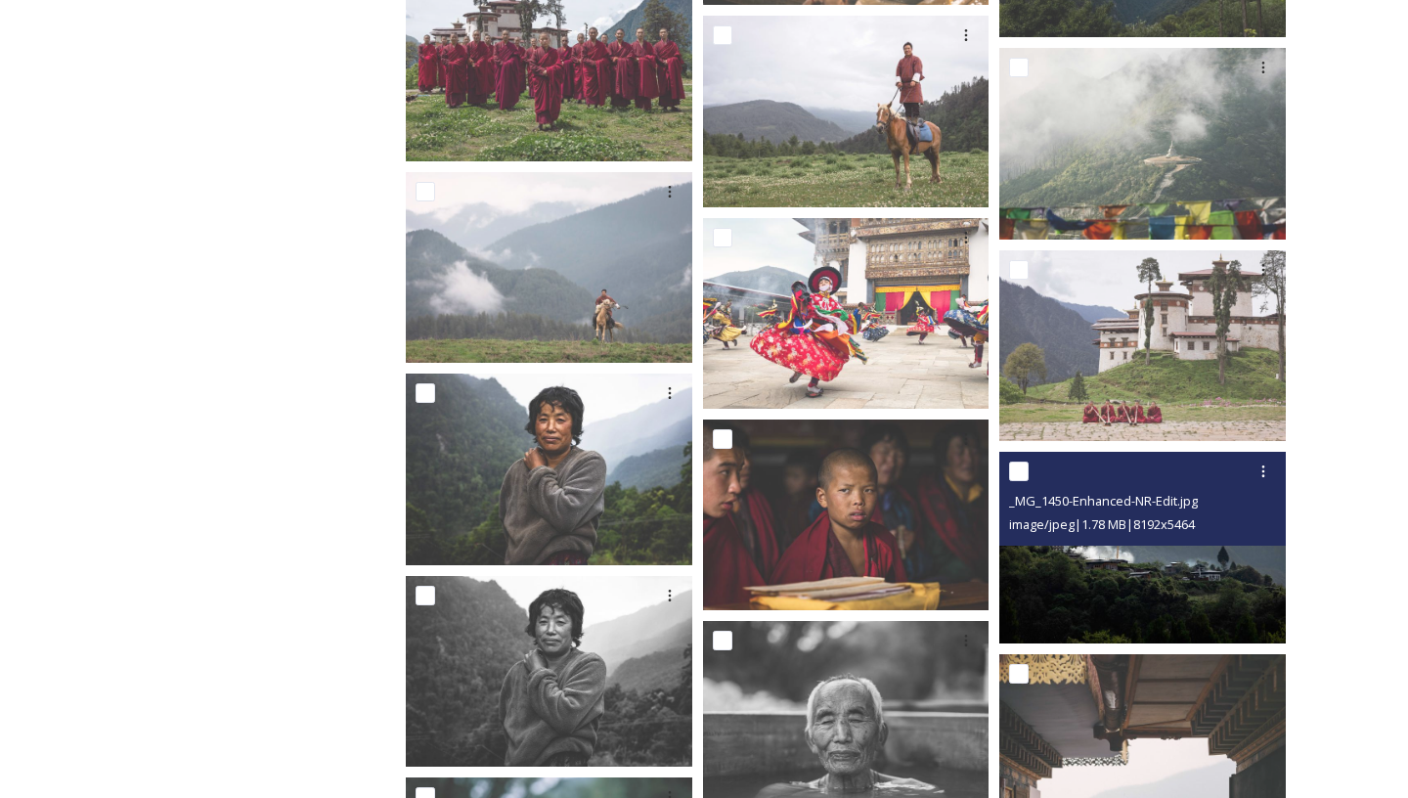
scroll to position [1751, 0]
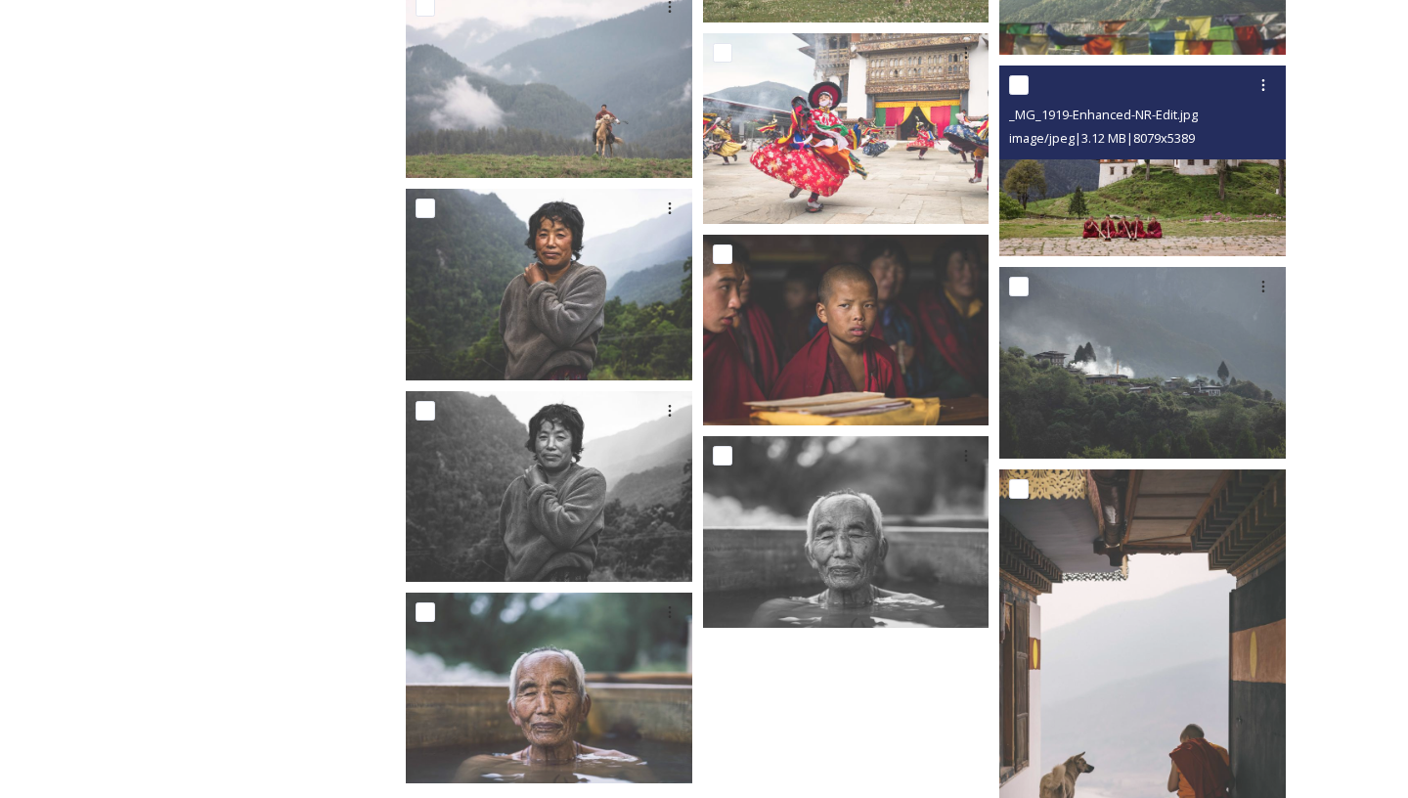
click at [1189, 224] on img at bounding box center [1142, 161] width 286 height 191
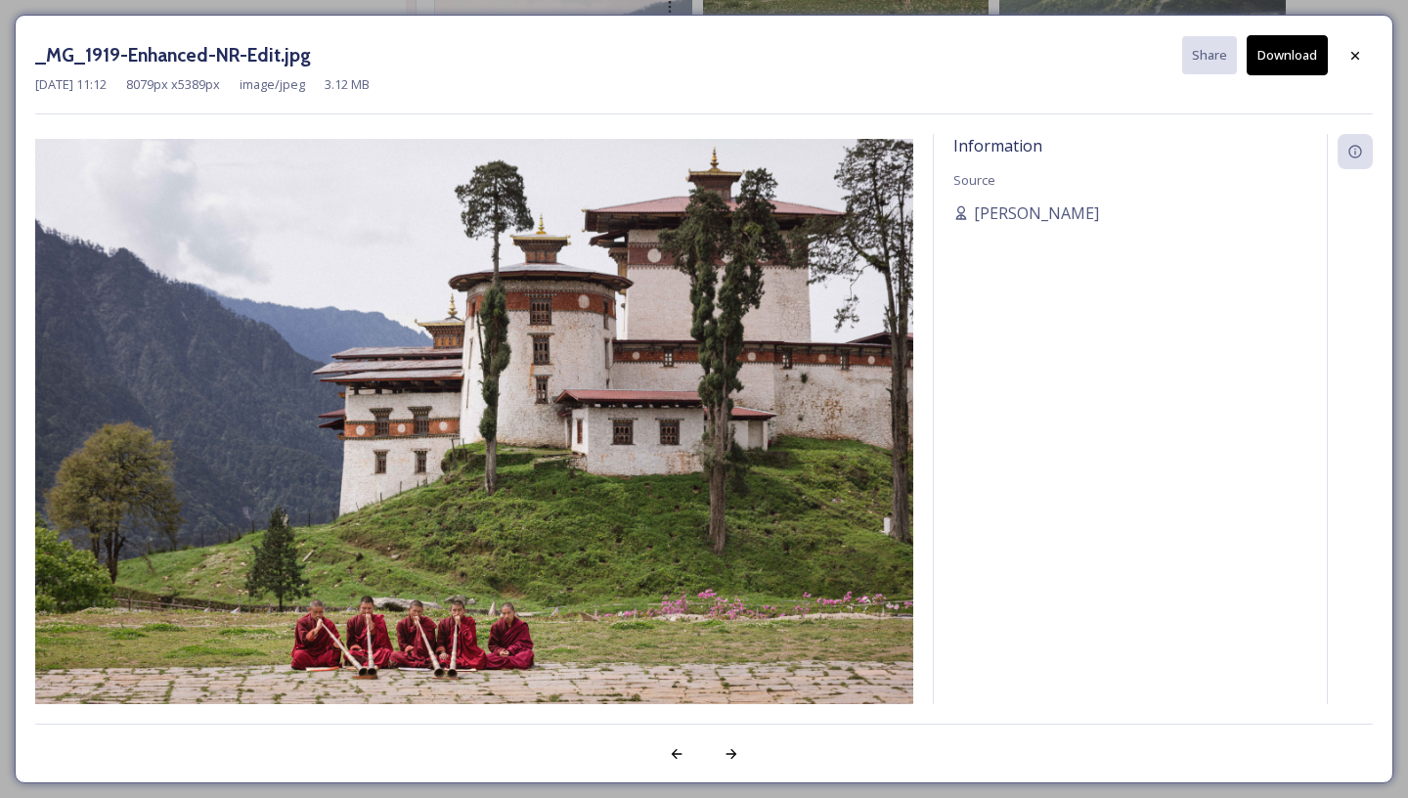
click at [1301, 76] on div "[DATE] 11:12 8079 px x 5389 px image/jpeg 3.12 MB" at bounding box center [704, 84] width 1338 height 19
click at [1301, 66] on button "Download" at bounding box center [1287, 55] width 81 height 40
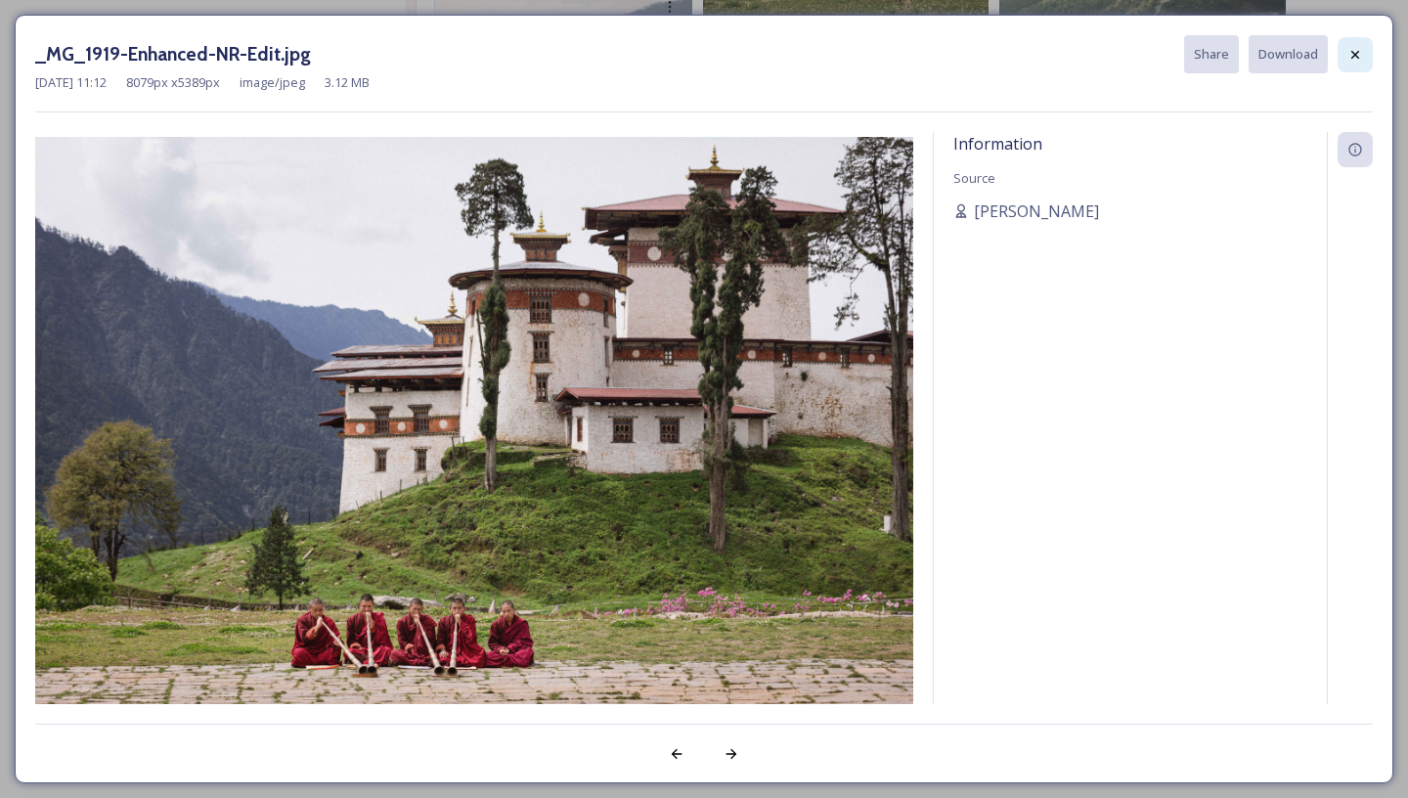
click at [1364, 62] on div at bounding box center [1355, 54] width 35 height 35
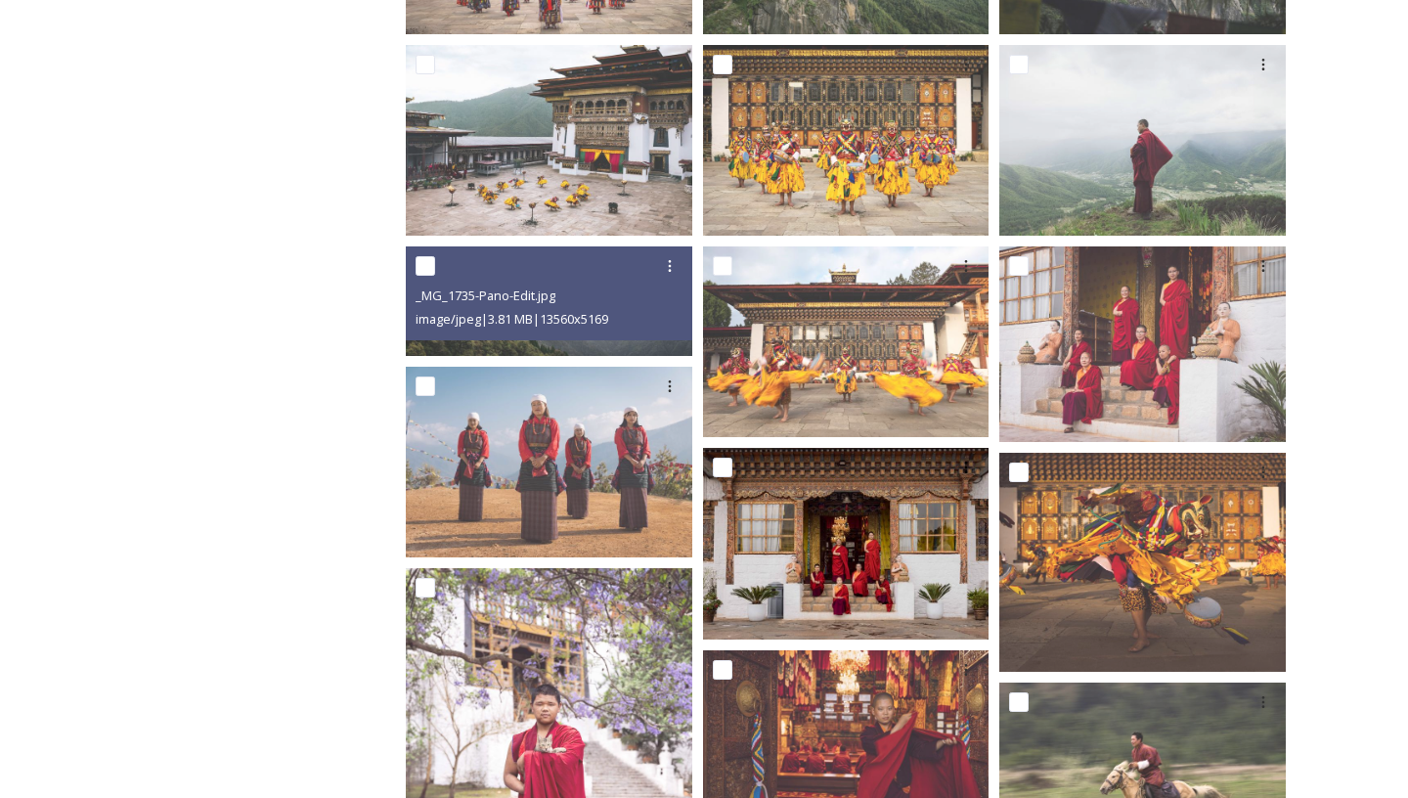
scroll to position [545, 0]
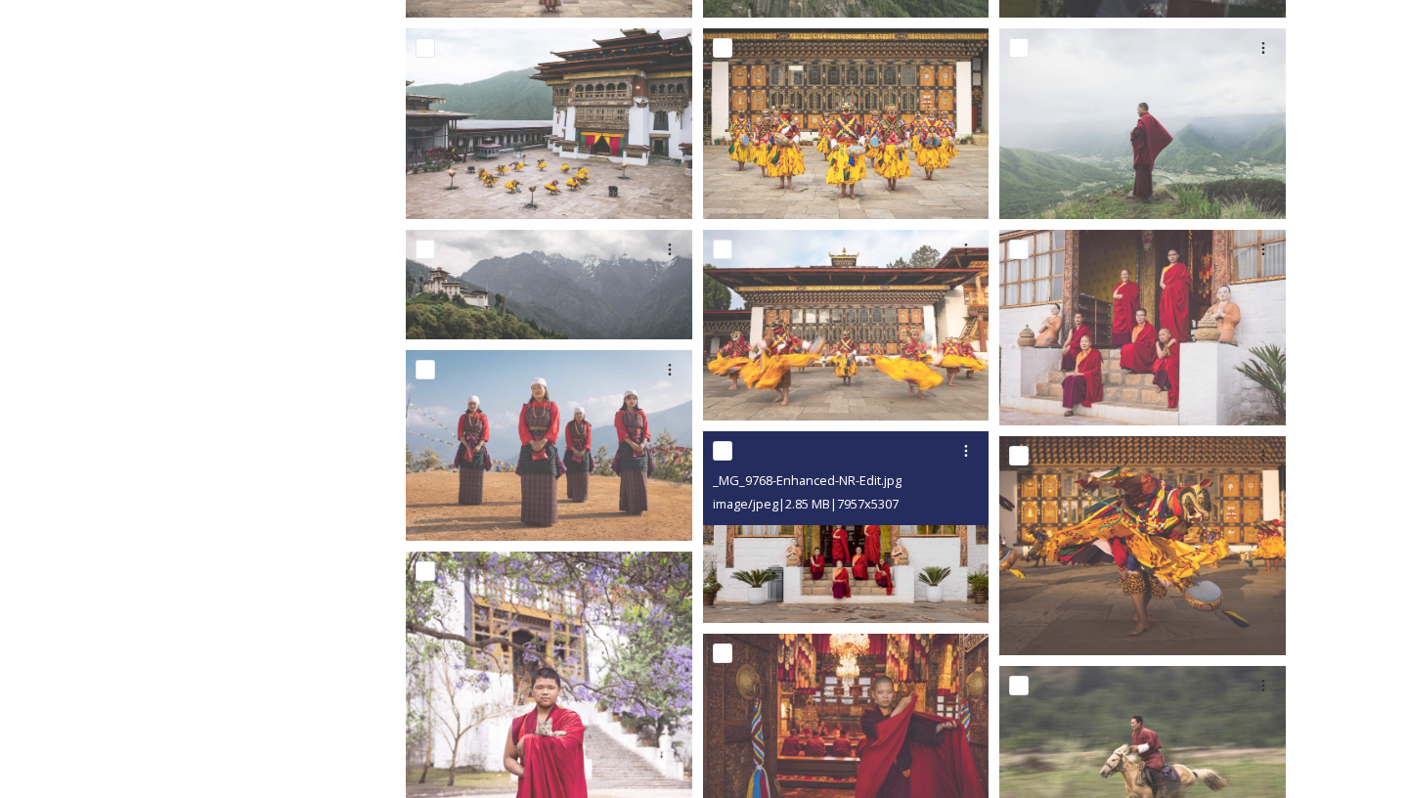
click at [795, 602] on img at bounding box center [846, 526] width 286 height 191
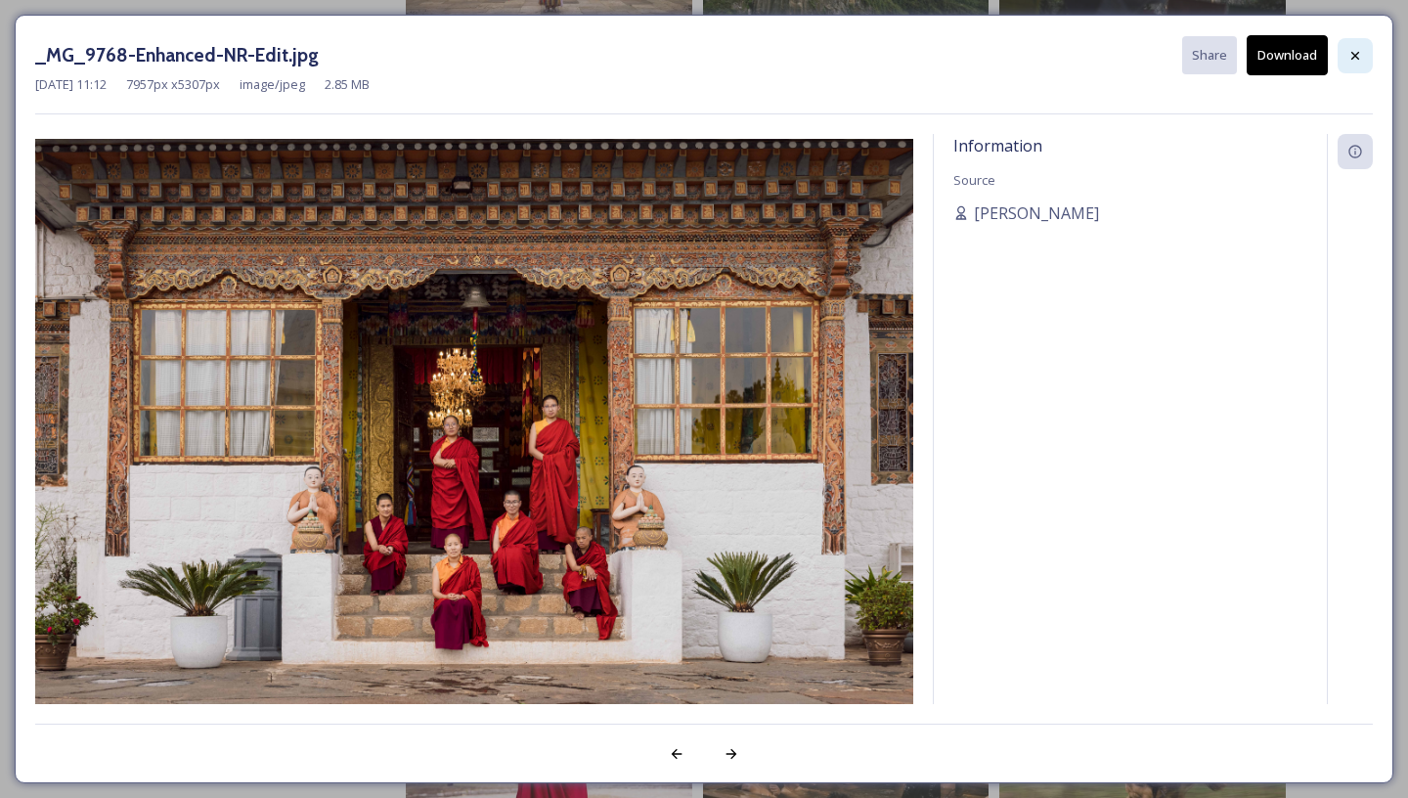
click at [1362, 61] on icon at bounding box center [1355, 56] width 16 height 16
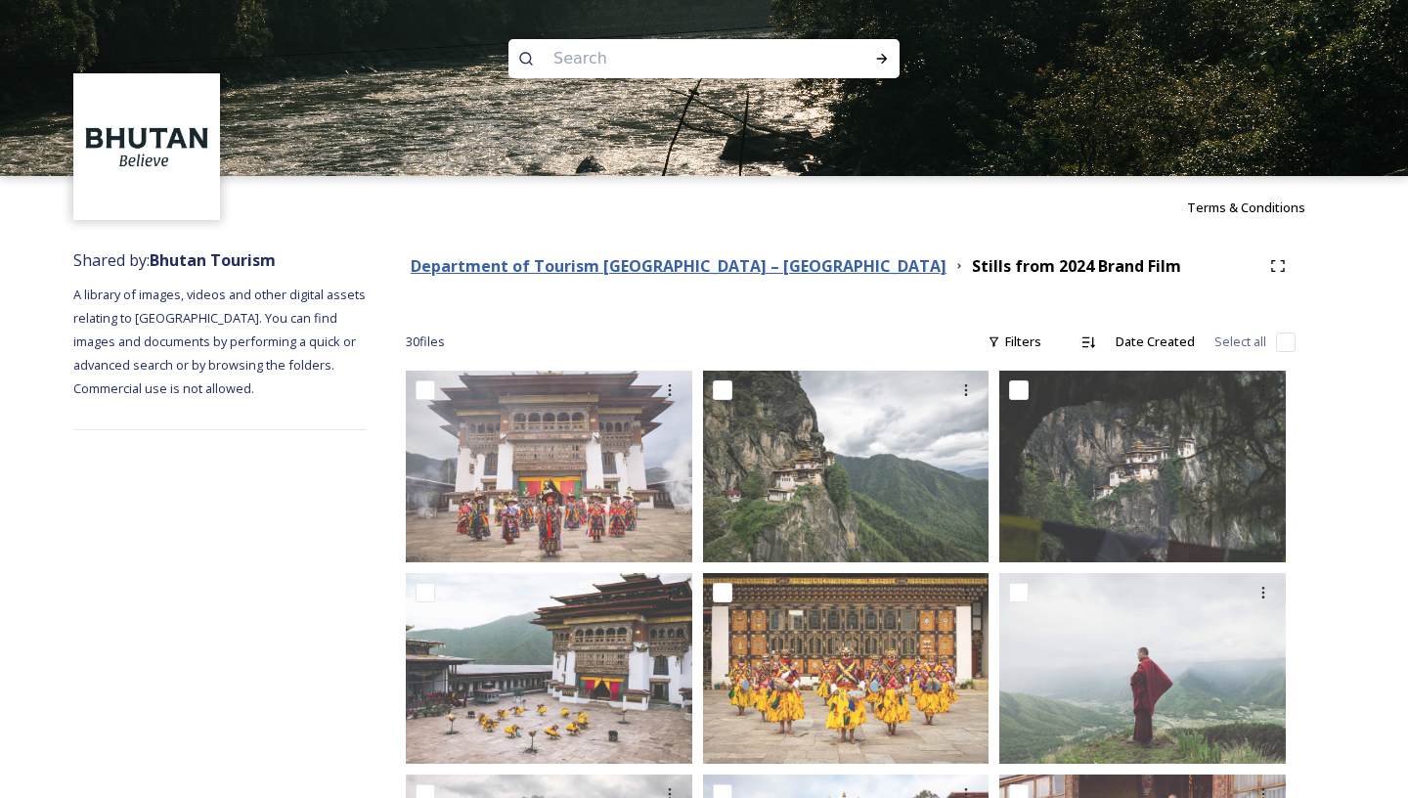
scroll to position [0, 0]
click at [668, 261] on strong "Department of Tourism [GEOGRAPHIC_DATA] – [GEOGRAPHIC_DATA]" at bounding box center [679, 266] width 536 height 22
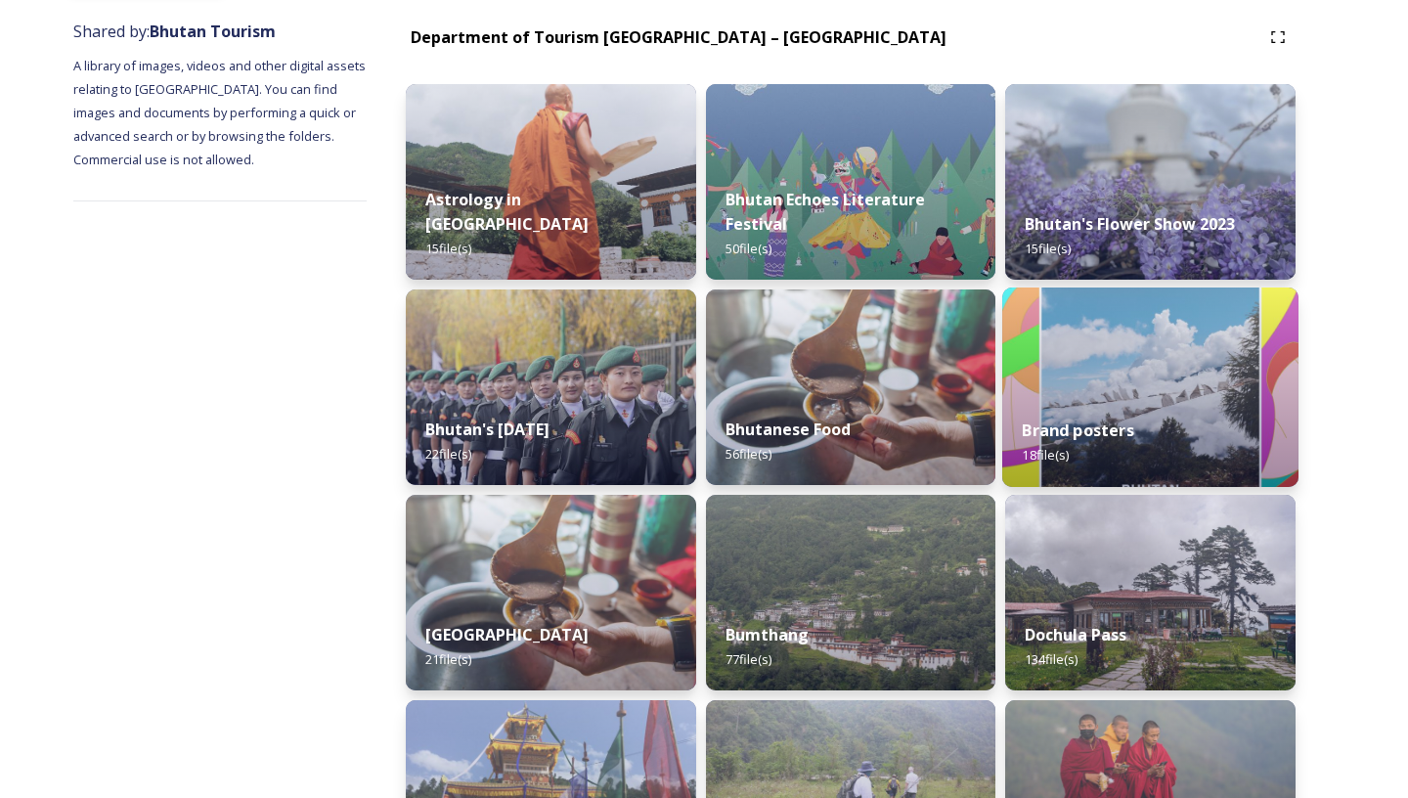
scroll to position [736, 0]
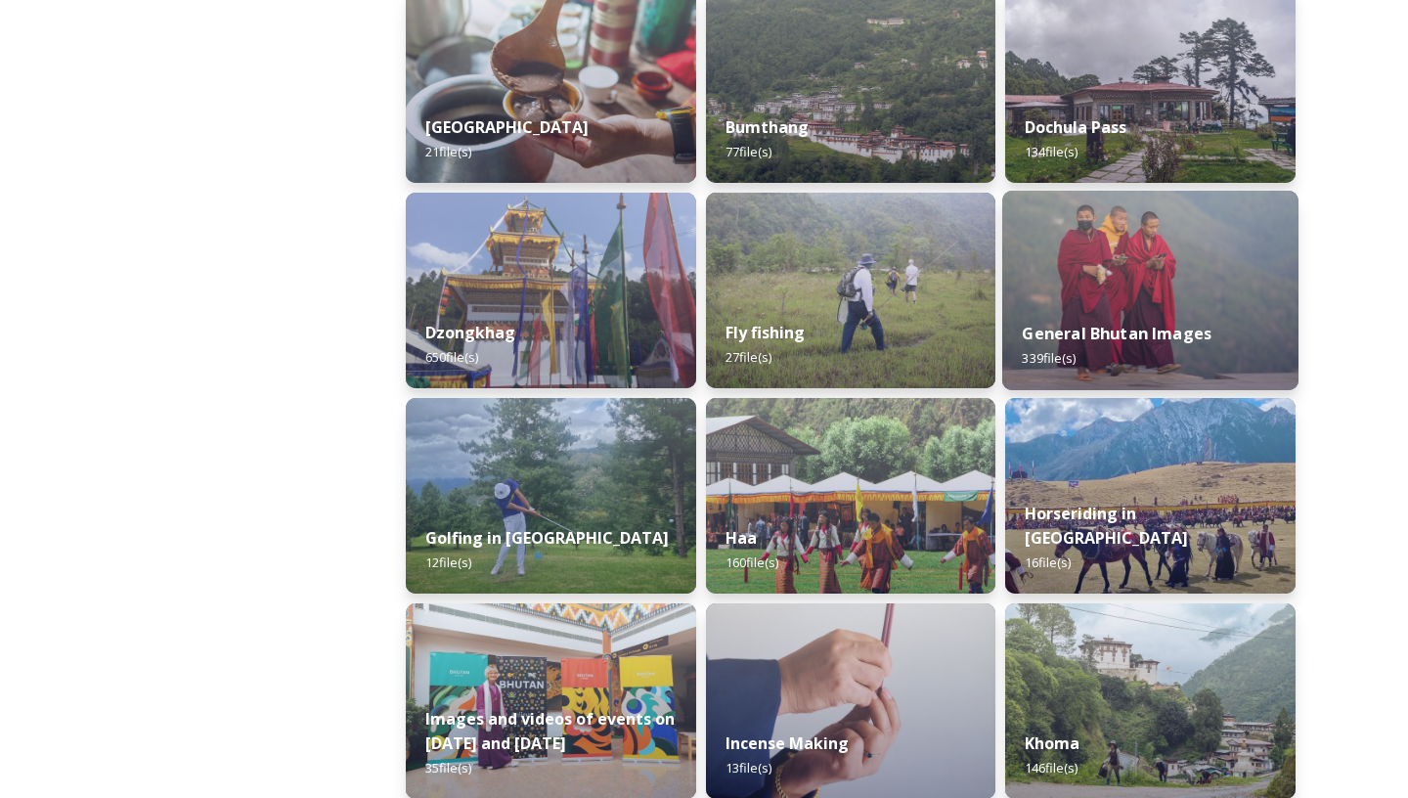
click at [1087, 323] on div "General Bhutan Images 339 file(s)" at bounding box center [1150, 345] width 296 height 89
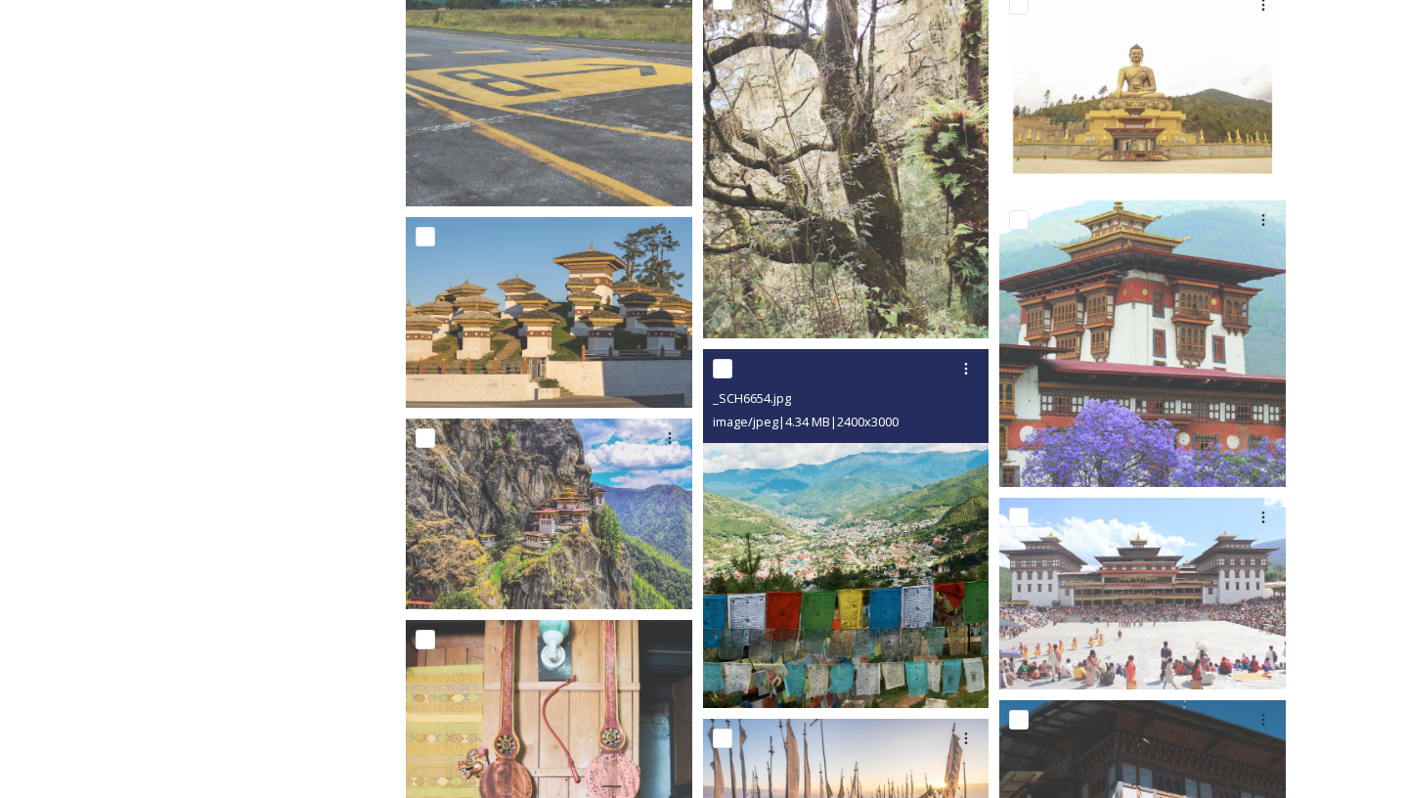
scroll to position [1578, 0]
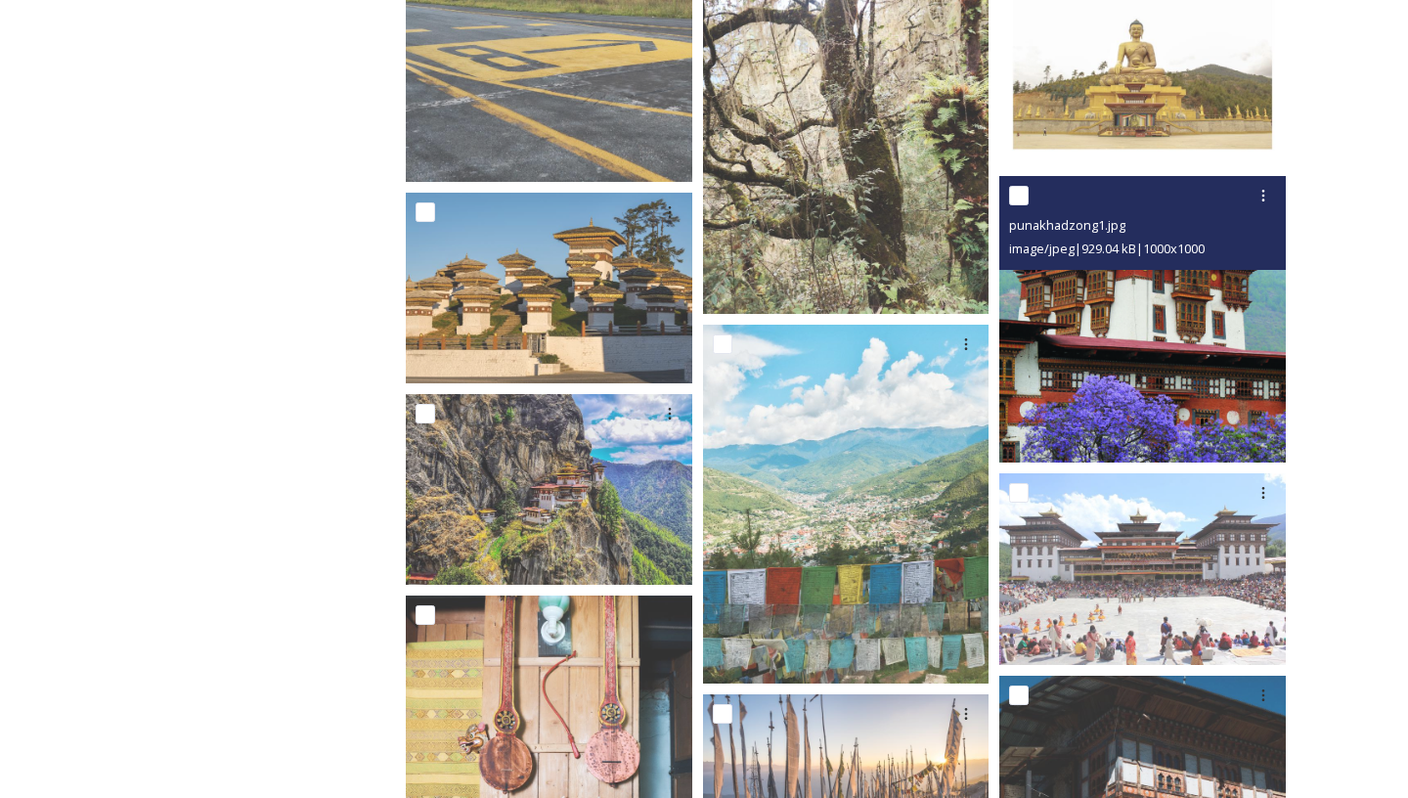
click at [1232, 435] on img at bounding box center [1142, 319] width 286 height 286
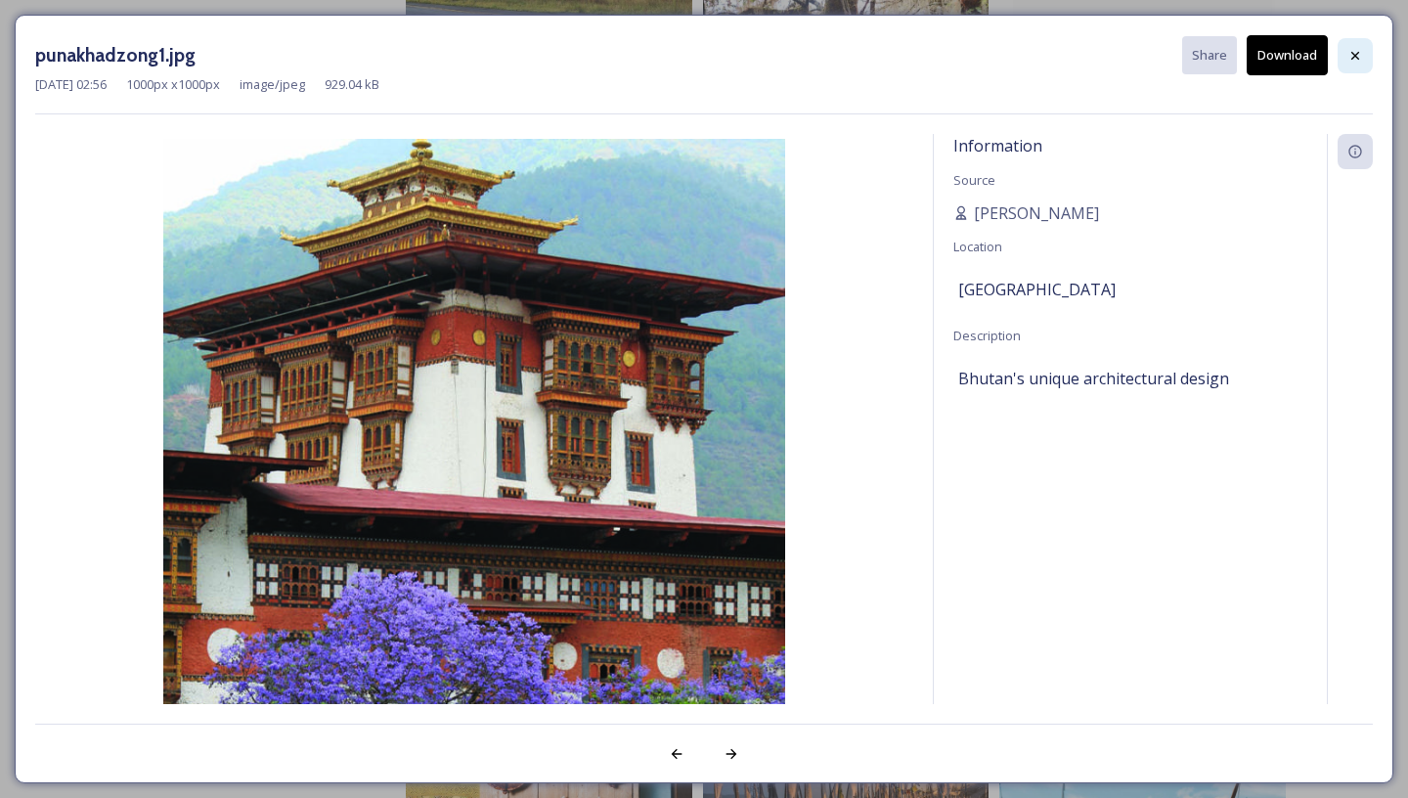
click at [1356, 57] on icon at bounding box center [1355, 56] width 16 height 16
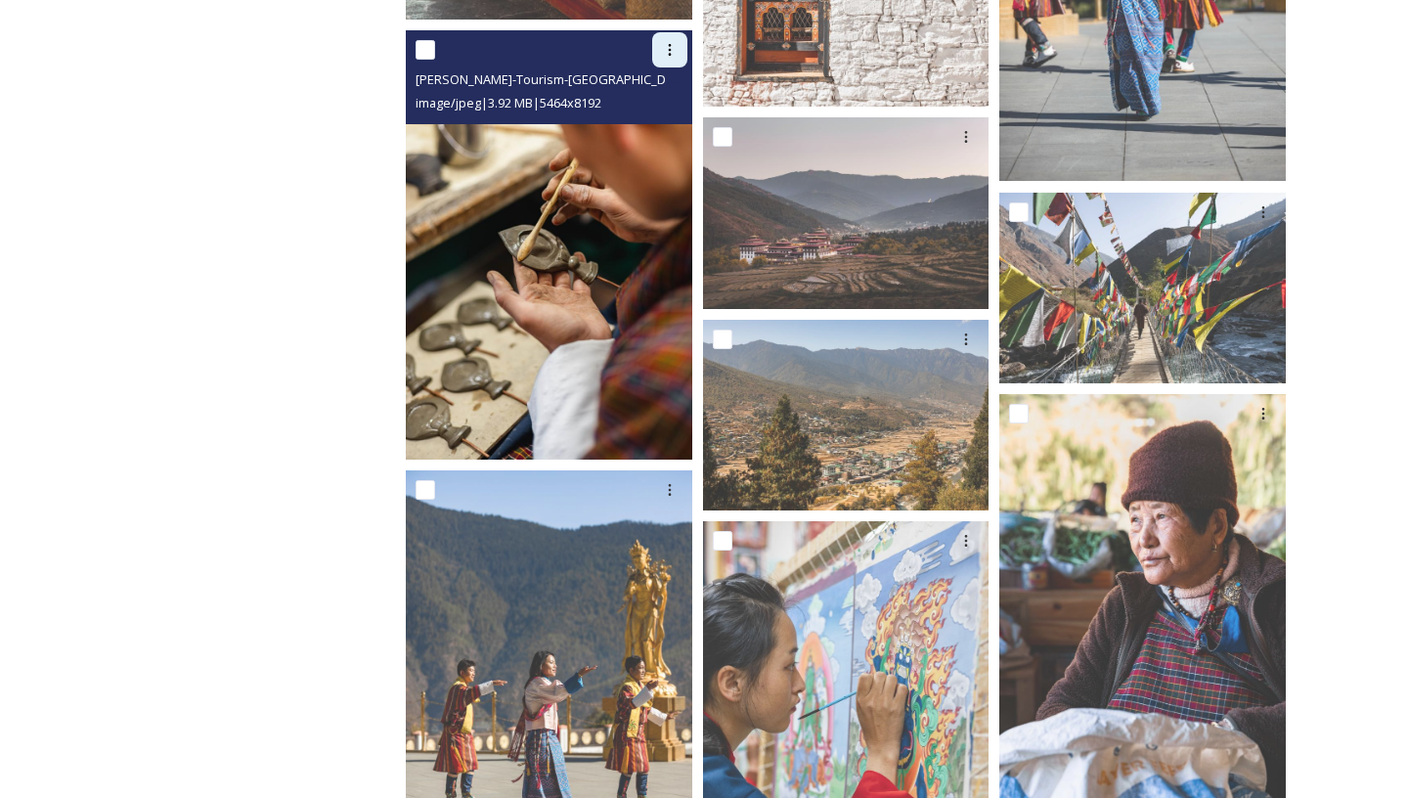
scroll to position [20113, 0]
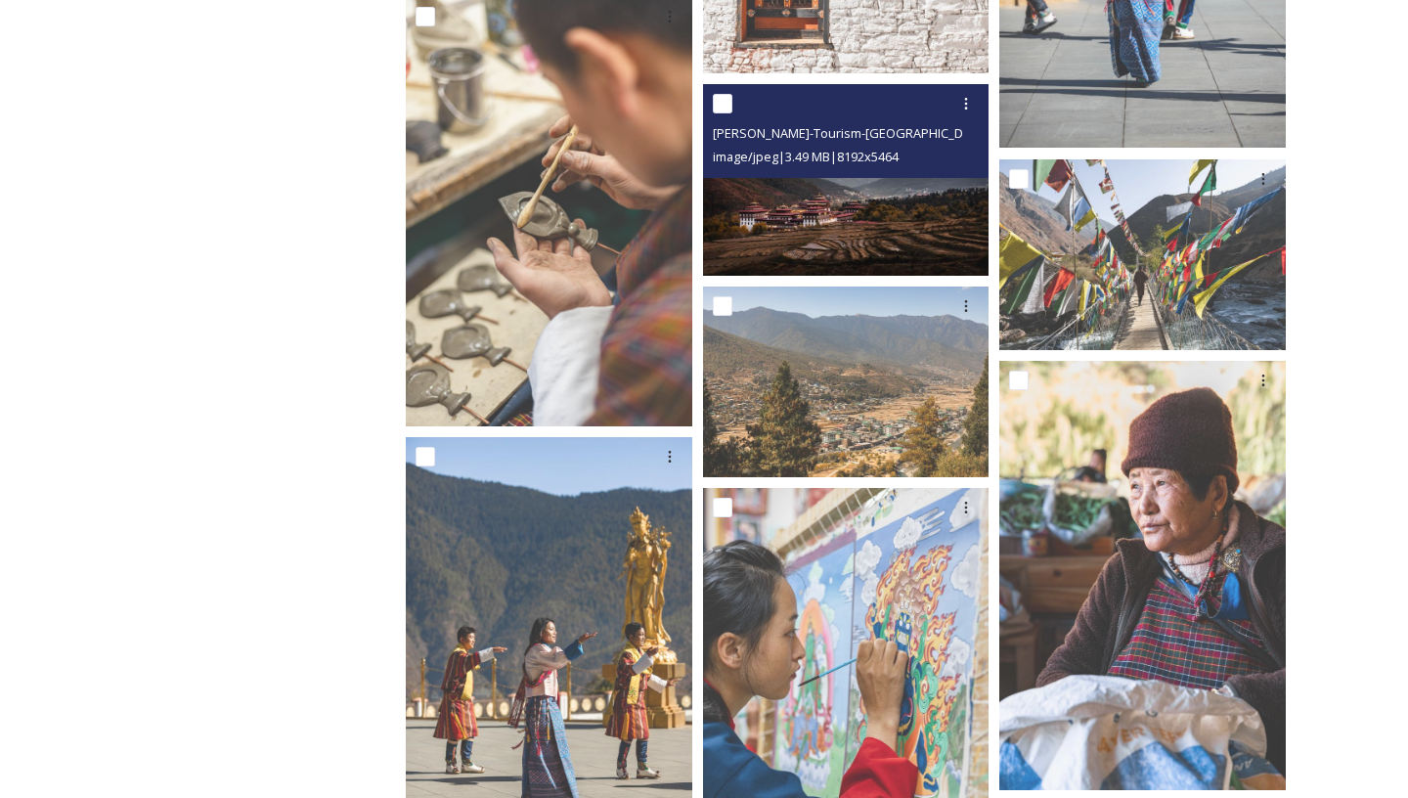
click at [925, 230] on img at bounding box center [846, 179] width 286 height 191
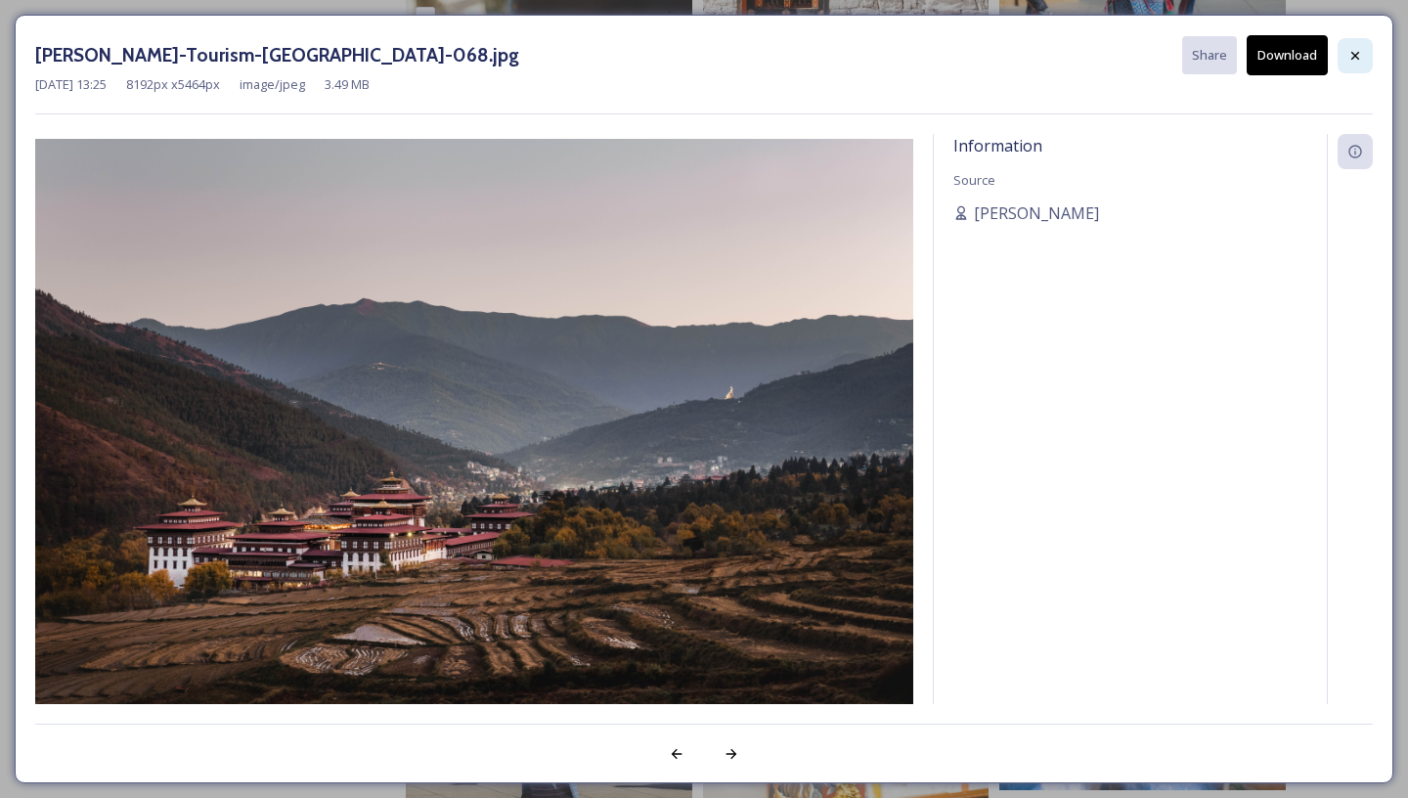
click at [1349, 59] on icon at bounding box center [1355, 56] width 16 height 16
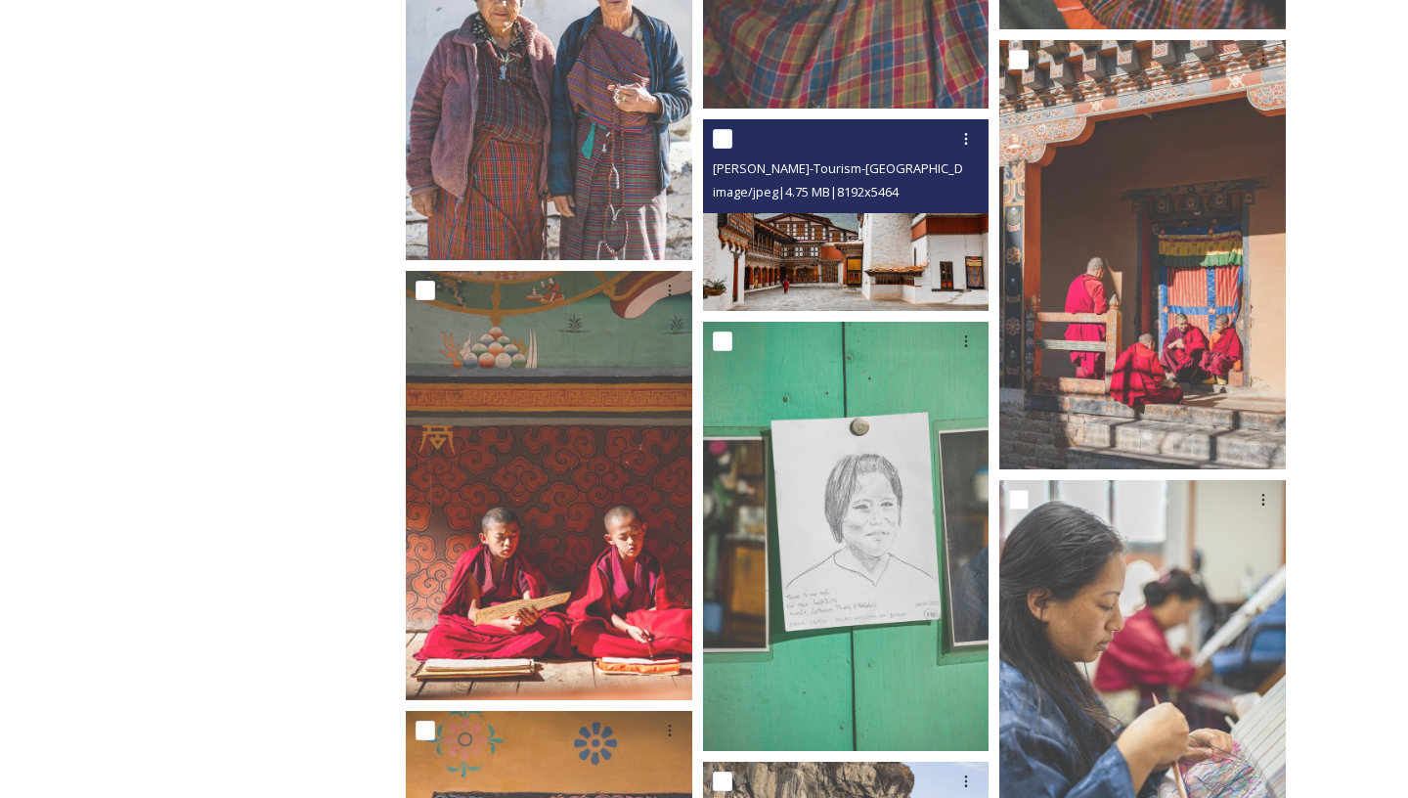
scroll to position [23180, 0]
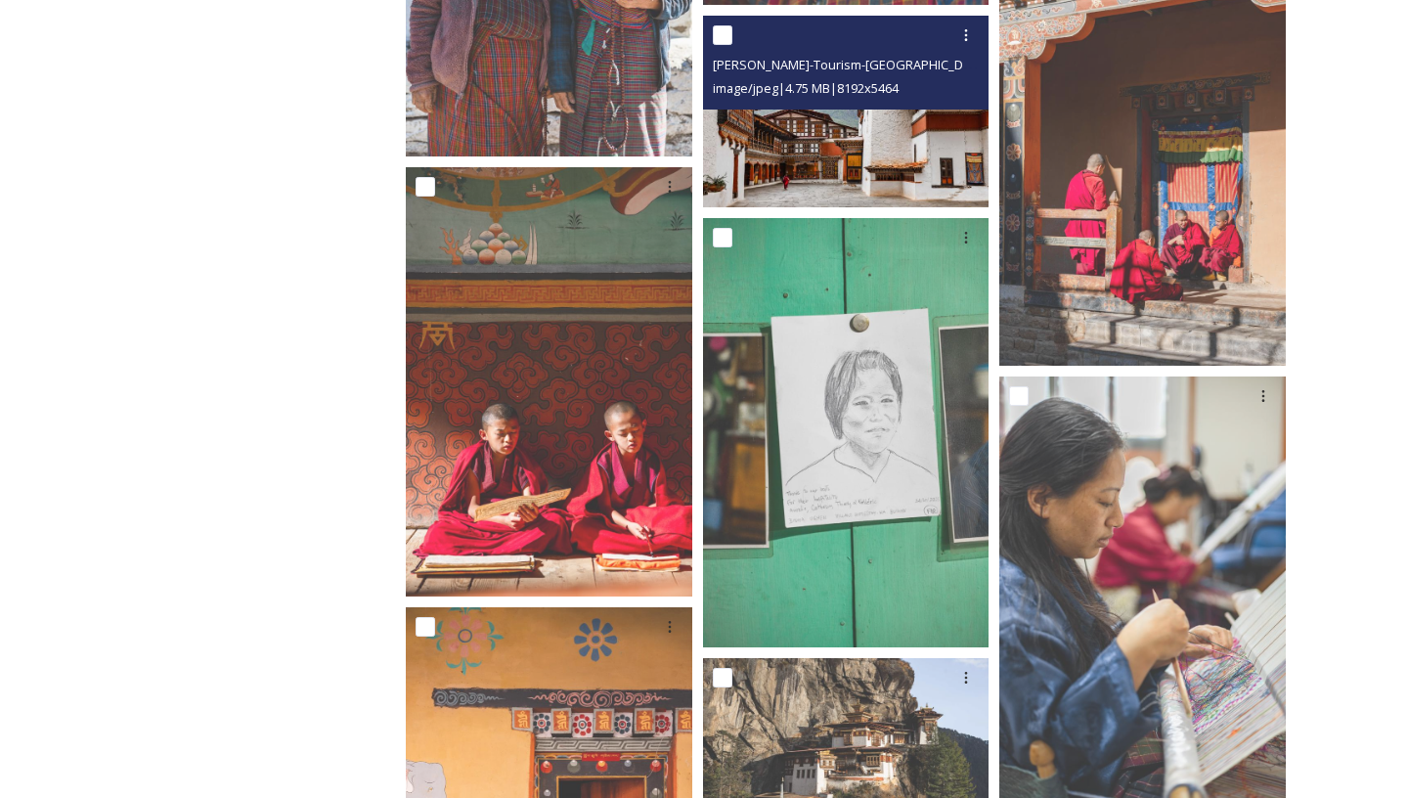
click at [827, 193] on img at bounding box center [846, 111] width 286 height 191
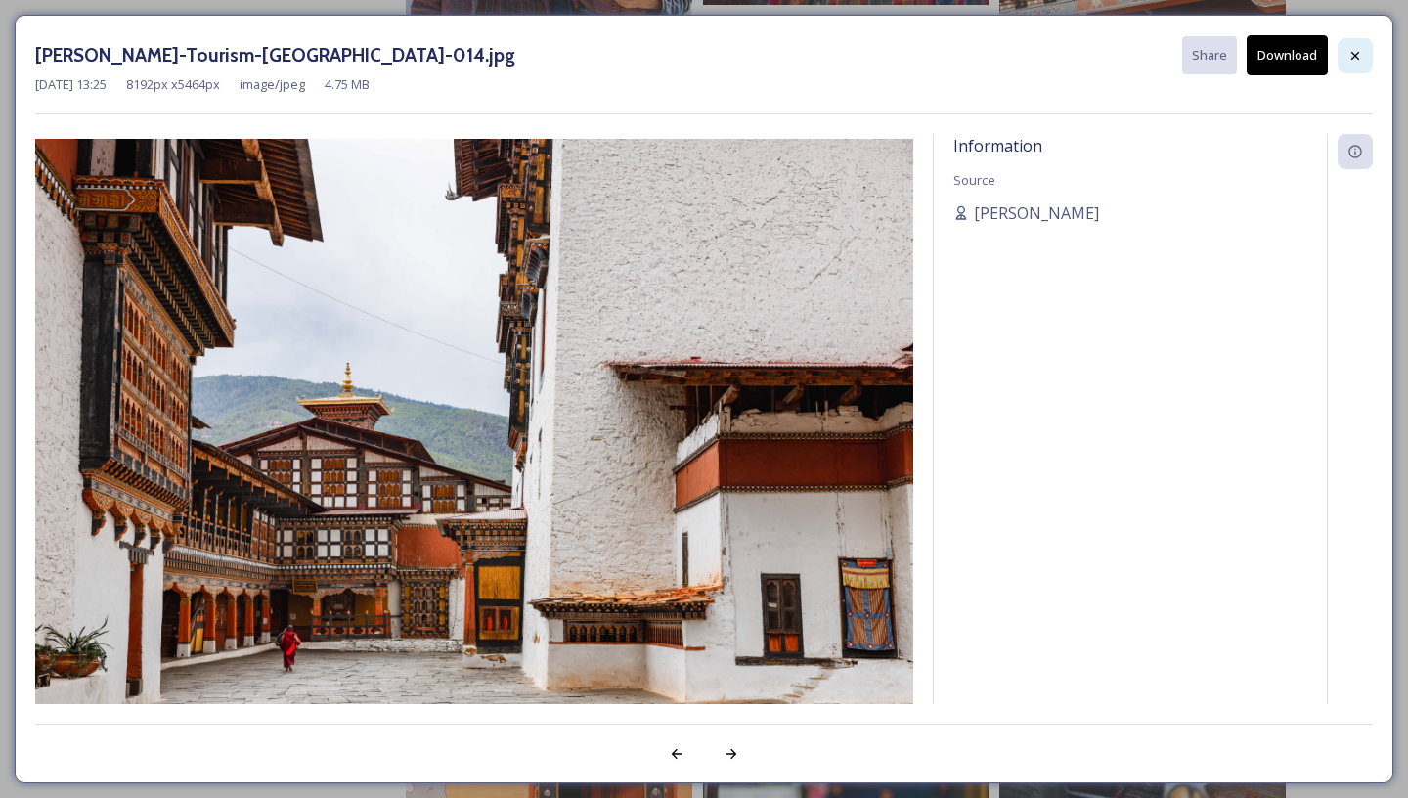
click at [1349, 57] on icon at bounding box center [1355, 56] width 16 height 16
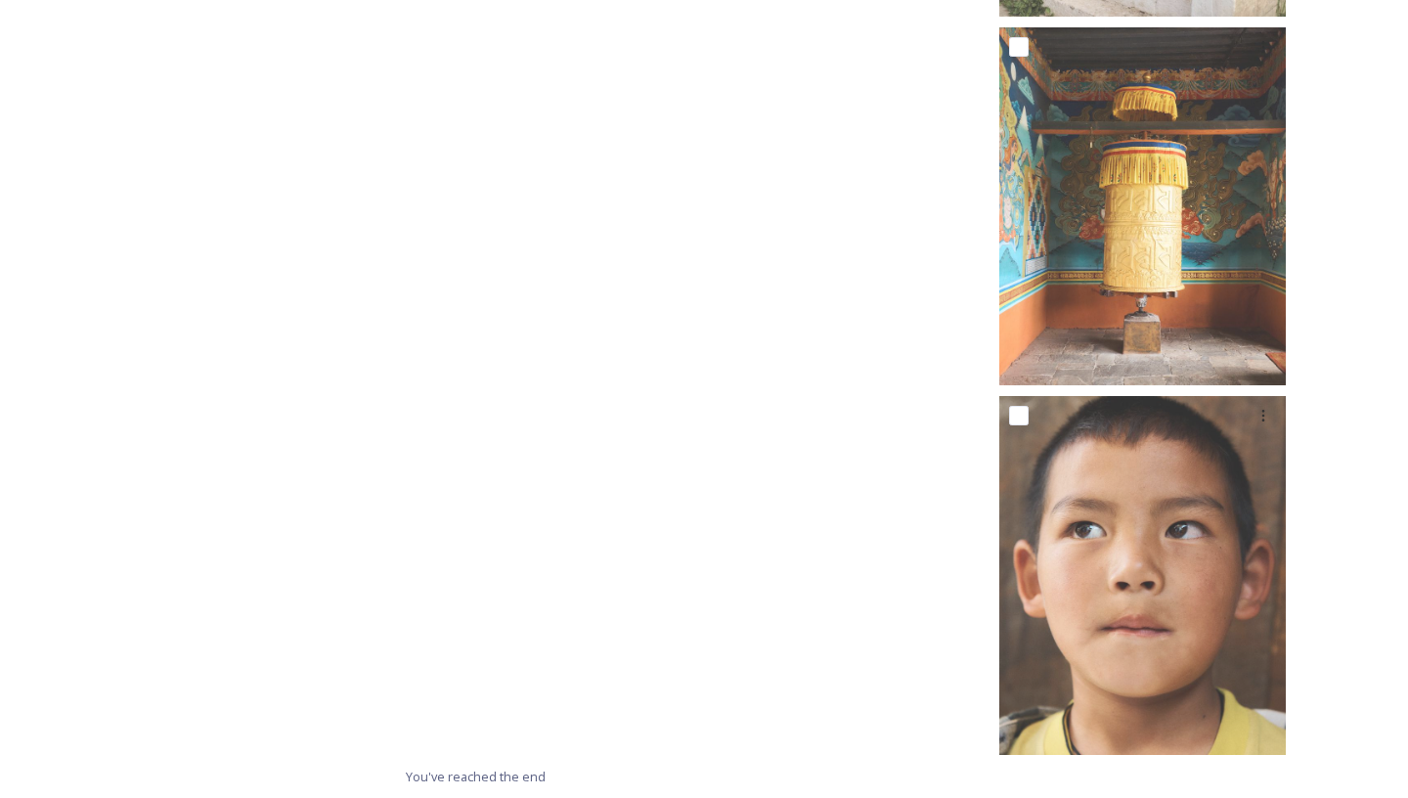
scroll to position [36031, 0]
